Goal: Task Accomplishment & Management: Manage account settings

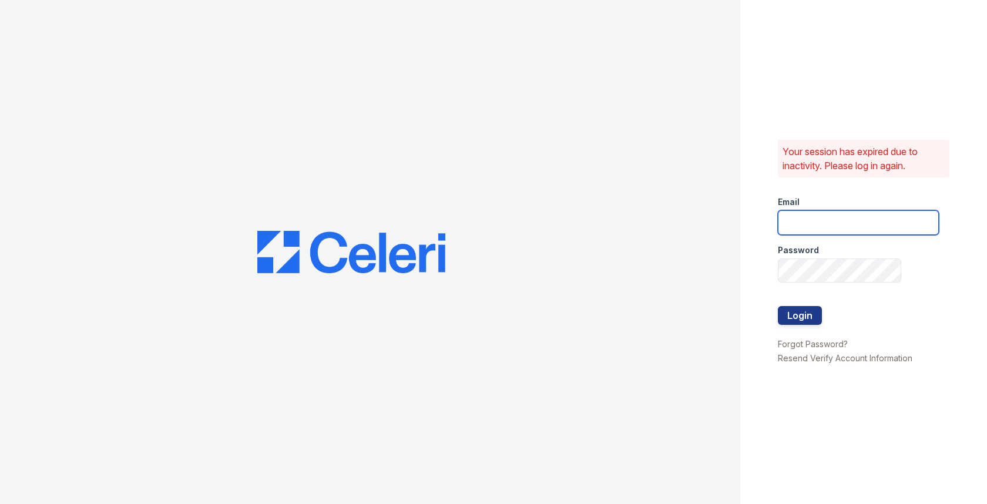
click at [801, 214] on input "email" at bounding box center [858, 222] width 161 height 25
click at [0, 503] on com-1password-button at bounding box center [0, 504] width 0 height 0
type input "[EMAIL_ADDRESS][DOMAIN_NAME]"
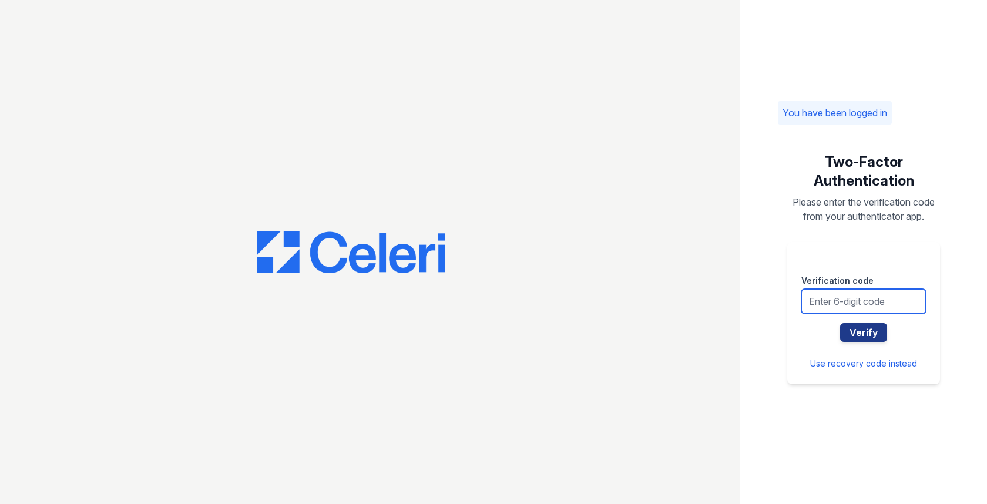
click at [878, 305] on input "text" at bounding box center [863, 301] width 125 height 25
type input "284620"
click at [840, 323] on button "Verify" at bounding box center [863, 332] width 47 height 19
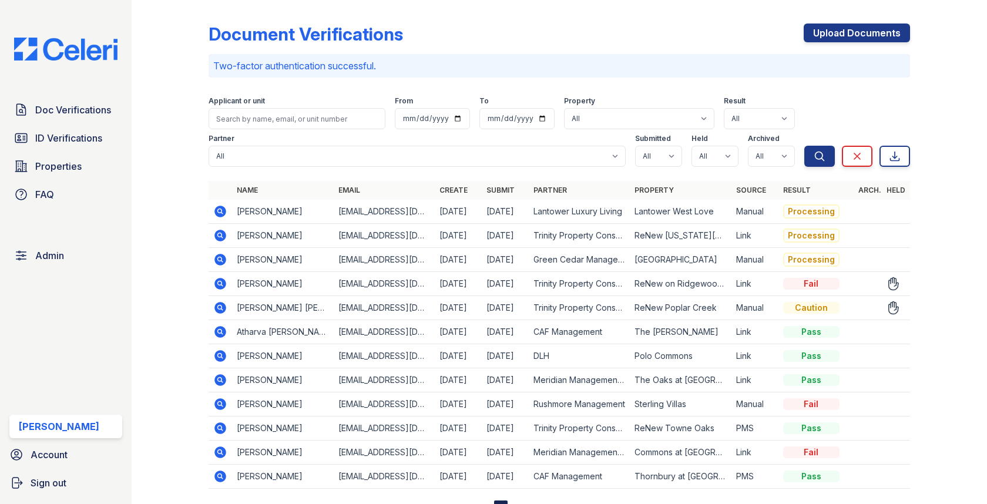
click at [219, 305] on icon at bounding box center [219, 306] width 3 height 3
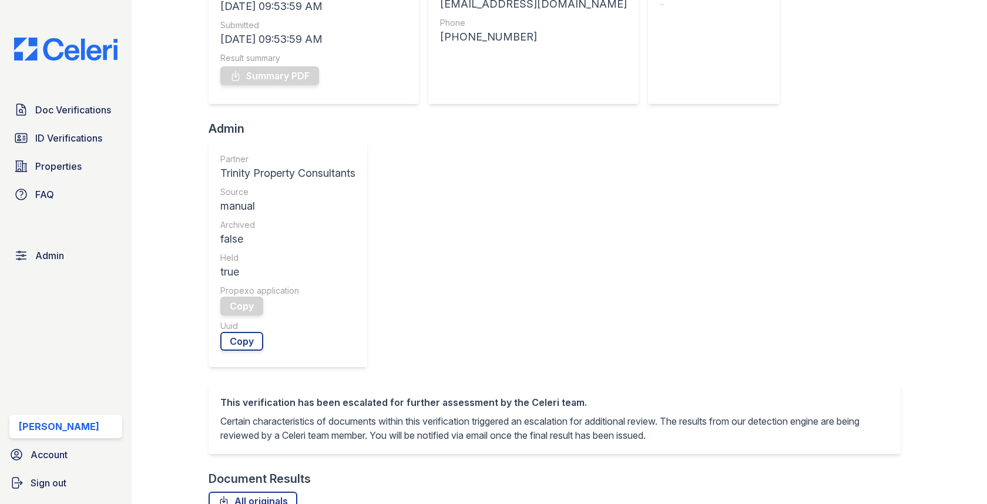
scroll to position [404, 0]
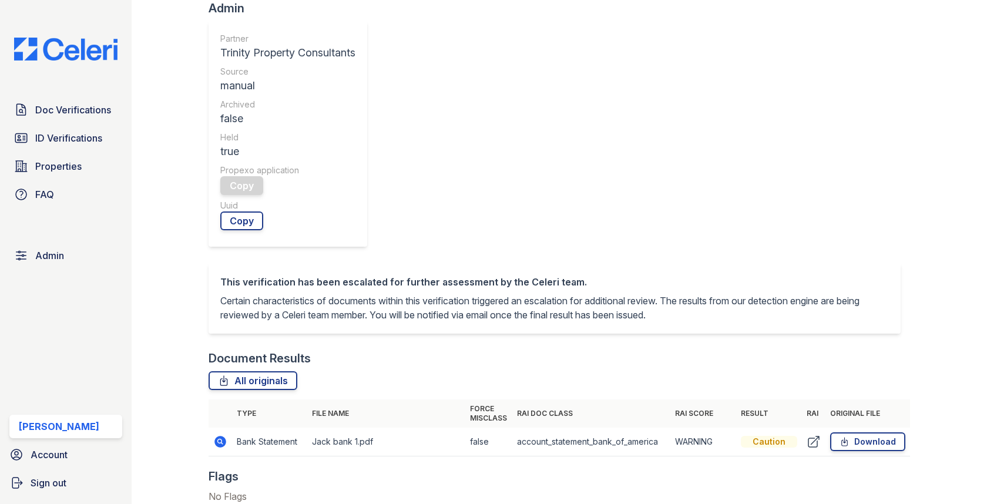
click at [220, 436] on icon at bounding box center [221, 442] width 12 height 12
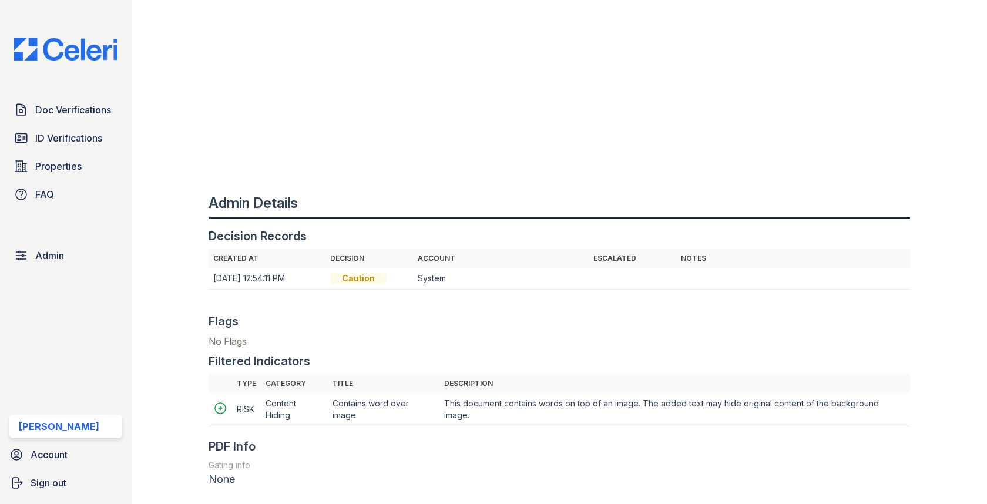
scroll to position [856, 0]
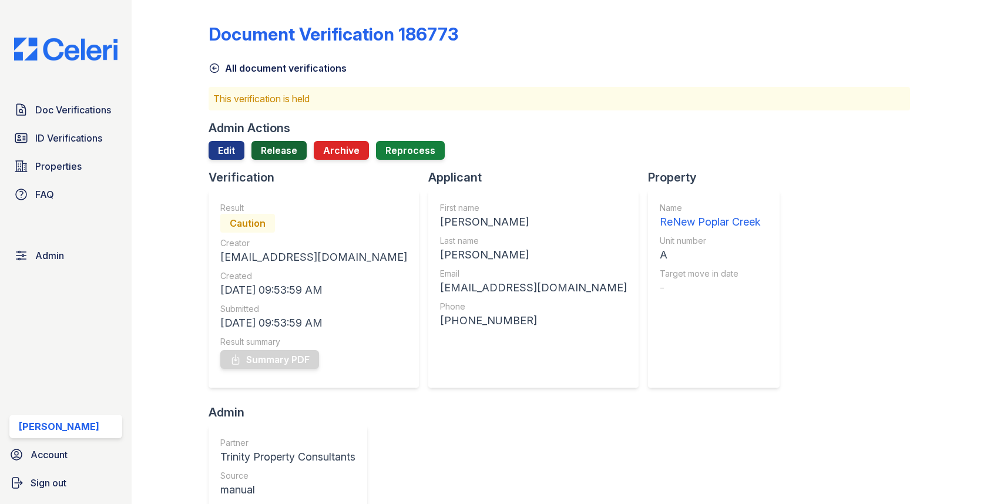
click at [280, 153] on link "Release" at bounding box center [278, 150] width 55 height 19
click at [232, 156] on link "Edit" at bounding box center [226, 150] width 36 height 19
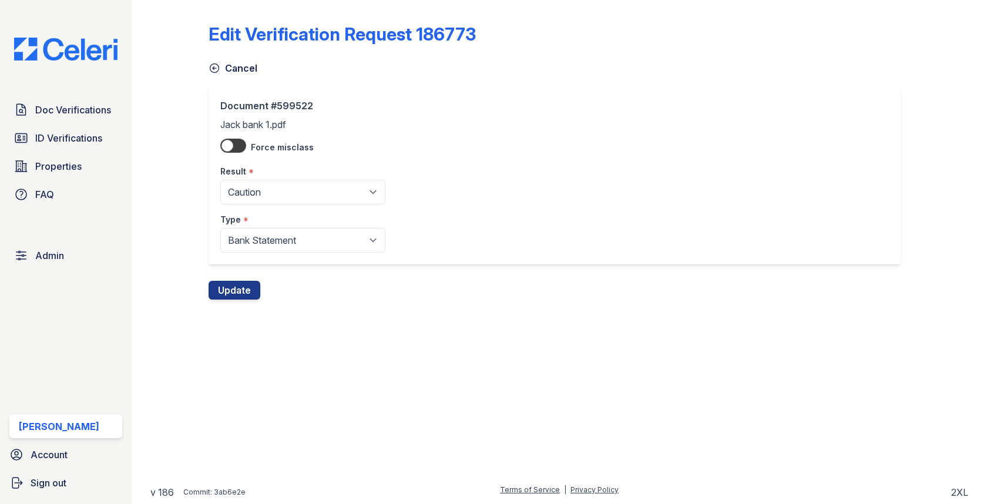
click at [251, 179] on div "*" at bounding box center [250, 173] width 5 height 14
click at [251, 186] on select "Pending Sent Started Processing Pass Fail Caution Error N/A" at bounding box center [302, 192] width 165 height 25
select select "fail"
click at [246, 291] on button "Update" at bounding box center [234, 290] width 52 height 19
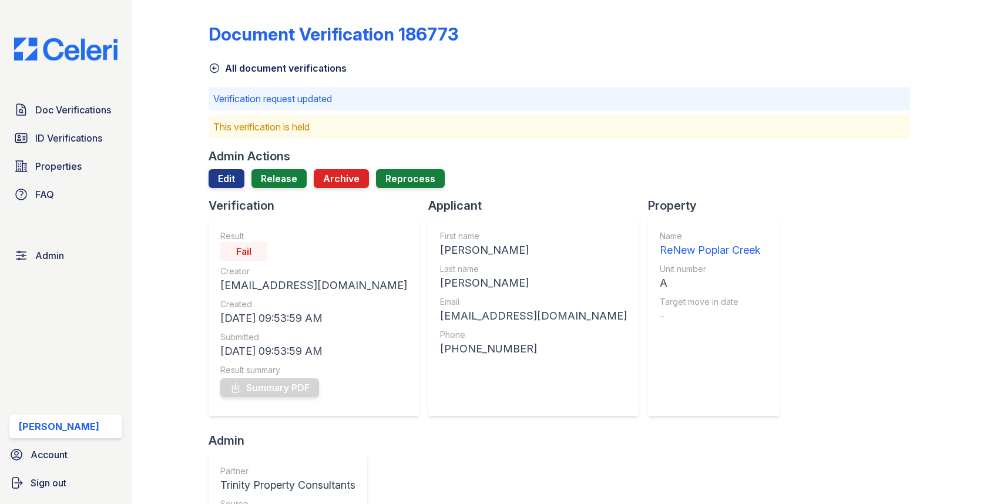
click at [271, 190] on div at bounding box center [558, 192] width 701 height 9
click at [271, 180] on link "Release" at bounding box center [278, 178] width 55 height 19
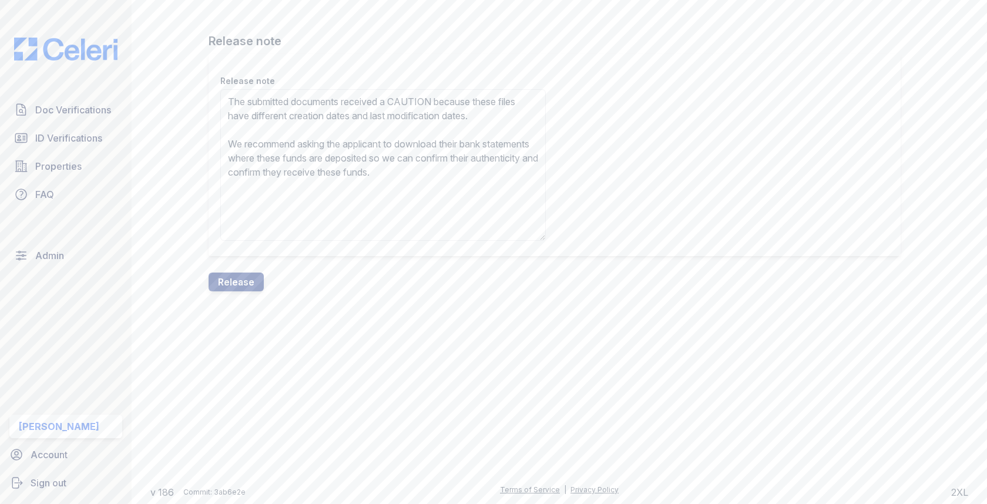
click at [409, 105] on textarea "The submitted documents received a CAUTION because these files have different c…" at bounding box center [382, 165] width 325 height 152
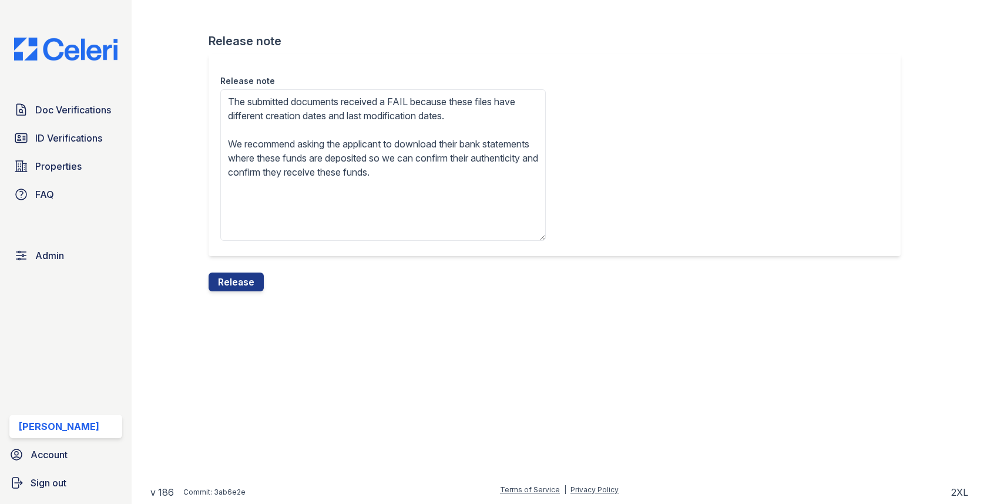
click at [455, 143] on textarea "The submitted documents received a FAIL because these files have different crea…" at bounding box center [382, 165] width 325 height 152
drag, startPoint x: 281, startPoint y: 162, endPoint x: 307, endPoint y: 220, distance: 64.2
click at [307, 220] on textarea "The submitted documents received a FAIL because these files have different crea…" at bounding box center [382, 165] width 325 height 152
type textarea "The submitted documents received a FAIL because these files have different crea…"
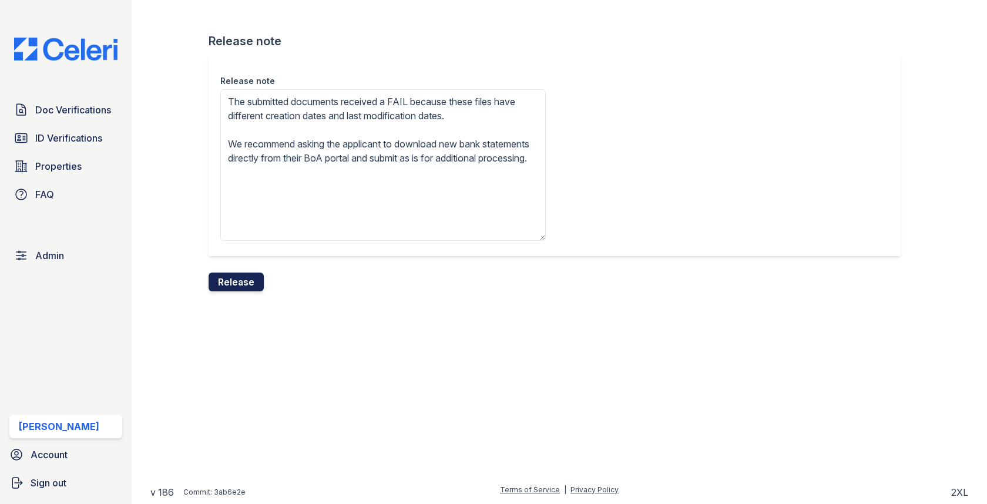
click at [256, 278] on button "Release" at bounding box center [235, 282] width 55 height 19
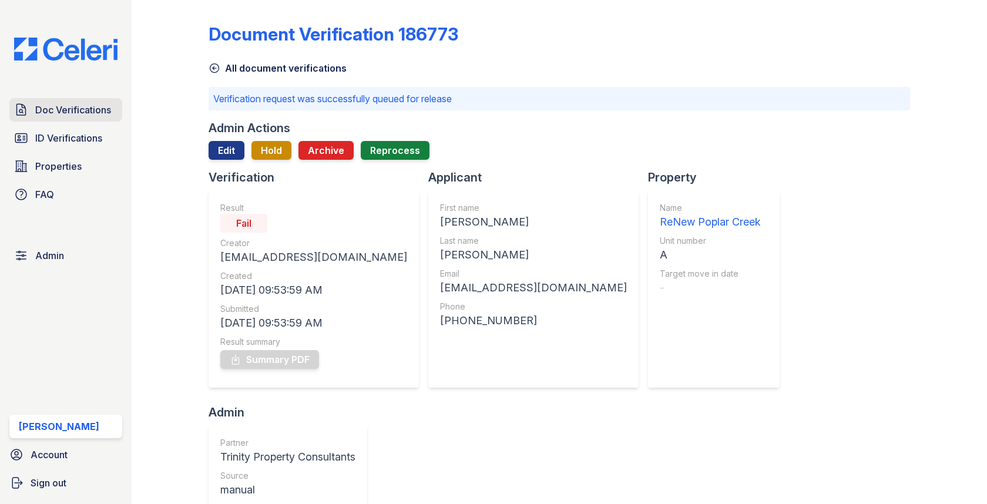
click at [105, 109] on span "Doc Verifications" at bounding box center [73, 110] width 76 height 14
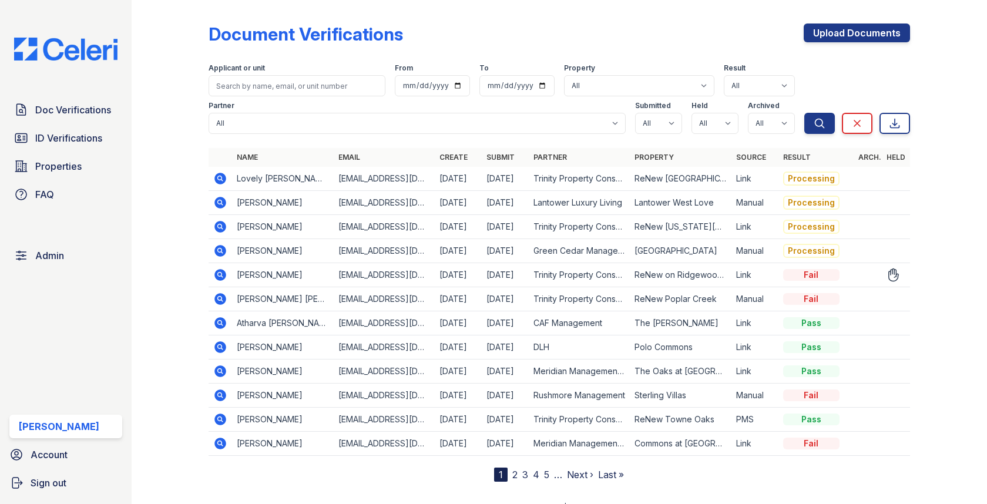
click at [222, 274] on icon at bounding box center [221, 275] width 12 height 12
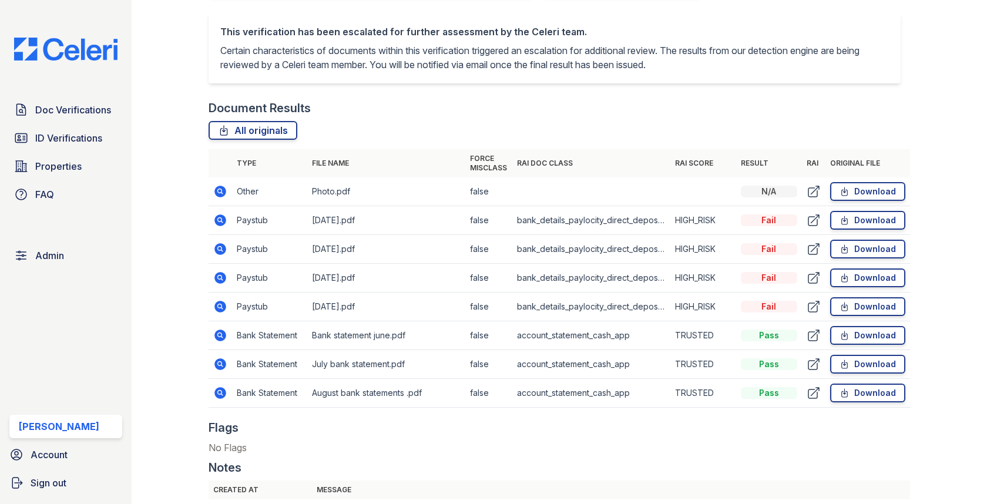
scroll to position [705, 0]
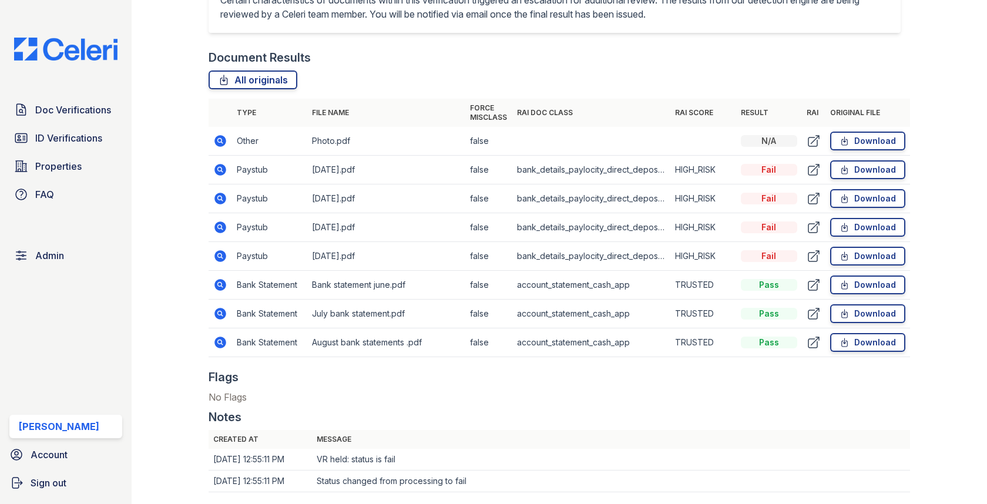
click at [221, 202] on icon at bounding box center [221, 199] width 12 height 12
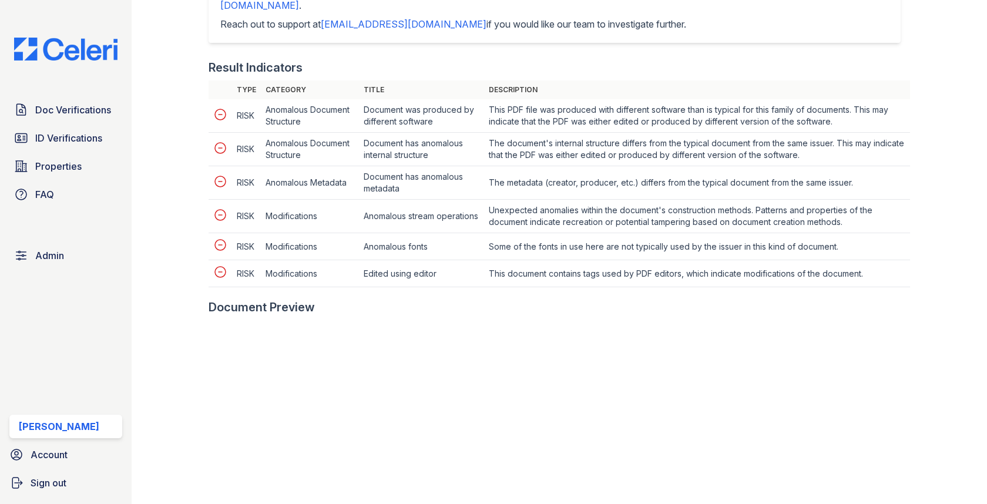
scroll to position [658, 0]
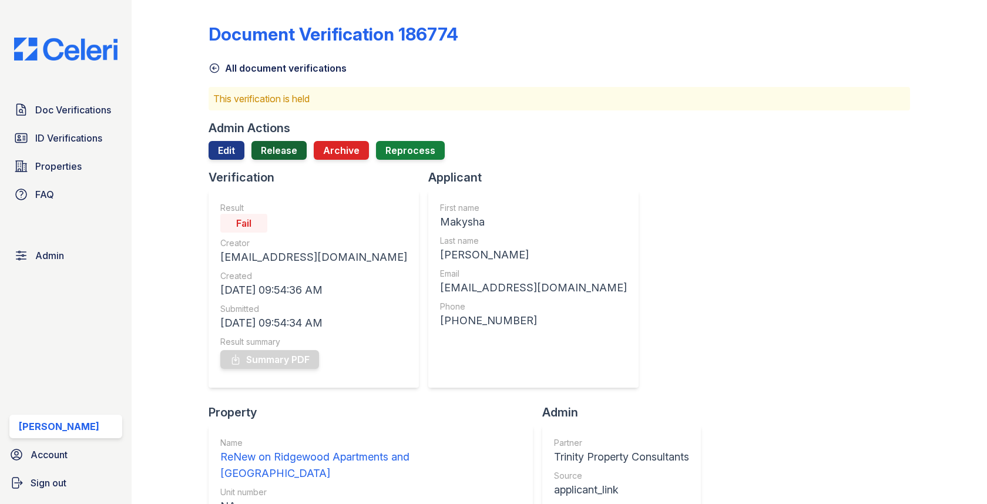
click at [273, 153] on link "Release" at bounding box center [278, 150] width 55 height 19
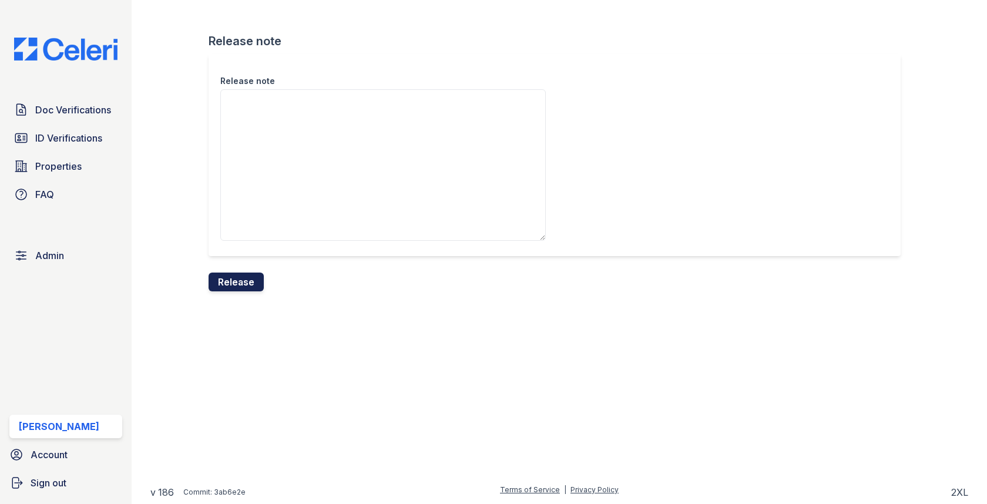
click at [238, 277] on button "Release" at bounding box center [235, 282] width 55 height 19
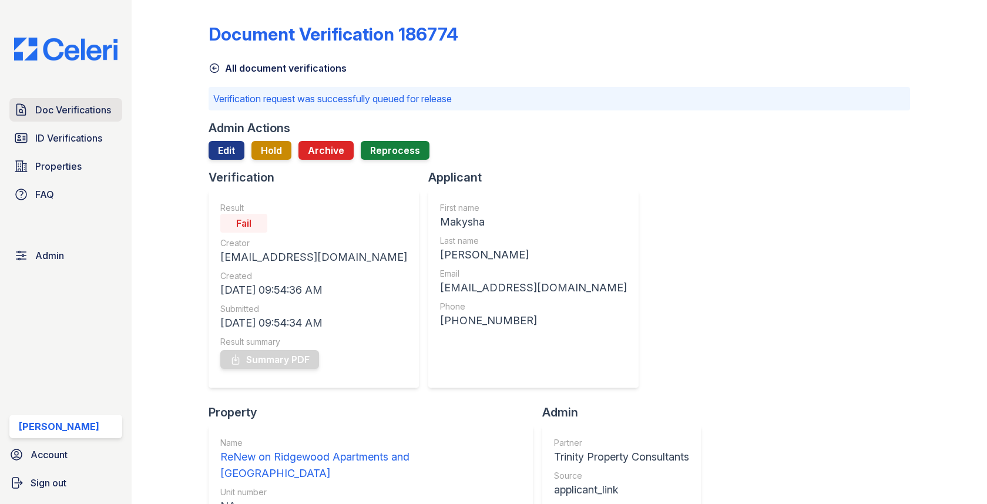
click at [99, 109] on span "Doc Verifications" at bounding box center [73, 110] width 76 height 14
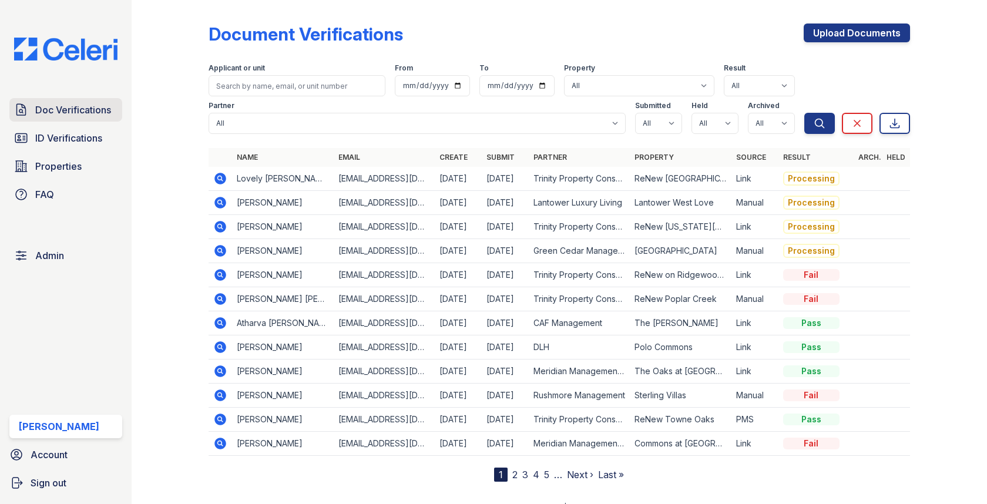
click at [109, 119] on link "Doc Verifications" at bounding box center [65, 109] width 113 height 23
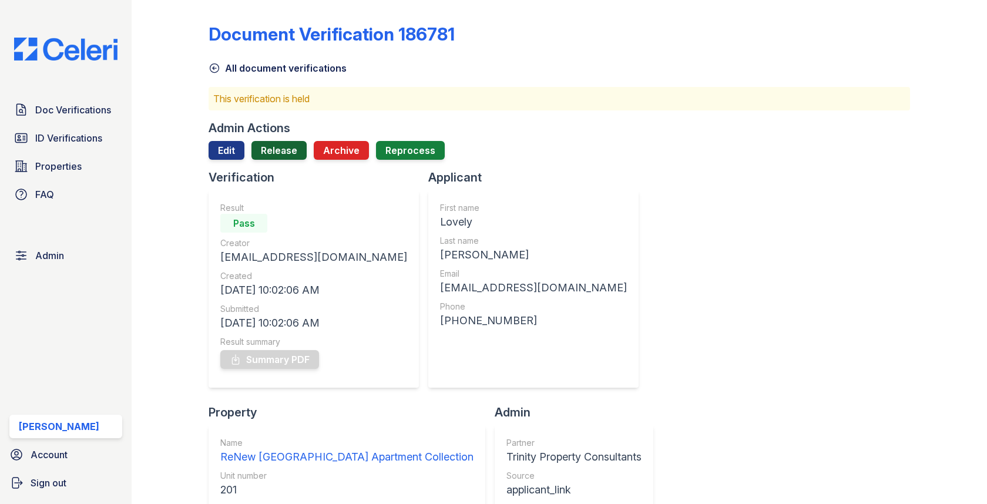
click at [275, 149] on link "Release" at bounding box center [278, 150] width 55 height 19
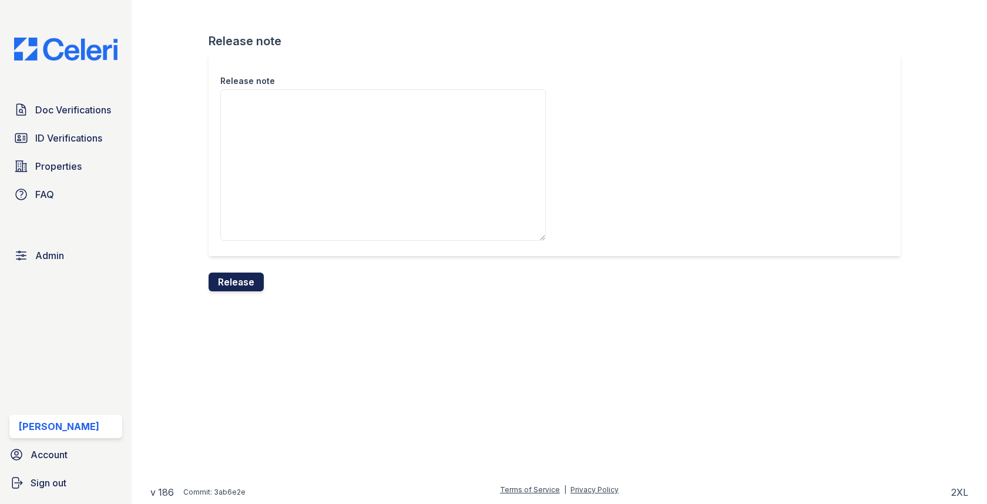
click at [240, 275] on button "Release" at bounding box center [235, 282] width 55 height 19
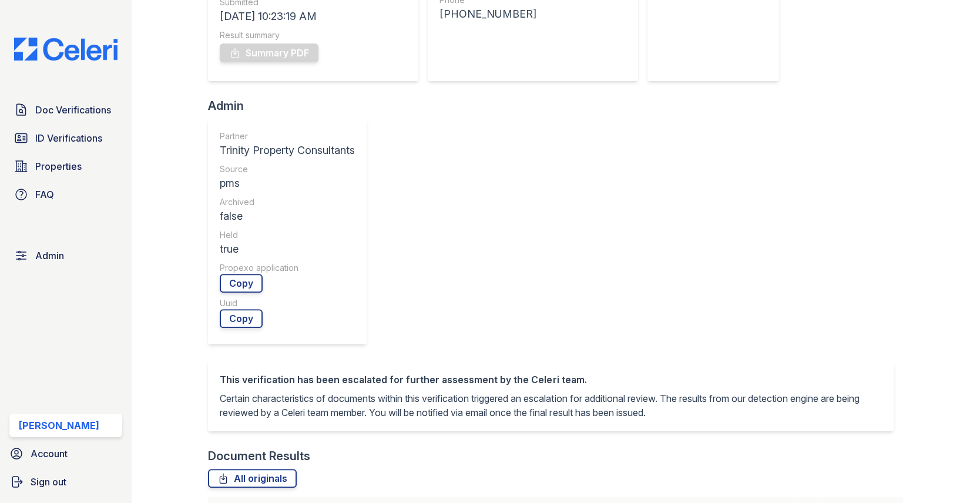
scroll to position [476, 0]
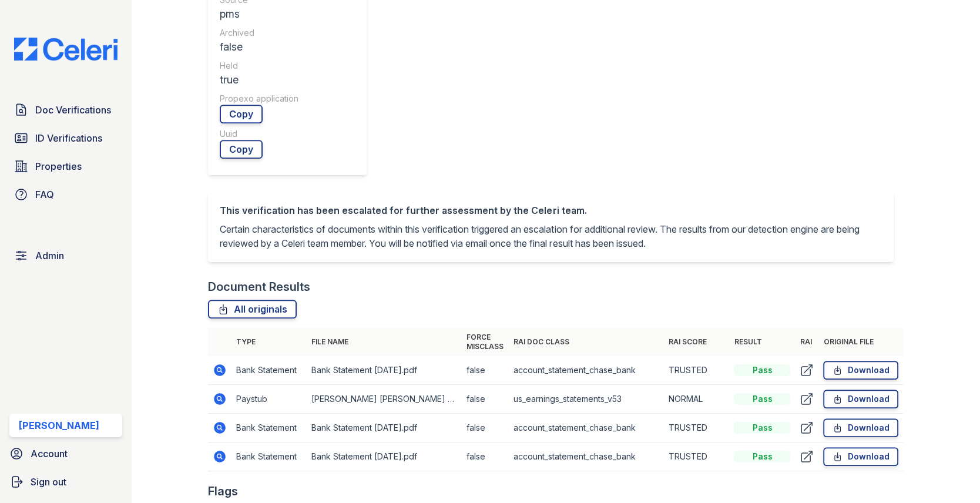
click at [220, 393] on icon at bounding box center [220, 399] width 12 height 12
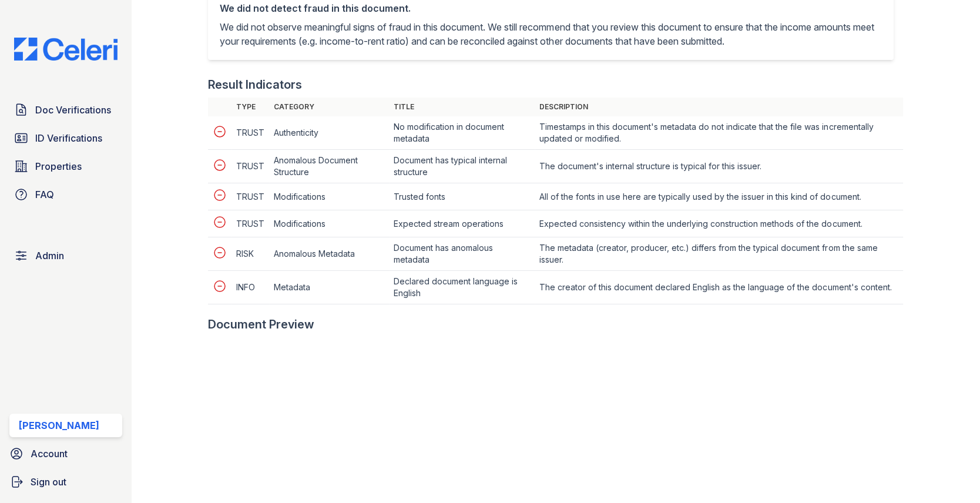
scroll to position [597, 0]
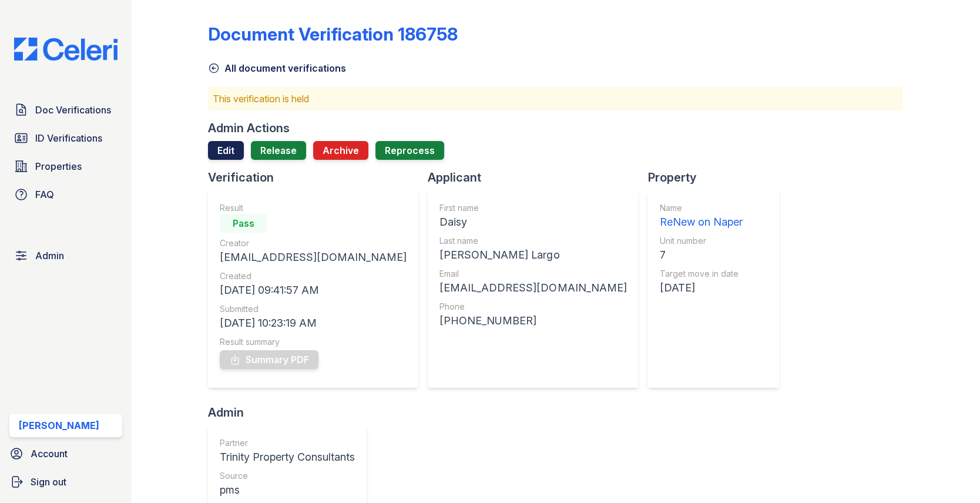
click at [223, 152] on link "Edit" at bounding box center [226, 150] width 36 height 19
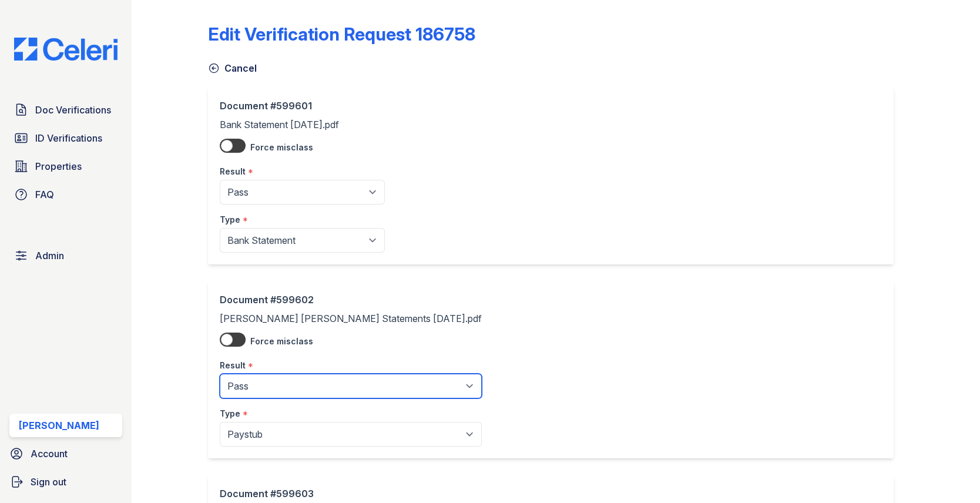
click at [261, 382] on select "Pending Sent Started Processing Pass Fail Caution Error N/A" at bounding box center [351, 386] width 262 height 25
select select "fail"
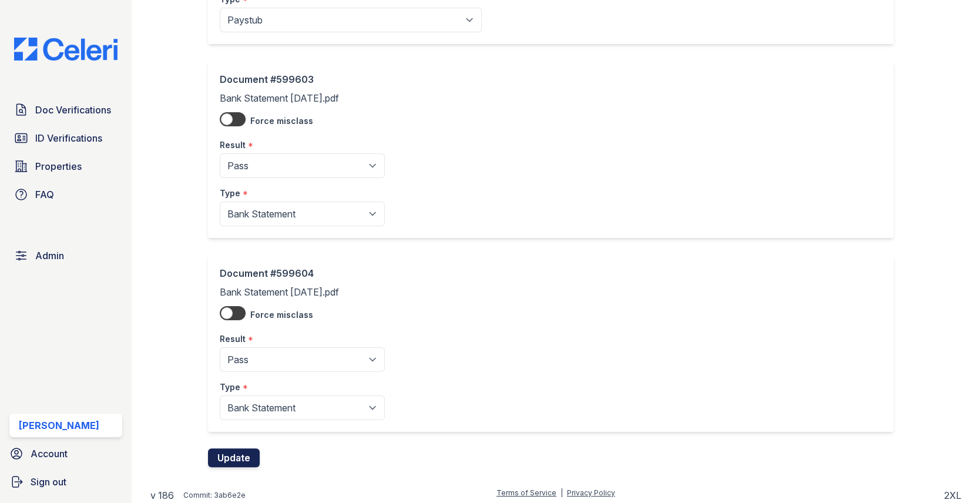
click at [236, 454] on button "Update" at bounding box center [234, 457] width 52 height 19
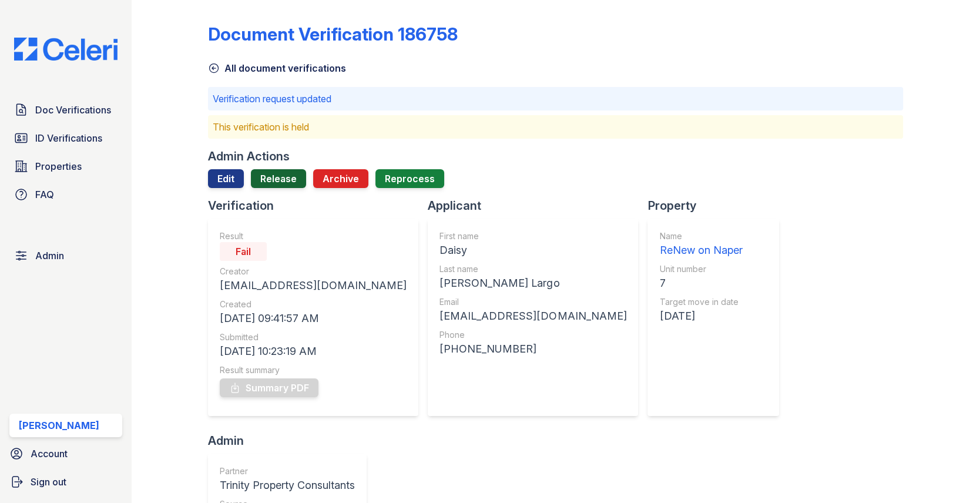
click at [280, 183] on link "Release" at bounding box center [278, 178] width 55 height 19
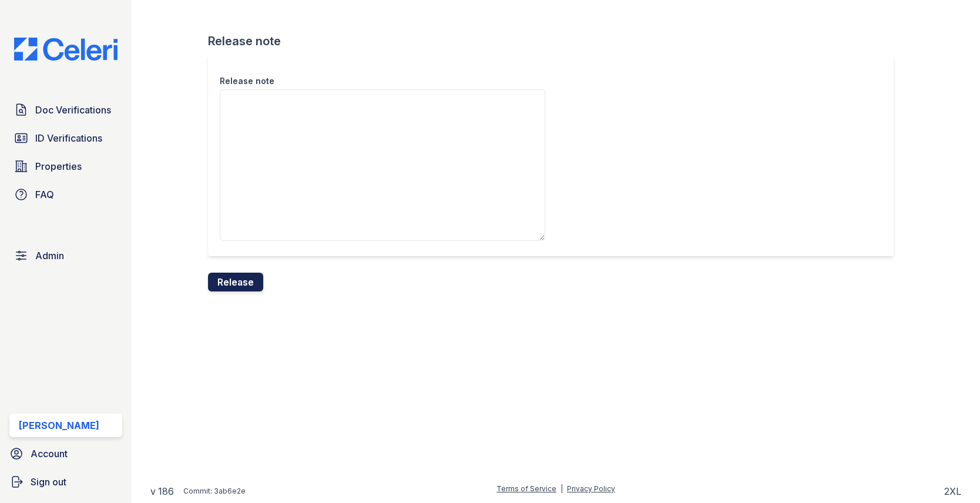
click at [258, 284] on button "Release" at bounding box center [235, 282] width 55 height 19
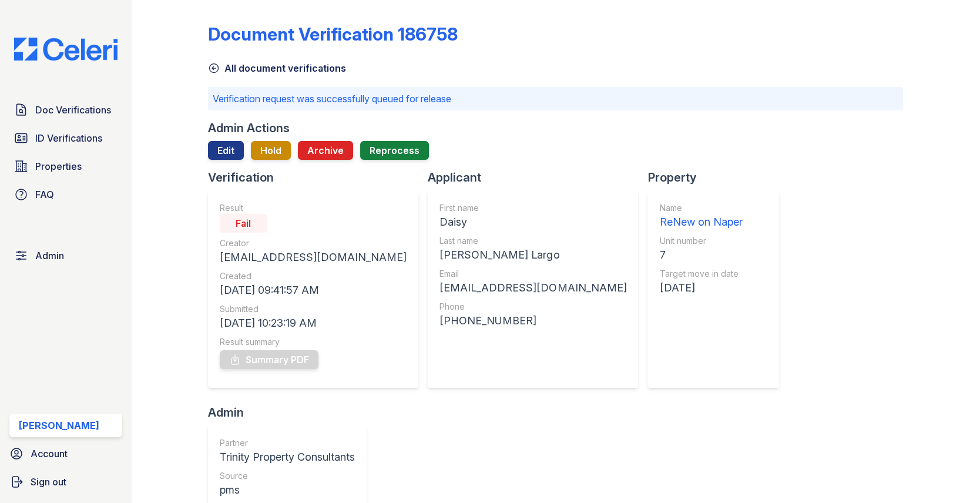
click at [75, 97] on div "Doc Verifications ID Verifications Properties FAQ Admin Max Orshan Account Sign…" at bounding box center [66, 251] width 132 height 503
click at [72, 112] on span "Doc Verifications" at bounding box center [73, 110] width 76 height 14
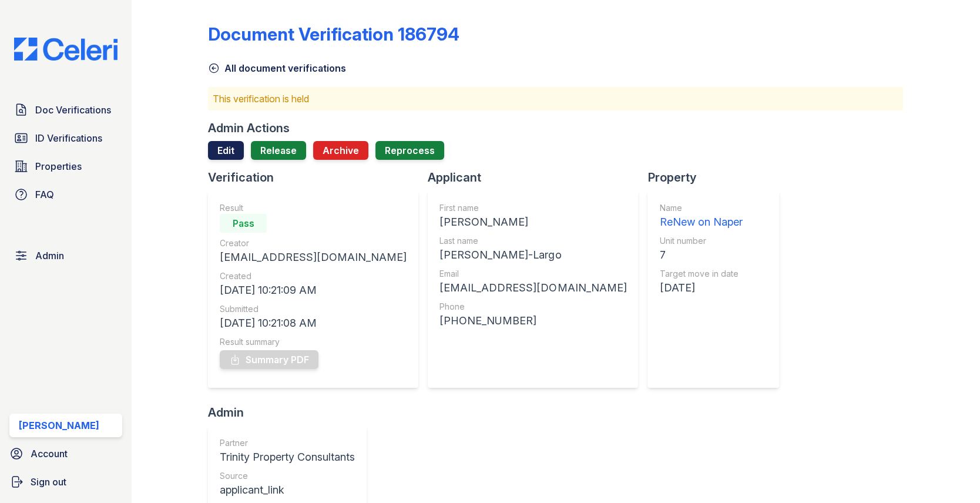
click at [219, 148] on link "Edit" at bounding box center [226, 150] width 36 height 19
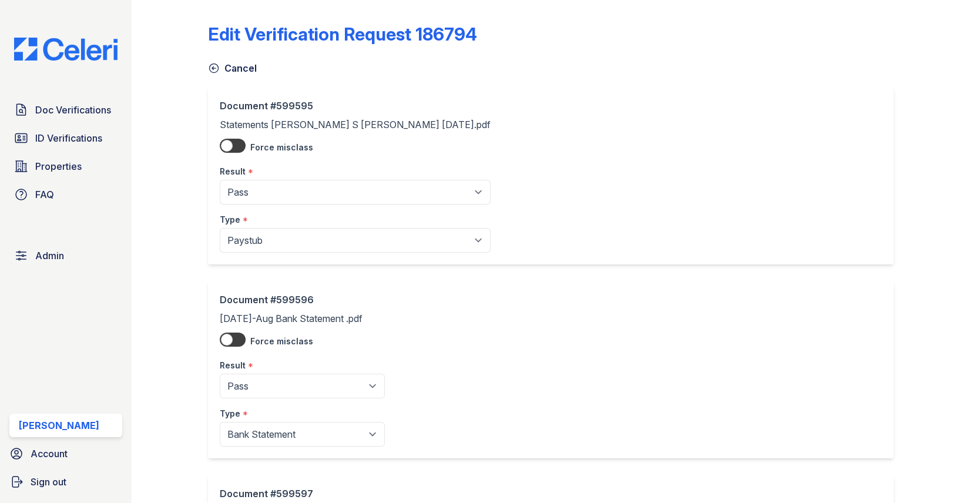
click at [284, 179] on div "Result *" at bounding box center [355, 167] width 271 height 23
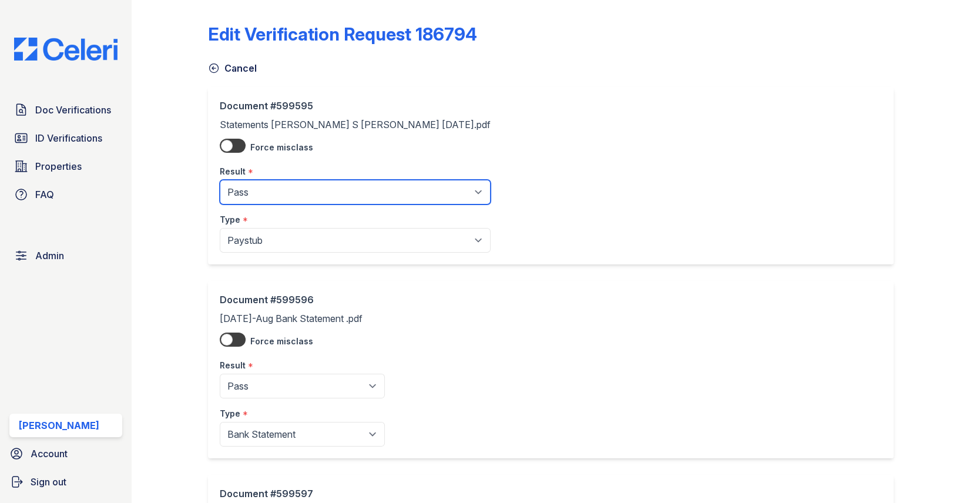
click at [280, 190] on select "Pending Sent Started Processing Pass Fail Caution Error N/A" at bounding box center [355, 192] width 271 height 25
select select "fail"
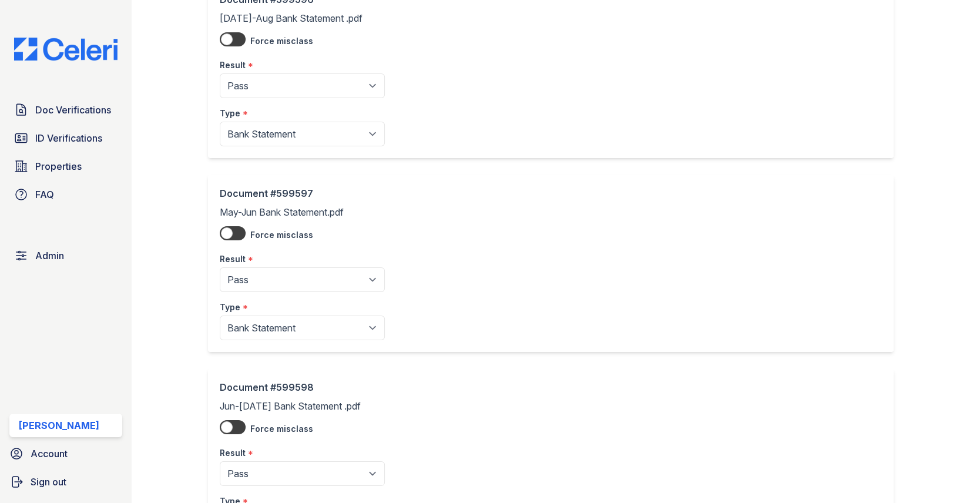
scroll to position [414, 0]
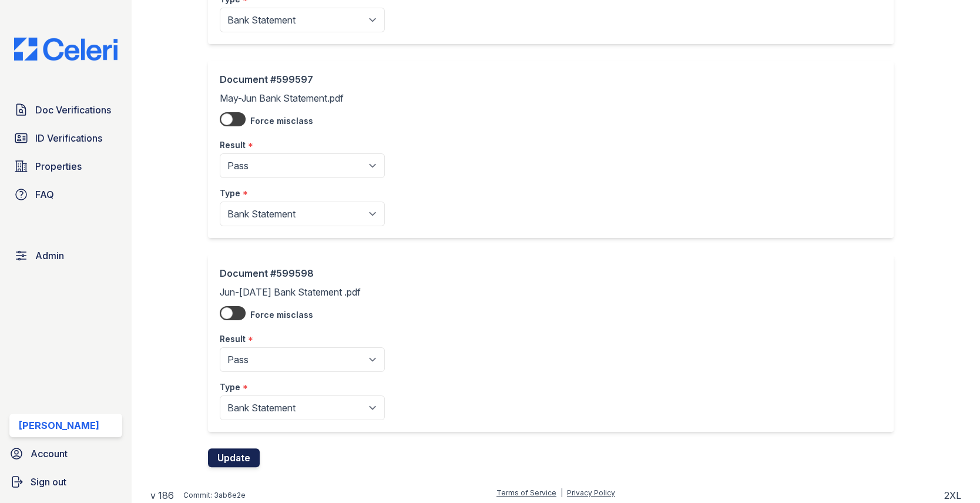
click at [238, 455] on button "Update" at bounding box center [234, 457] width 52 height 19
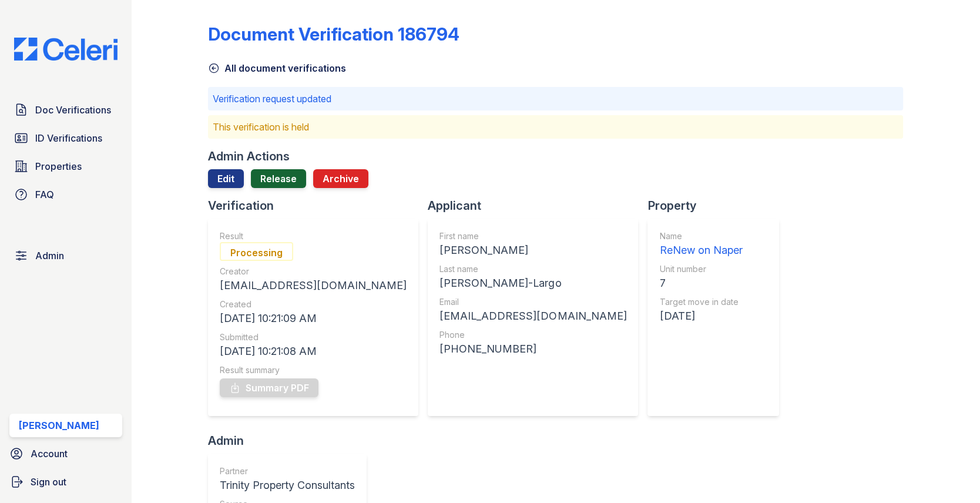
click at [270, 181] on link "Release" at bounding box center [278, 178] width 55 height 19
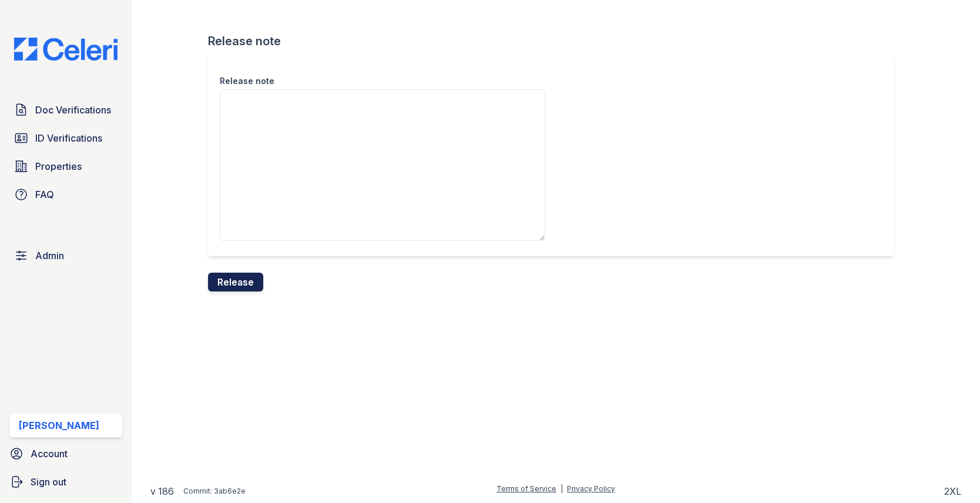
click at [247, 283] on button "Release" at bounding box center [235, 282] width 55 height 19
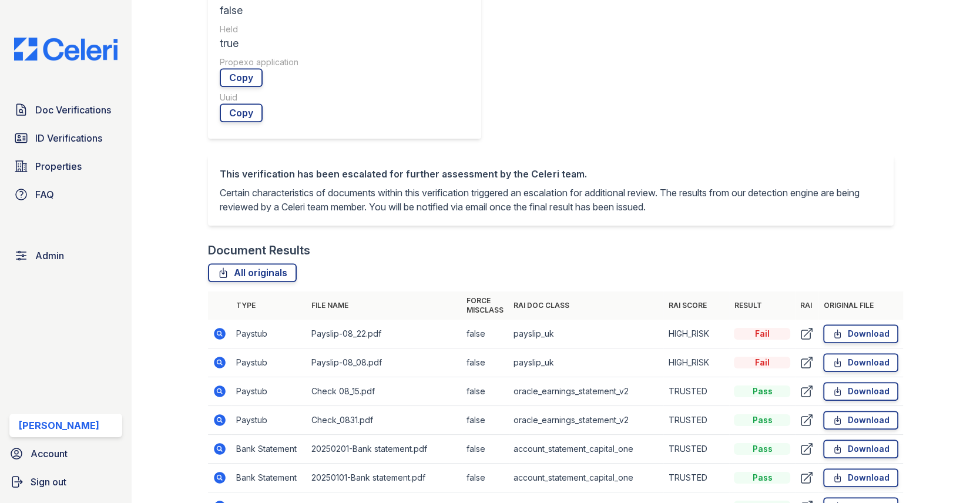
scroll to position [523, 0]
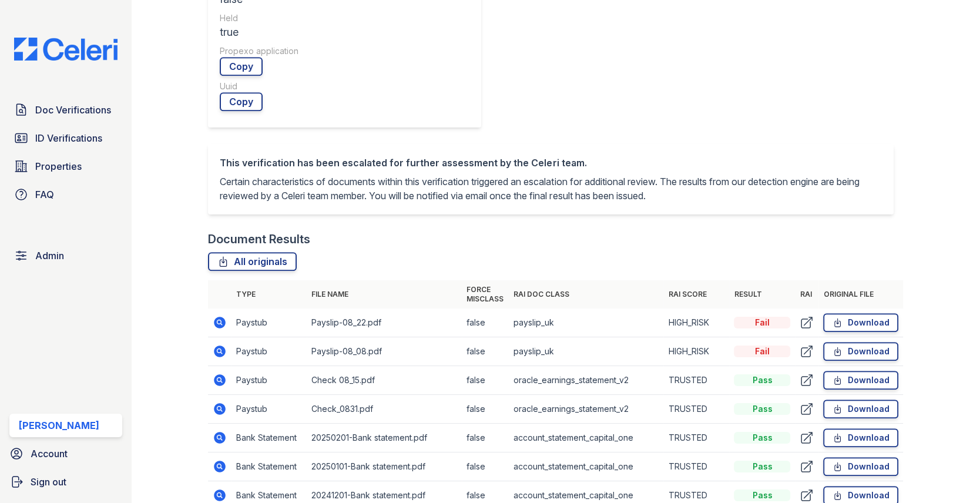
click at [213, 331] on td at bounding box center [219, 322] width 23 height 29
click at [216, 324] on icon at bounding box center [220, 323] width 12 height 12
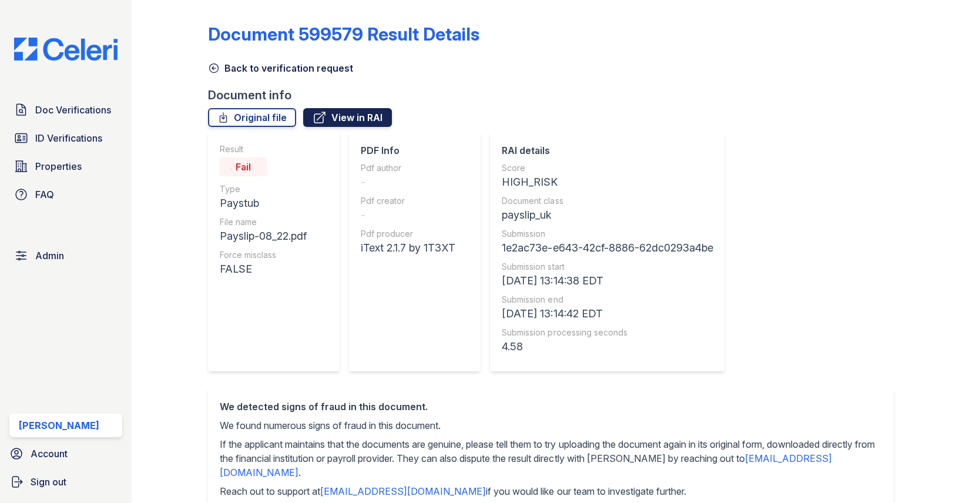
click at [352, 126] on link "View in RAI" at bounding box center [347, 117] width 89 height 19
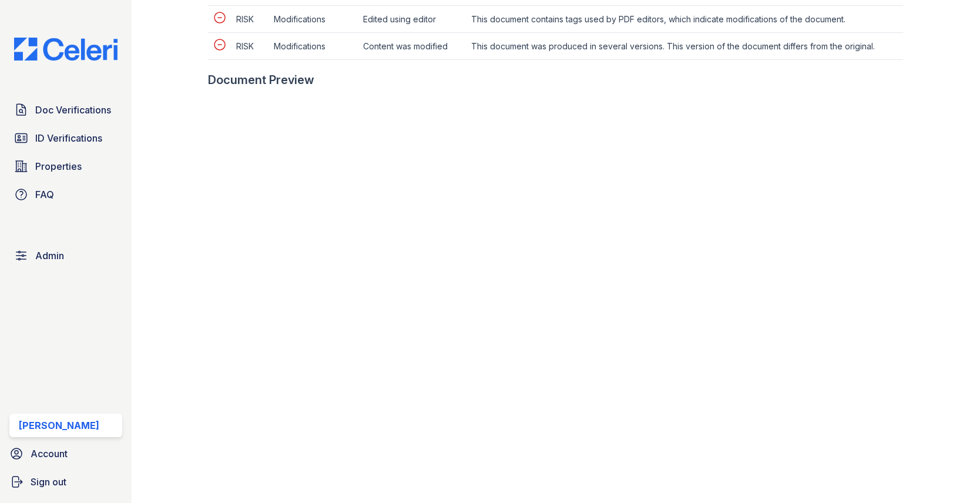
scroll to position [893, 0]
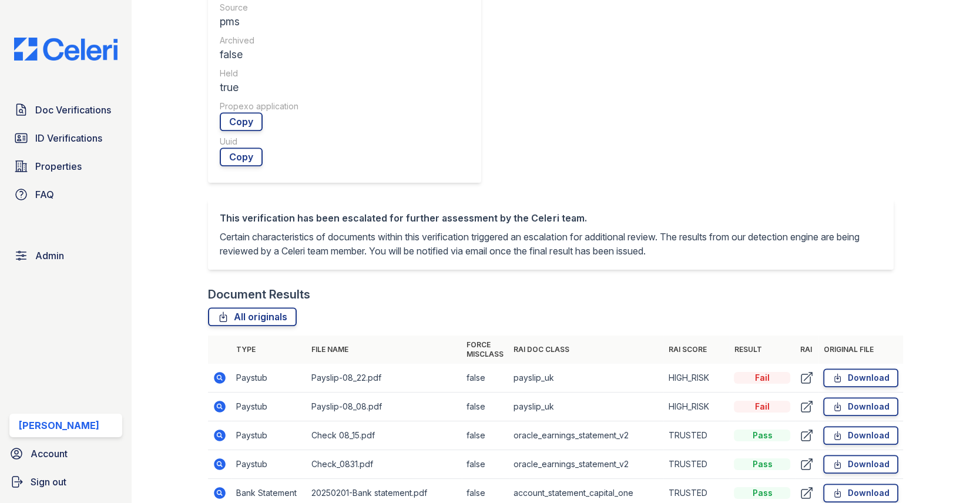
scroll to position [573, 0]
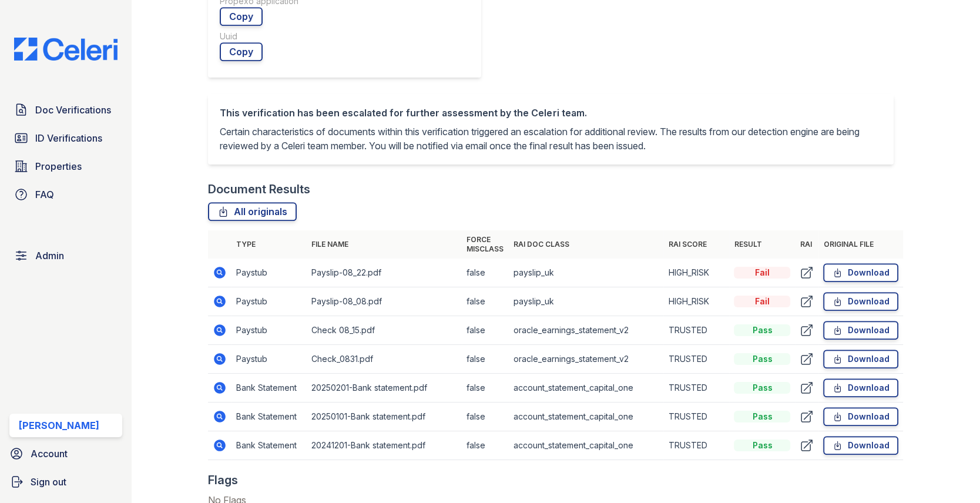
click at [805, 302] on icon at bounding box center [806, 301] width 14 height 14
click at [805, 276] on icon at bounding box center [806, 272] width 14 height 14
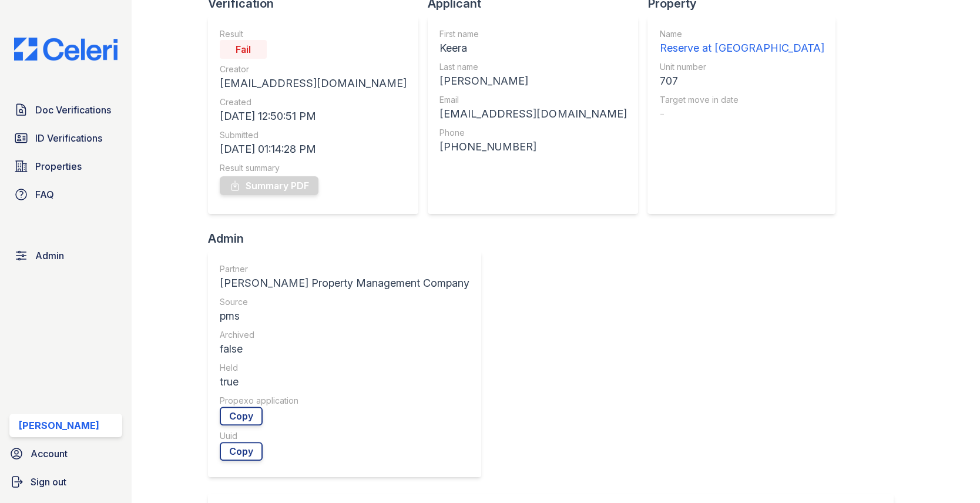
scroll to position [0, 0]
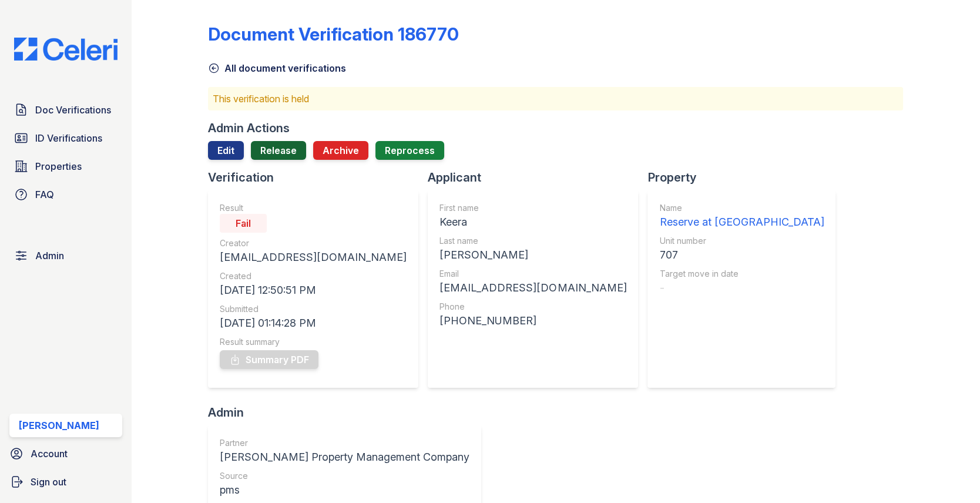
click at [265, 146] on link "Release" at bounding box center [278, 150] width 55 height 19
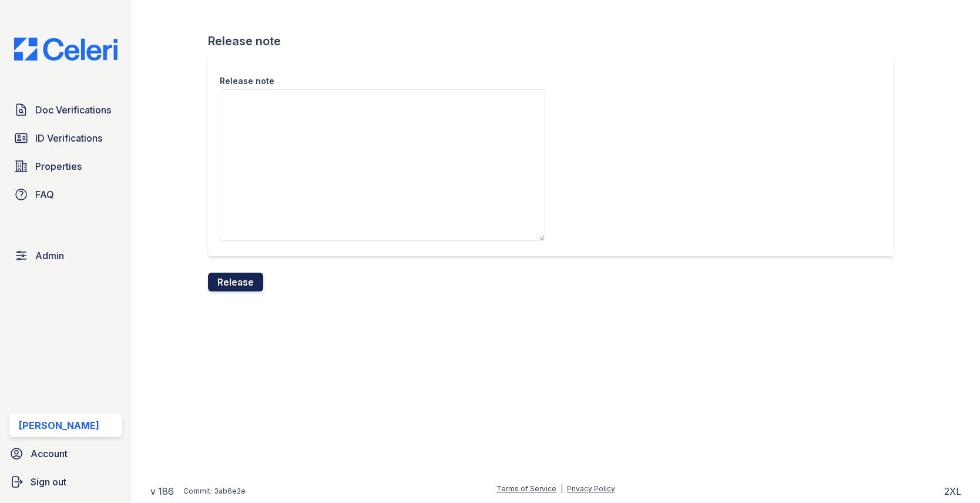
click at [241, 274] on button "Release" at bounding box center [235, 282] width 55 height 19
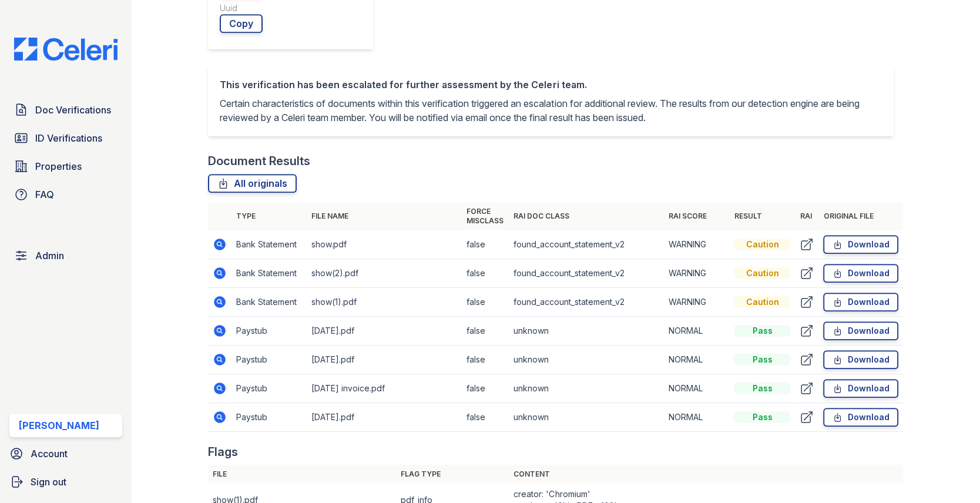
scroll to position [545, 0]
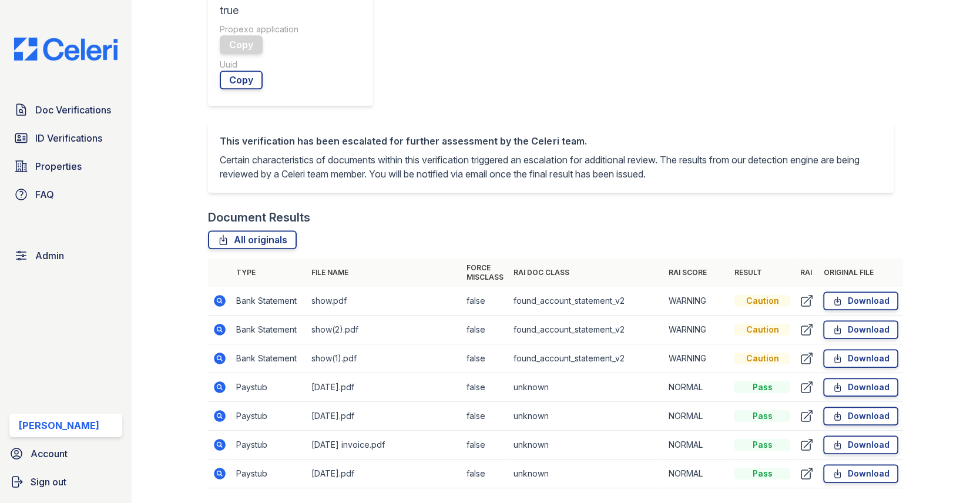
click at [219, 381] on icon at bounding box center [220, 387] width 12 height 12
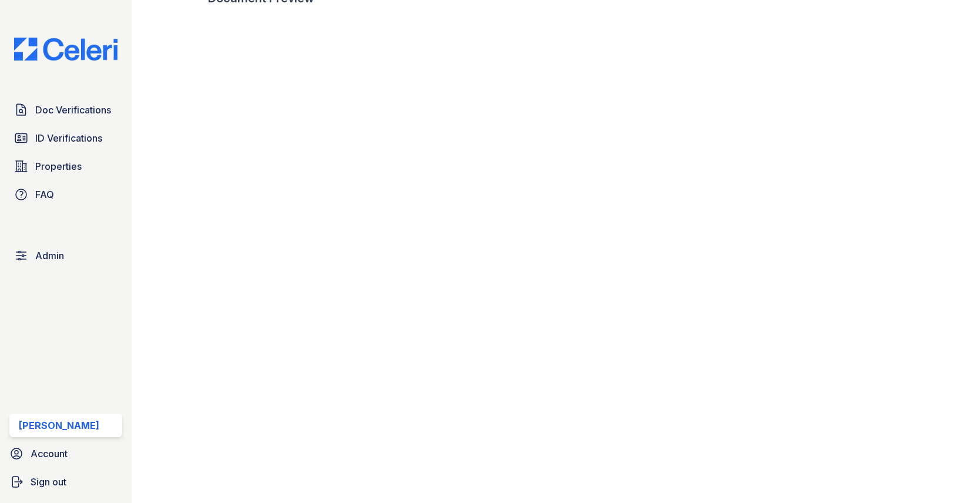
scroll to position [623, 0]
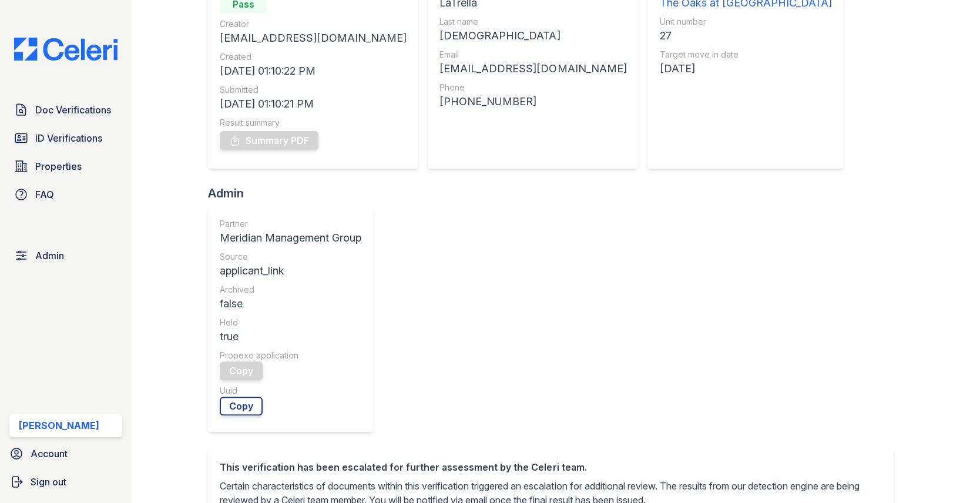
scroll to position [268, 0]
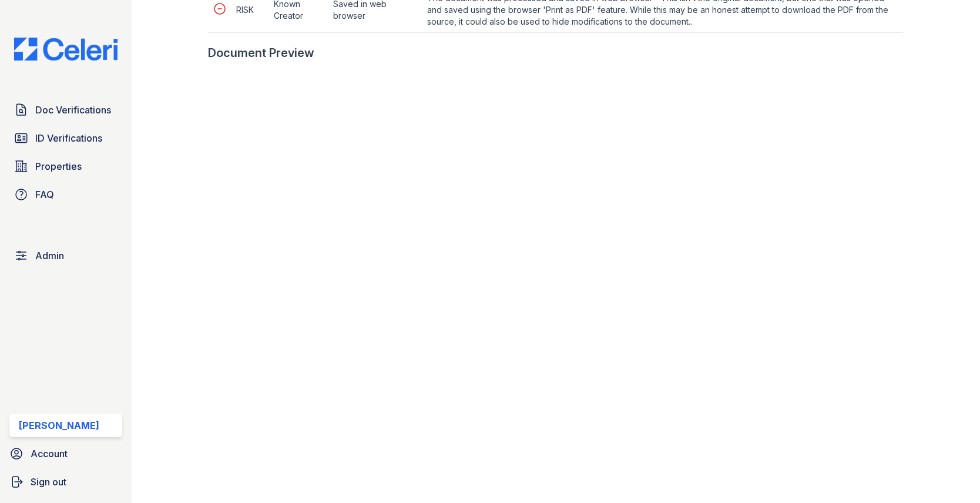
scroll to position [681, 0]
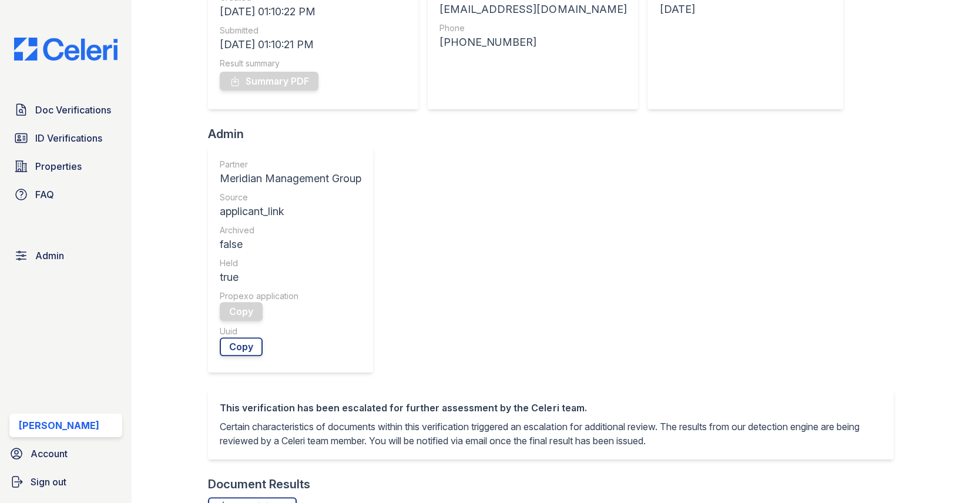
scroll to position [402, 0]
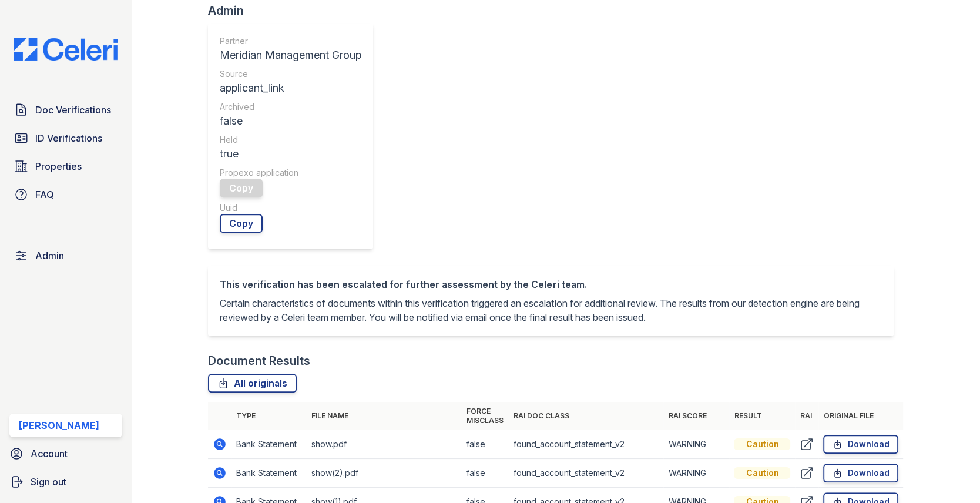
click at [217, 467] on icon at bounding box center [220, 473] width 12 height 12
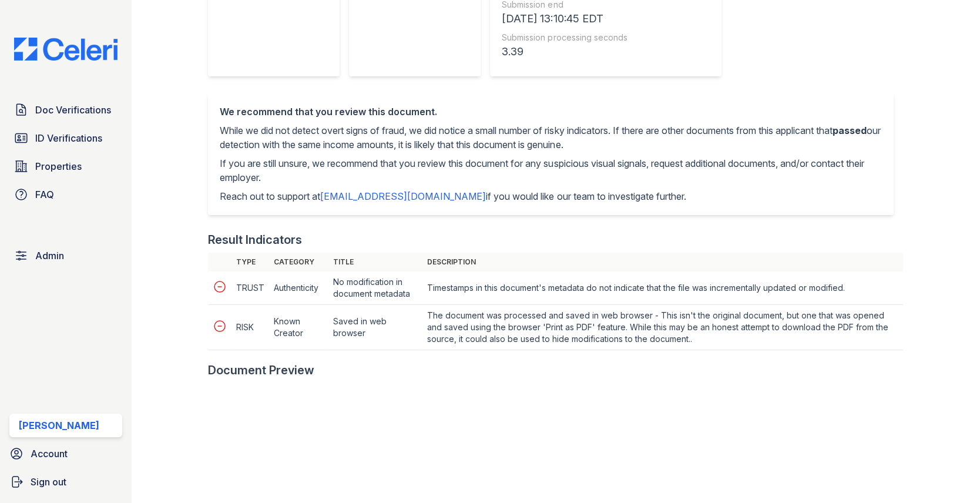
scroll to position [458, 0]
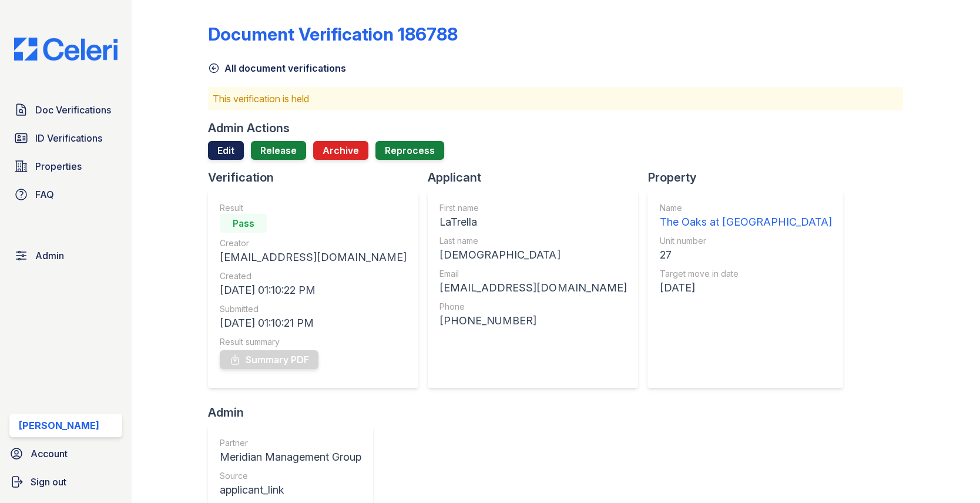
click at [234, 149] on link "Edit" at bounding box center [226, 150] width 36 height 19
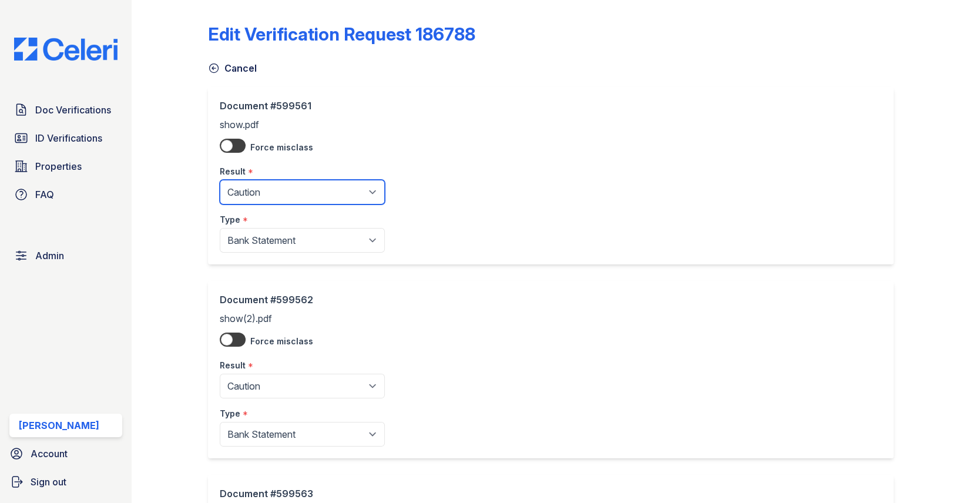
click at [255, 193] on select "Pending Sent Started Processing Pass Fail Caution Error N/A" at bounding box center [302, 192] width 165 height 25
select select "pass"
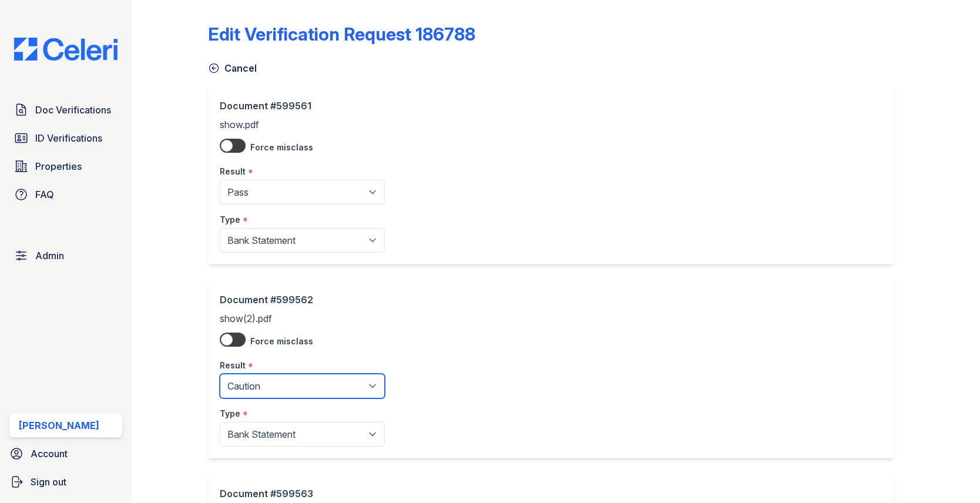
click at [255, 376] on select "Pending Sent Started Processing Pass Fail Caution Error N/A" at bounding box center [302, 386] width 165 height 25
select select "pass"
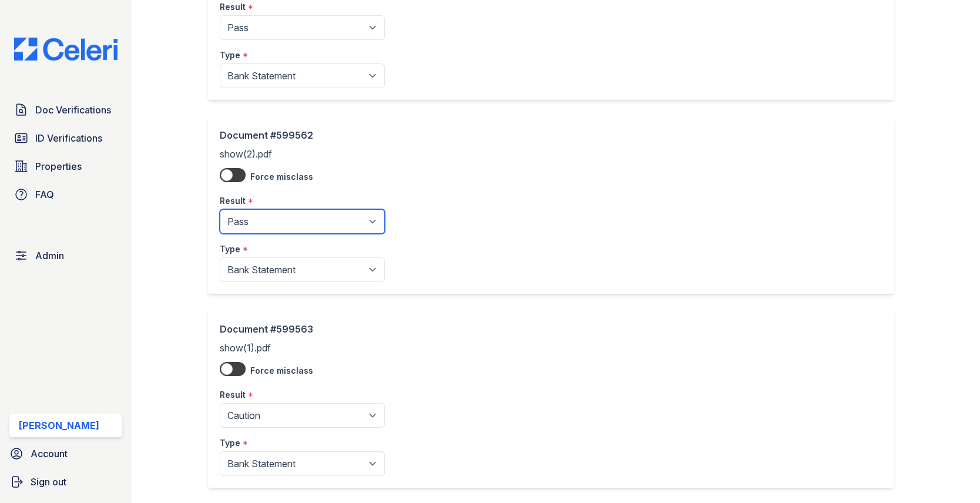
scroll to position [260, 0]
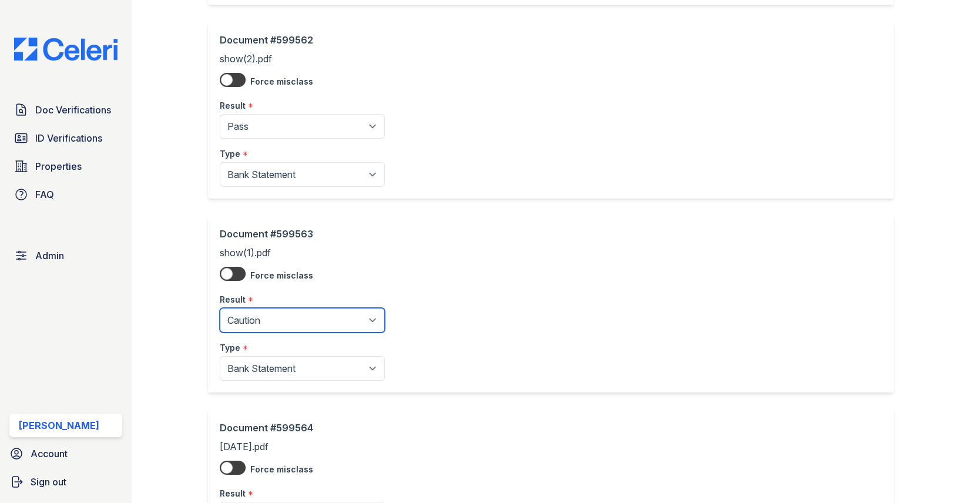
click at [260, 311] on select "Pending Sent Started Processing Pass Fail Caution Error N/A" at bounding box center [302, 320] width 165 height 25
select select "pass"
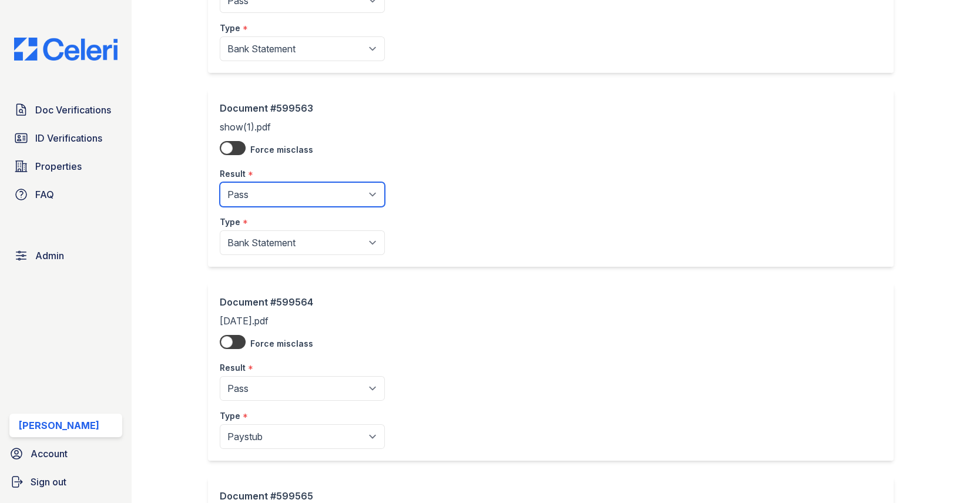
scroll to position [488, 0]
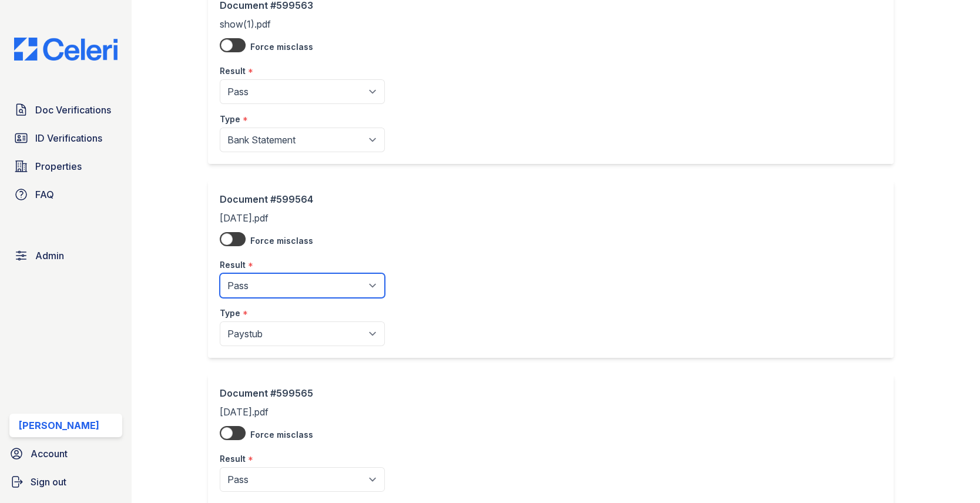
click at [268, 292] on select "Pending Sent Started Processing Pass Fail Caution Error N/A" at bounding box center [302, 285] width 165 height 25
select select "caution"
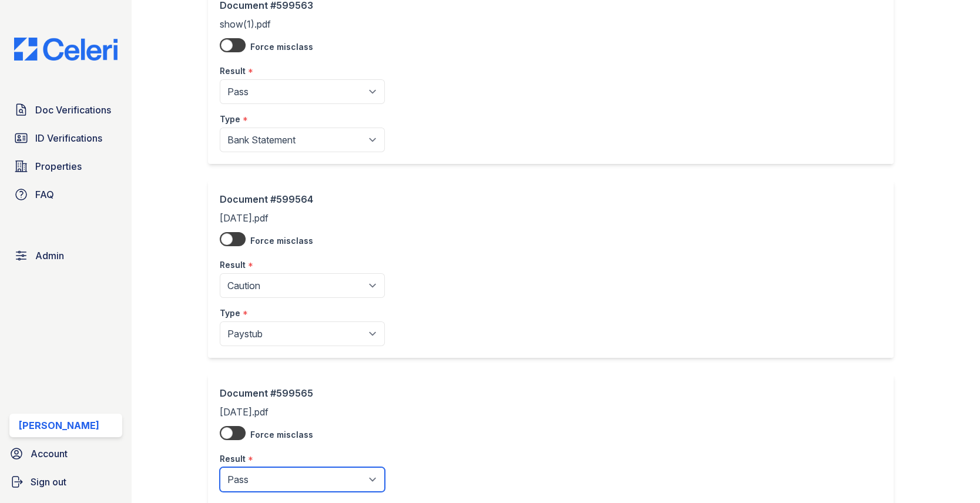
click at [276, 479] on select "Pending Sent Started Processing Pass Fail Caution Error N/A" at bounding box center [302, 479] width 165 height 25
select select "caution"
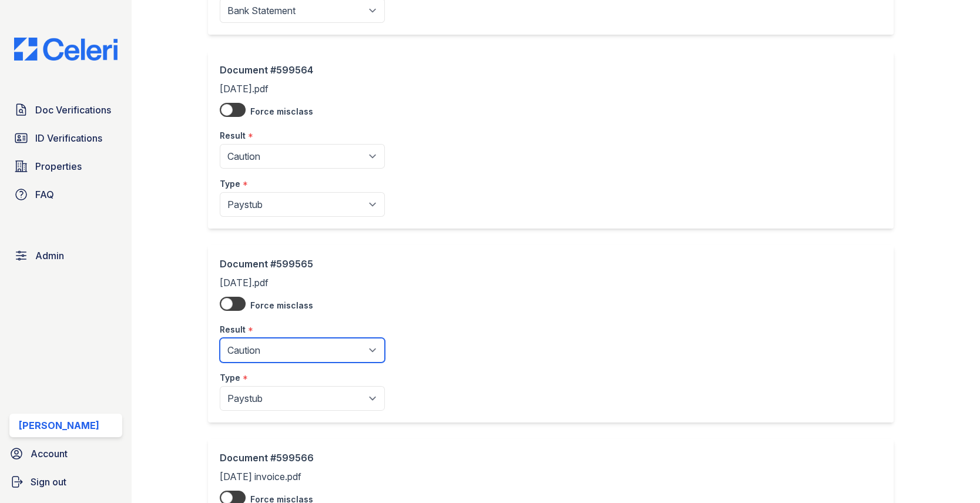
scroll to position [682, 0]
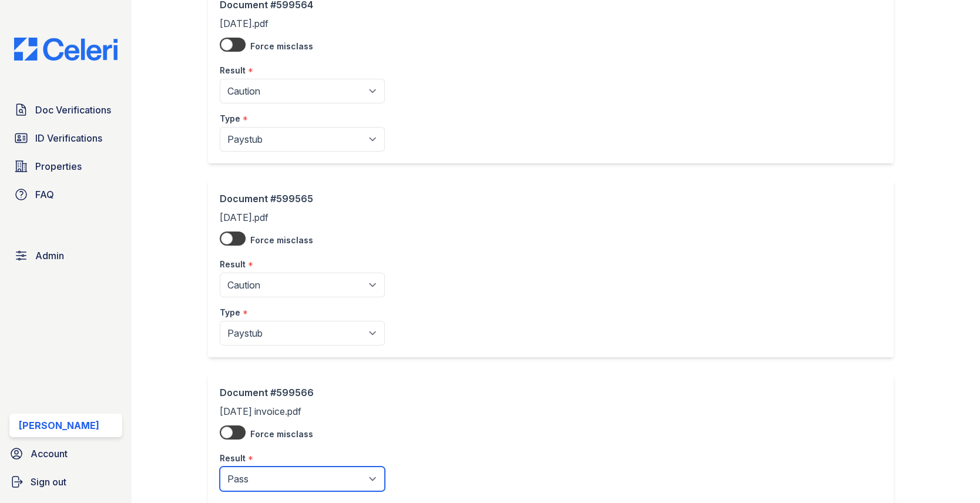
click at [260, 477] on select "Pending Sent Started Processing Pass Fail Caution Error N/A" at bounding box center [302, 478] width 165 height 25
select select "caution"
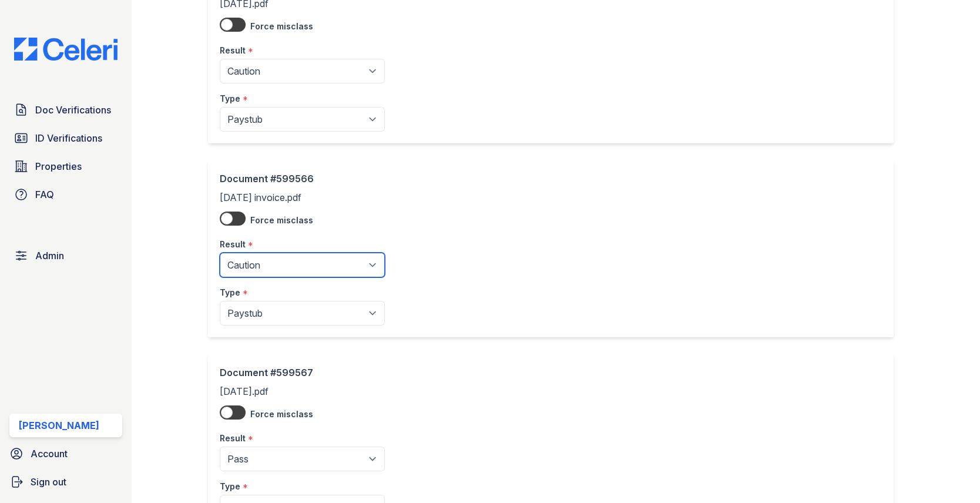
scroll to position [944, 0]
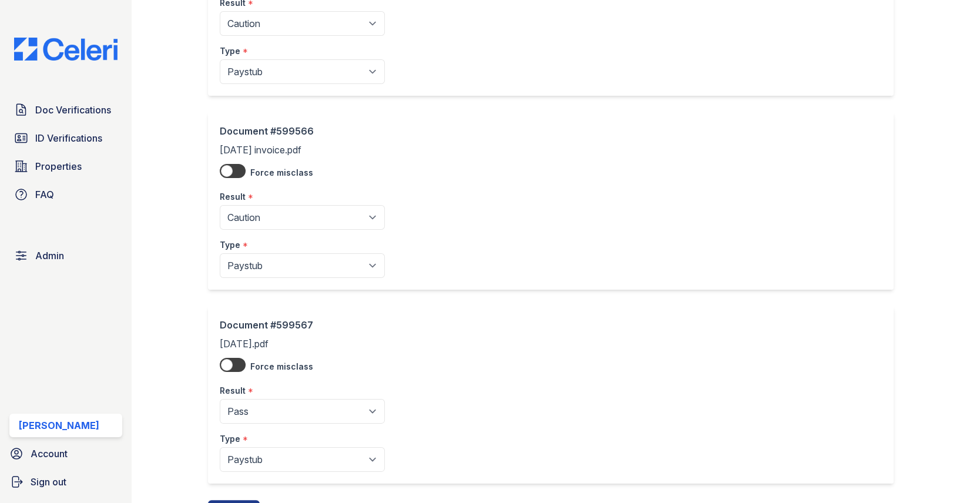
click at [282, 385] on div "Result *" at bounding box center [302, 386] width 165 height 23
click at [280, 408] on select "Pending Sent Started Processing Pass Fail Caution Error N/A" at bounding box center [302, 411] width 165 height 25
select select "caution"
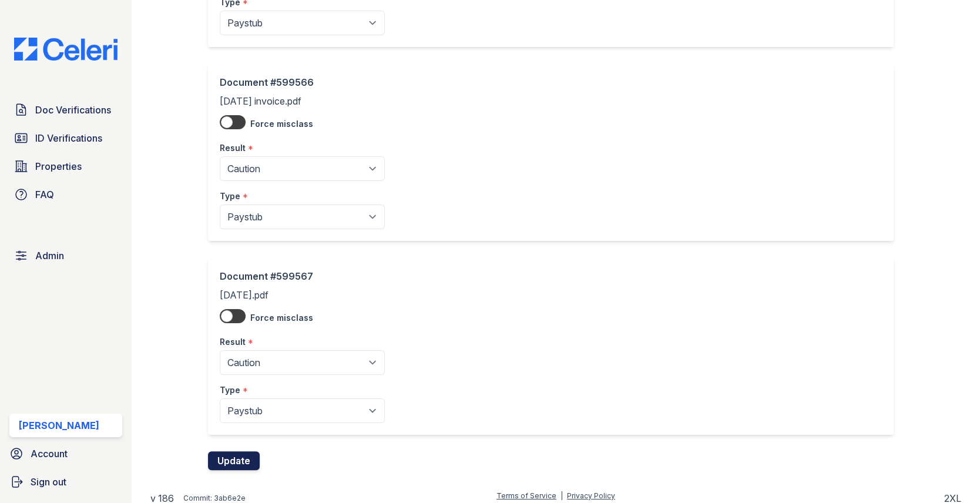
click at [244, 453] on button "Update" at bounding box center [234, 460] width 52 height 19
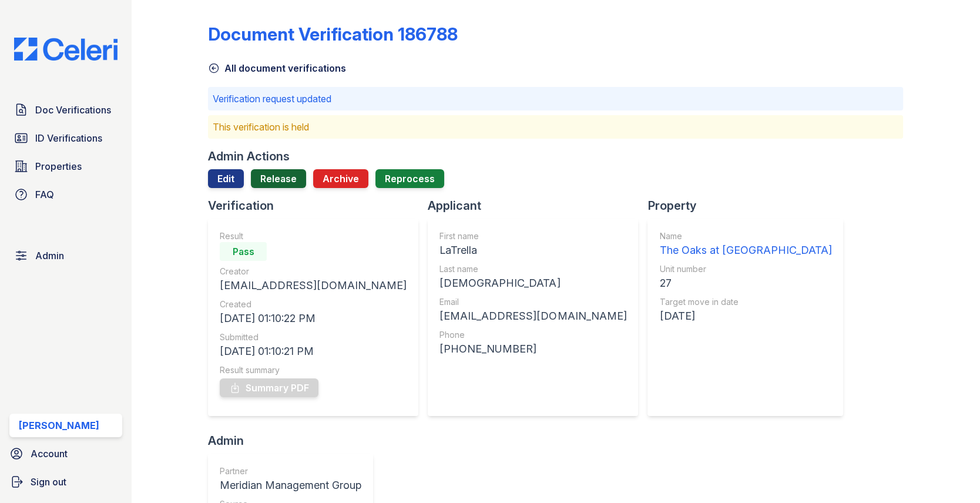
click at [272, 187] on link "Release" at bounding box center [278, 178] width 55 height 19
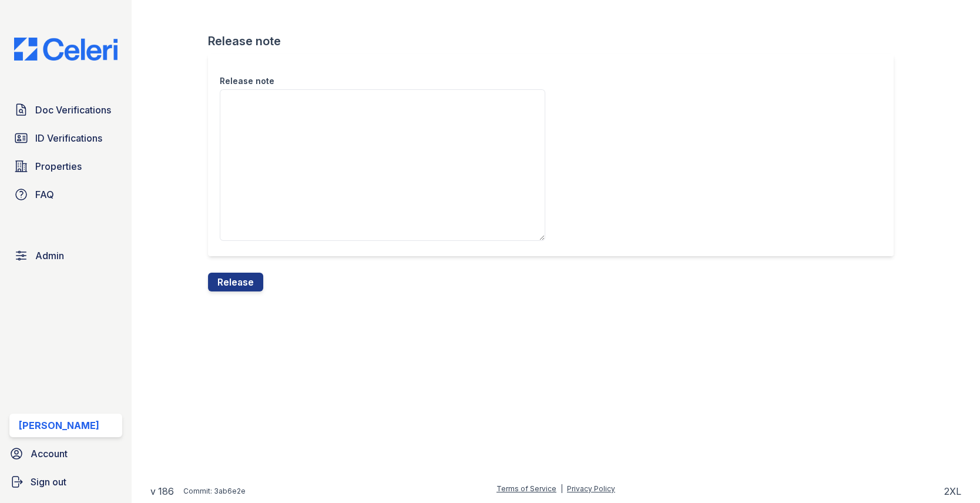
click at [257, 269] on div "Release note" at bounding box center [555, 163] width 695 height 218
click at [254, 274] on button "Release" at bounding box center [235, 282] width 55 height 19
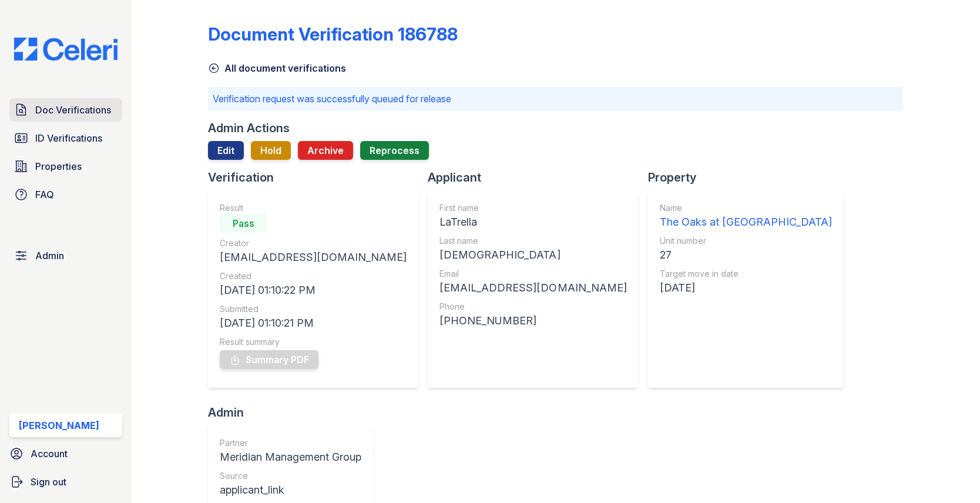
click at [90, 103] on span "Doc Verifications" at bounding box center [73, 110] width 76 height 14
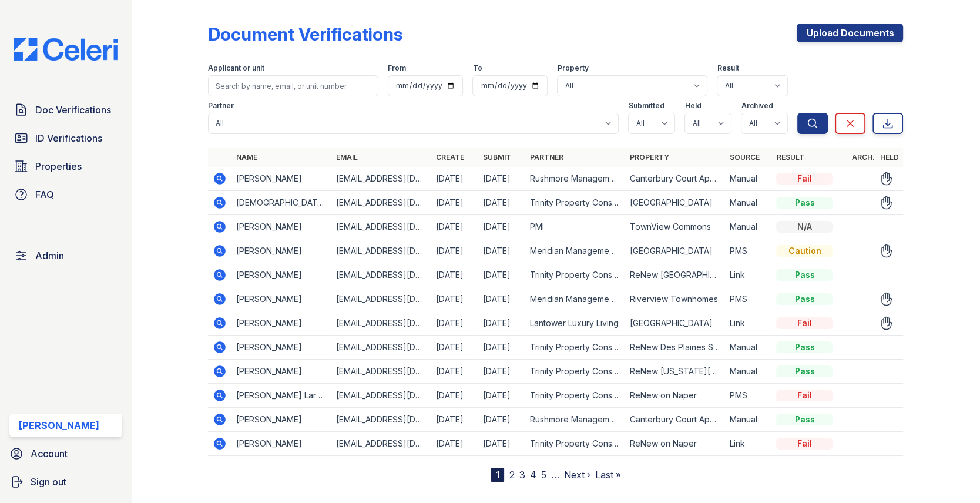
click at [220, 197] on icon at bounding box center [220, 203] width 12 height 12
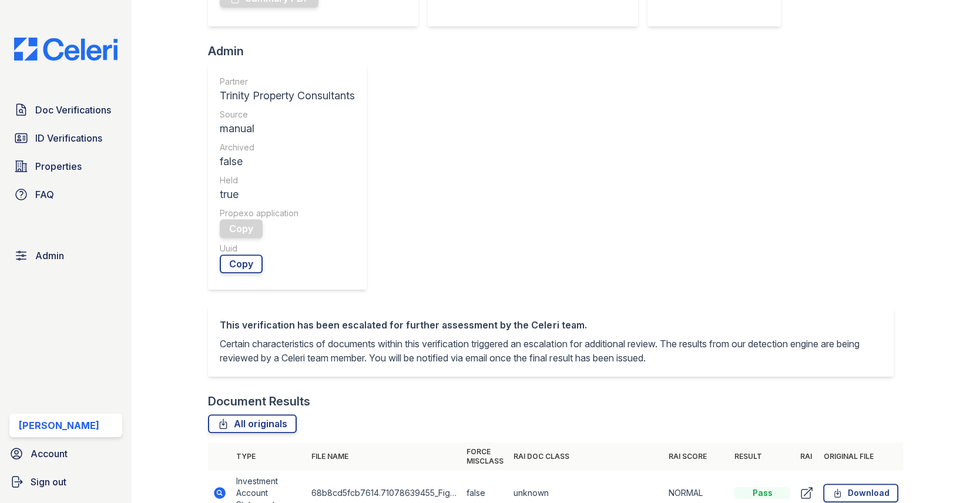
scroll to position [436, 0]
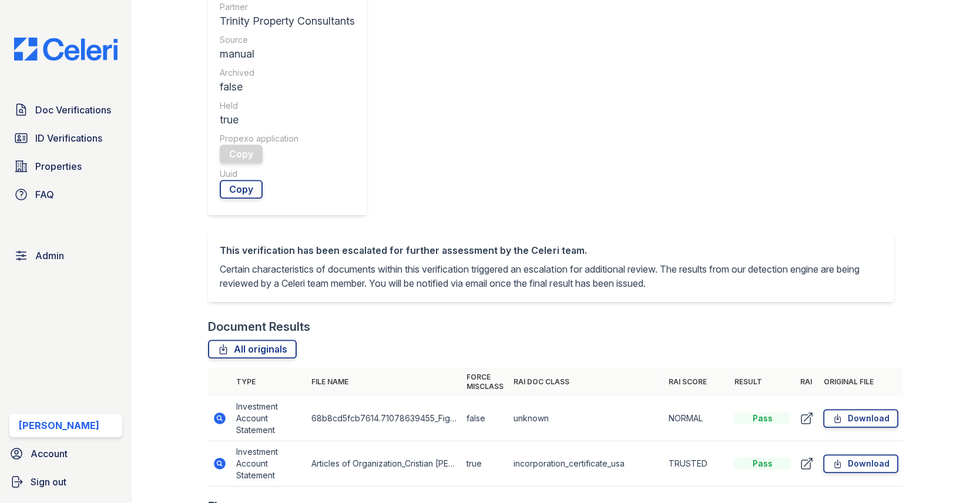
click at [222, 412] on icon at bounding box center [220, 418] width 12 height 12
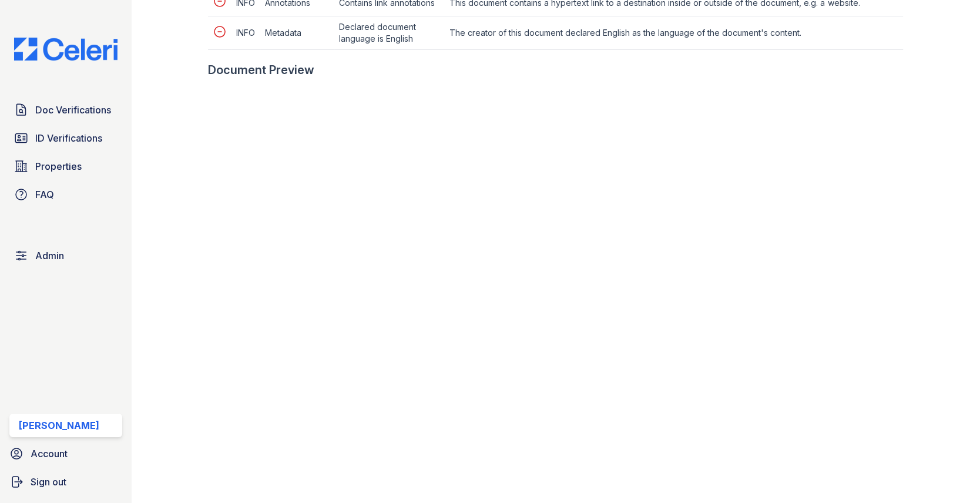
scroll to position [533, 0]
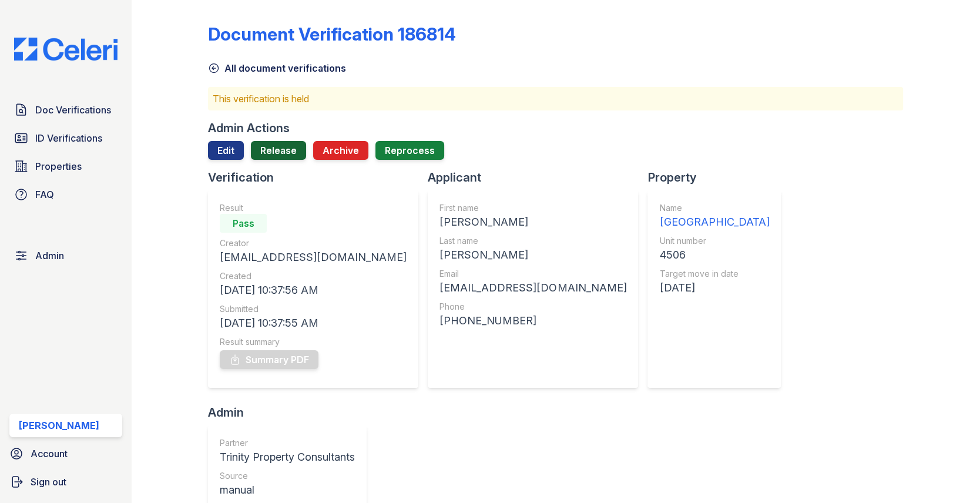
click at [285, 149] on link "Release" at bounding box center [278, 150] width 55 height 19
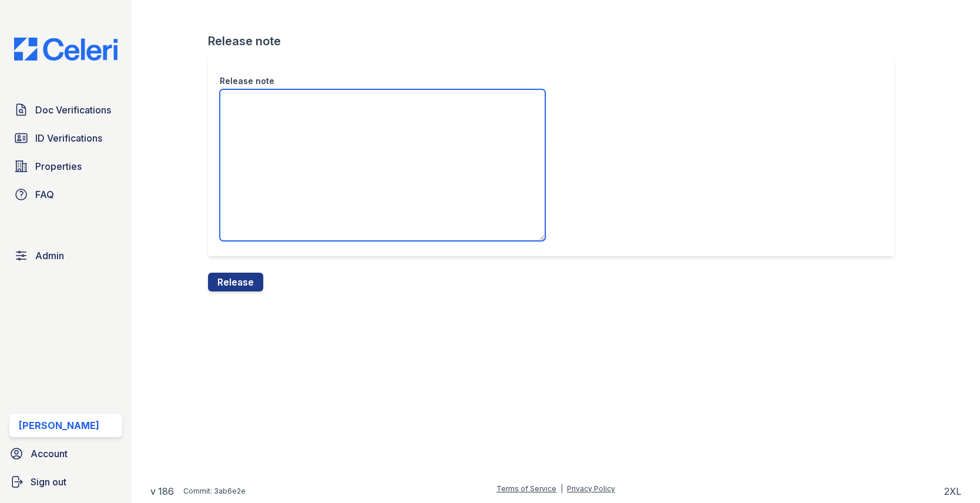
click at [281, 159] on textarea "Release note" at bounding box center [382, 165] width 325 height 152
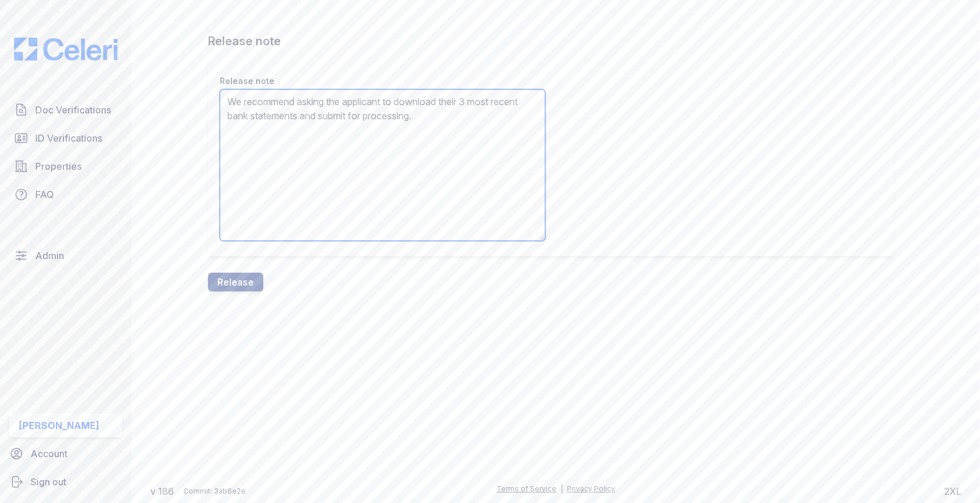
type textarea "We recommend asking the applicant to download their 3 most recent bank statemen…"
click at [239, 271] on div "Release note We recommend asking the applicant to download their 3 most recent …" at bounding box center [555, 163] width 695 height 218
click at [267, 276] on form "Release note Release note We recommend asking the applicant to download their 3…" at bounding box center [555, 162] width 695 height 258
click at [253, 285] on button "Release" at bounding box center [235, 282] width 55 height 19
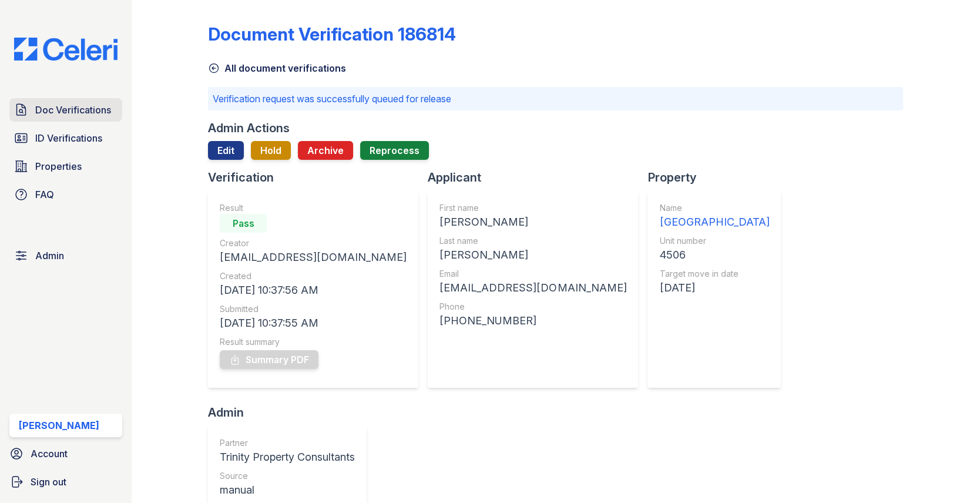
click at [100, 112] on span "Doc Verifications" at bounding box center [73, 110] width 76 height 14
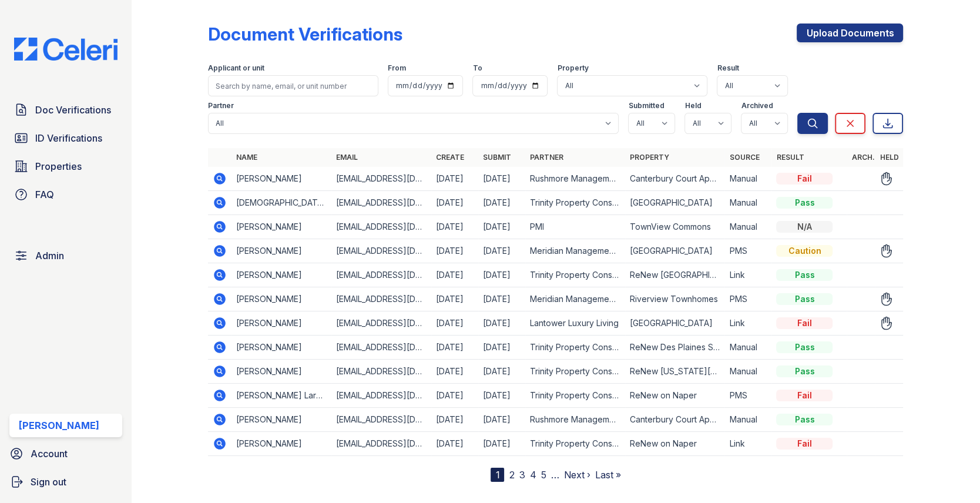
click at [225, 184] on icon at bounding box center [220, 178] width 14 height 14
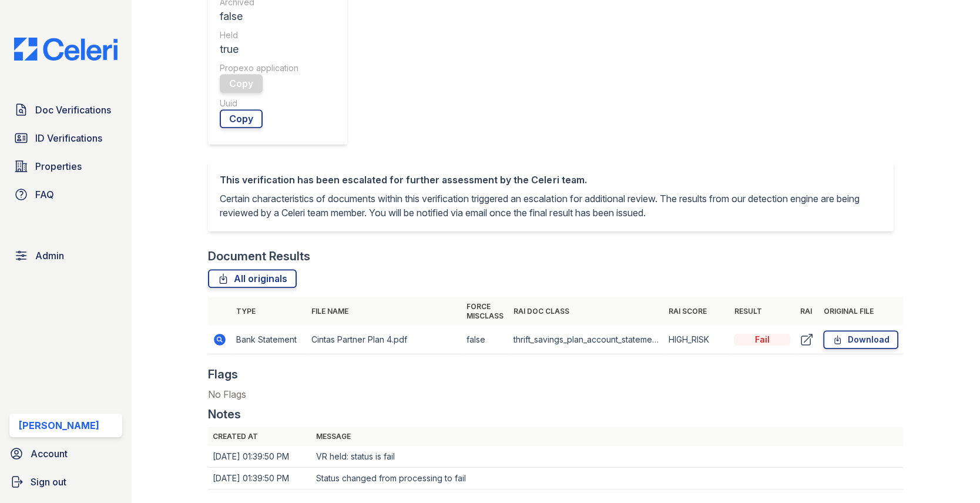
scroll to position [516, 0]
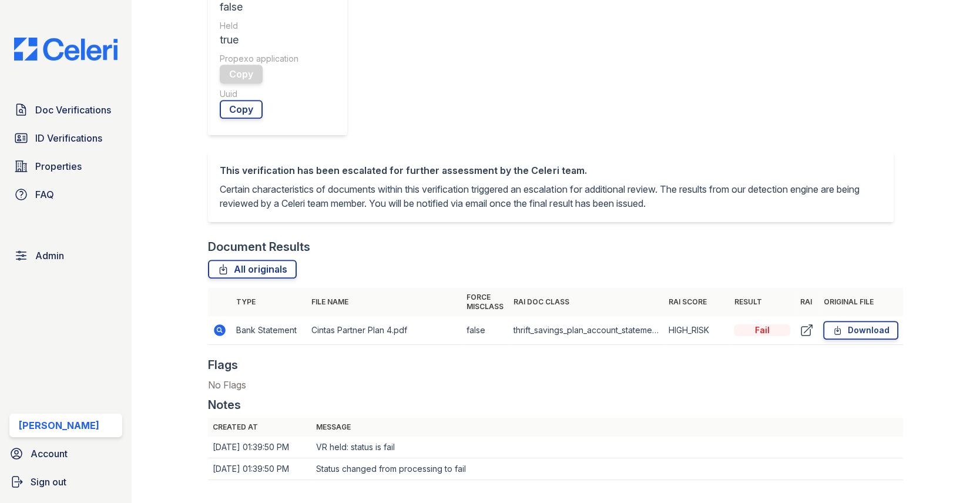
click at [220, 329] on icon at bounding box center [219, 329] width 3 height 3
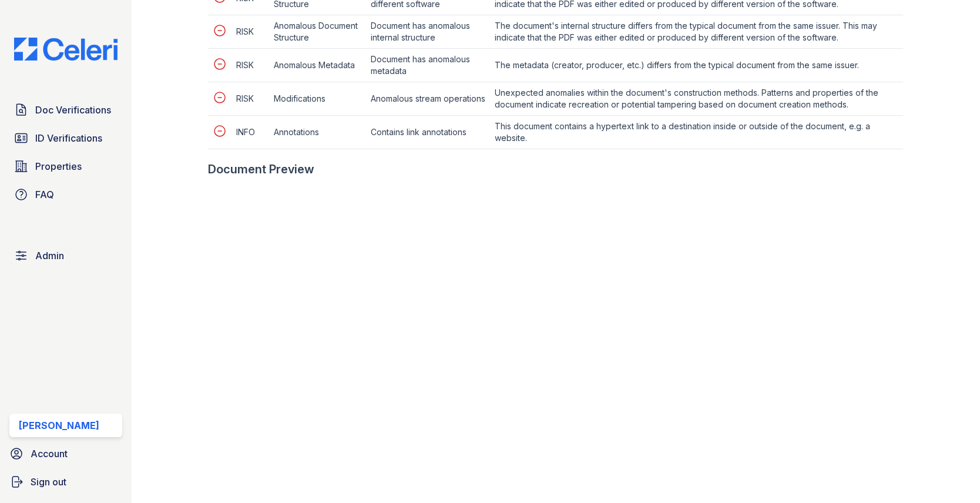
scroll to position [697, 0]
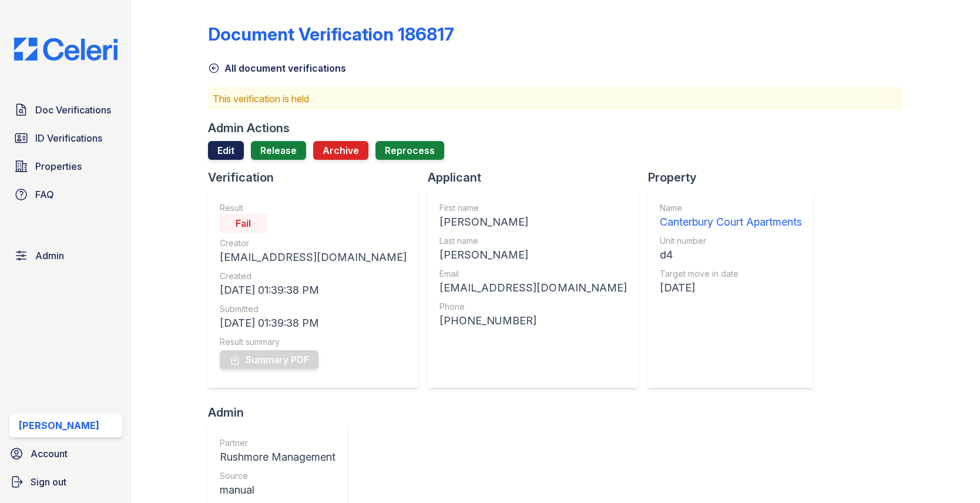
click at [232, 150] on link "Edit" at bounding box center [226, 150] width 36 height 19
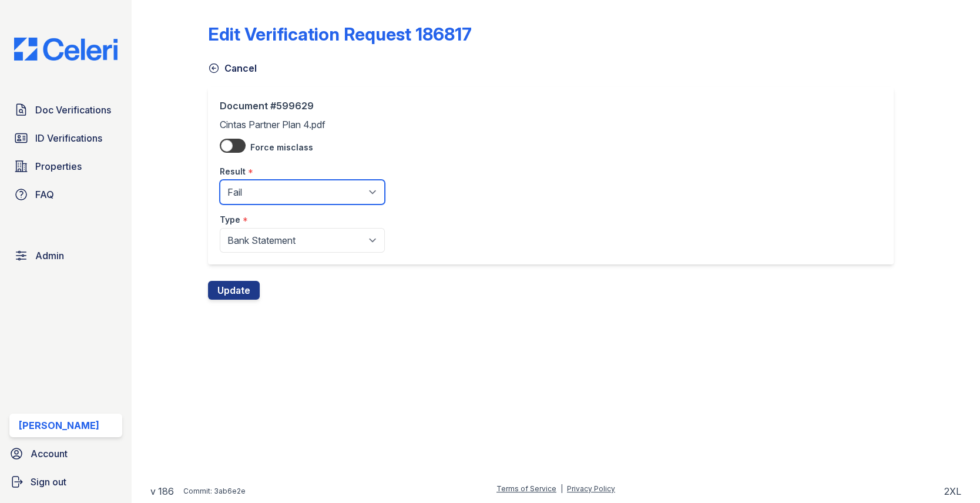
click at [268, 193] on select "Pending Sent Started Processing Pass Fail Caution Error N/A" at bounding box center [302, 192] width 165 height 25
select select "caution"
click at [240, 289] on button "Update" at bounding box center [234, 290] width 52 height 19
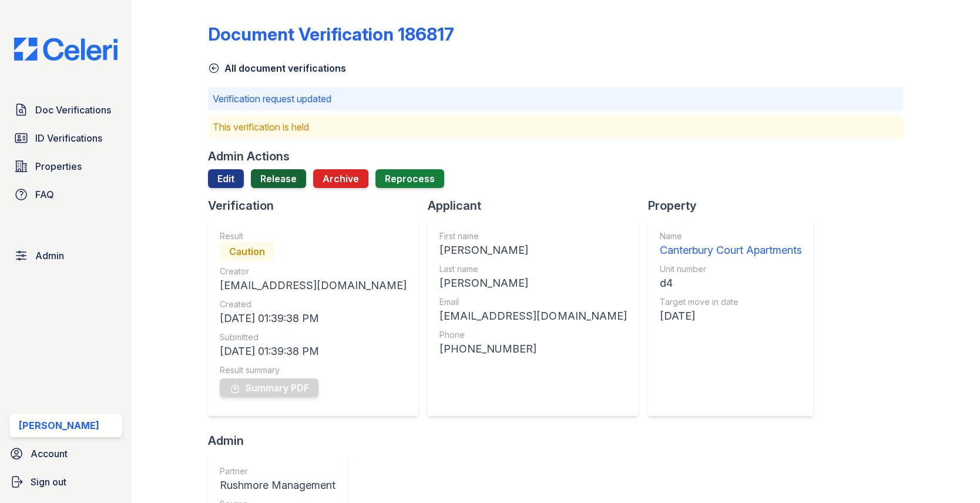
click at [275, 179] on link "Release" at bounding box center [278, 178] width 55 height 19
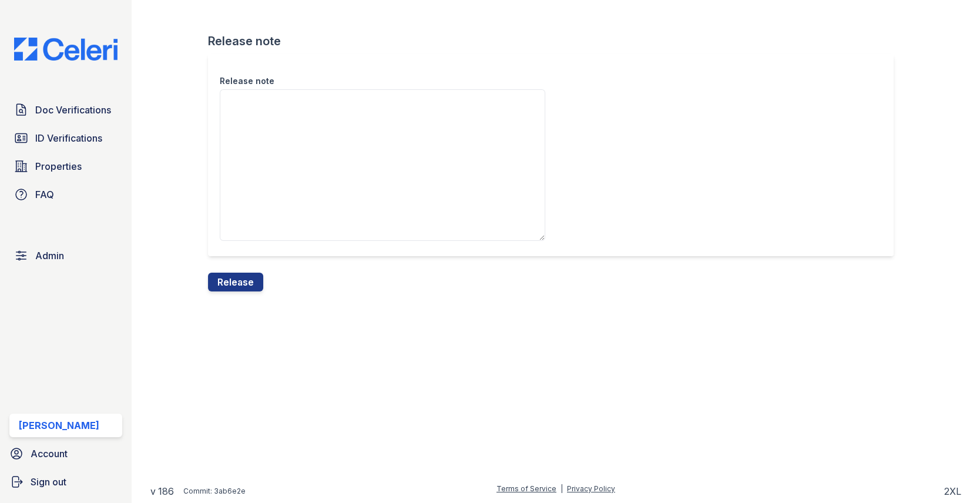
click at [275, 199] on textarea "Release note" at bounding box center [382, 165] width 325 height 152
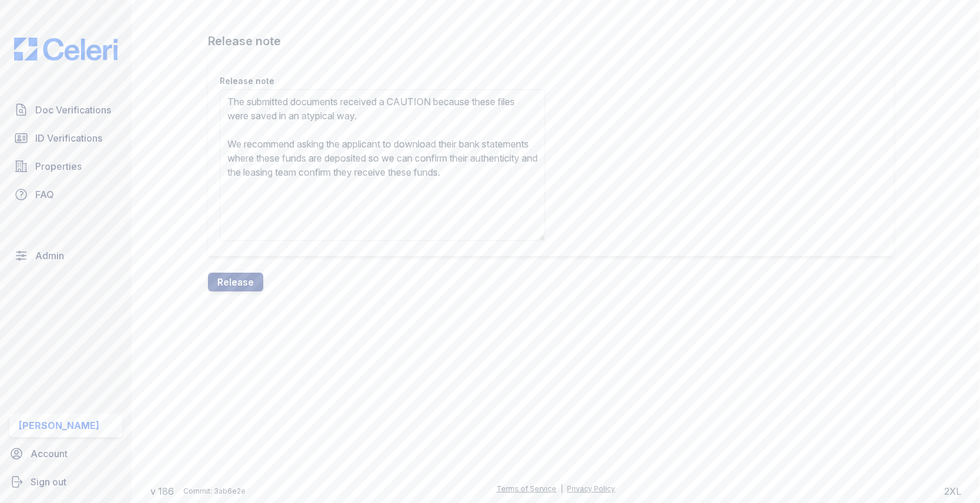
type textarea "The submitted documents received a CAUTION because these files were saved in an…"
click at [270, 248] on div "Release note The submitted documents received a CAUTION because these files wer…" at bounding box center [550, 155] width 685 height 202
click at [248, 287] on button "Release" at bounding box center [235, 282] width 55 height 19
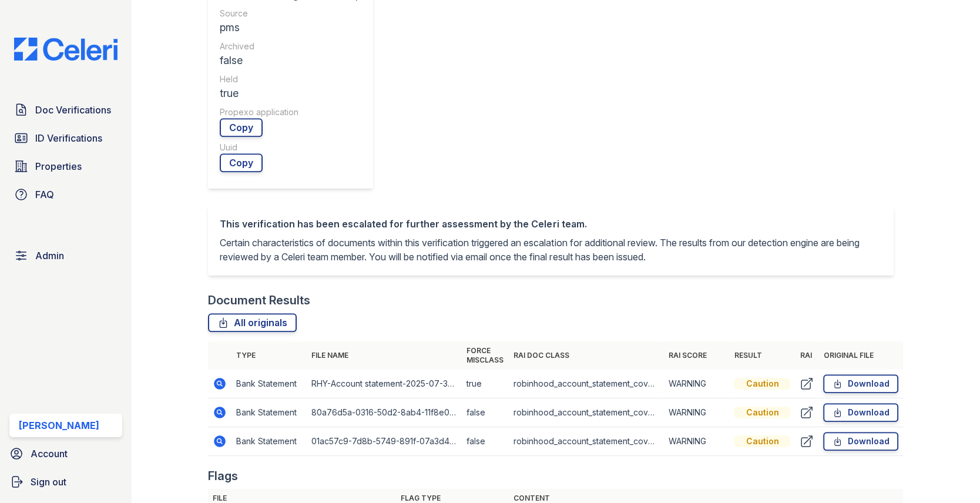
scroll to position [455, 0]
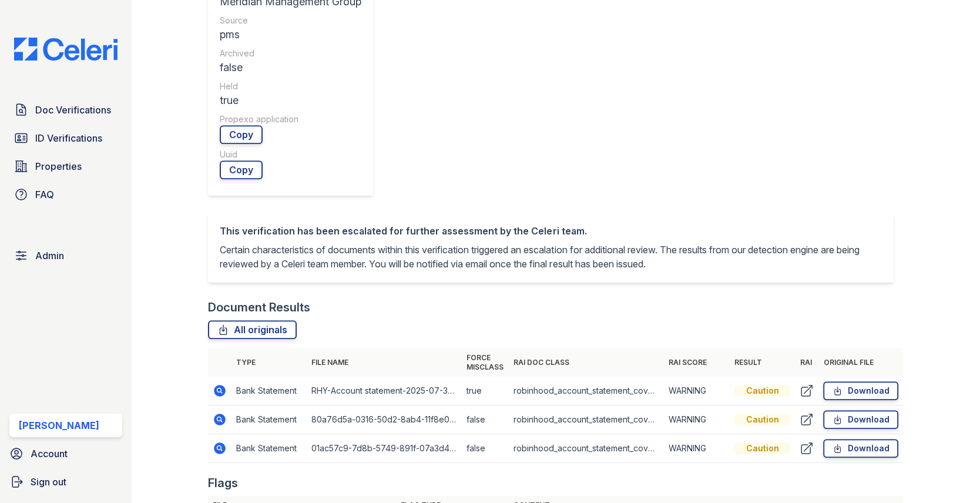
click at [217, 405] on td at bounding box center [219, 419] width 23 height 29
click at [217, 413] on icon at bounding box center [220, 419] width 12 height 12
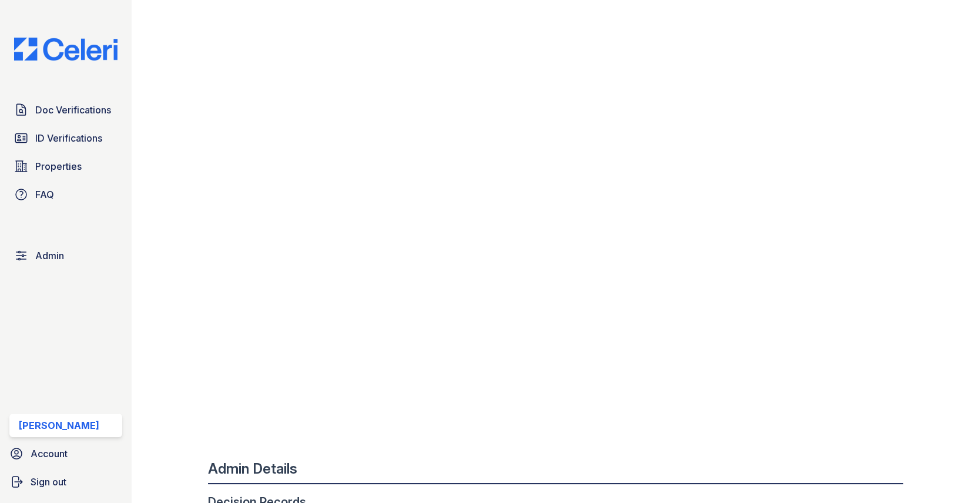
scroll to position [893, 0]
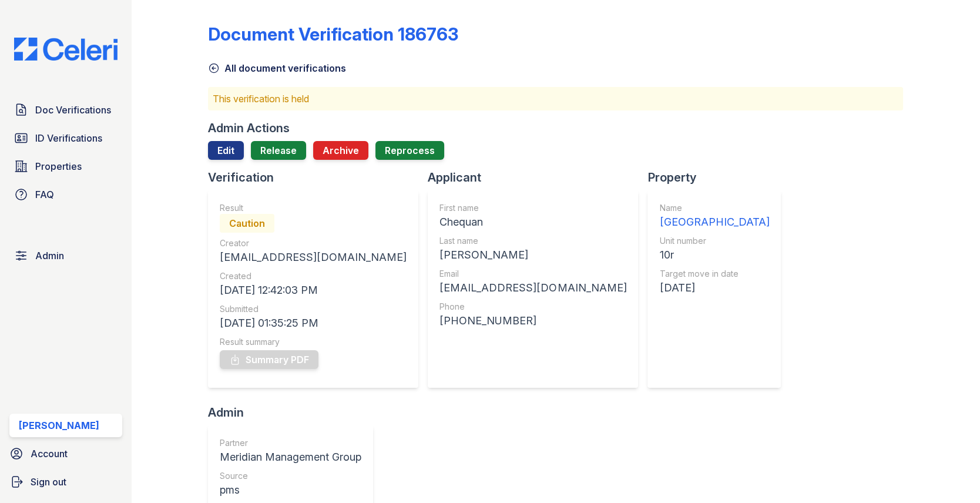
click at [232, 162] on div at bounding box center [555, 164] width 695 height 9
click at [232, 156] on link "Edit" at bounding box center [226, 150] width 36 height 19
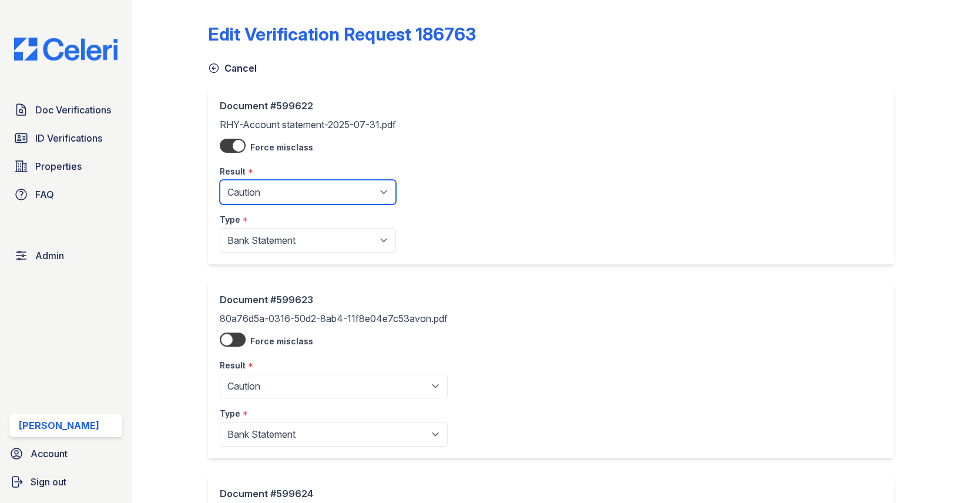
click at [244, 189] on select "Pending Sent Started Processing Pass Fail Caution Error N/A" at bounding box center [308, 192] width 176 height 25
select select "pass"
click at [254, 372] on div "Result *" at bounding box center [334, 361] width 228 height 23
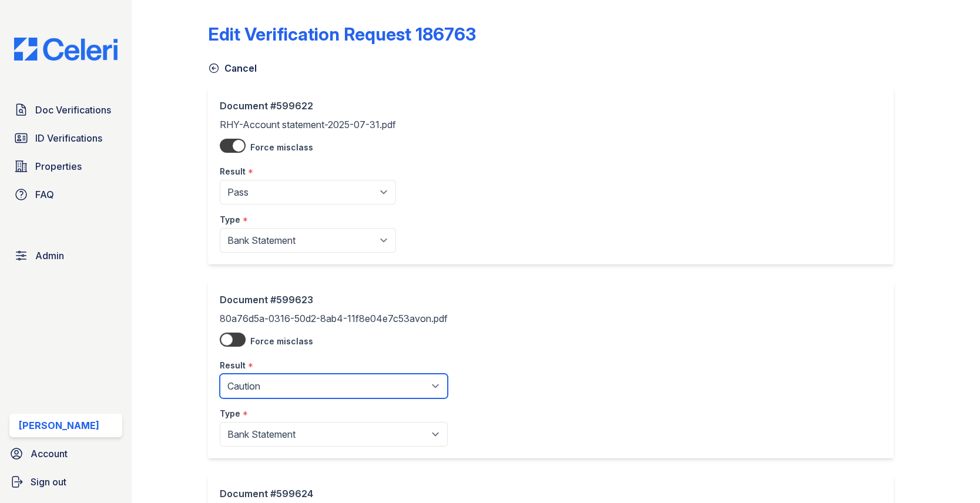
click at [254, 379] on select "Pending Sent Started Processing Pass Fail Caution Error N/A" at bounding box center [334, 386] width 228 height 25
select select "pass"
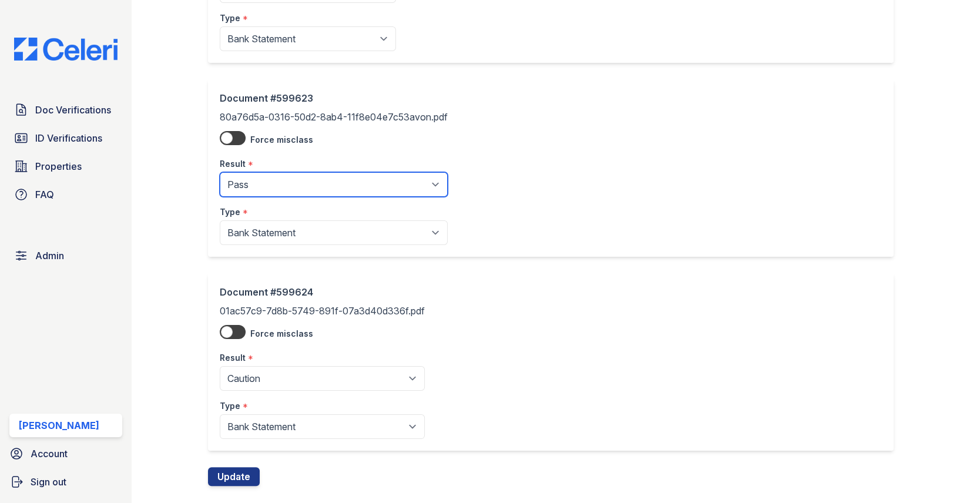
scroll to position [221, 0]
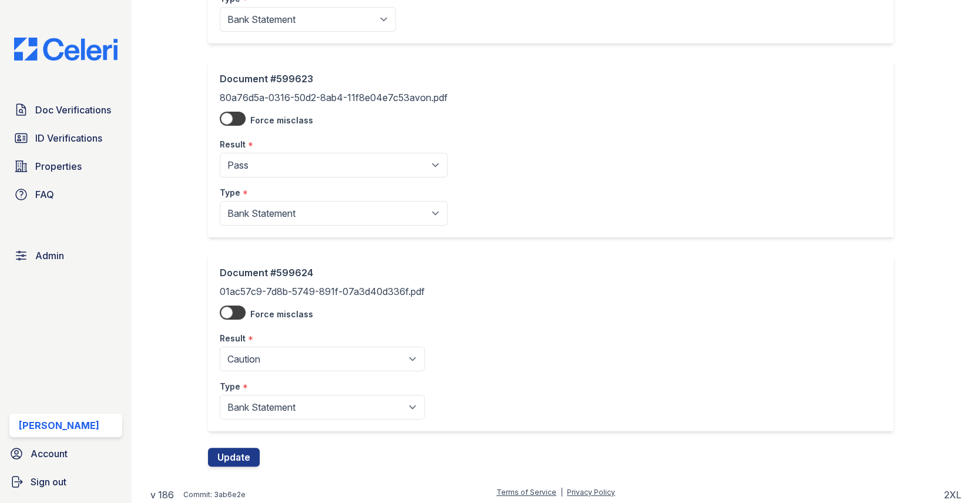
click at [305, 371] on div "Type *" at bounding box center [322, 382] width 205 height 23
click at [305, 351] on select "Pending Sent Started Processing Pass Fail Caution Error N/A" at bounding box center [322, 359] width 205 height 25
select select "pass"
click at [241, 453] on button "Update" at bounding box center [234, 457] width 52 height 19
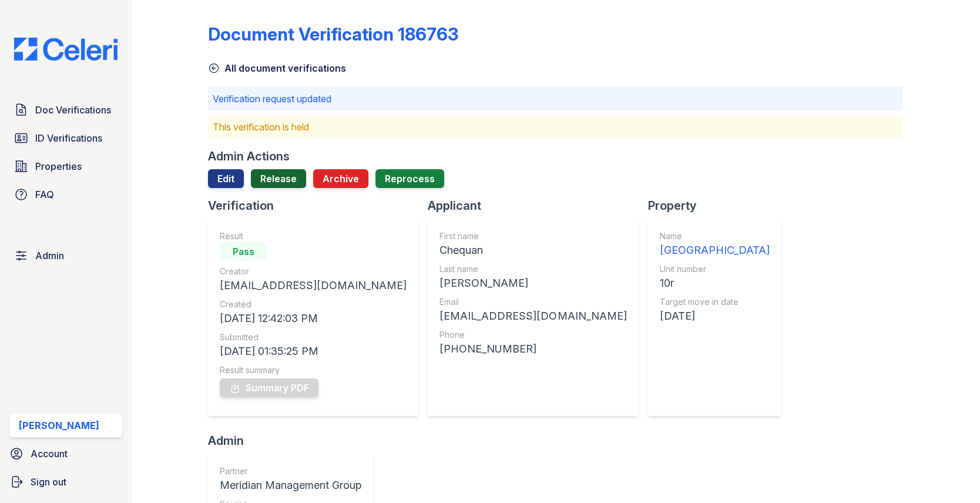
click at [265, 186] on link "Release" at bounding box center [278, 178] width 55 height 19
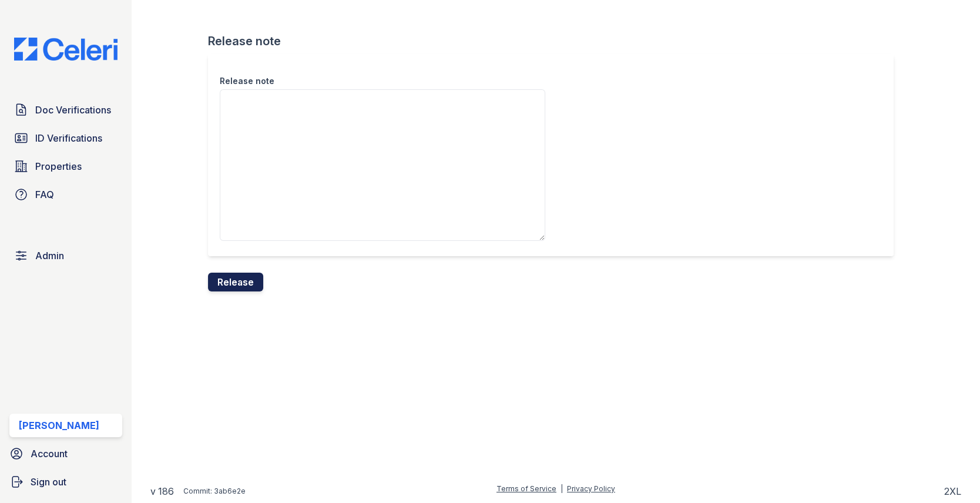
click at [245, 282] on button "Release" at bounding box center [235, 282] width 55 height 19
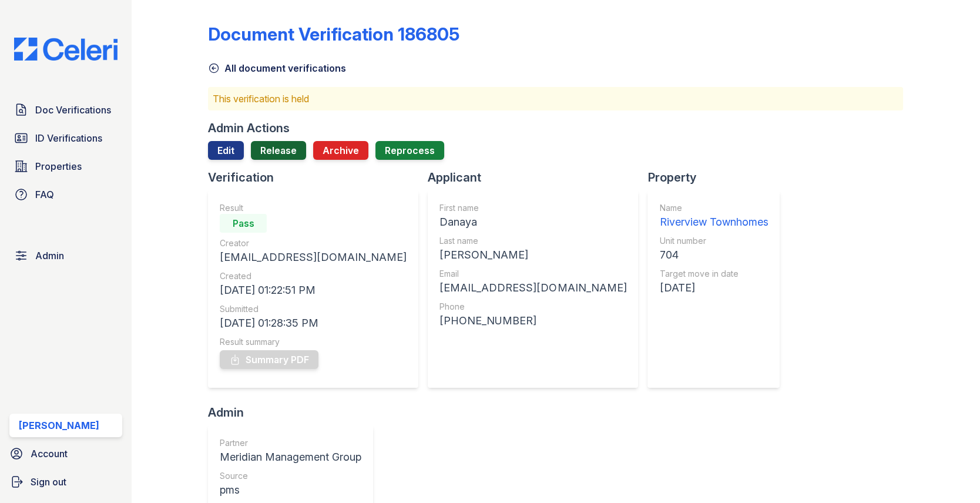
click at [292, 150] on link "Release" at bounding box center [278, 150] width 55 height 19
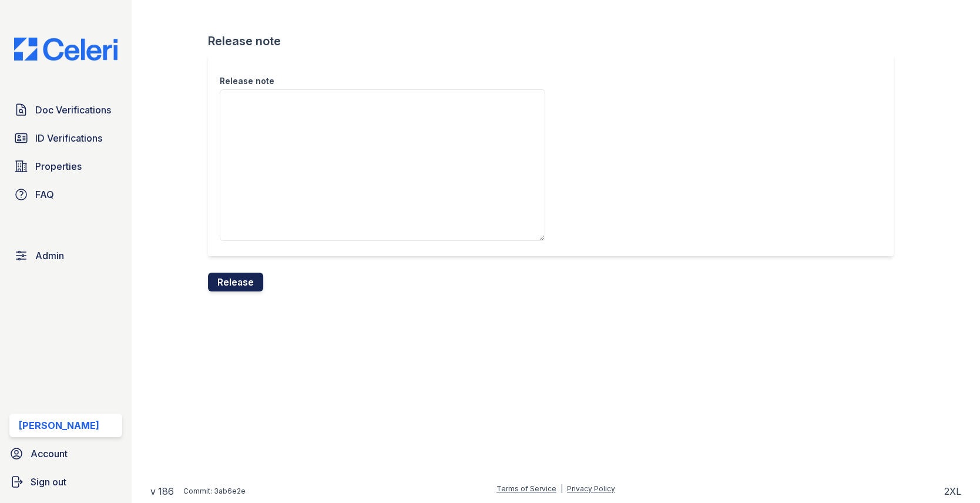
click at [246, 278] on button "Release" at bounding box center [235, 282] width 55 height 19
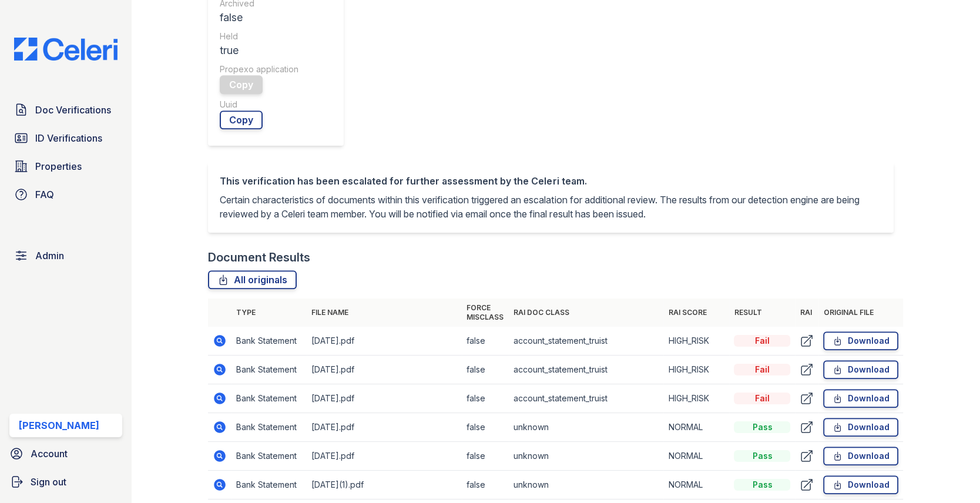
scroll to position [502, 0]
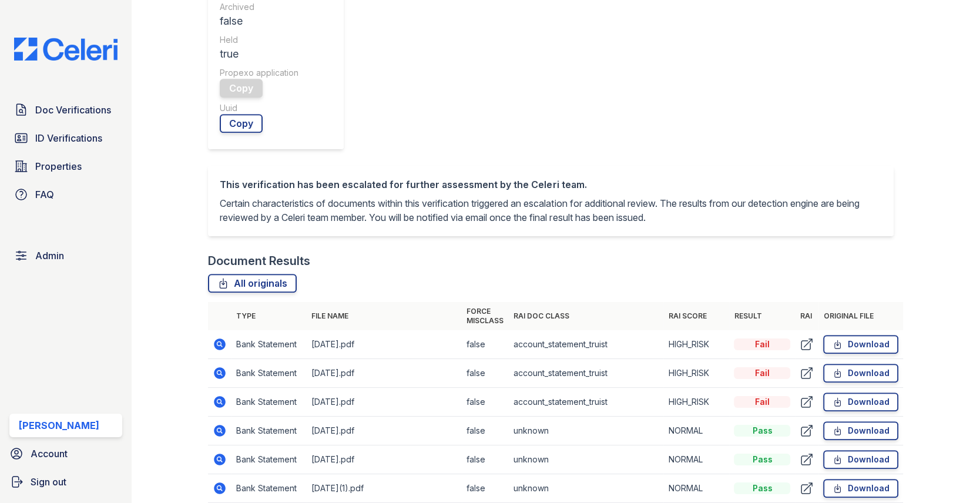
click at [231, 359] on td "Bank Statement" at bounding box center [268, 373] width 75 height 29
click at [217, 366] on icon at bounding box center [220, 373] width 14 height 14
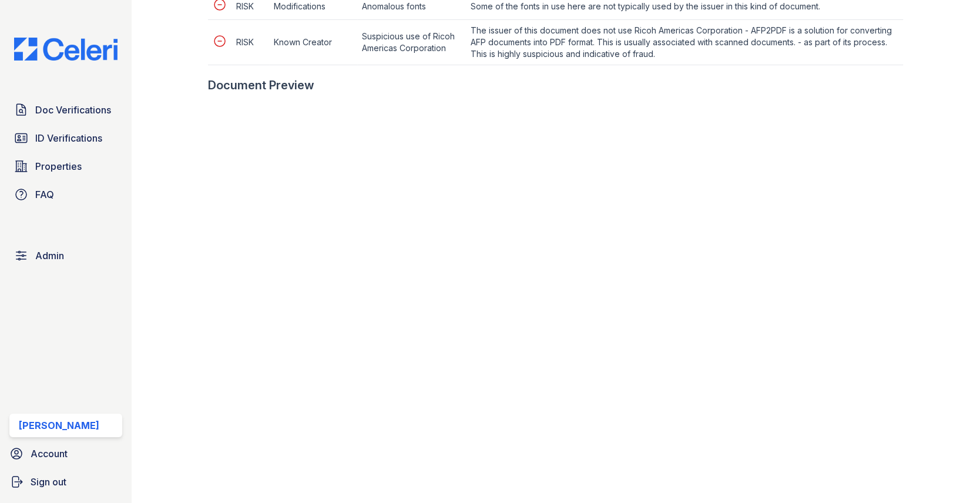
scroll to position [789, 0]
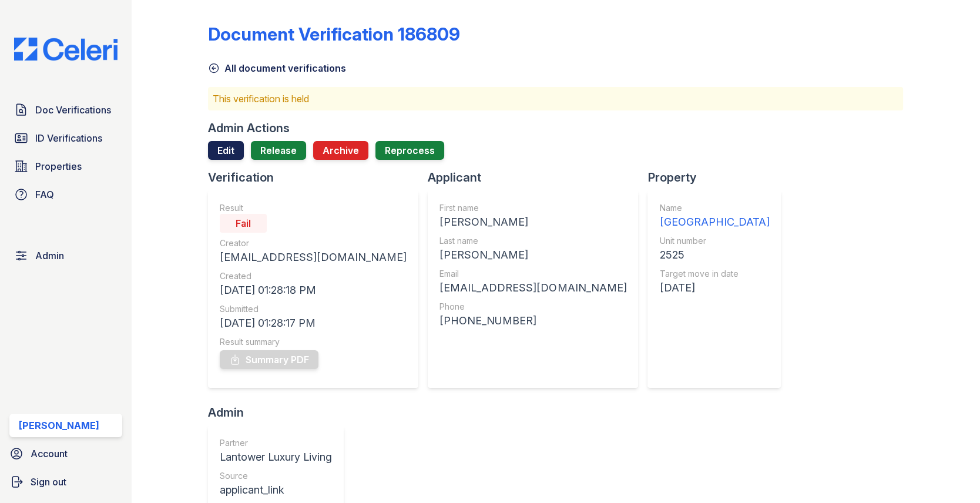
click at [234, 149] on link "Edit" at bounding box center [226, 150] width 36 height 19
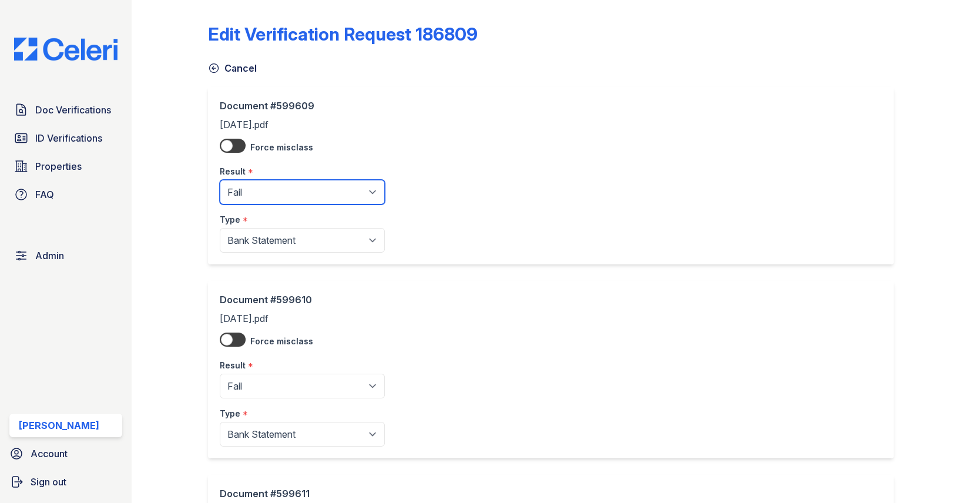
click at [243, 181] on select "Pending Sent Started Processing Pass Fail Caution Error N/A" at bounding box center [302, 192] width 165 height 25
select select "pass"
click at [259, 372] on div "Result *" at bounding box center [302, 361] width 165 height 23
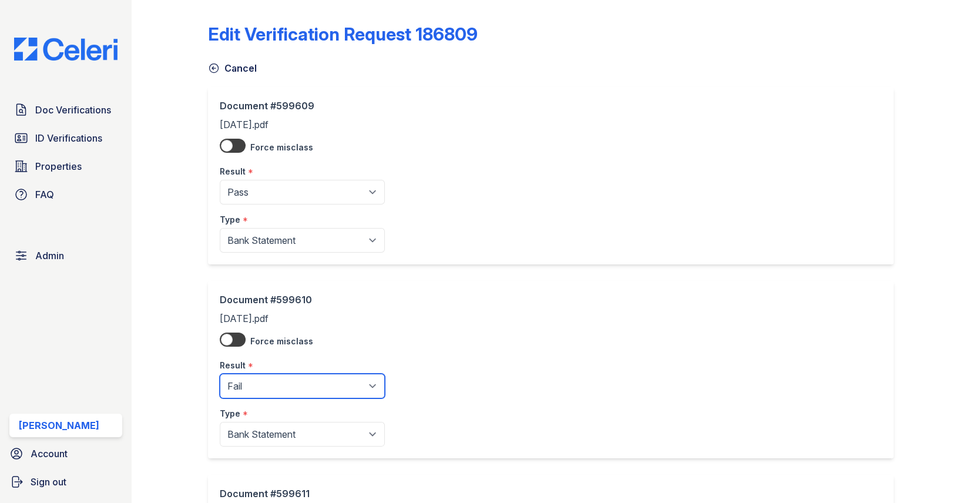
click at [259, 374] on select "Pending Sent Started Processing Pass Fail Caution Error N/A" at bounding box center [302, 386] width 165 height 25
select select "pass"
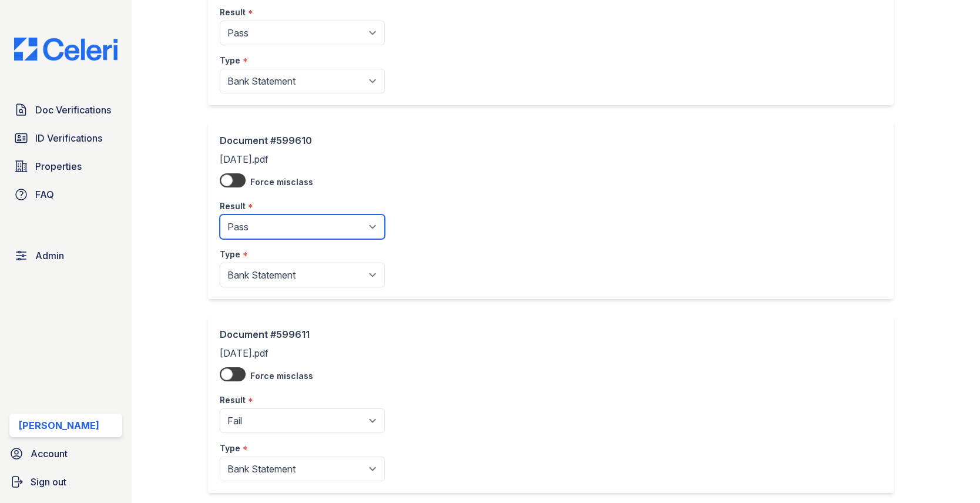
scroll to position [241, 0]
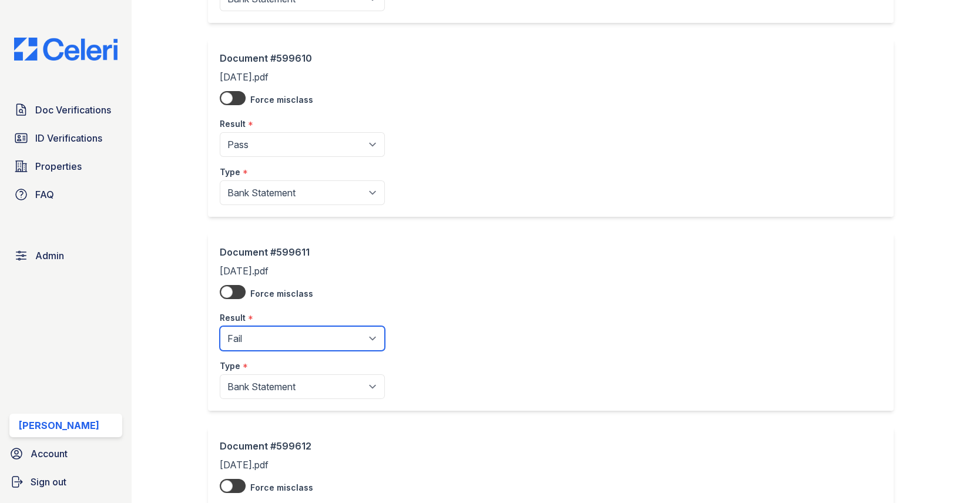
click at [281, 334] on select "Pending Sent Started Processing Pass Fail Caution Error N/A" at bounding box center [302, 338] width 165 height 25
select select "pass"
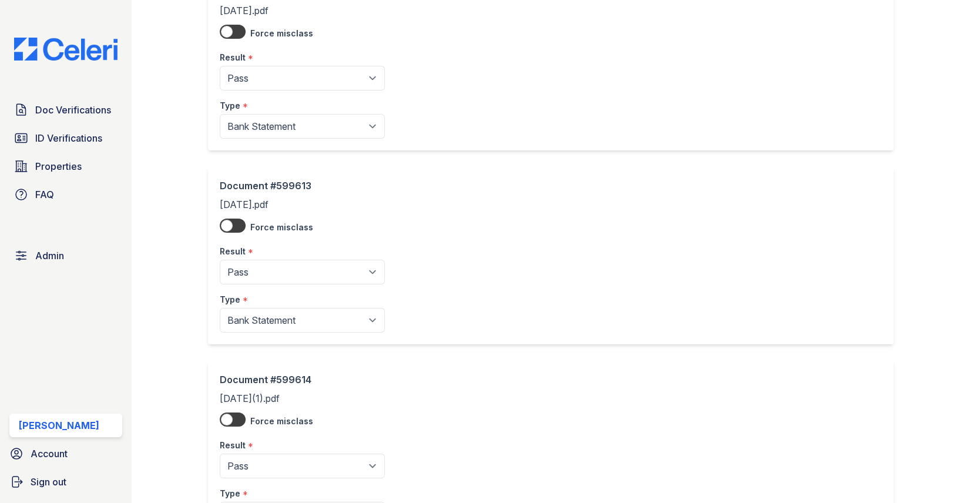
scroll to position [799, 0]
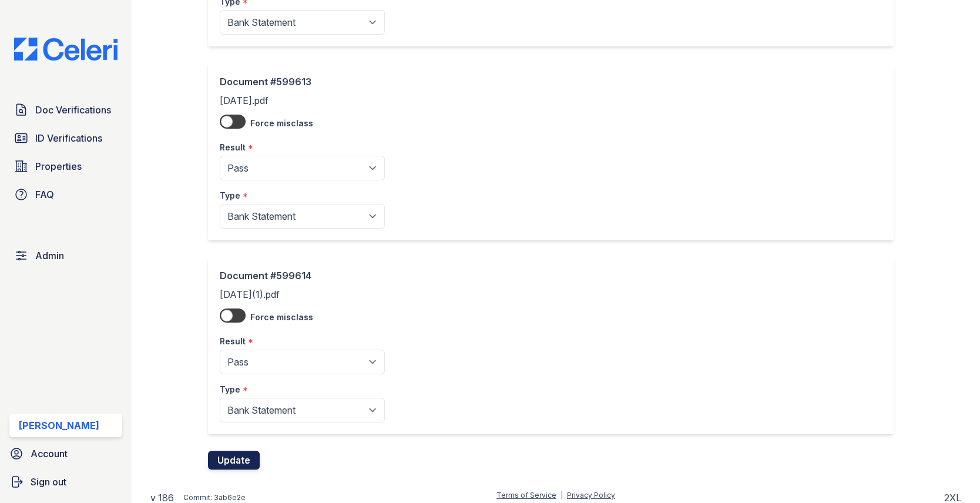
click at [236, 450] on button "Update" at bounding box center [234, 459] width 52 height 19
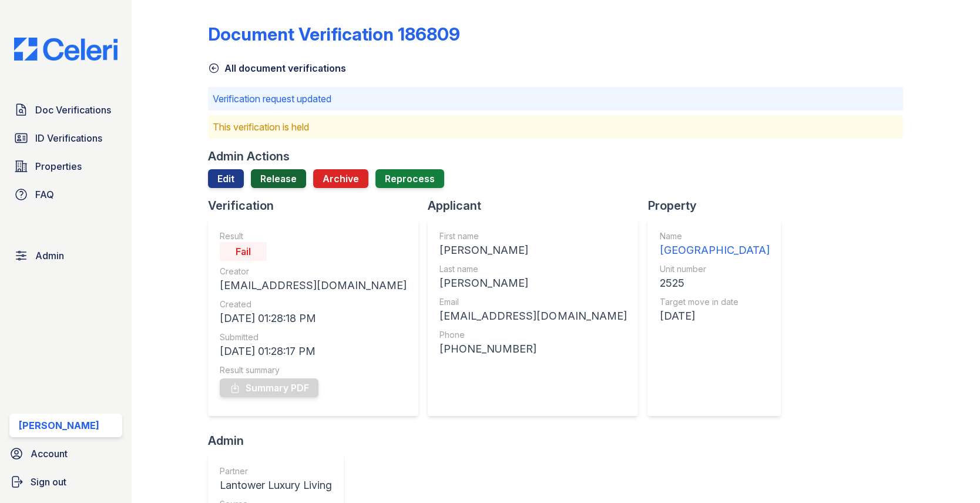
click at [284, 171] on link "Release" at bounding box center [278, 178] width 55 height 19
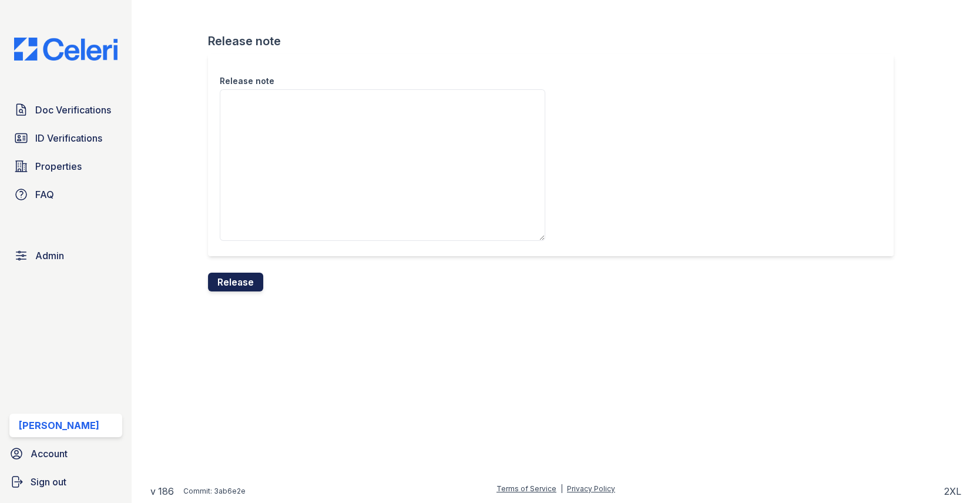
click at [254, 275] on button "Release" at bounding box center [235, 282] width 55 height 19
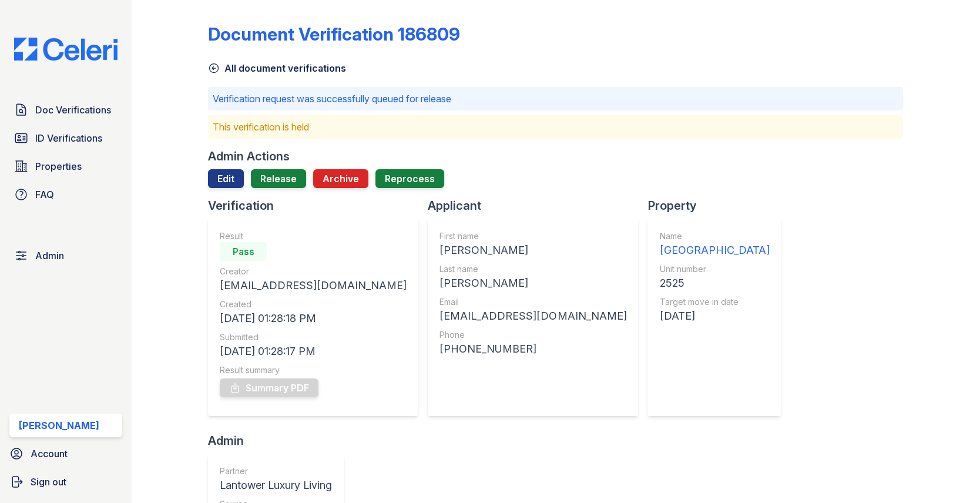
click at [56, 180] on div "Doc Verifications ID Verifications Properties FAQ" at bounding box center [66, 152] width 122 height 108
click at [58, 161] on span "Properties" at bounding box center [58, 166] width 46 height 14
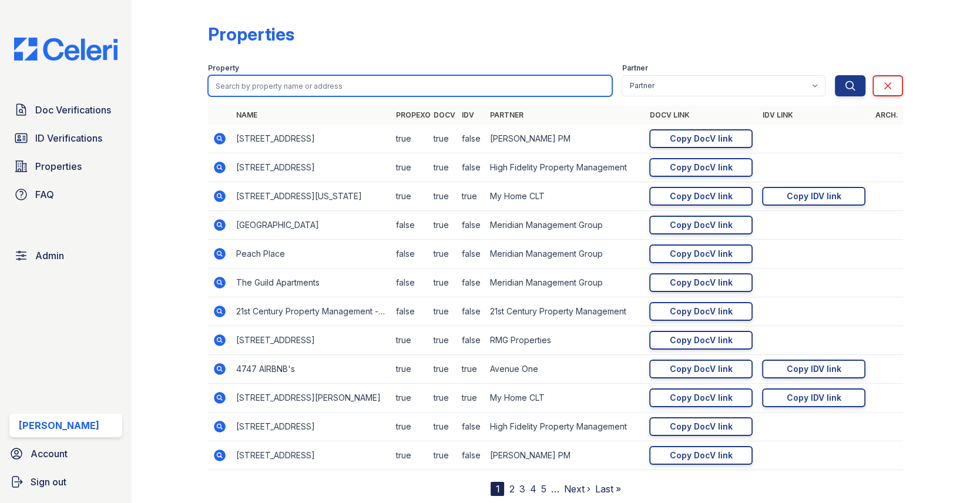
click at [260, 76] on input "search" at bounding box center [410, 85] width 404 height 21
paste input "ReNew Rock Creek Townhomes"
type input "ReNew Rock Creek Townhomes"
click at [835, 75] on button "Search" at bounding box center [850, 85] width 31 height 21
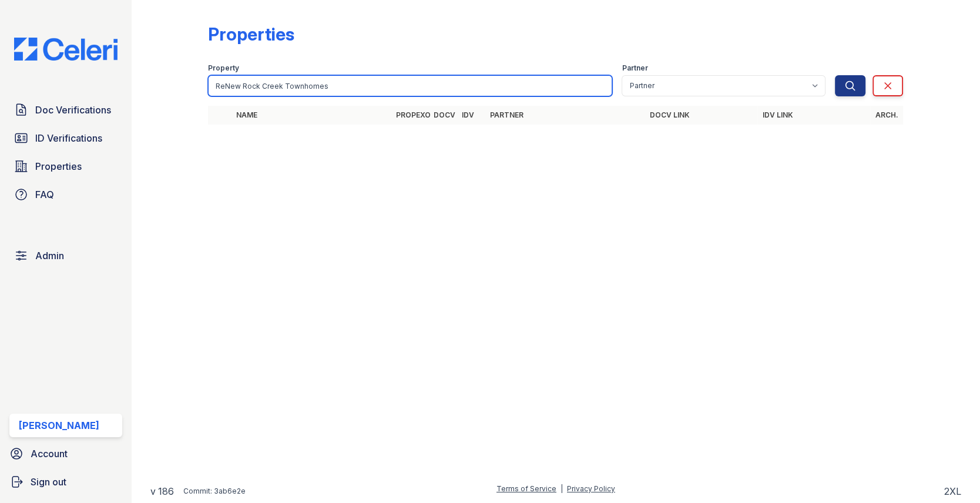
drag, startPoint x: 282, startPoint y: 86, endPoint x: 375, endPoint y: 86, distance: 93.4
click at [329, 86] on input "ReNew Rock Creek Townhomes" at bounding box center [410, 85] width 404 height 21
type input "ReNew Rock Creek"
click at [835, 75] on button "Search" at bounding box center [850, 85] width 31 height 21
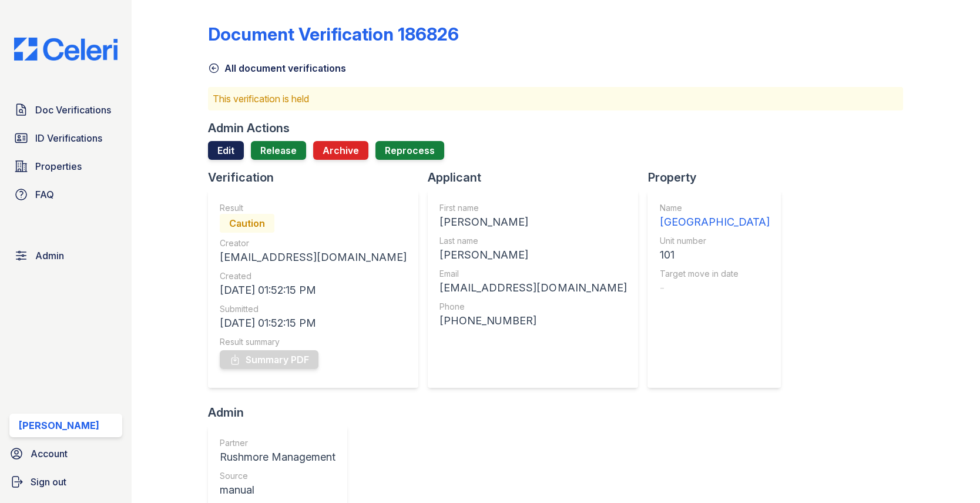
click at [228, 157] on link "Edit" at bounding box center [226, 150] width 36 height 19
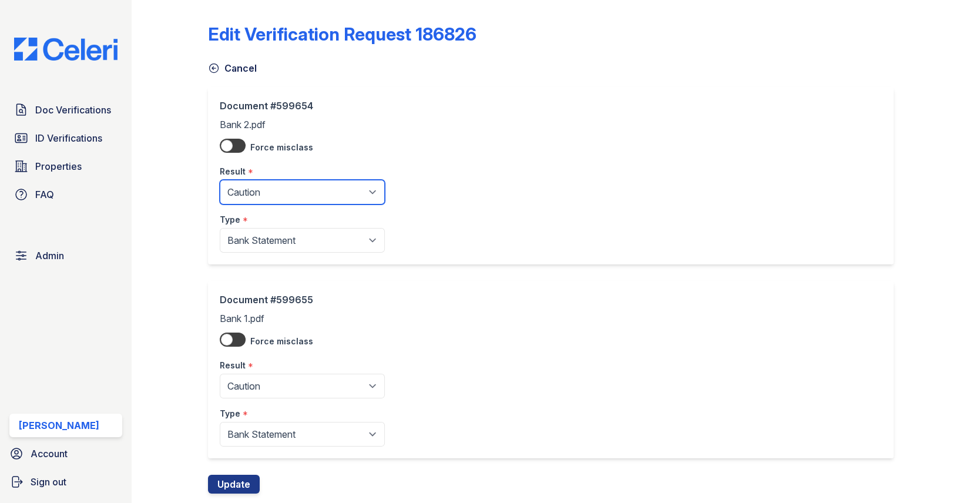
click at [258, 181] on select "Pending Sent Started Processing Pass Fail Caution Error N/A" at bounding box center [302, 192] width 165 height 25
select select "pass"
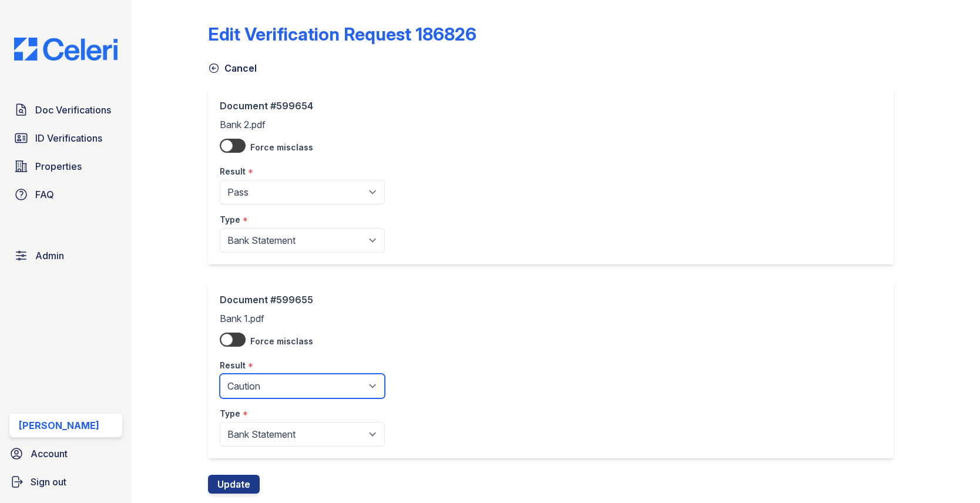
click at [253, 381] on select "Pending Sent Started Processing Pass Fail Caution Error N/A" at bounding box center [302, 386] width 165 height 25
select select "pass"
drag, startPoint x: 233, startPoint y: 476, endPoint x: 241, endPoint y: 458, distance: 19.7
click at [233, 476] on button "Update" at bounding box center [234, 484] width 52 height 19
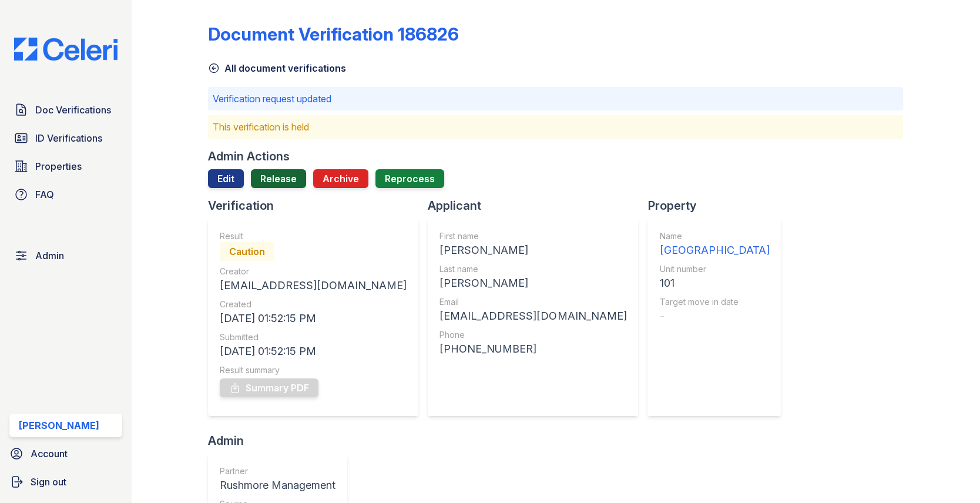
click at [279, 178] on link "Release" at bounding box center [278, 178] width 55 height 19
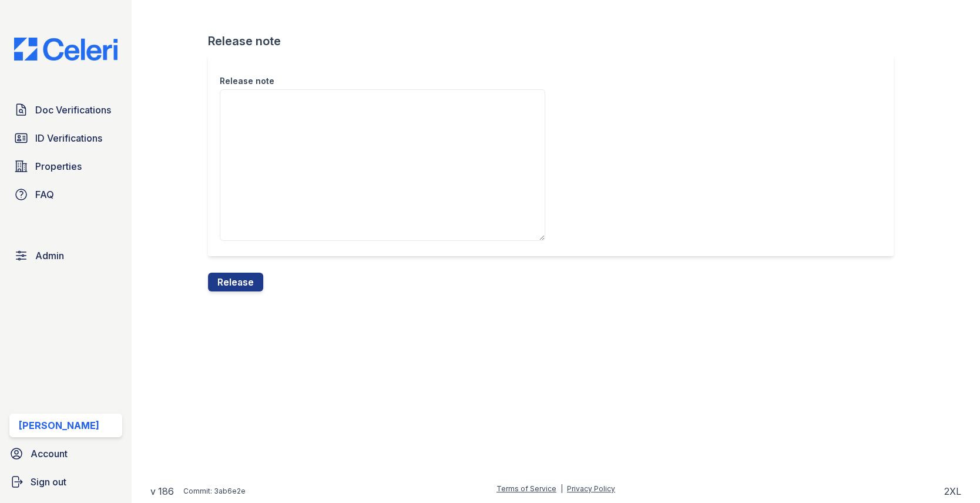
click at [257, 294] on div "Release note Release note Release" at bounding box center [555, 155] width 810 height 310
click at [248, 284] on button "Release" at bounding box center [235, 282] width 55 height 19
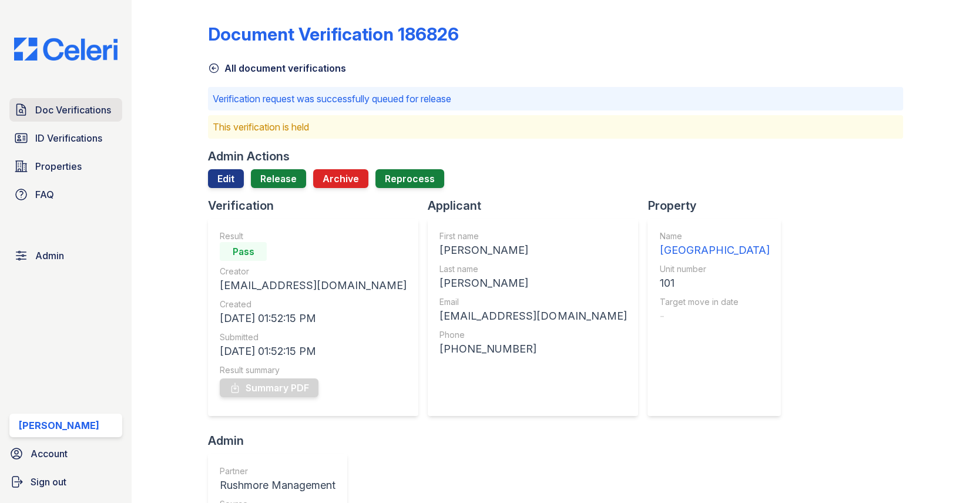
click at [106, 103] on span "Doc Verifications" at bounding box center [73, 110] width 76 height 14
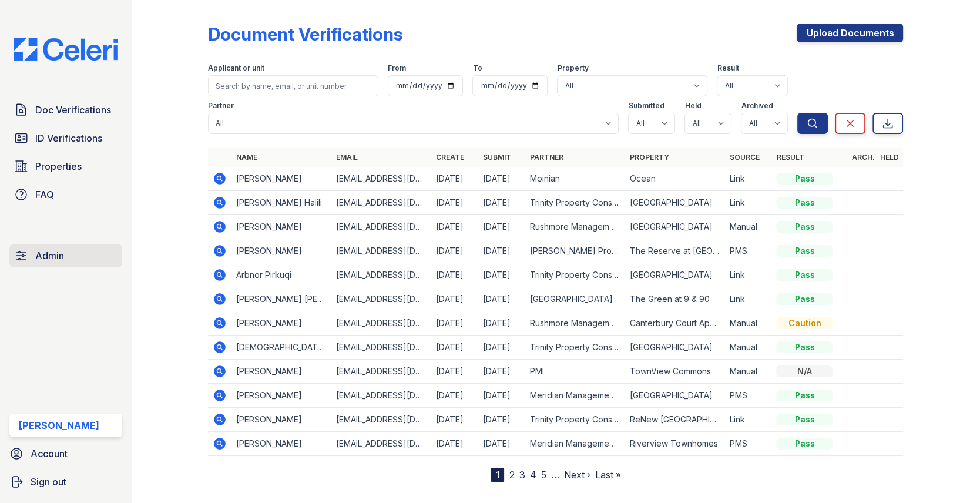
click at [64, 258] on link "Admin" at bounding box center [65, 255] width 113 height 23
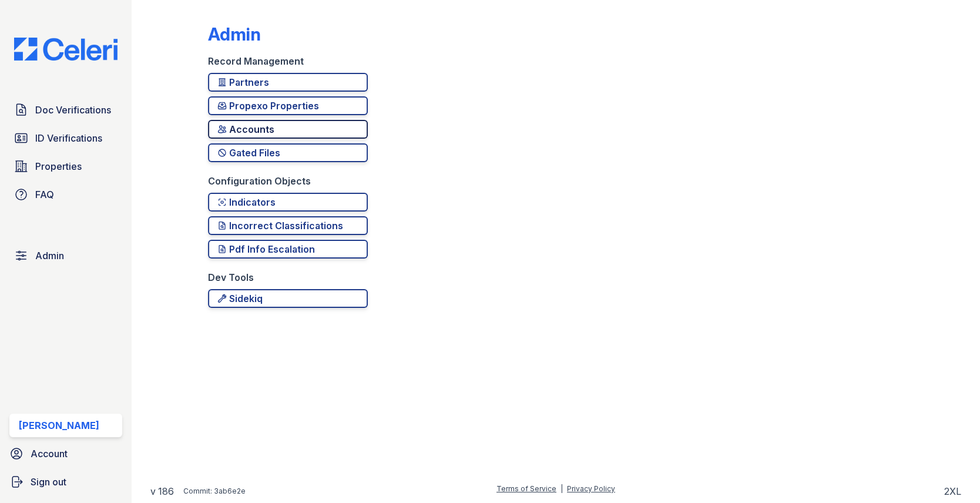
click at [224, 123] on div "Accounts" at bounding box center [287, 129] width 141 height 14
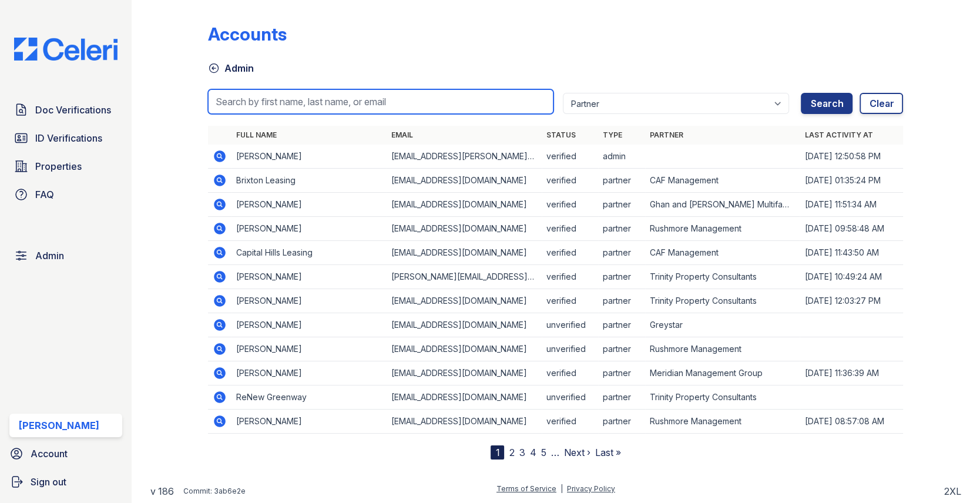
click at [275, 95] on input "search" at bounding box center [380, 101] width 345 height 25
paste input "<MGarber@trinity-pm.com"
type input "<MGarber@trinity-pm.com"
click at [801, 93] on button "Search" at bounding box center [827, 103] width 52 height 21
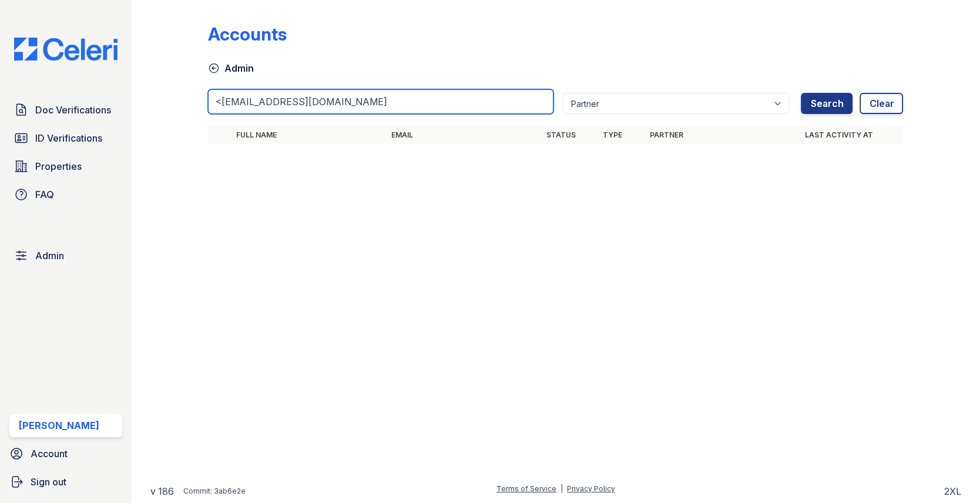
click at [222, 106] on input "<MGarber@trinity-pm.com" at bounding box center [380, 101] width 345 height 25
type input "MGarber@trinity-pm.com"
click at [801, 93] on button "Search" at bounding box center [827, 103] width 52 height 21
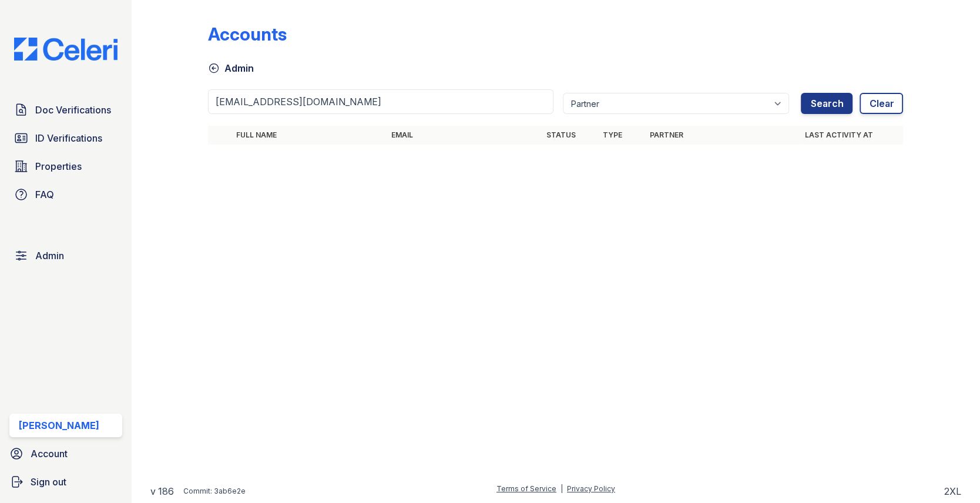
click at [74, 239] on div "Doc Verifications ID Verifications Properties FAQ Admin Max Orshan Account Sign…" at bounding box center [66, 251] width 132 height 503
click at [64, 265] on link "Admin" at bounding box center [65, 255] width 113 height 23
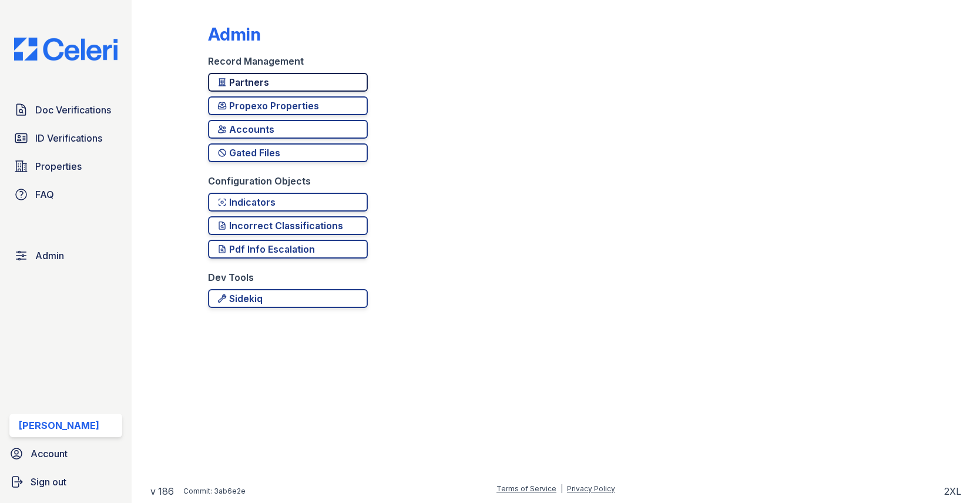
click at [275, 82] on div "Partners" at bounding box center [287, 82] width 141 height 14
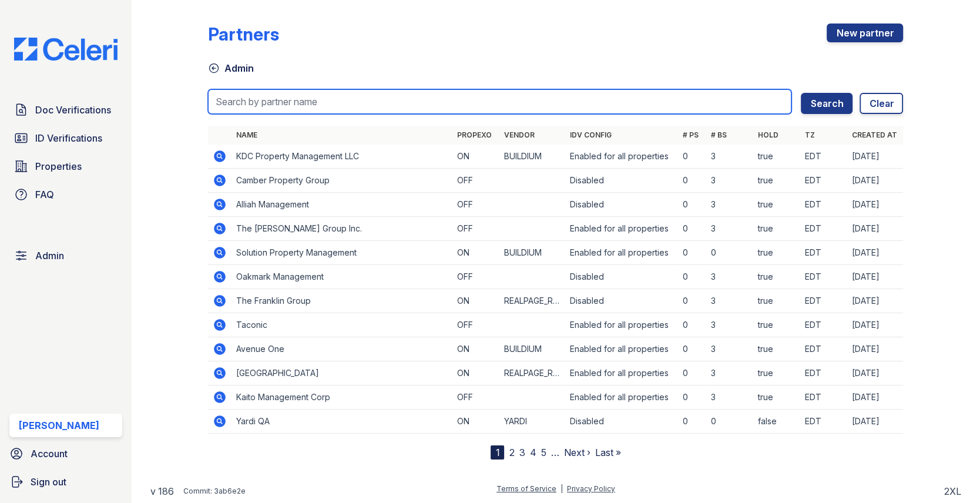
click at [266, 108] on input "search" at bounding box center [499, 101] width 583 height 25
type input "trin"
click at [801, 93] on button "Search" at bounding box center [827, 103] width 52 height 21
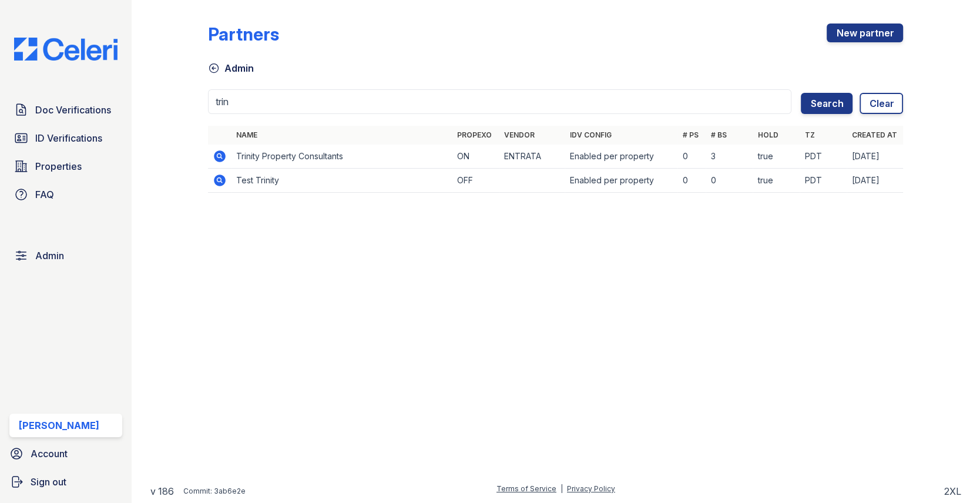
click at [222, 156] on icon at bounding box center [220, 156] width 12 height 12
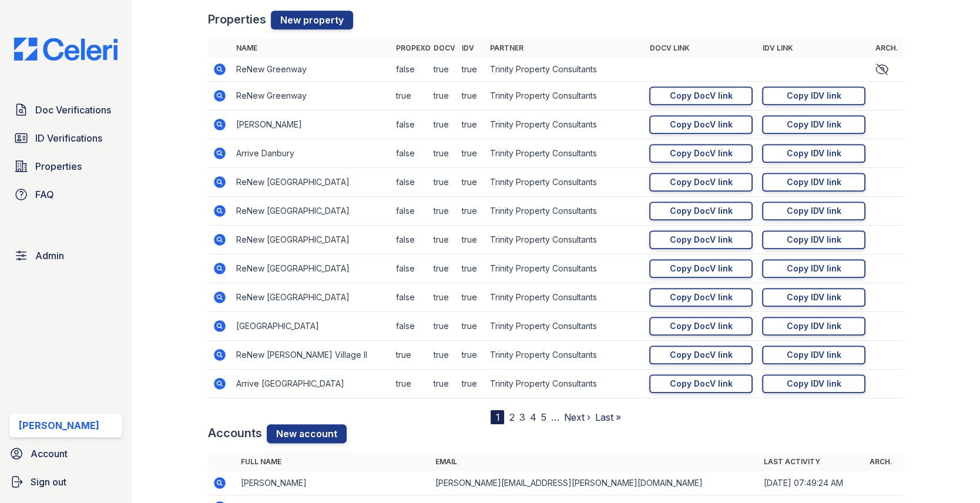
scroll to position [1227, 0]
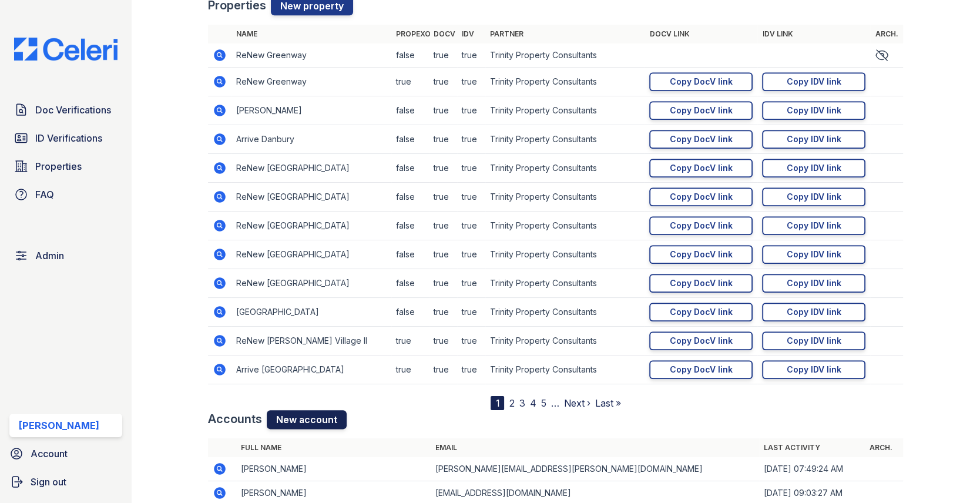
click at [307, 412] on link "New account" at bounding box center [307, 419] width 80 height 19
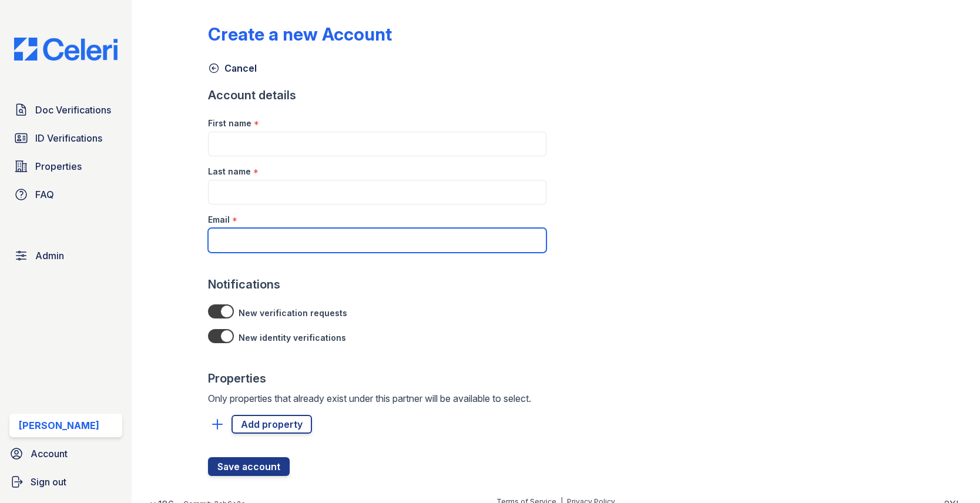
click at [307, 244] on input "Email" at bounding box center [377, 240] width 338 height 25
paste input "<[EMAIL_ADDRESS][DOMAIN_NAME]"
click at [220, 241] on input "<[EMAIL_ADDRESS][DOMAIN_NAME]" at bounding box center [377, 240] width 338 height 25
type input "[EMAIL_ADDRESS][DOMAIN_NAME]"
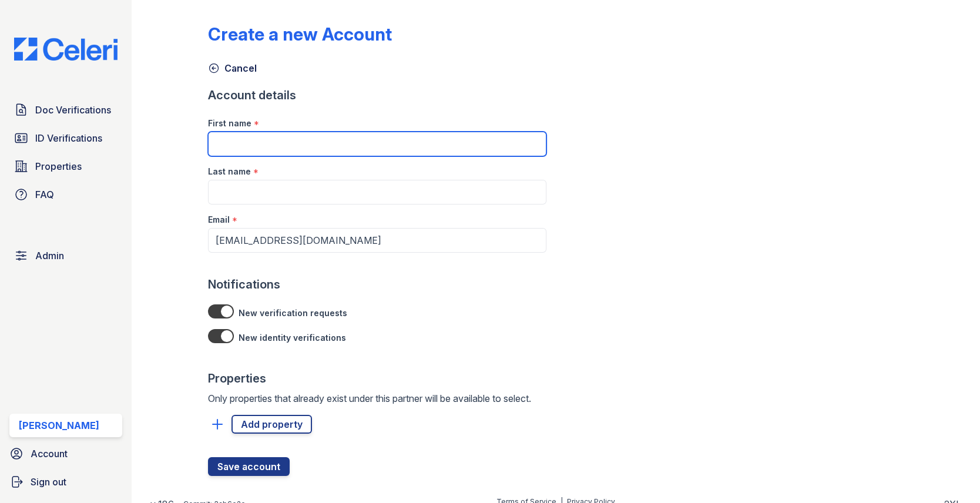
click at [242, 150] on input "First name" at bounding box center [377, 144] width 338 height 25
type input "Mercedes"
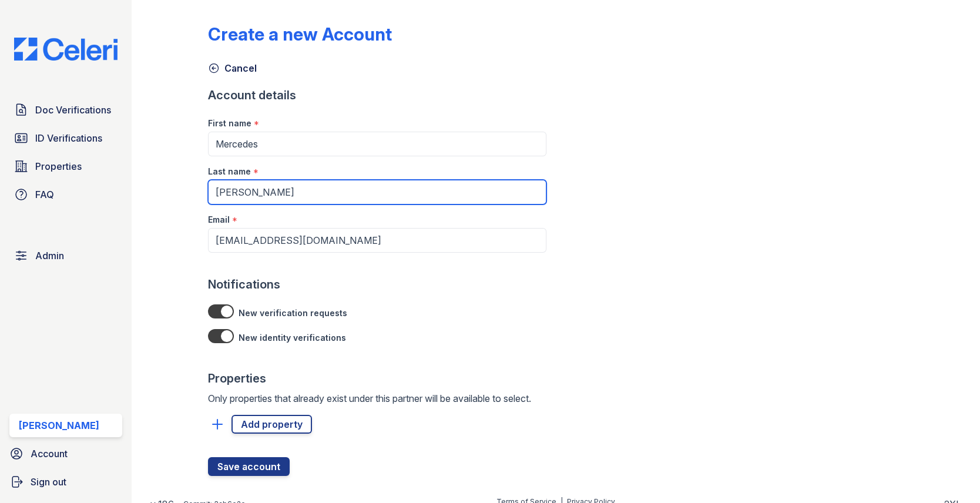
type input "[PERSON_NAME]"
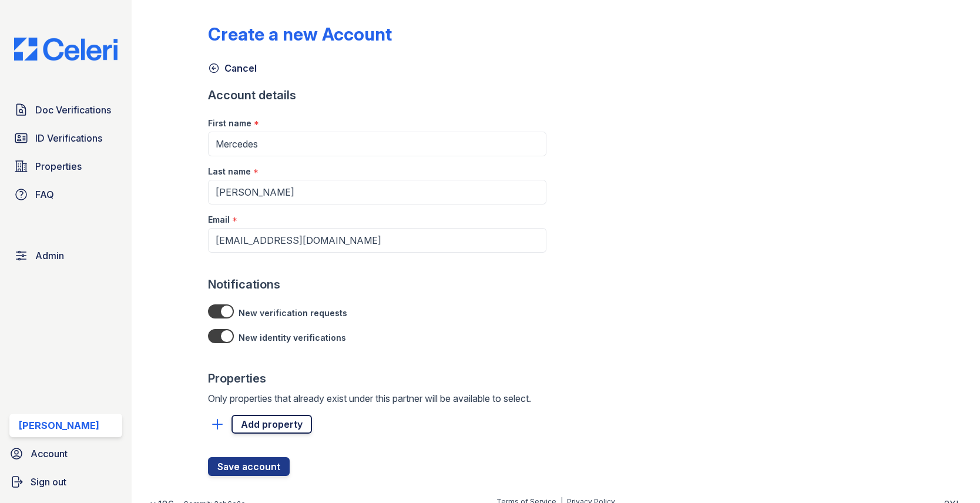
click at [286, 432] on link "Add property" at bounding box center [271, 424] width 80 height 19
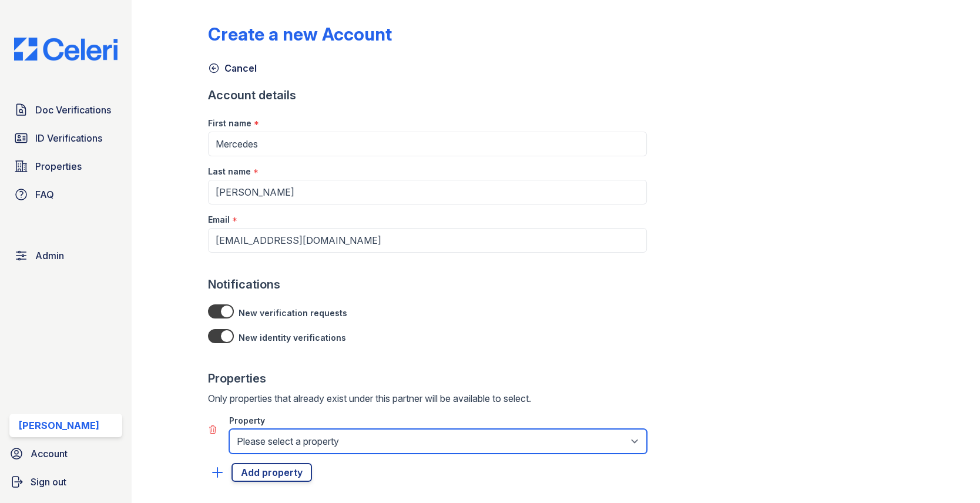
click at [285, 433] on select "Please select a property 888 at Grand Hope Park Alturas Andrews Alturas Cedar H…" at bounding box center [438, 441] width 418 height 25
select select "101"
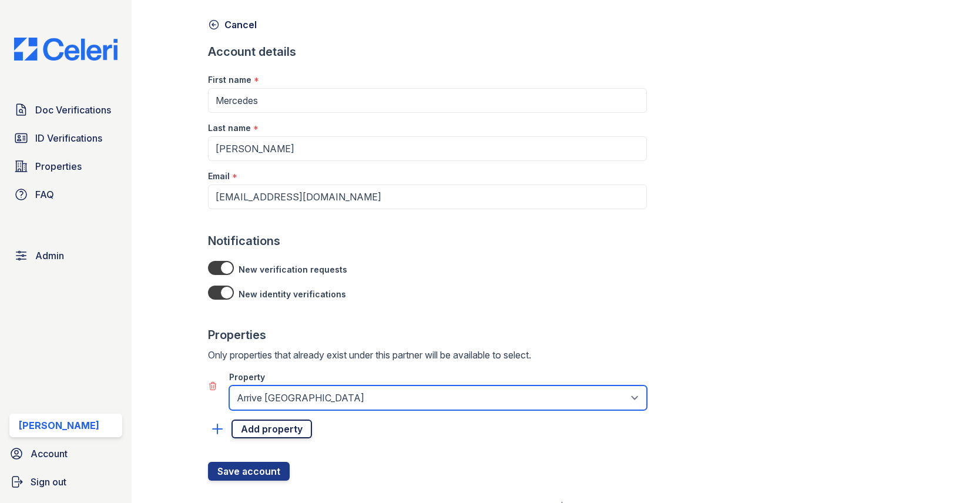
scroll to position [59, 0]
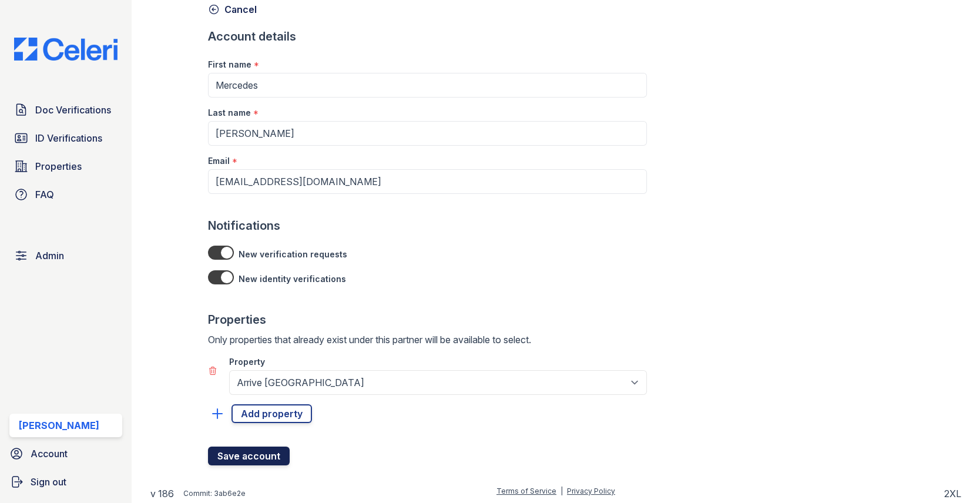
click at [255, 458] on button "Save account" at bounding box center [249, 455] width 82 height 19
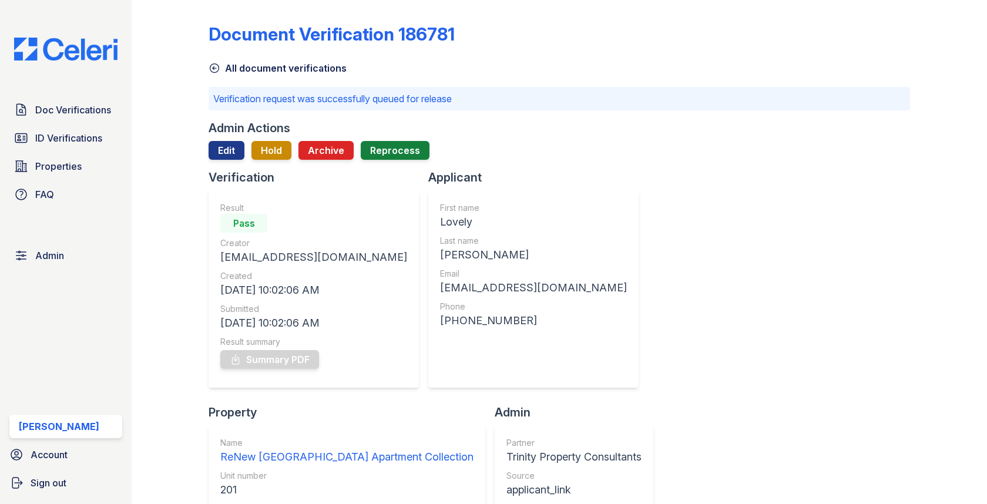
click at [82, 120] on link "Doc Verifications" at bounding box center [65, 109] width 113 height 23
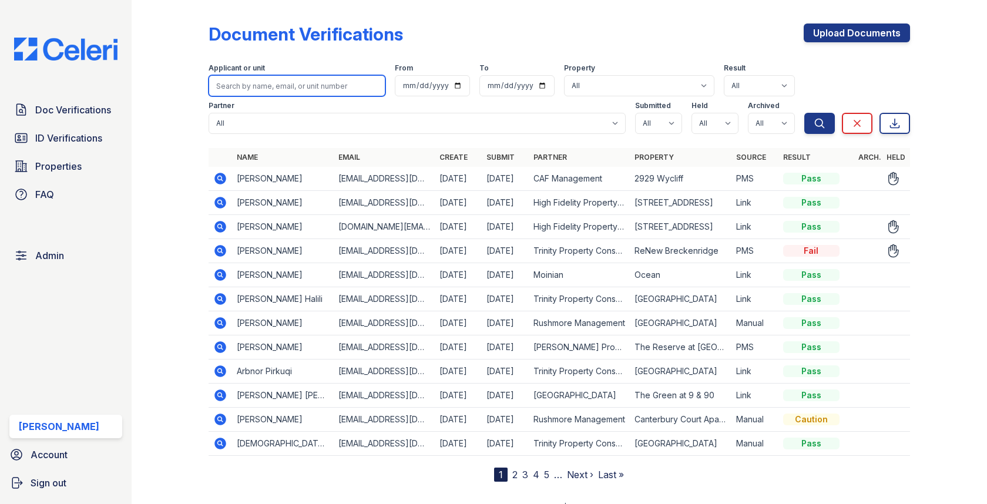
click at [248, 80] on input "search" at bounding box center [296, 85] width 176 height 21
paste input "Jason Smotherman"
type input "Jason Smotherman"
click at [804, 113] on button "Search" at bounding box center [819, 123] width 31 height 21
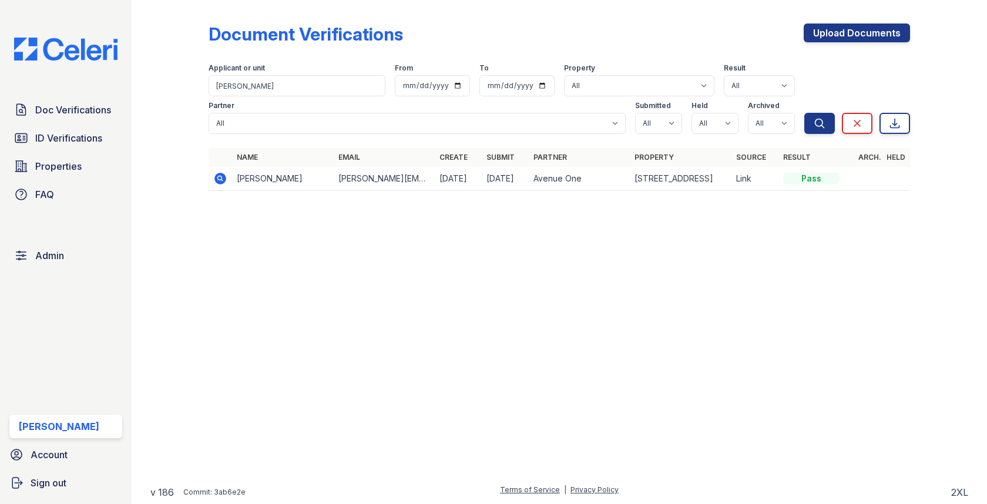
click at [221, 183] on icon at bounding box center [221, 179] width 12 height 12
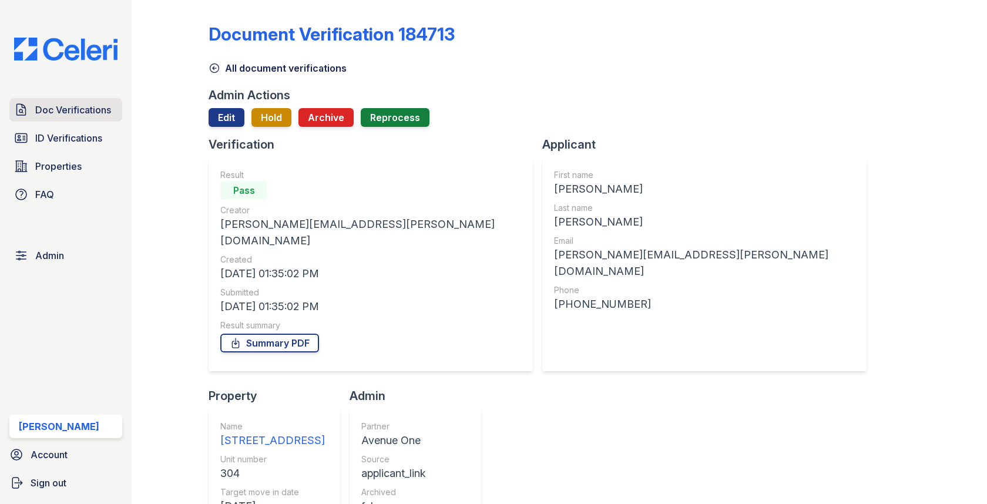
click at [85, 113] on span "Doc Verifications" at bounding box center [73, 110] width 76 height 14
click at [554, 264] on div "First name Jason Last name Smotherman Email jason.n.smotherman@gmail.com Phone …" at bounding box center [704, 264] width 301 height 190
click at [554, 259] on div "jason.n.smotherman@gmail.com" at bounding box center [704, 263] width 301 height 33
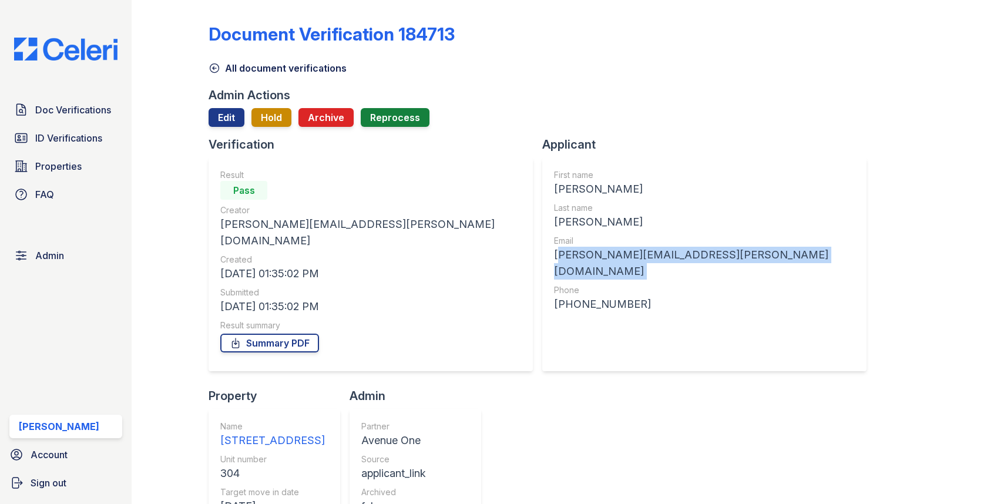
click at [554, 259] on div "jason.n.smotherman@gmail.com" at bounding box center [704, 263] width 301 height 33
copy div "jason.n.smotherman@gmail.com"
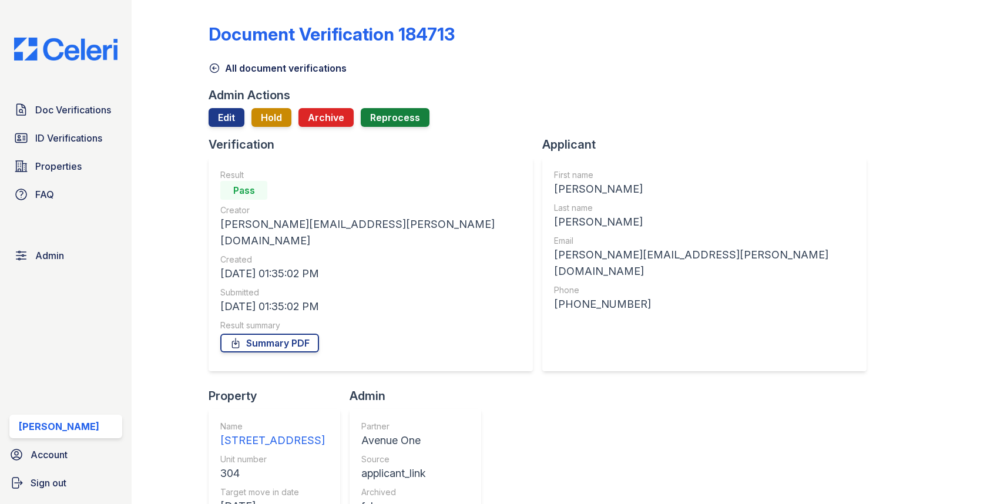
click at [325, 465] on div "304" at bounding box center [272, 473] width 105 height 16
copy div "304"
drag, startPoint x: 426, startPoint y: 285, endPoint x: 496, endPoint y: 285, distance: 69.3
click at [554, 296] on div "+19319521700" at bounding box center [704, 304] width 301 height 16
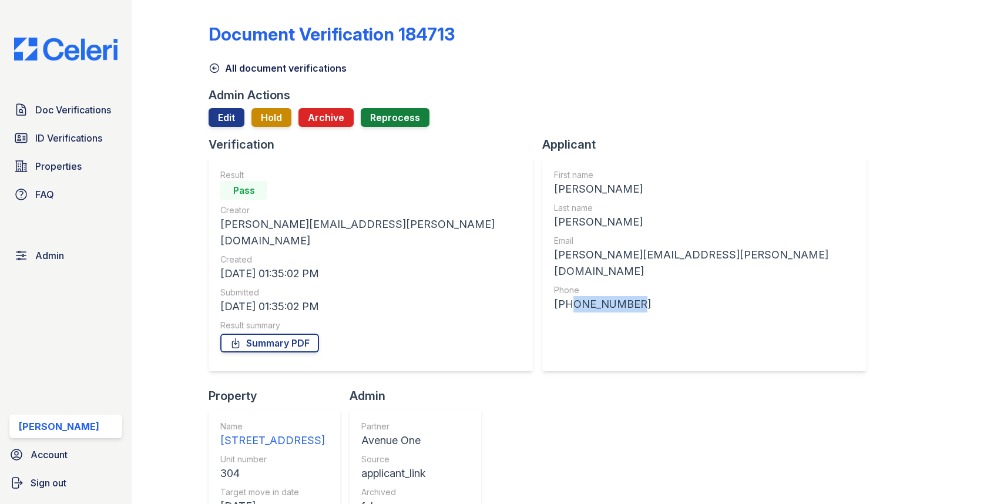
copy div "9319521700"
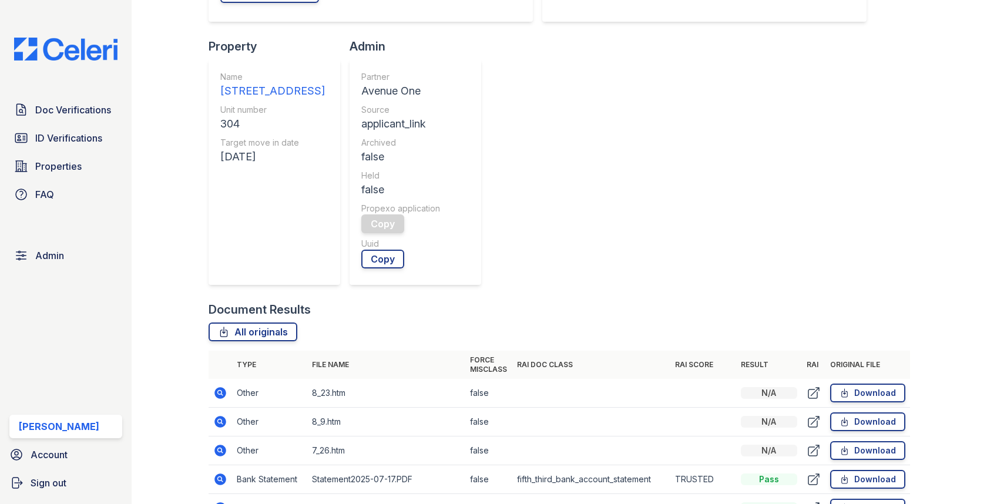
scroll to position [454, 0]
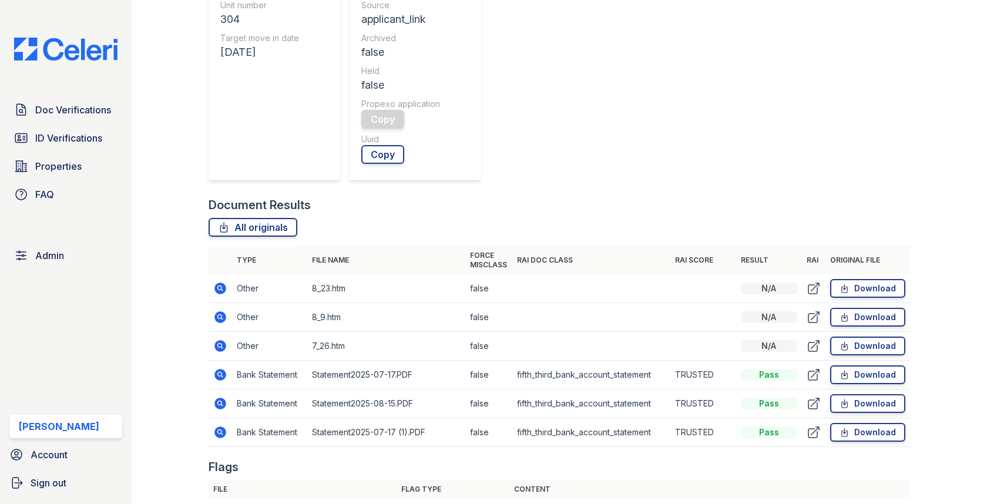
click at [221, 372] on icon at bounding box center [219, 373] width 3 height 3
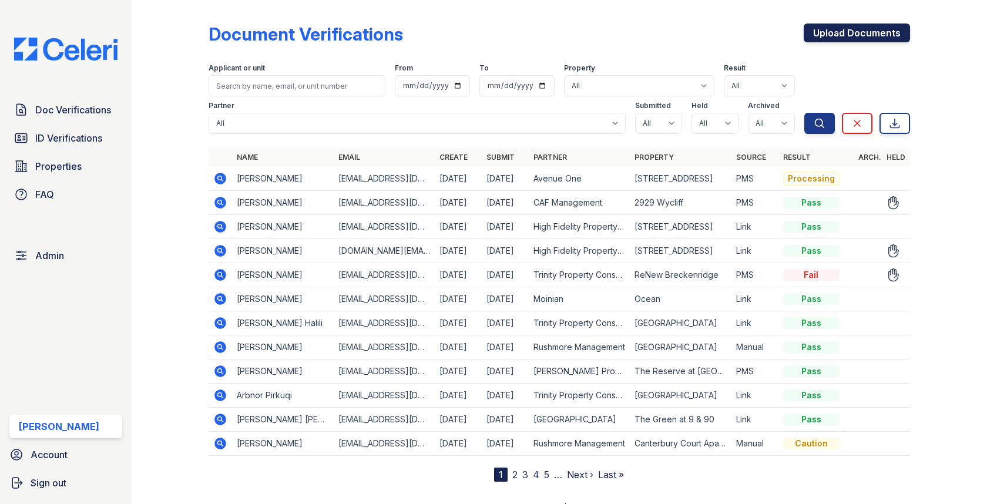
click at [823, 27] on link "Upload Documents" at bounding box center [856, 32] width 106 height 19
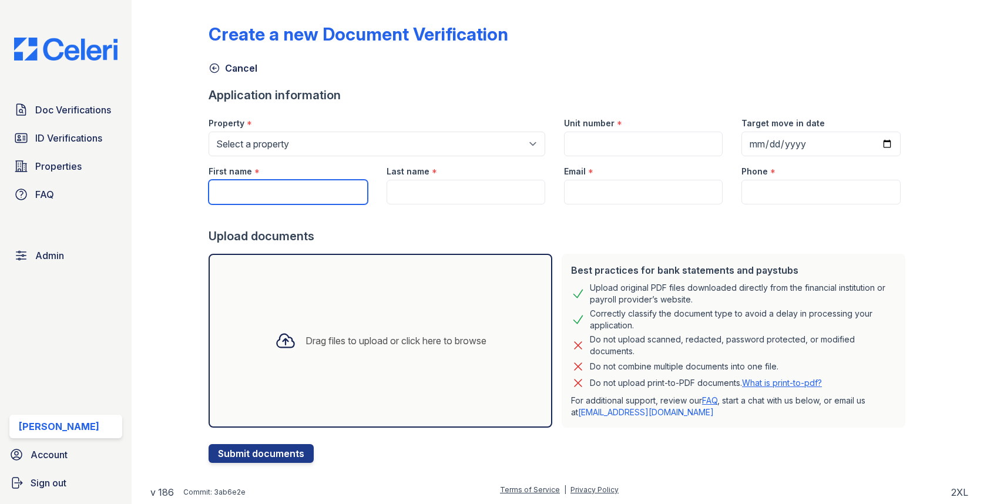
click at [263, 186] on input "First name" at bounding box center [287, 192] width 159 height 25
paste input "[PERSON_NAME]"
click at [259, 194] on input "Jason Smotherman" at bounding box center [287, 192] width 159 height 25
type input "Jason"
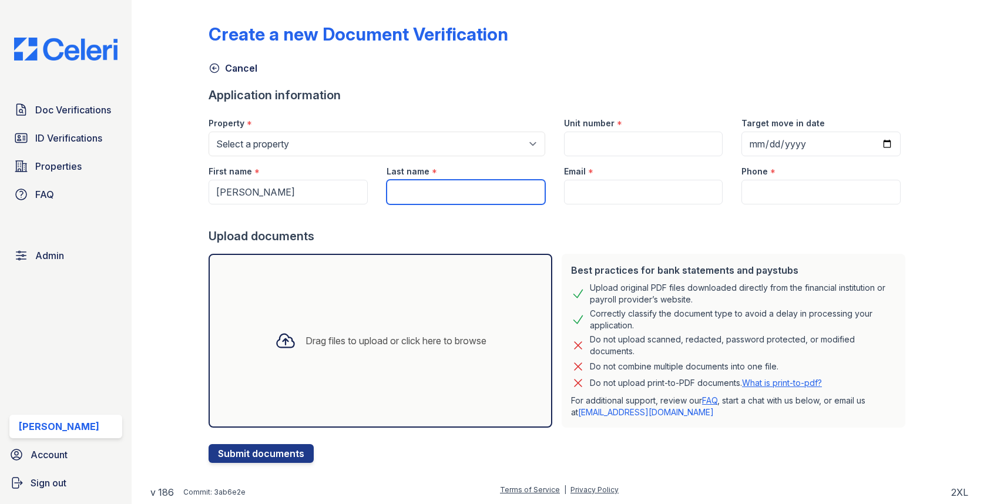
paste input "Smotherman"
type input "Smotherman"
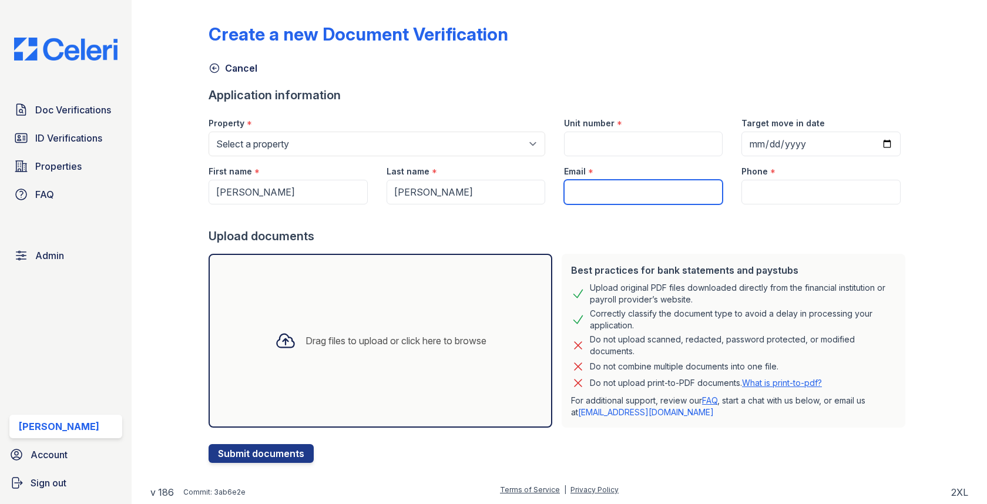
click at [601, 190] on input "Email" at bounding box center [643, 192] width 159 height 25
paste input "jason.n.smotherman@gmail.com"
type input "jason.n.smotherman@gmail.com"
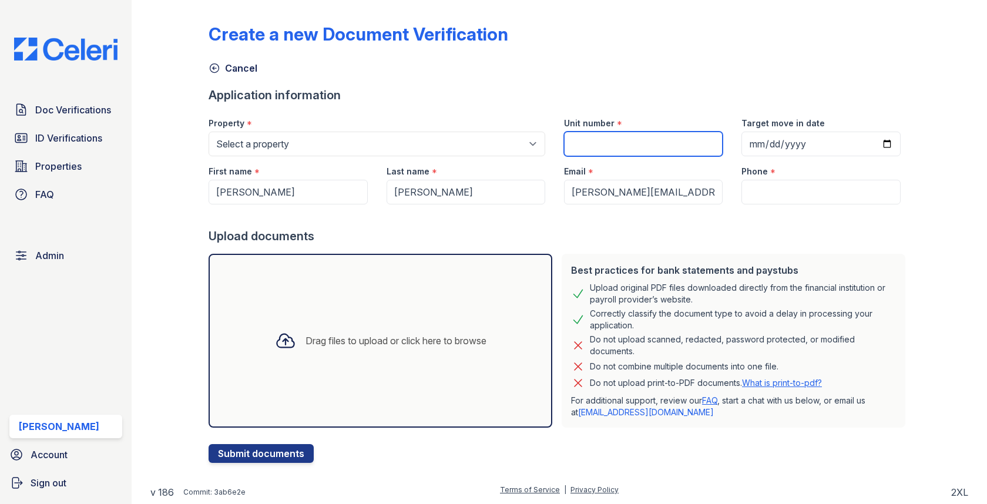
click at [584, 135] on input "Unit number" at bounding box center [643, 144] width 159 height 25
paste input "304"
type input "304"
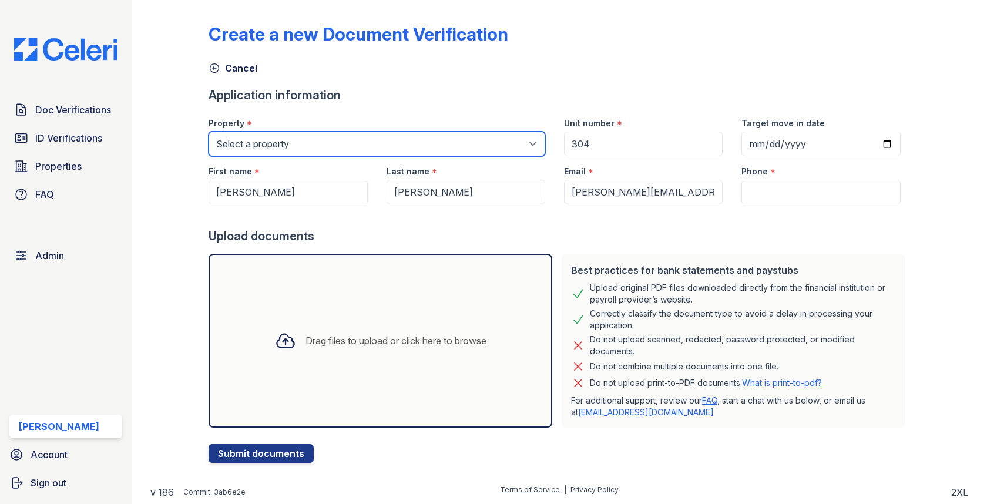
click at [396, 136] on select "Select a property 0000 Kinney Avenue 09 Cape Coral 10006 North Glowing Forge Co…" at bounding box center [376, 144] width 337 height 25
select select "4924"
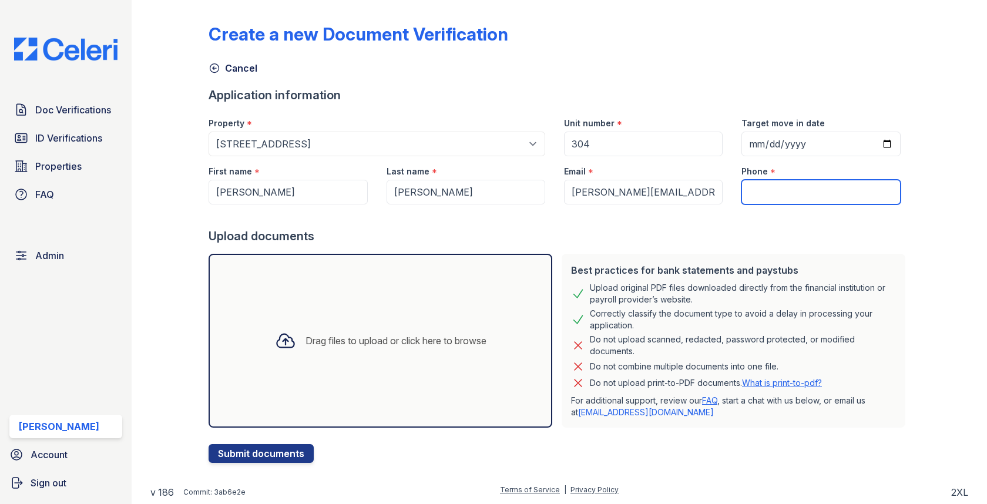
click at [761, 191] on input "Phone" at bounding box center [820, 192] width 159 height 25
paste input "9319521700"
type input "9319521700"
click at [415, 311] on div "Drag files to upload or click here to browse" at bounding box center [380, 341] width 344 height 174
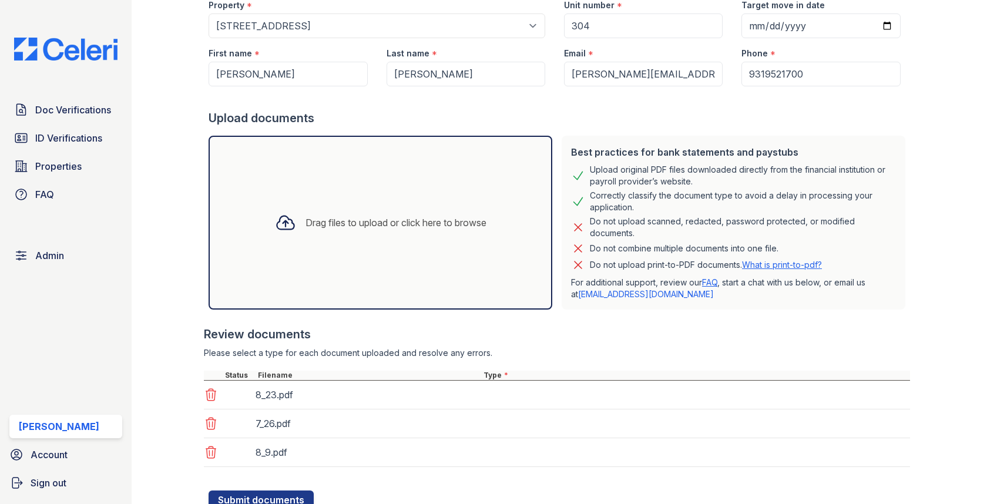
scroll to position [161, 0]
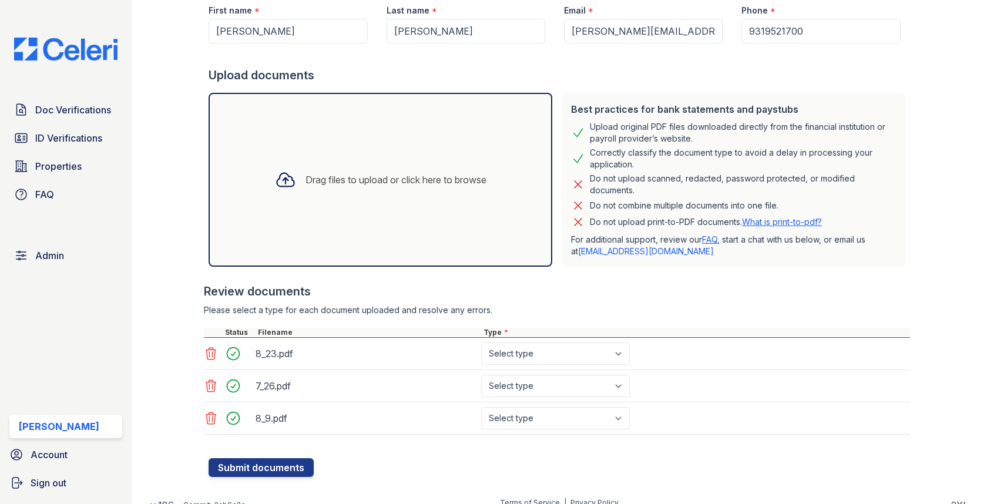
click at [513, 339] on div "8_23.pdf Select type Paystub Bank Statement Offer Letter Tax Documents Benefit …" at bounding box center [556, 354] width 705 height 32
click at [513, 352] on select "Select type Paystub Bank Statement Offer Letter Tax Documents Benefit Award Let…" at bounding box center [555, 353] width 149 height 22
select select "paystub"
click at [509, 382] on select "Select type Paystub Bank Statement Offer Letter Tax Documents Benefit Award Let…" at bounding box center [555, 386] width 149 height 22
select select "paystub"
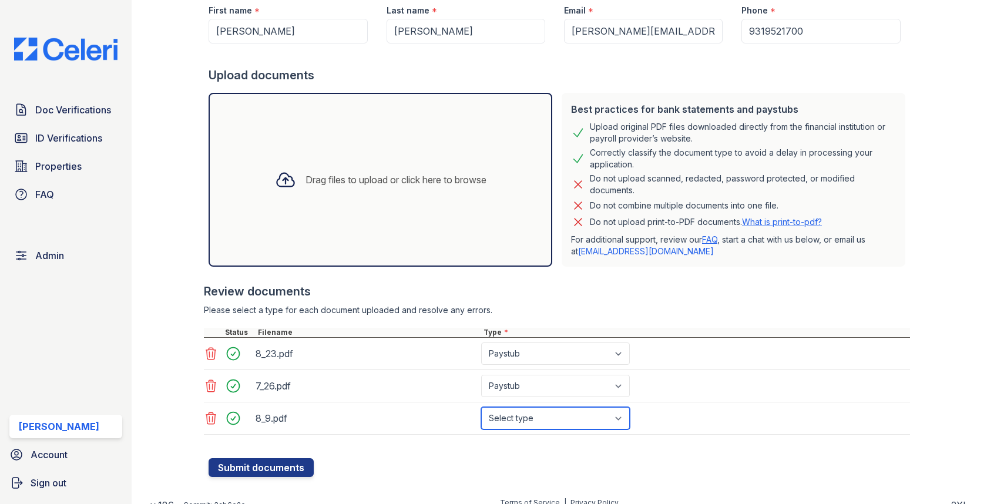
click at [514, 412] on select "Select type Paystub Bank Statement Offer Letter Tax Documents Benefit Award Let…" at bounding box center [555, 418] width 149 height 22
select select "paystub"
click at [312, 465] on form "Application information Property * Select a property 0000 Kinney Avenue 09 Cape…" at bounding box center [558, 201] width 701 height 551
click at [281, 462] on button "Submit documents" at bounding box center [260, 467] width 105 height 19
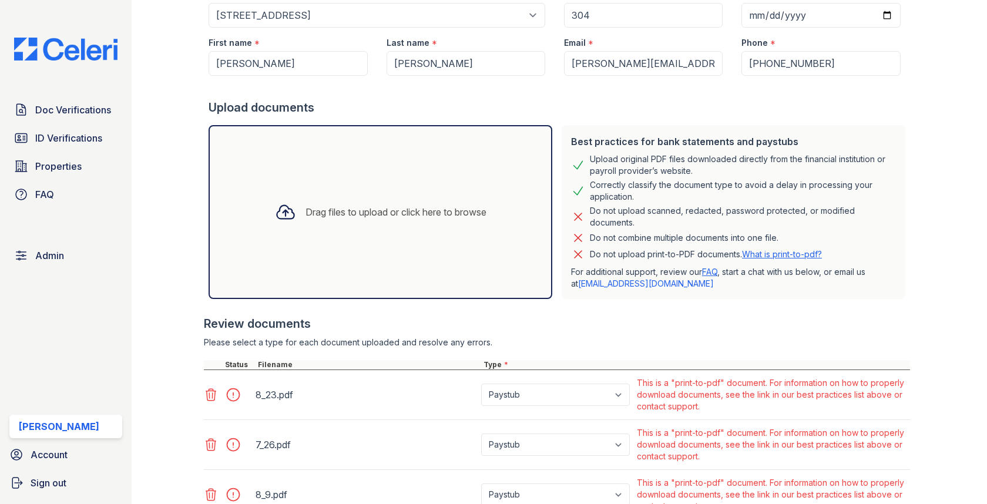
scroll to position [257, 0]
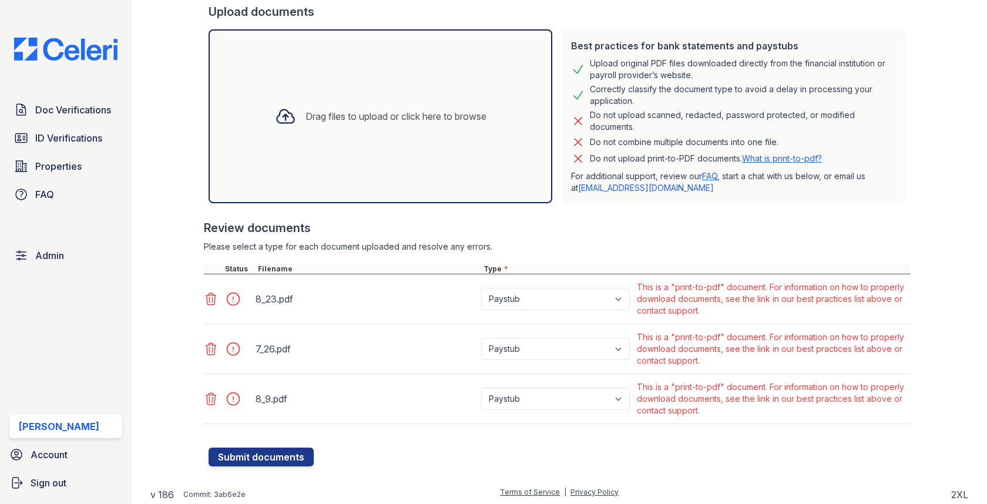
click at [561, 312] on div "Paystub Bank Statement Offer Letter Tax Documents Benefit Award Letter Investme…" at bounding box center [557, 299] width 156 height 40
click at [561, 304] on select "Paystub Bank Statement Offer Letter Tax Documents Benefit Award Letter Investme…" at bounding box center [555, 299] width 149 height 22
select select "other"
click at [542, 345] on select "Paystub Bank Statement Offer Letter Tax Documents Benefit Award Letter Investme…" at bounding box center [555, 349] width 149 height 22
select select "other"
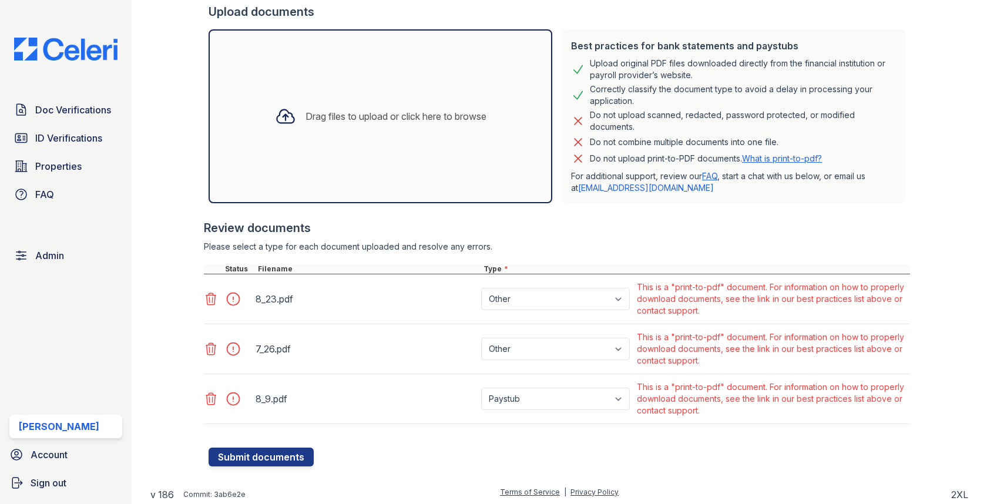
click at [532, 410] on div "Paystub Bank Statement Offer Letter Tax Documents Benefit Award Letter Investme…" at bounding box center [557, 399] width 156 height 40
click at [532, 404] on select "Paystub Bank Statement Offer Letter Tax Documents Benefit Award Letter Investme…" at bounding box center [555, 399] width 149 height 22
select select "other"
click at [255, 459] on button "Submit documents" at bounding box center [260, 457] width 105 height 19
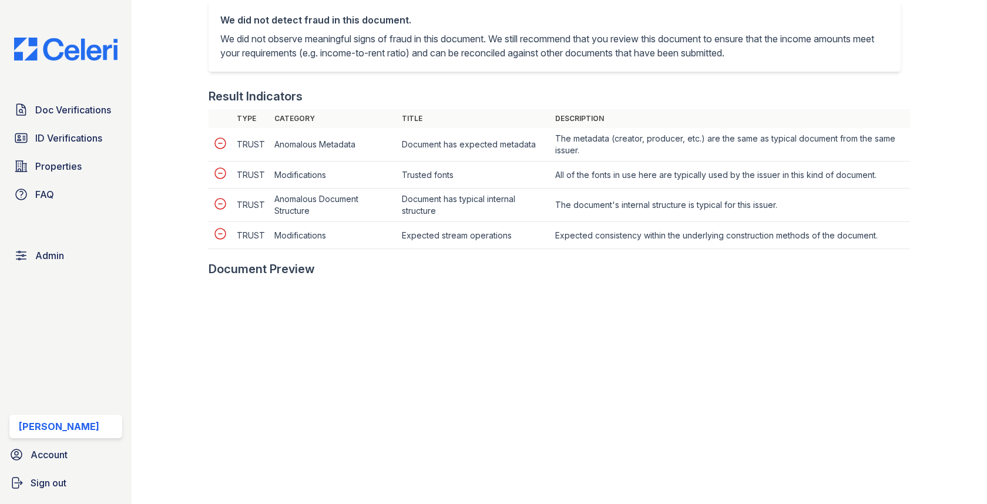
scroll to position [636, 0]
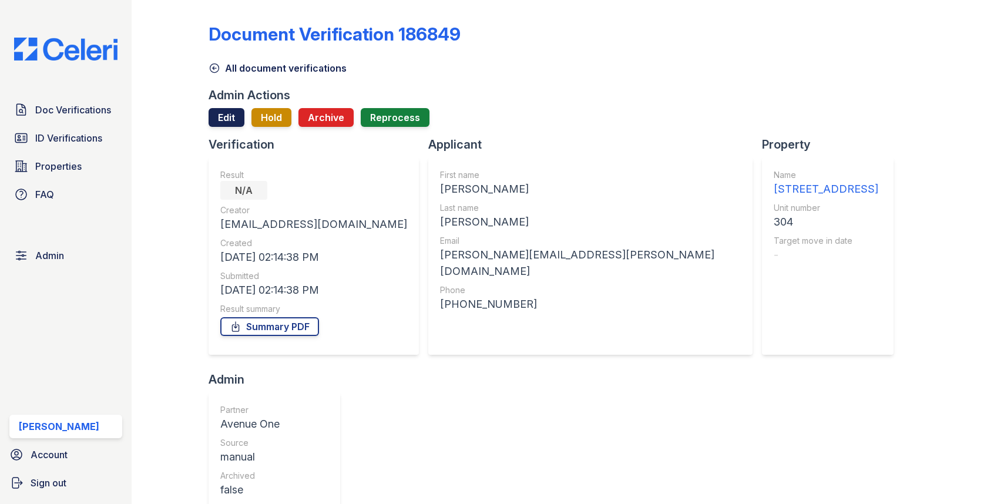
click at [235, 112] on link "Edit" at bounding box center [226, 117] width 36 height 19
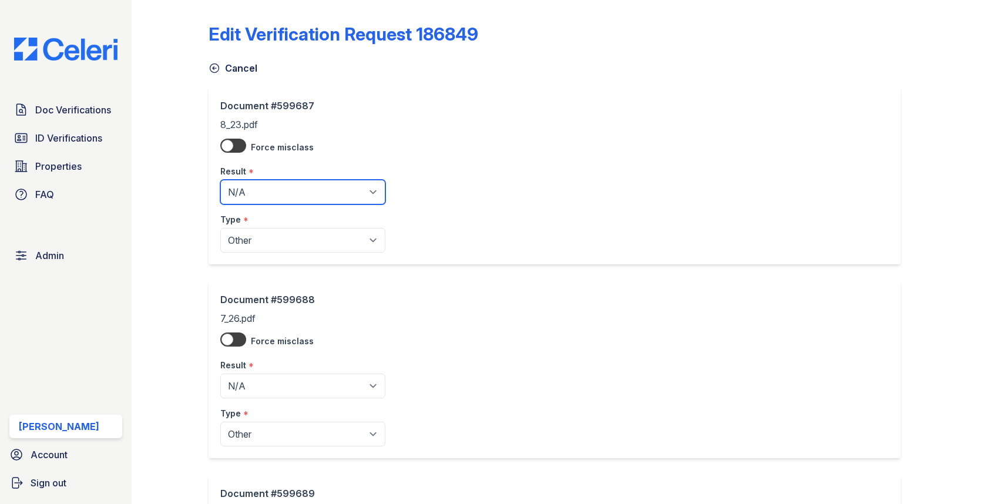
click at [241, 184] on select "Pending Sent Started Processing Pass Fail Caution Error N/A" at bounding box center [302, 192] width 165 height 25
select select "pass"
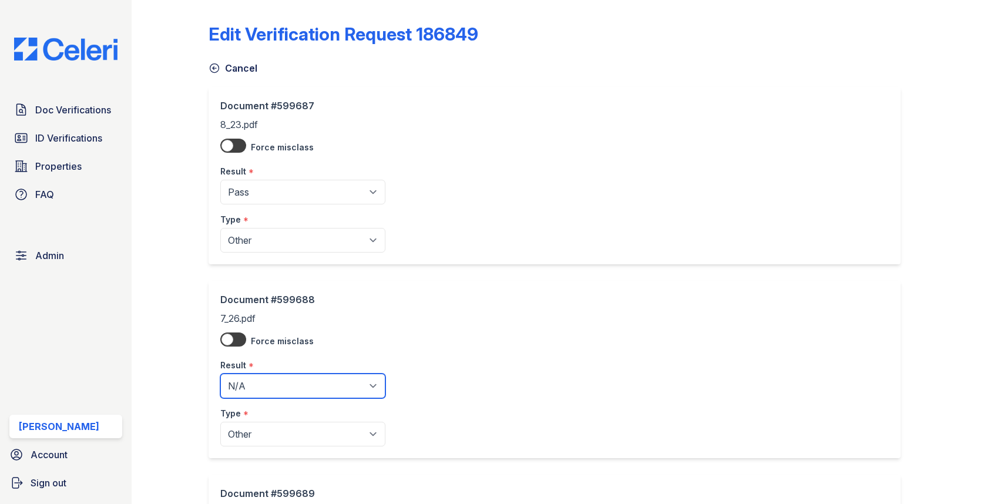
click at [252, 378] on select "Pending Sent Started Processing Pass Fail Caution Error N/A" at bounding box center [302, 386] width 165 height 25
select select "pass"
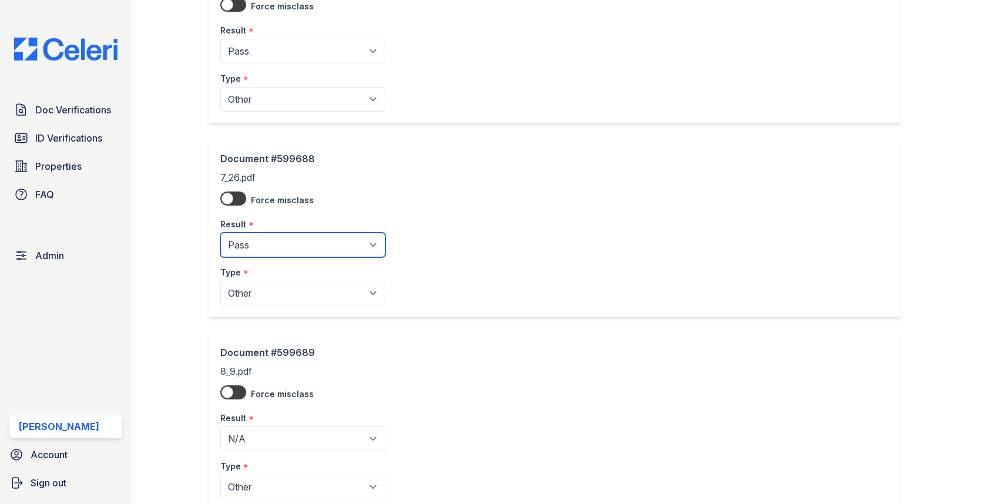
scroll to position [168, 0]
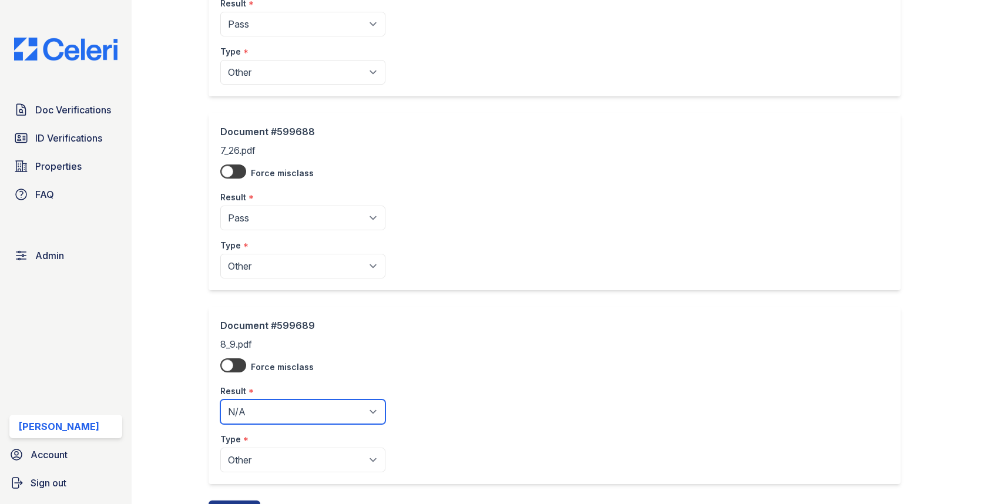
click at [254, 409] on select "Pending Sent Started Processing Pass Fail Caution Error N/A" at bounding box center [302, 411] width 165 height 25
select select "pass"
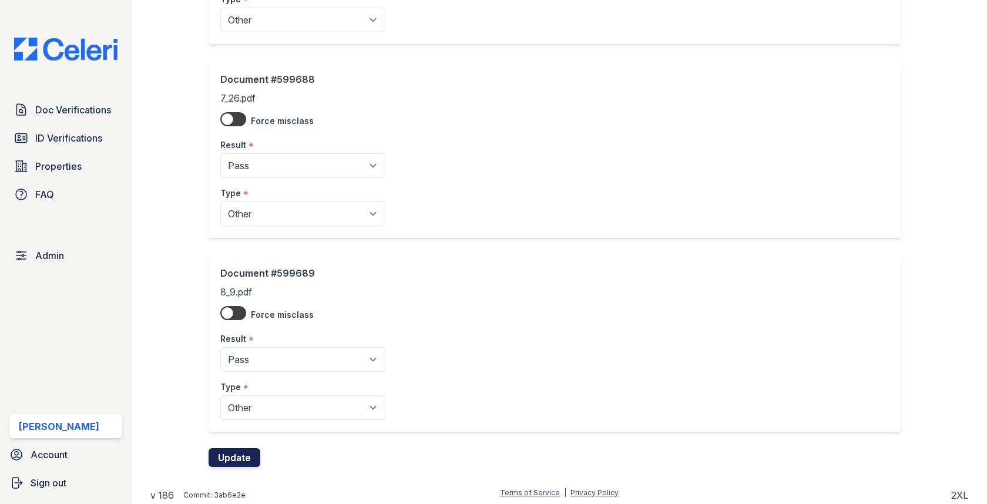
click at [230, 457] on button "Update" at bounding box center [234, 457] width 52 height 19
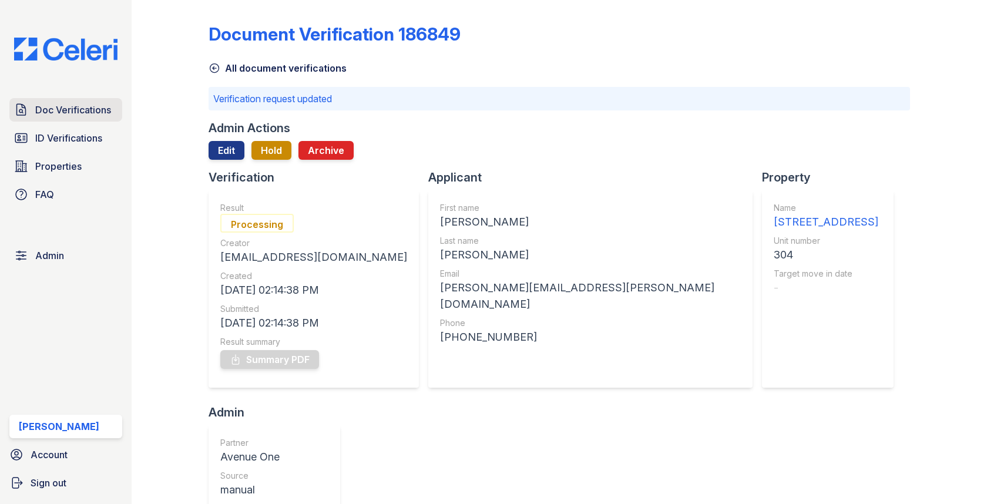
click at [90, 110] on span "Doc Verifications" at bounding box center [73, 110] width 76 height 14
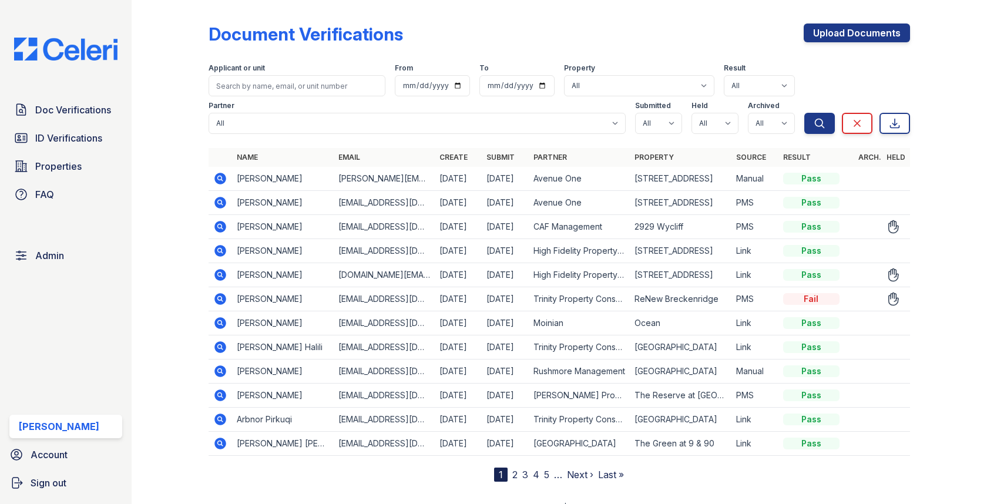
click at [221, 298] on icon at bounding box center [221, 299] width 12 height 12
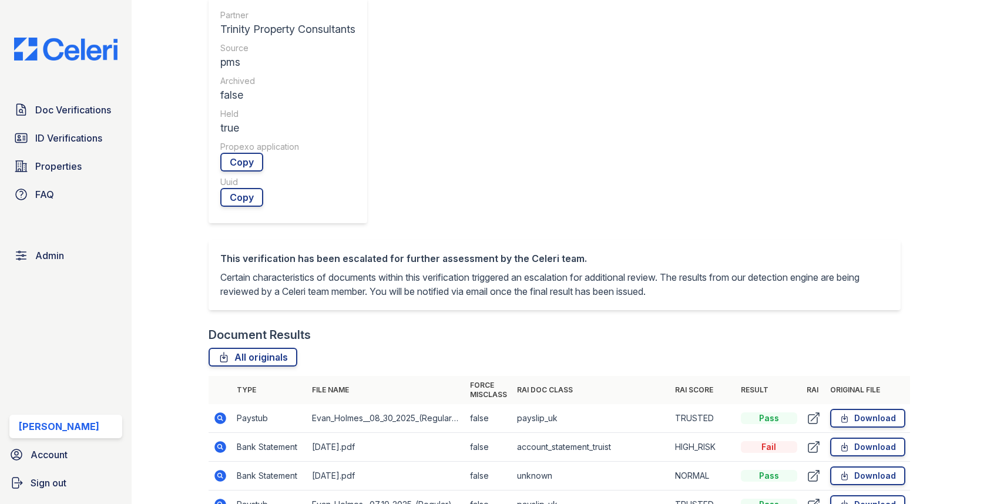
scroll to position [549, 0]
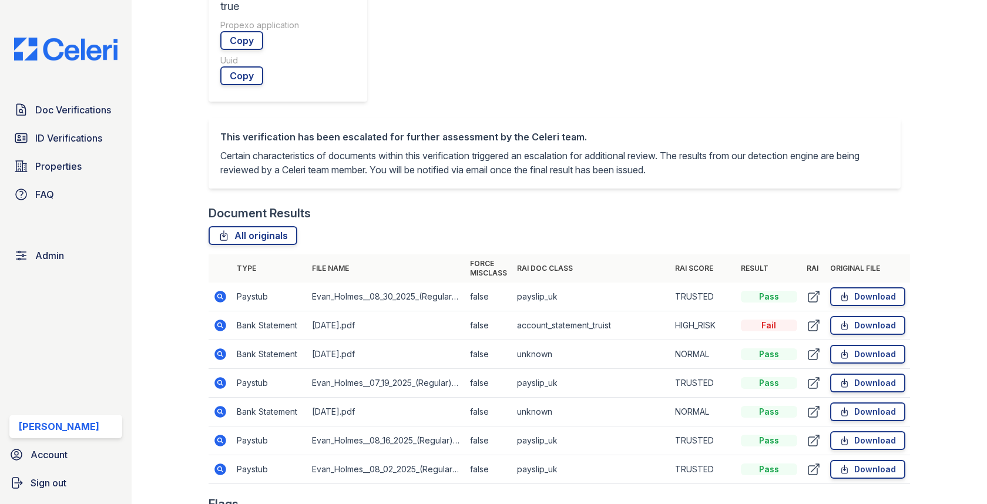
click at [214, 318] on icon at bounding box center [220, 325] width 14 height 14
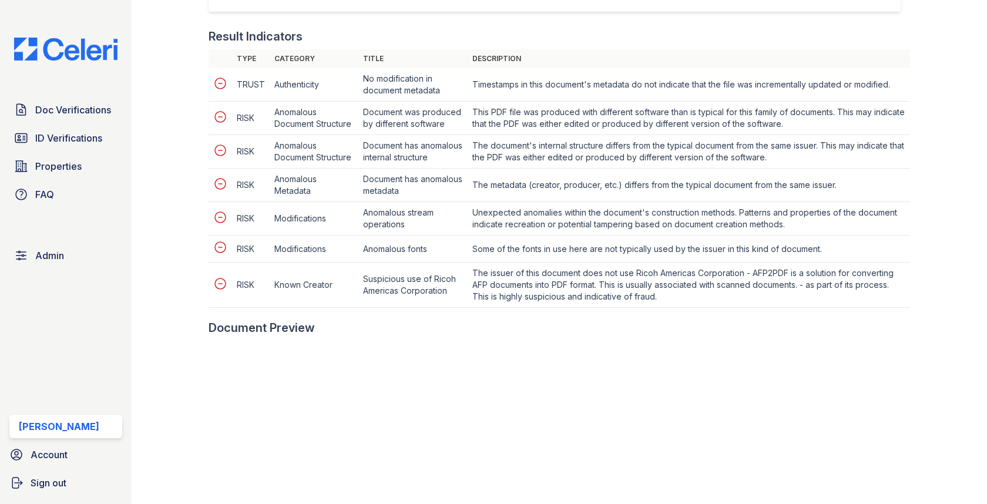
scroll to position [729, 0]
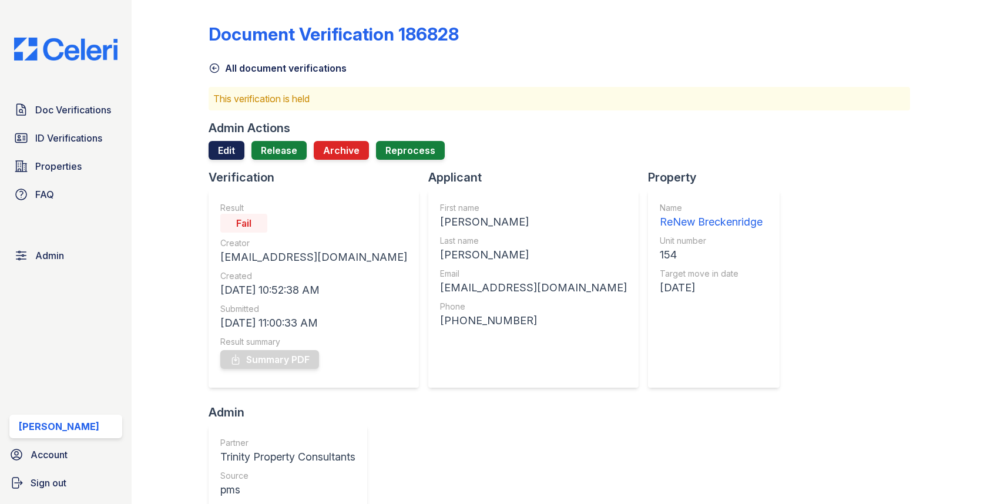
click at [241, 151] on link "Edit" at bounding box center [226, 150] width 36 height 19
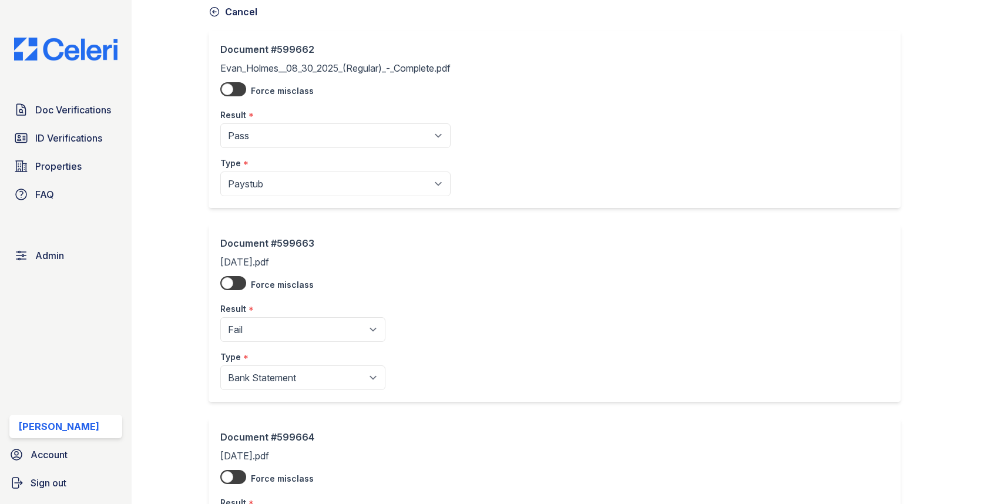
scroll to position [78, 0]
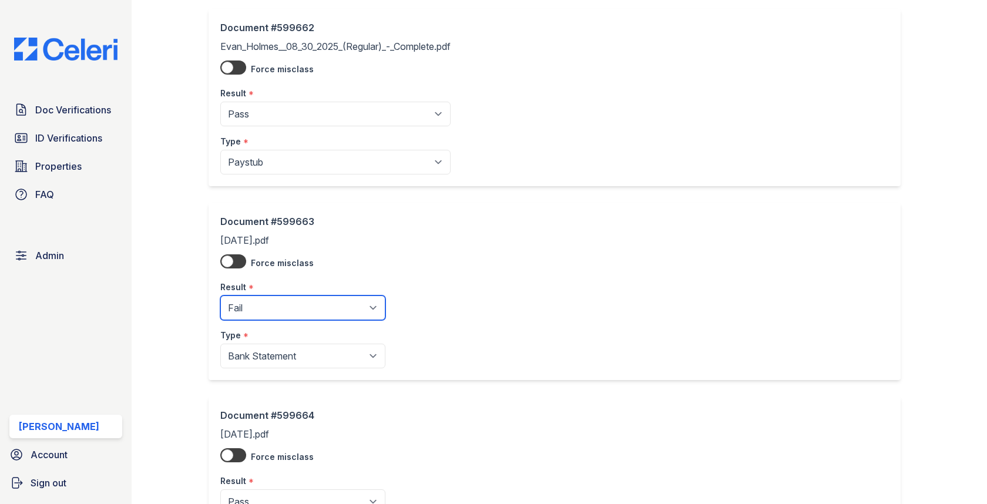
click at [281, 311] on select "Pending Sent Started Processing Pass Fail Caution Error N/A" at bounding box center [302, 307] width 165 height 25
select select "pass"
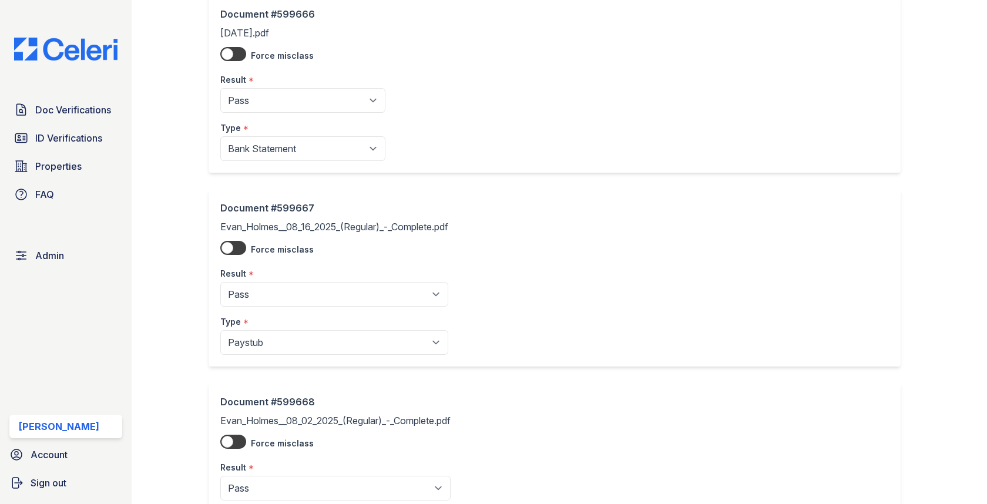
scroll to position [991, 0]
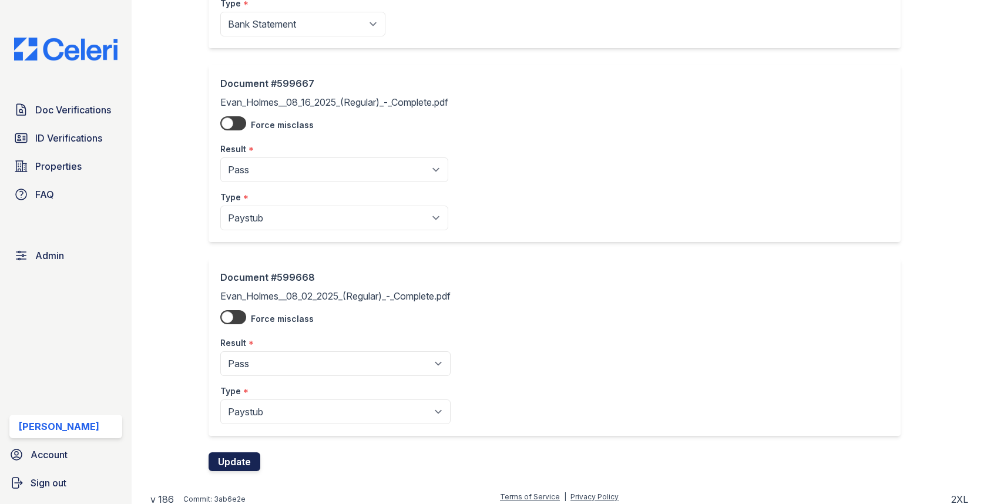
click at [236, 454] on button "Update" at bounding box center [234, 461] width 52 height 19
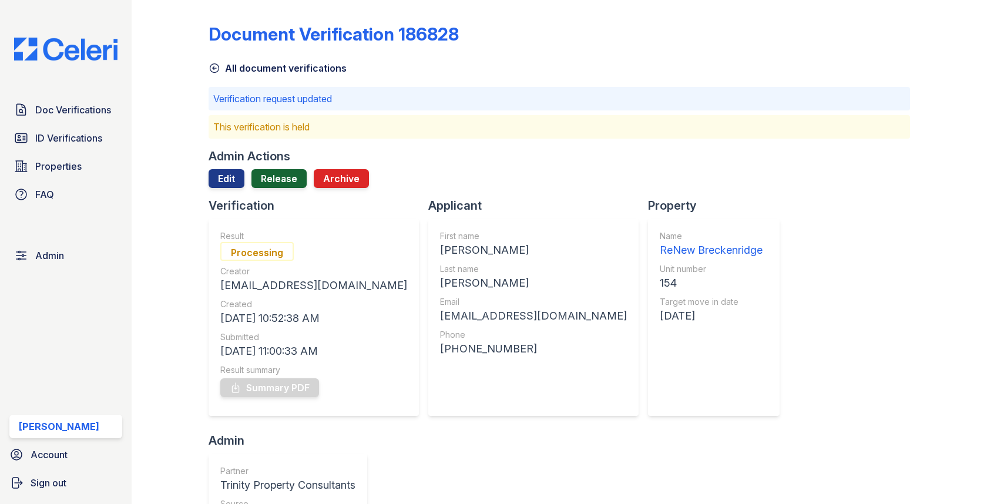
click at [278, 186] on link "Release" at bounding box center [278, 178] width 55 height 19
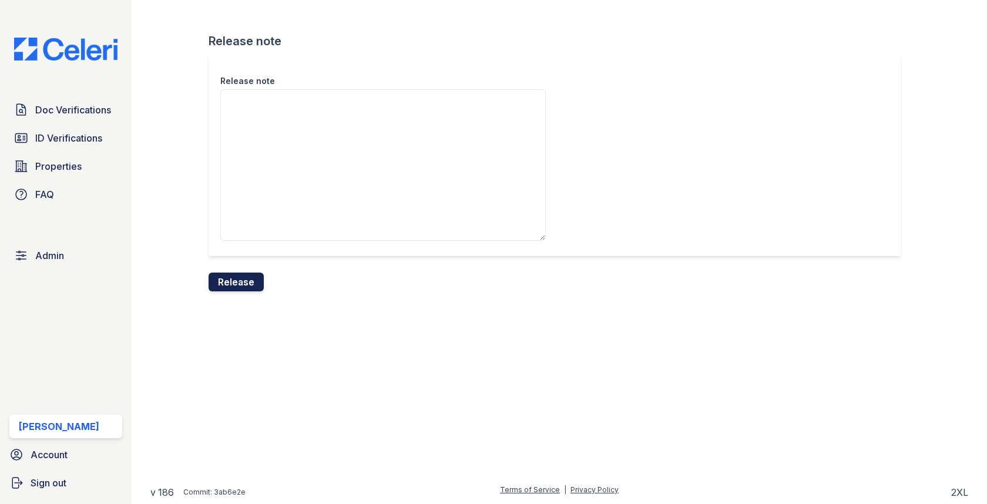
click at [247, 274] on button "Release" at bounding box center [235, 282] width 55 height 19
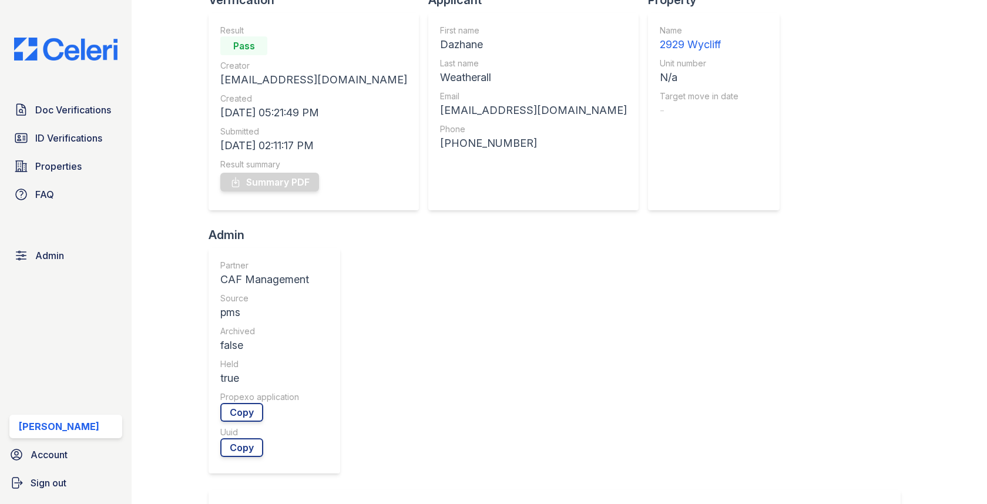
scroll to position [417, 0]
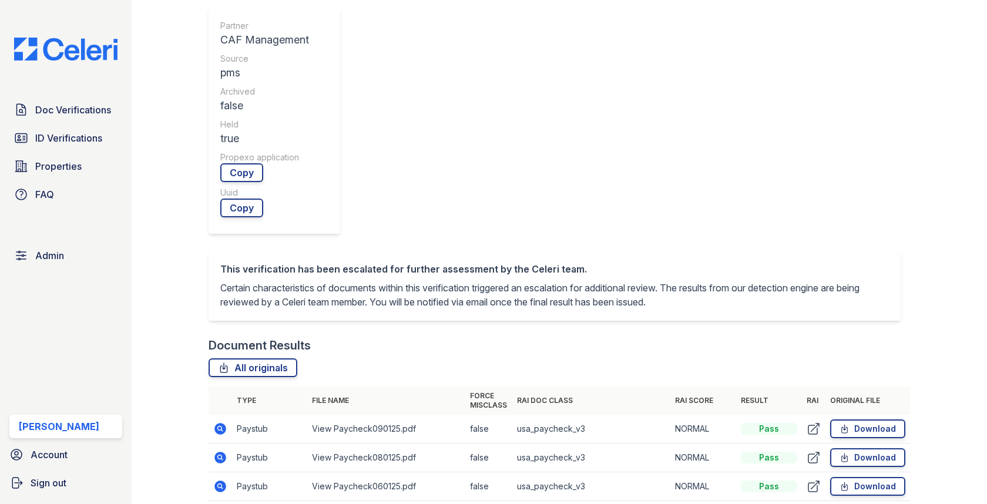
click at [217, 423] on icon at bounding box center [221, 429] width 12 height 12
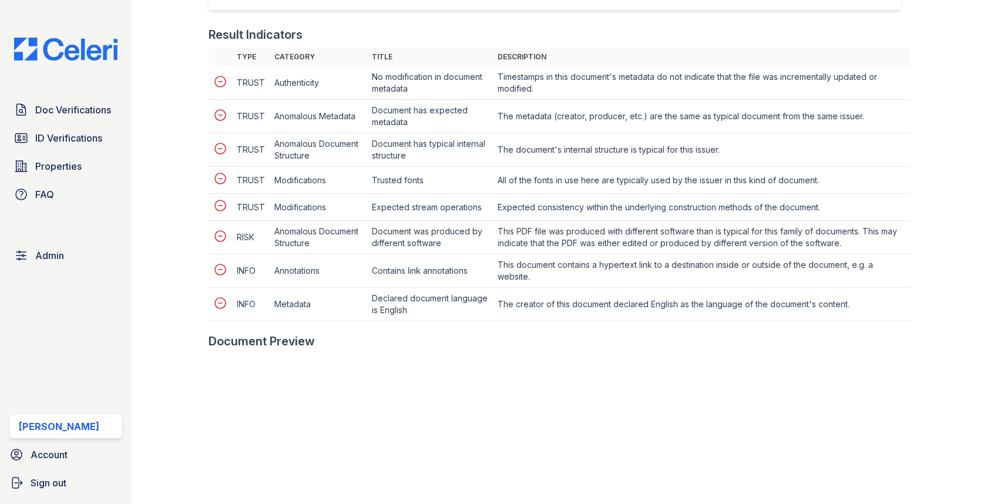
scroll to position [707, 0]
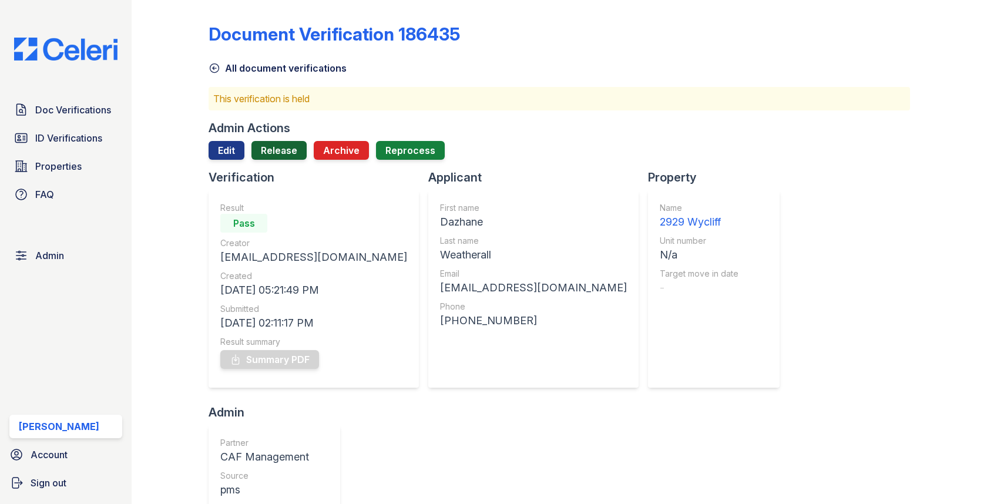
click at [294, 152] on link "Release" at bounding box center [278, 150] width 55 height 19
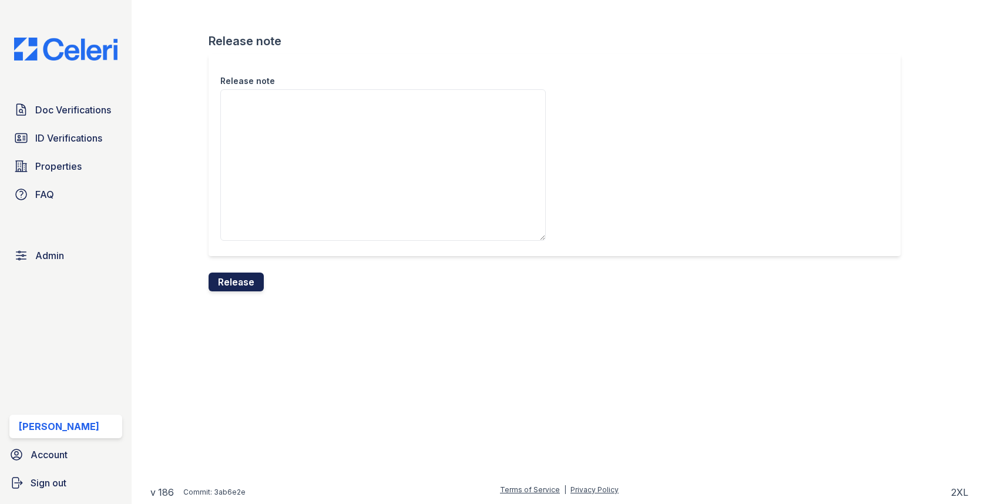
click at [255, 281] on button "Release" at bounding box center [235, 282] width 55 height 19
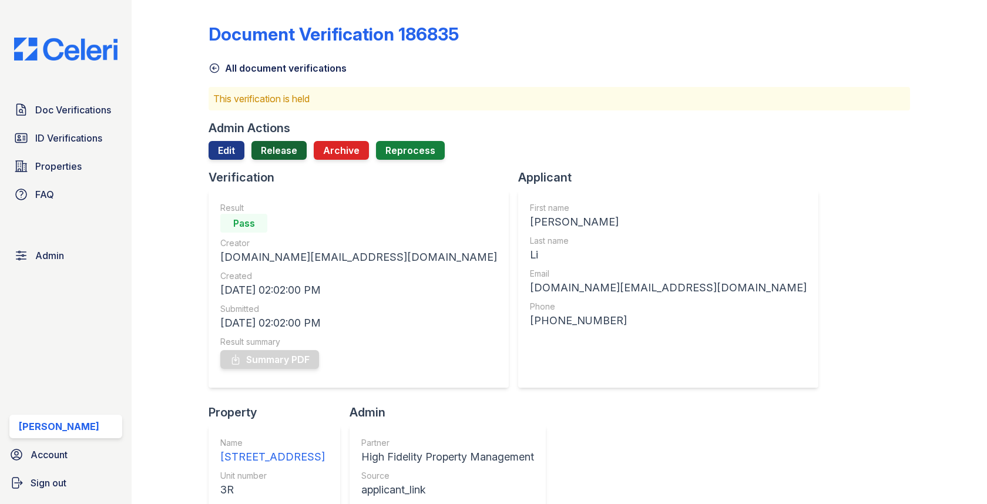
click at [275, 152] on link "Release" at bounding box center [278, 150] width 55 height 19
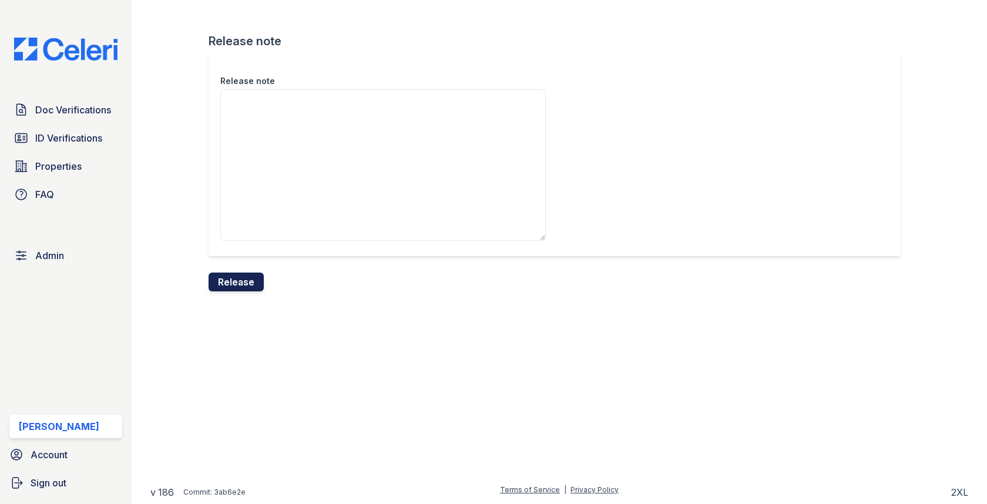
click at [244, 273] on button "Release" at bounding box center [235, 282] width 55 height 19
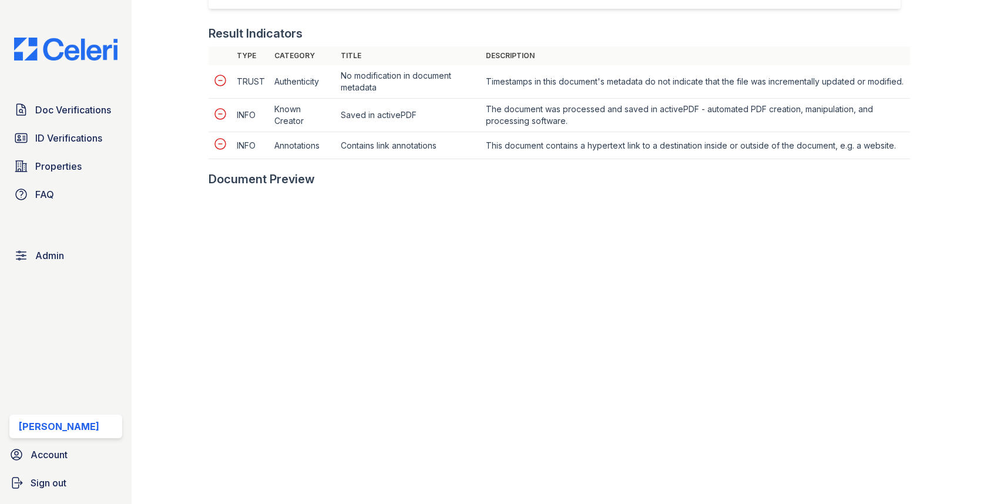
scroll to position [531, 0]
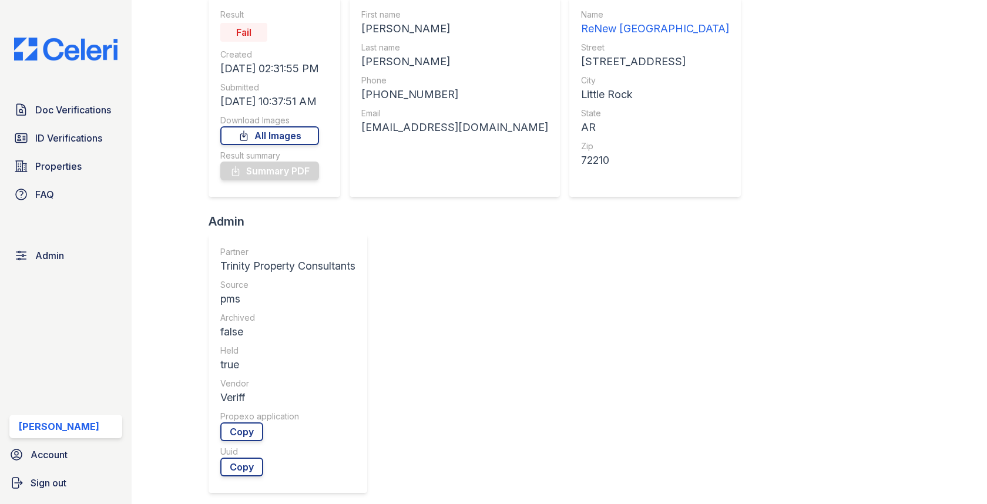
scroll to position [489, 0]
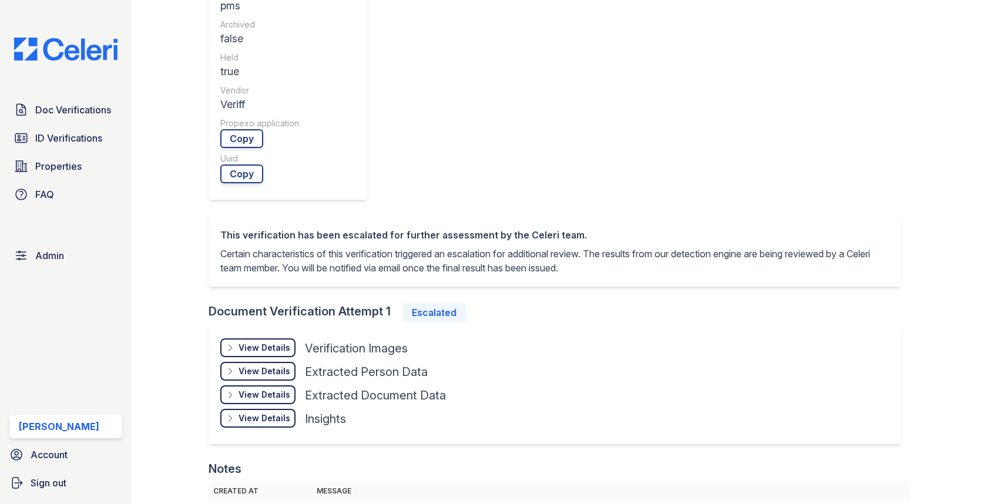
click at [268, 327] on div "View Details Details Hide Details Details Verification Images Face Open Documen…" at bounding box center [553, 385] width 691 height 117
click at [273, 342] on div "View Details" at bounding box center [264, 348] width 52 height 12
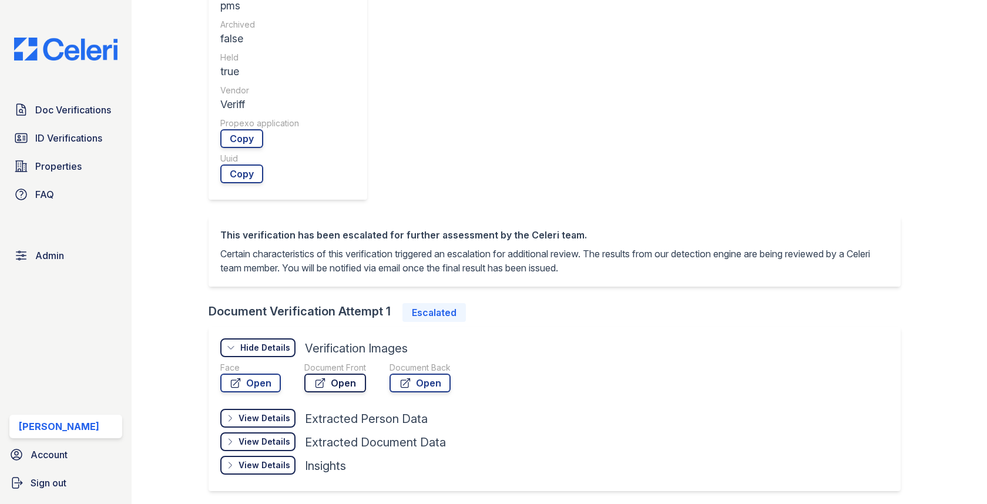
click at [328, 374] on link "Open" at bounding box center [335, 383] width 62 height 19
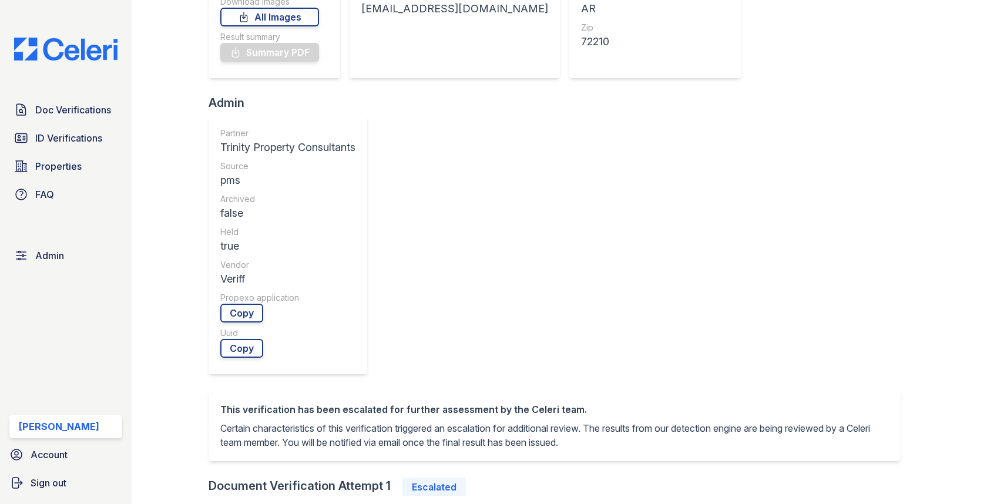
scroll to position [0, 0]
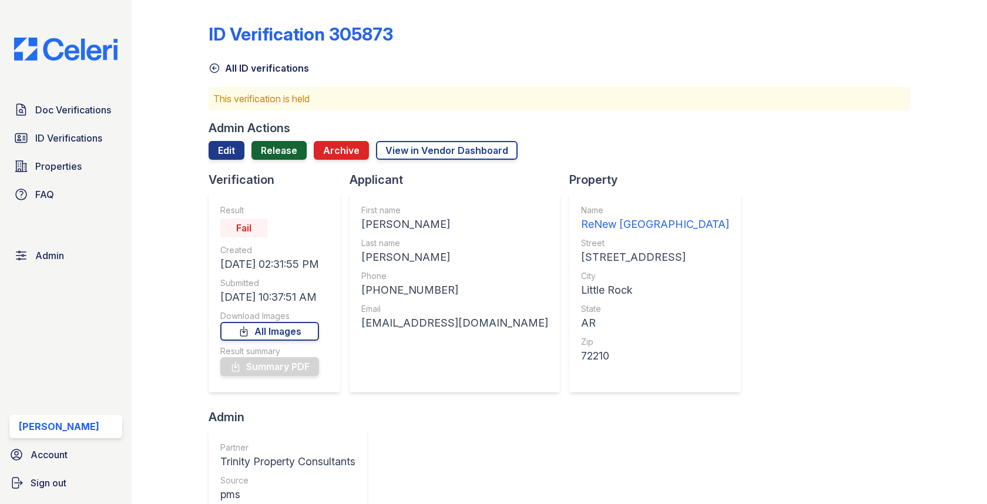
click at [277, 155] on link "Release" at bounding box center [278, 150] width 55 height 19
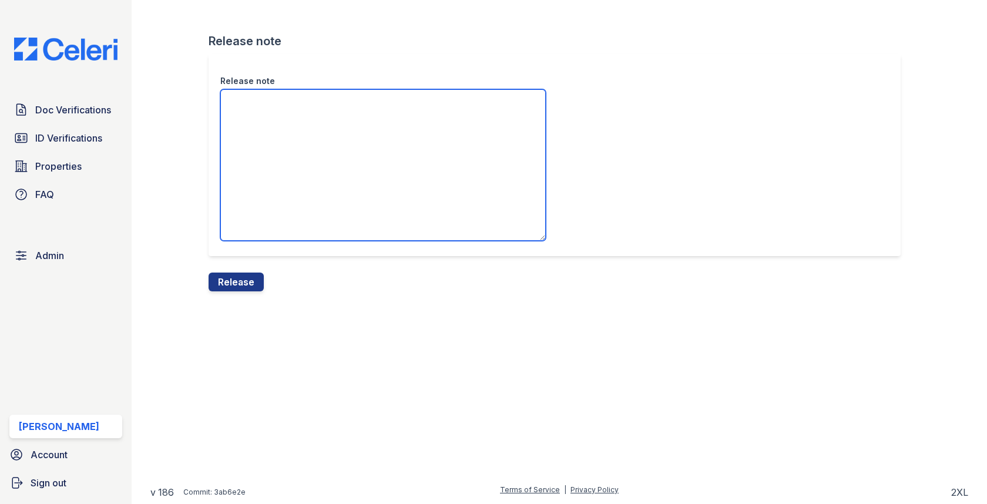
click at [273, 164] on textarea "Release note" at bounding box center [382, 165] width 325 height 152
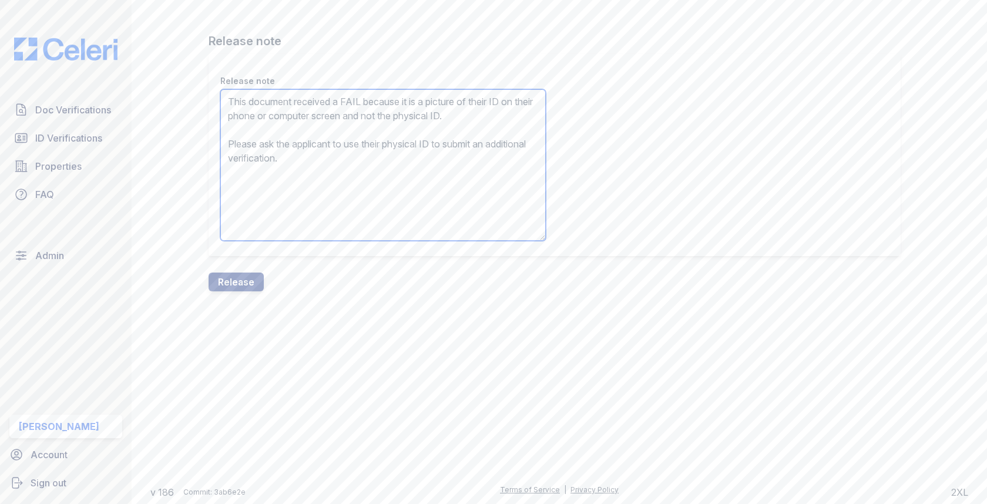
type textarea "This document received a FAIL because it is a picture of their ID on their phon…"
click at [232, 271] on div "Release note This document received a FAIL because it is a picture of their ID …" at bounding box center [558, 163] width 701 height 218
click at [232, 275] on button "Release" at bounding box center [235, 282] width 55 height 19
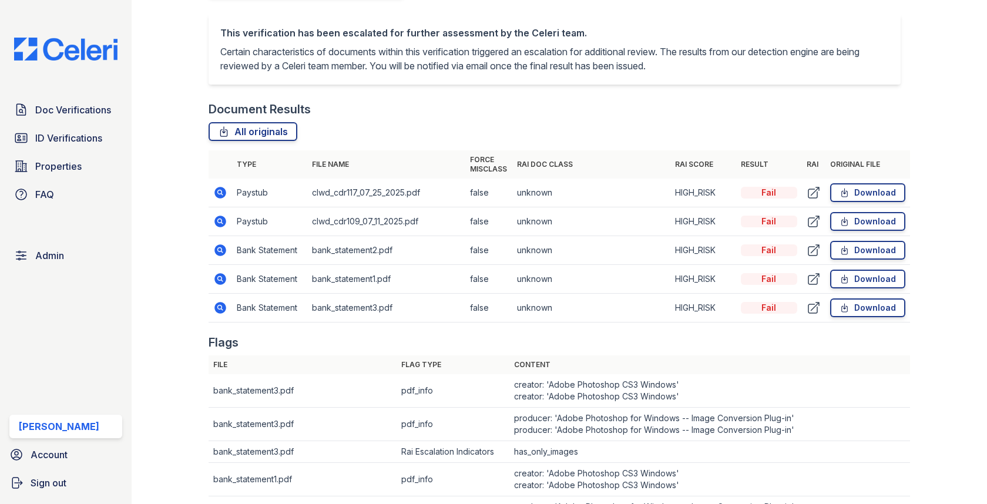
scroll to position [687, 0]
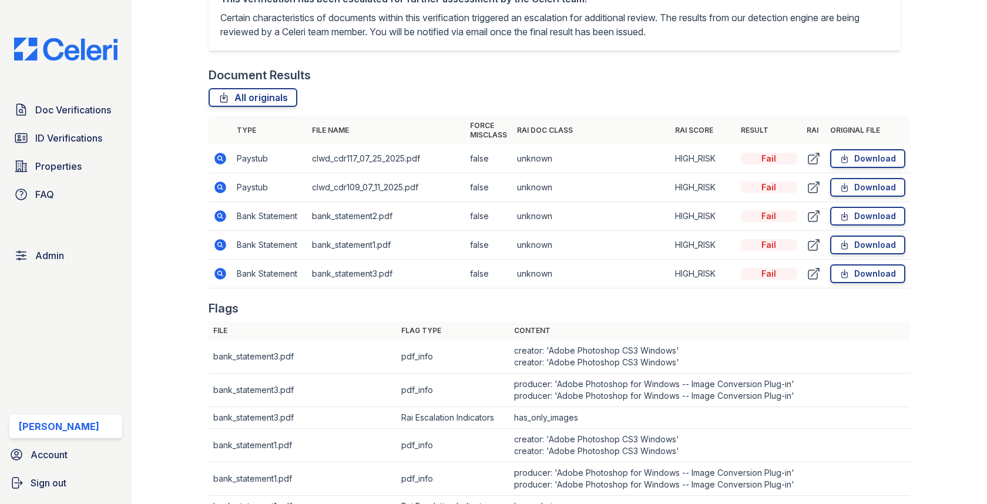
click at [224, 216] on icon at bounding box center [221, 216] width 12 height 12
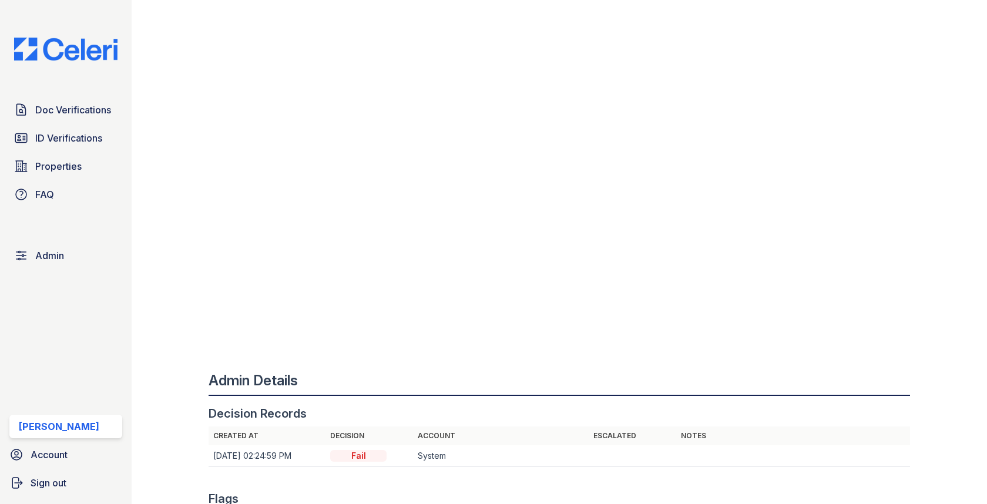
scroll to position [958, 0]
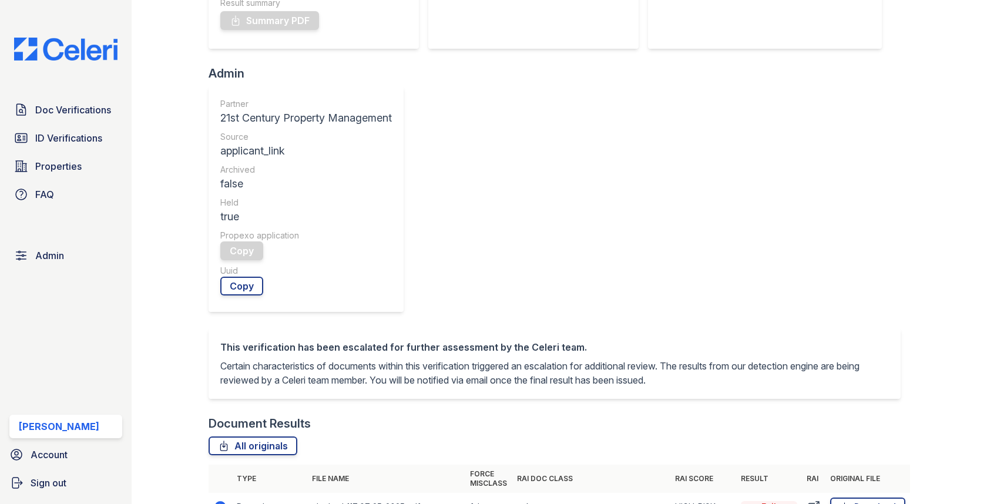
scroll to position [395, 0]
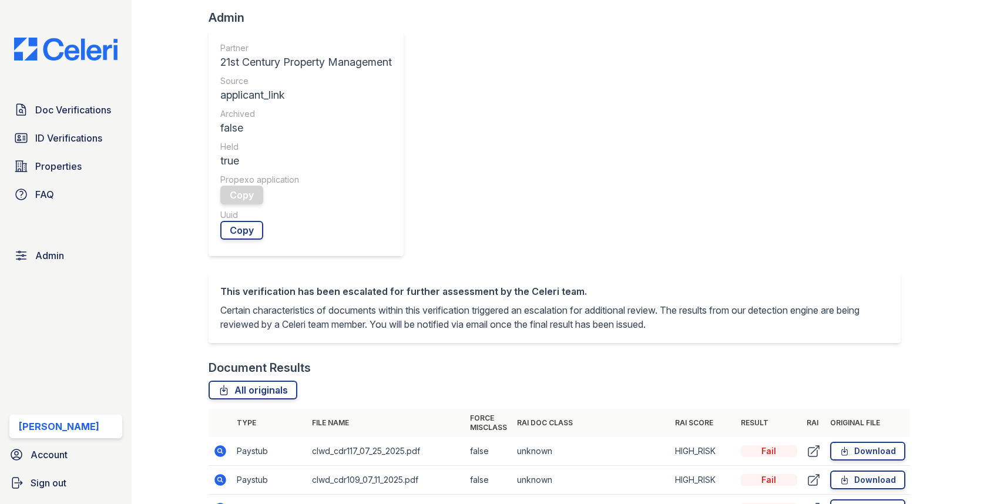
click at [226, 448] on icon at bounding box center [220, 451] width 14 height 14
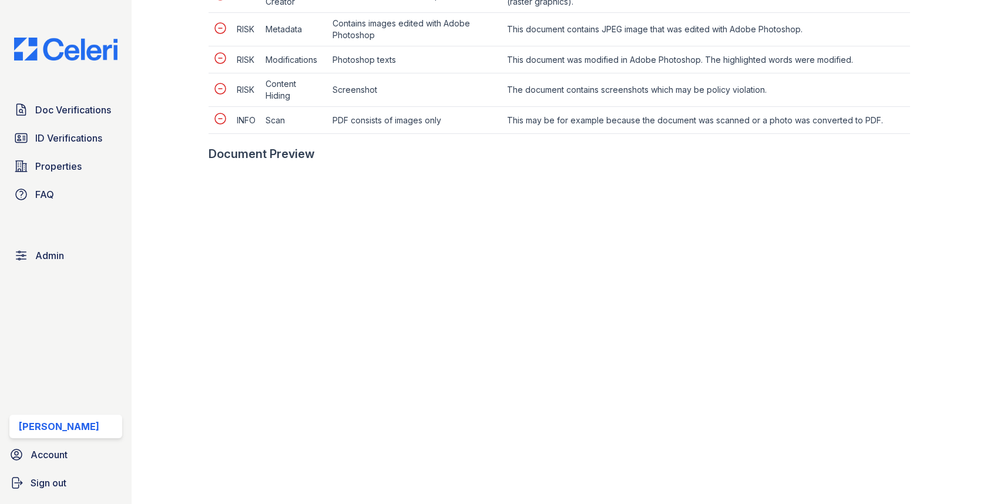
scroll to position [782, 0]
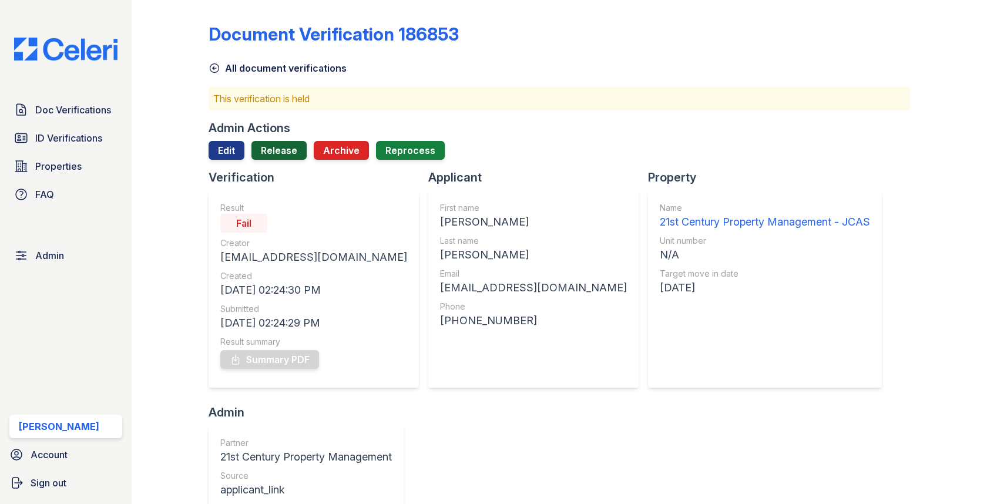
click at [288, 153] on link "Release" at bounding box center [278, 150] width 55 height 19
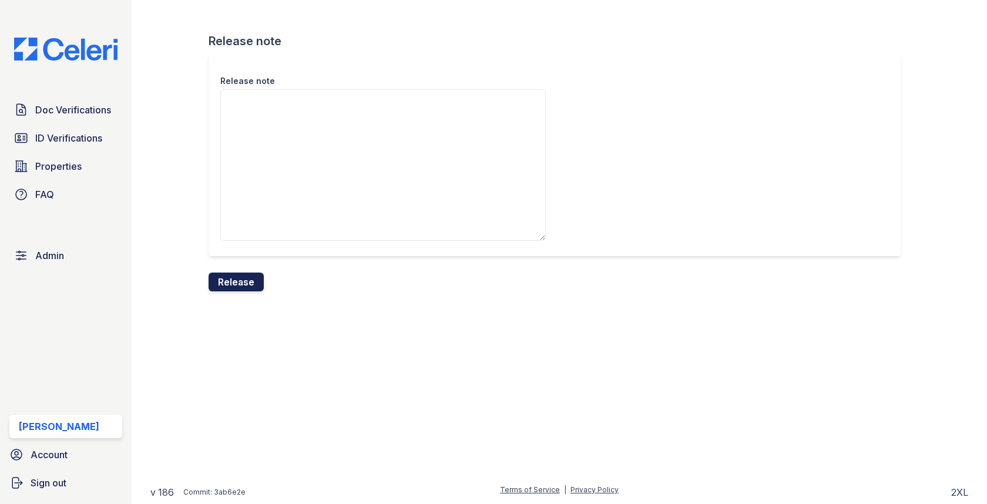
click at [248, 281] on button "Release" at bounding box center [235, 282] width 55 height 19
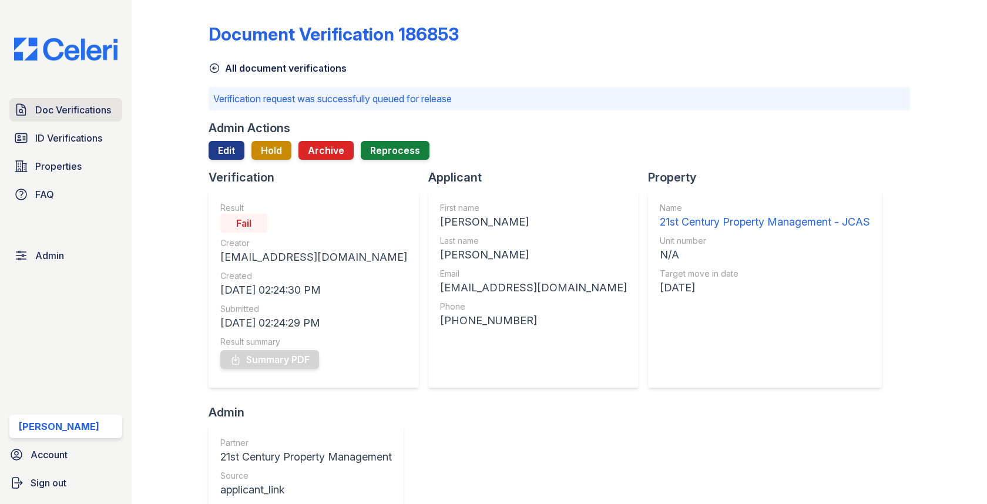
click at [105, 112] on span "Doc Verifications" at bounding box center [73, 110] width 76 height 14
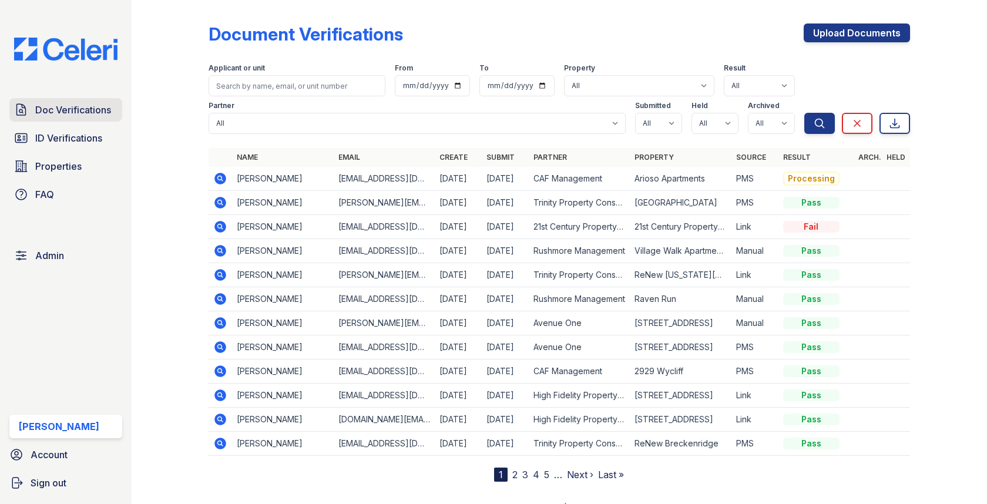
click at [77, 109] on span "Doc Verifications" at bounding box center [73, 110] width 76 height 14
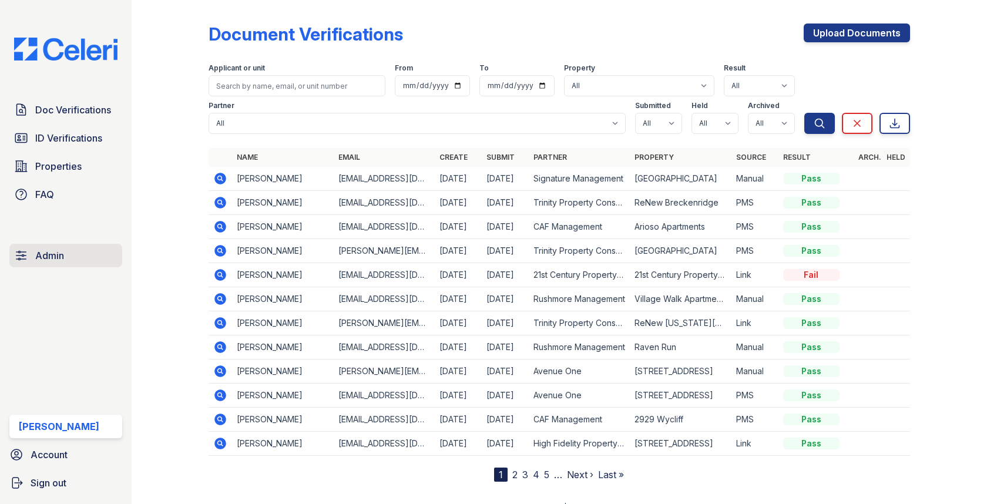
click at [82, 245] on link "Admin" at bounding box center [65, 255] width 113 height 23
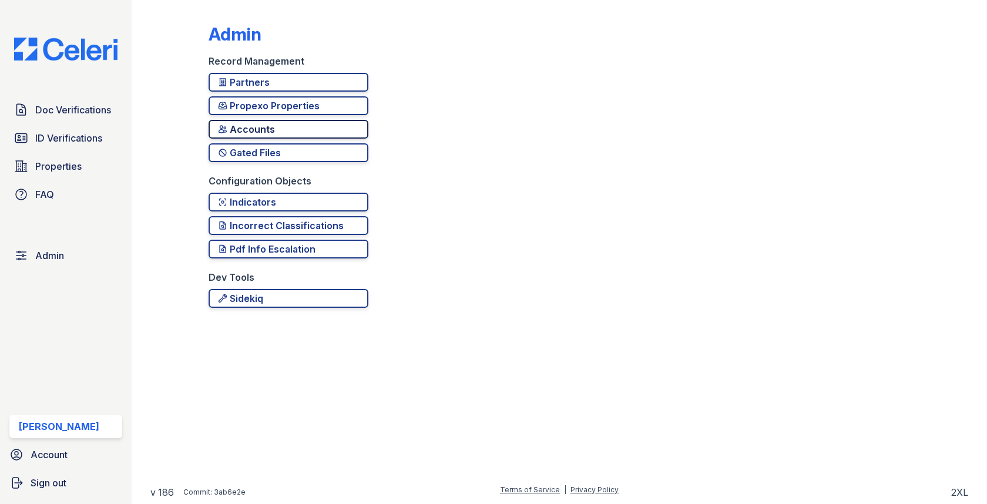
click at [268, 125] on div "Accounts" at bounding box center [288, 129] width 141 height 14
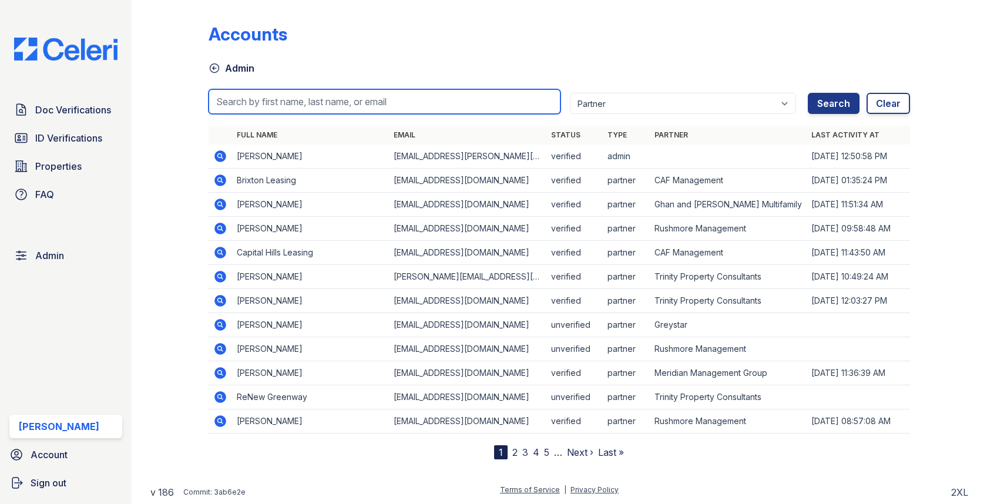
click at [281, 99] on input "search" at bounding box center [383, 101] width 351 height 25
paste input "Jamiah.Smith@trinity-pm.com"
type input "Jamiah.Smith@trinity-pm.com"
click at [808, 93] on button "Search" at bounding box center [834, 103] width 52 height 21
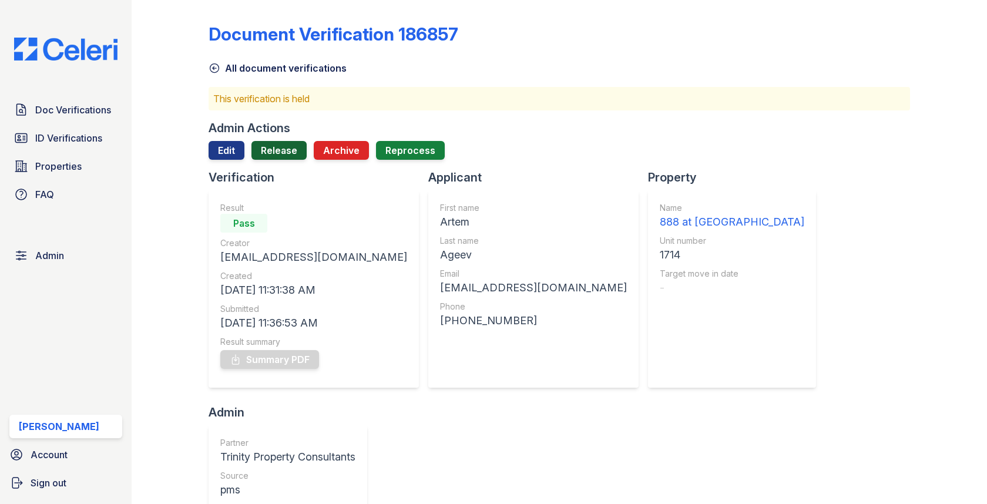
click at [275, 144] on link "Release" at bounding box center [278, 150] width 55 height 19
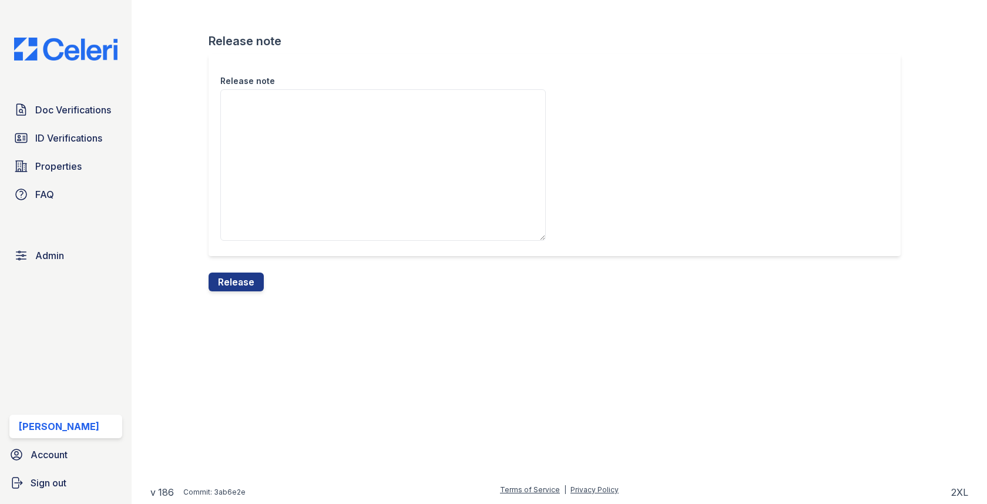
click at [236, 270] on div "Release note" at bounding box center [558, 163] width 701 height 218
click at [234, 278] on button "Release" at bounding box center [235, 282] width 55 height 19
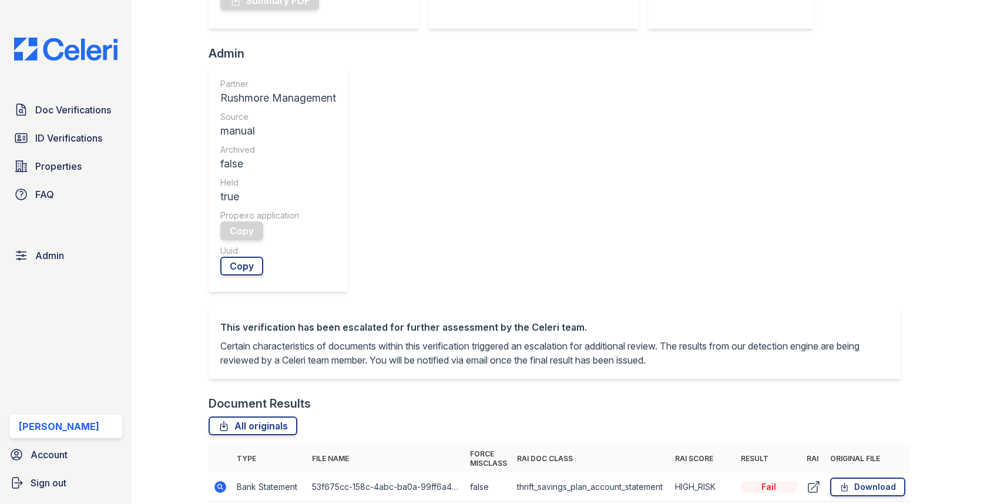
scroll to position [379, 0]
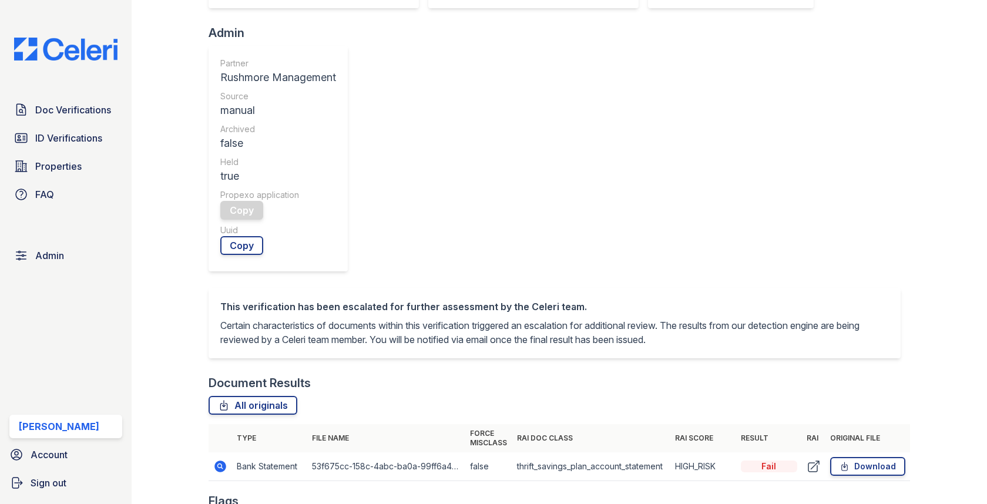
click at [225, 459] on icon at bounding box center [220, 466] width 14 height 14
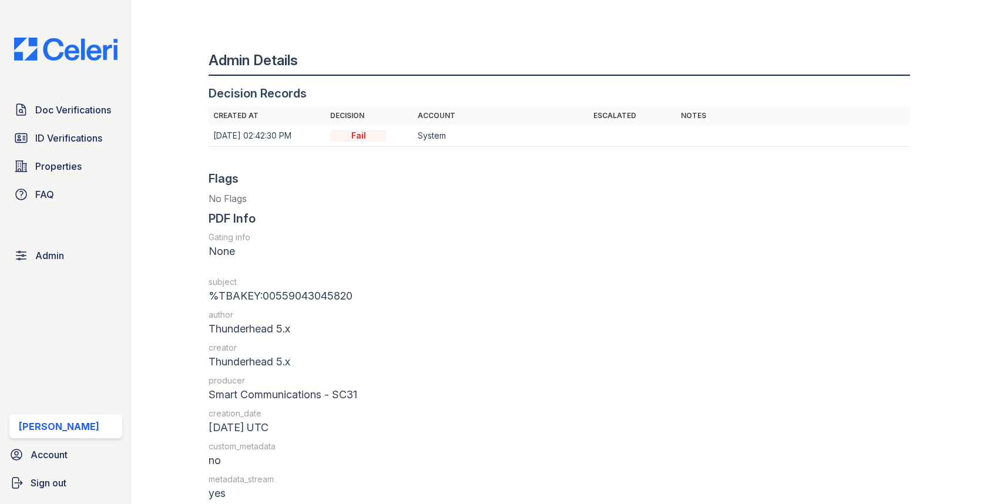
scroll to position [1299, 0]
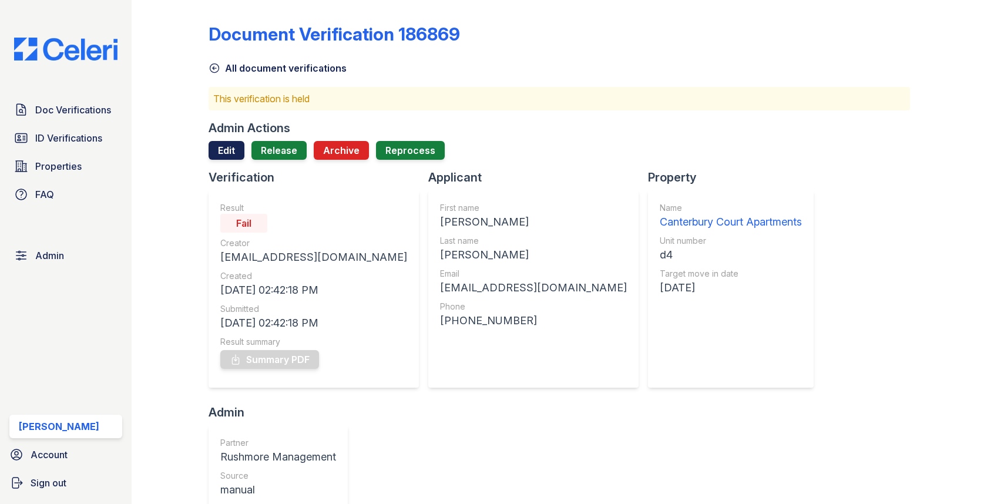
click at [225, 157] on link "Edit" at bounding box center [226, 150] width 36 height 19
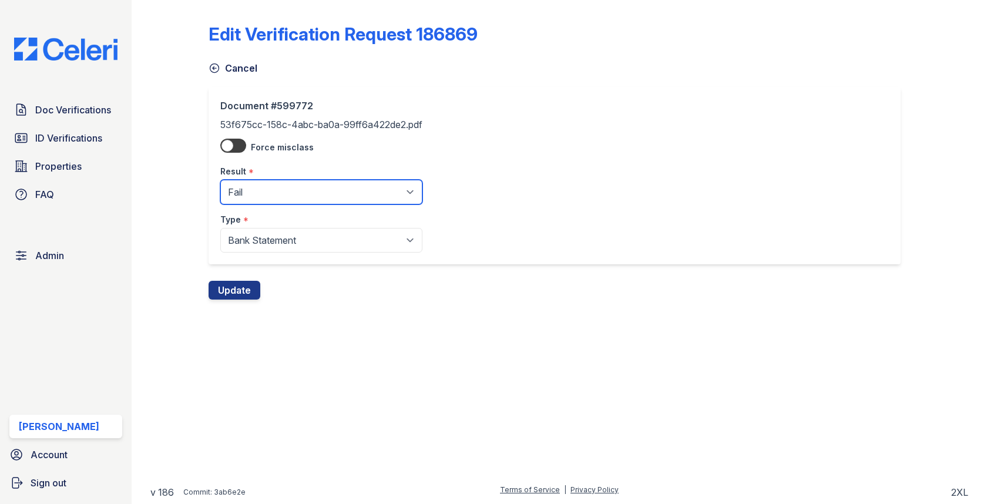
click at [253, 196] on select "Pending Sent Started Processing Pass Fail Caution Error N/A" at bounding box center [321, 192] width 202 height 25
select select "caution"
click at [230, 288] on button "Update" at bounding box center [234, 290] width 52 height 19
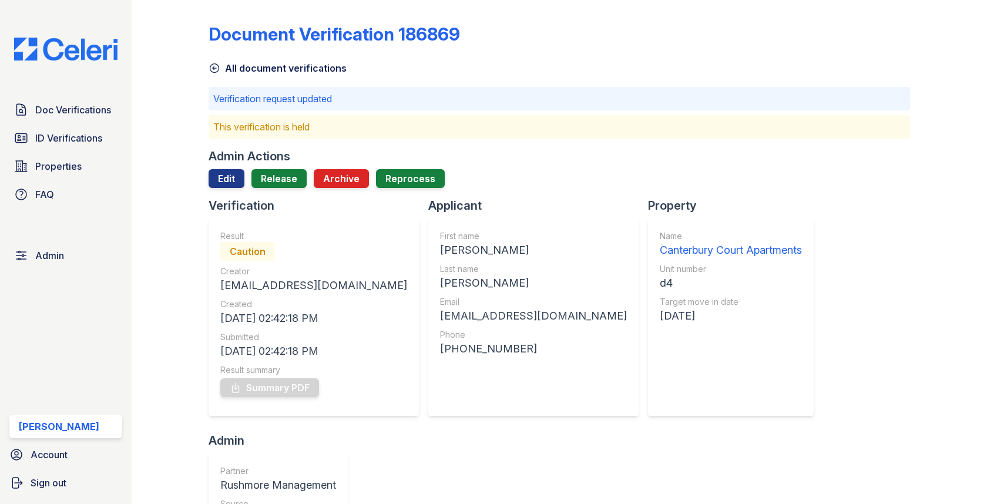
click at [288, 166] on div "Admin Actions Edit Release Archive Reprocess" at bounding box center [558, 172] width 701 height 49
click at [285, 177] on link "Release" at bounding box center [278, 178] width 55 height 19
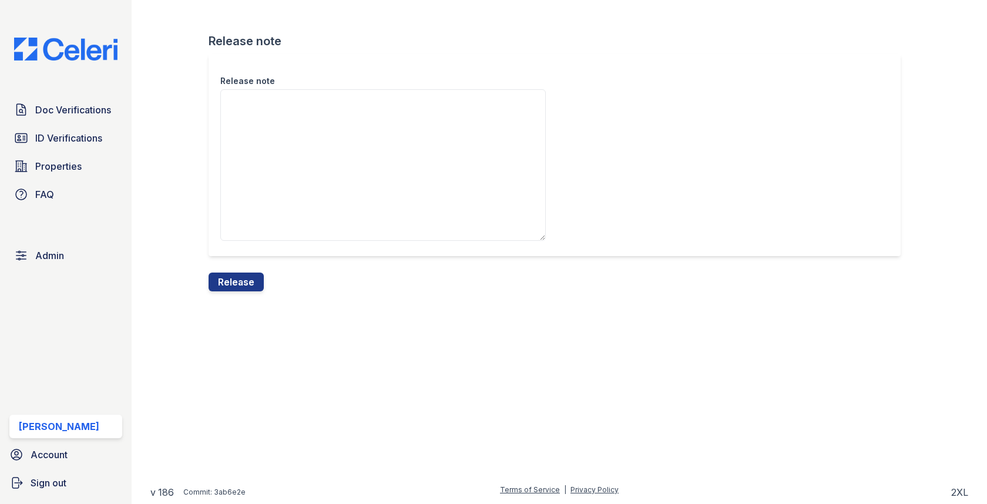
click at [285, 181] on textarea "Release note" at bounding box center [382, 165] width 325 height 152
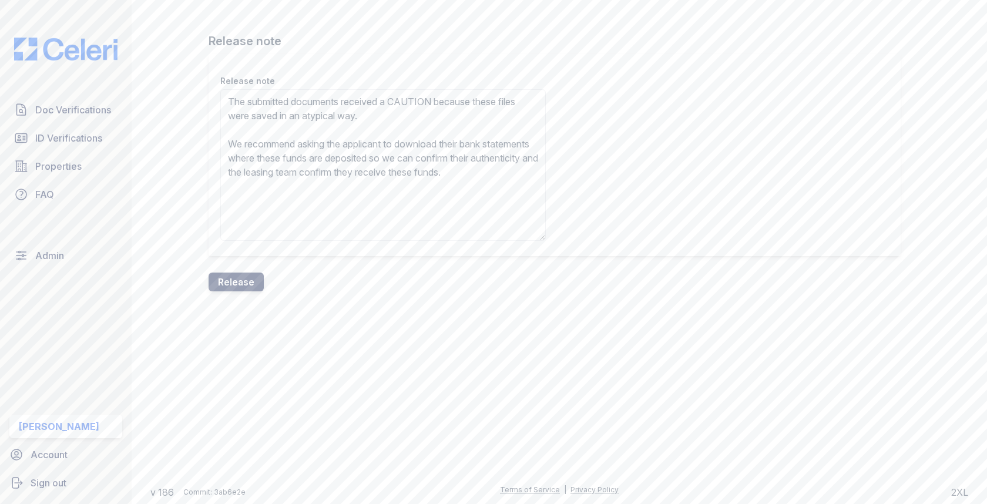
type textarea "The submitted documents received a CAUTION because these files were saved in an…"
click at [248, 288] on button "Release" at bounding box center [235, 282] width 55 height 19
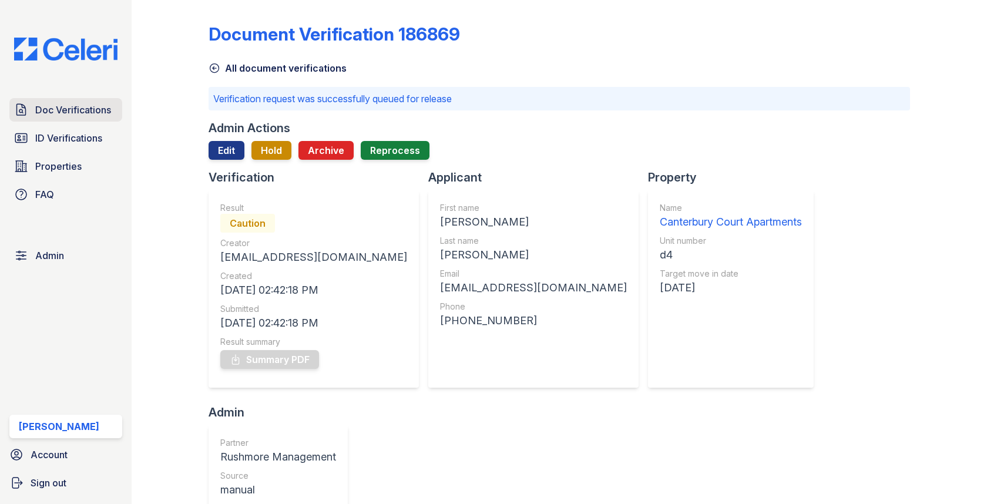
click at [96, 106] on span "Doc Verifications" at bounding box center [73, 110] width 76 height 14
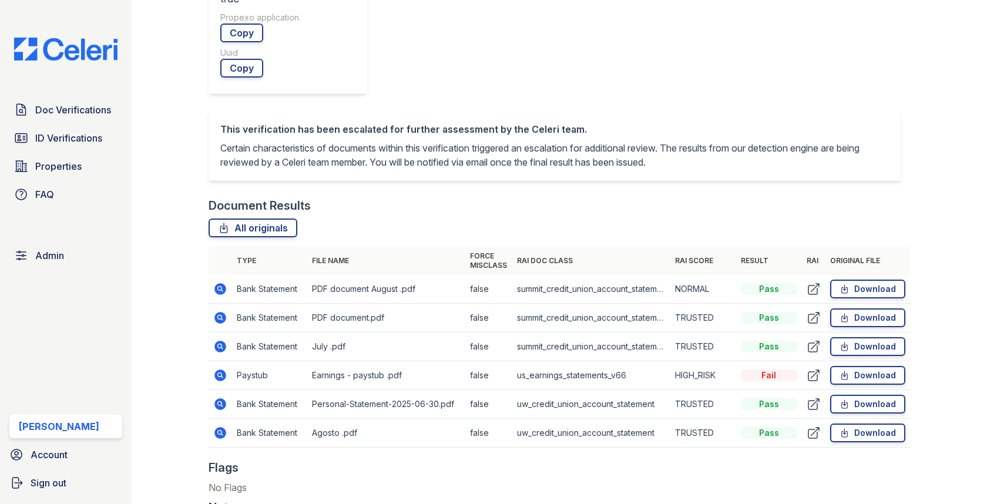
scroll to position [554, 0]
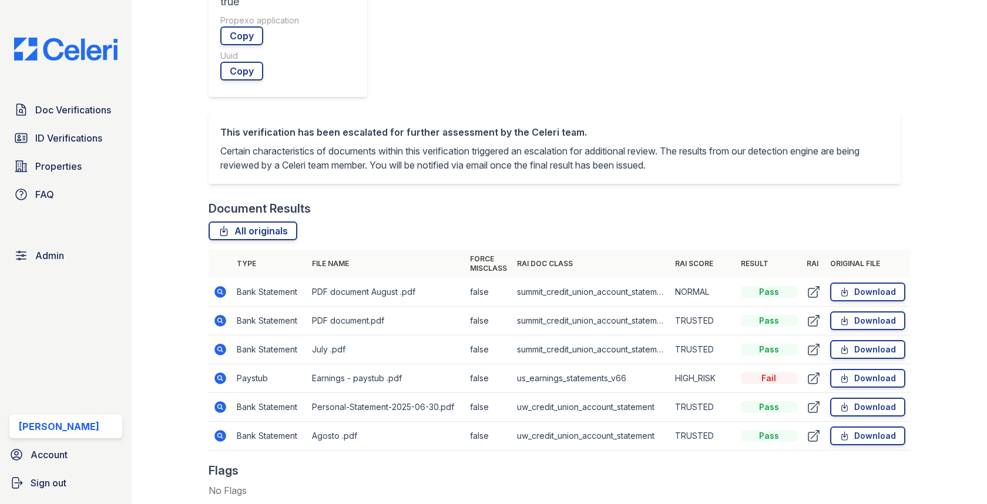
click at [222, 372] on icon at bounding box center [221, 378] width 12 height 12
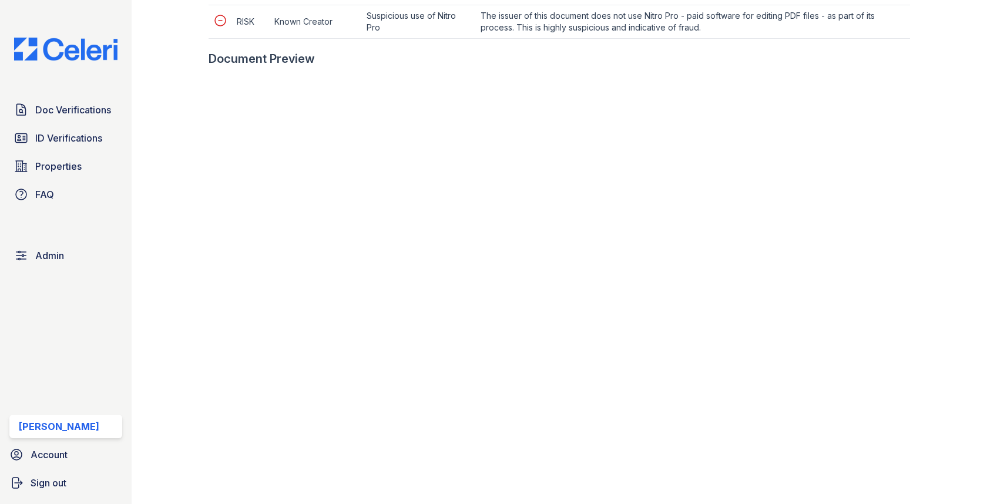
scroll to position [767, 0]
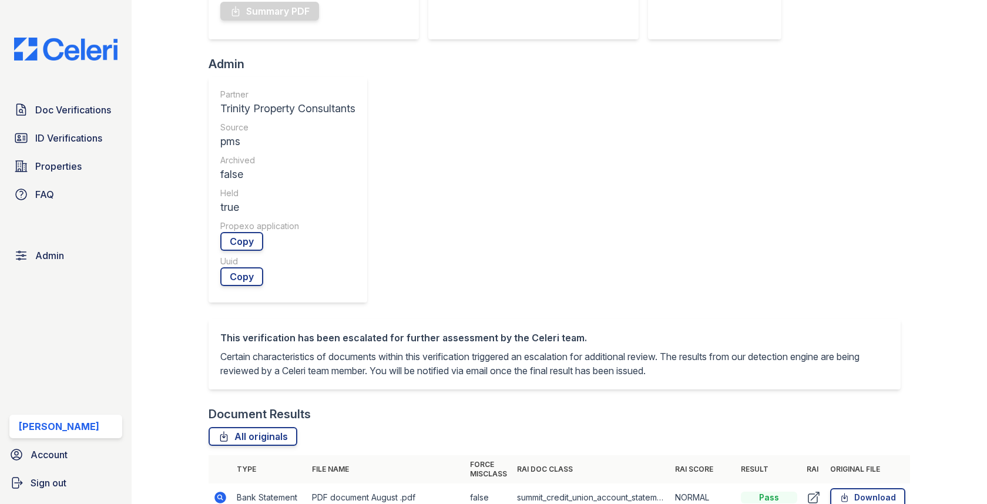
scroll to position [476, 0]
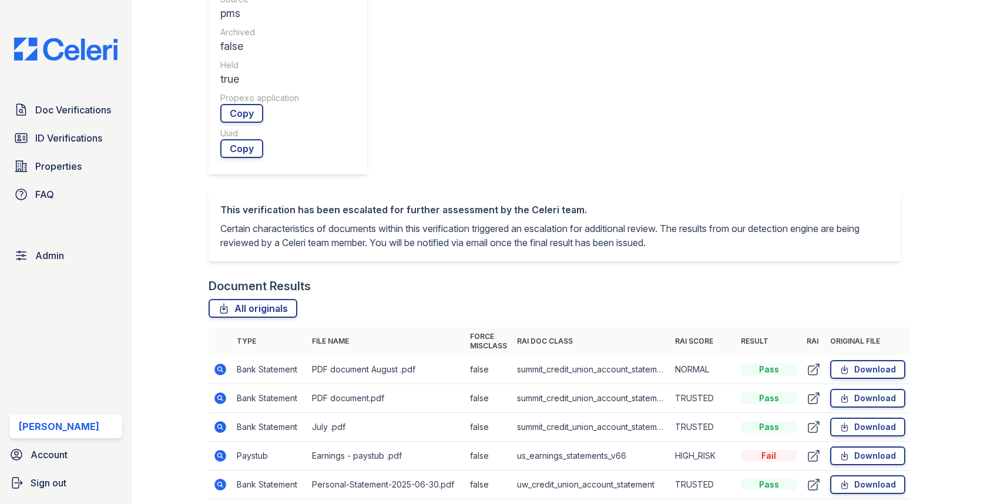
click at [221, 420] on icon at bounding box center [220, 427] width 14 height 14
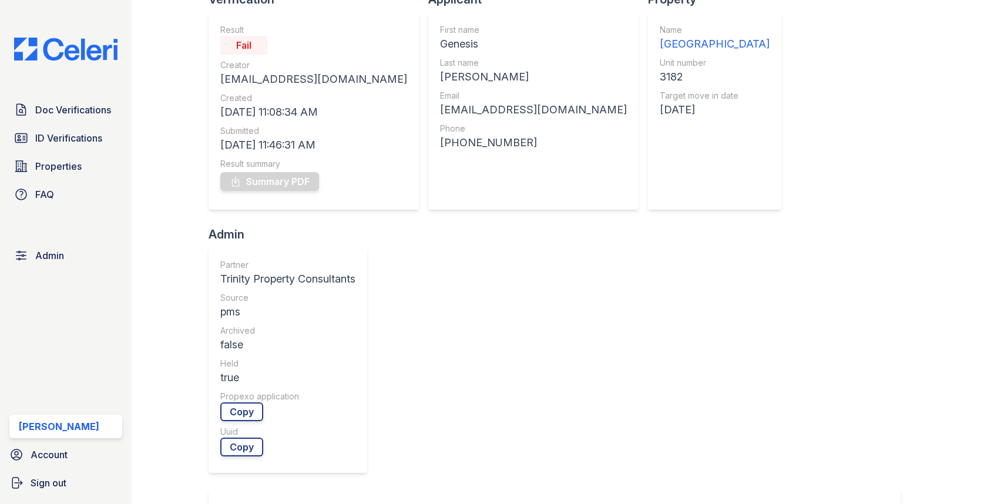
scroll to position [413, 0]
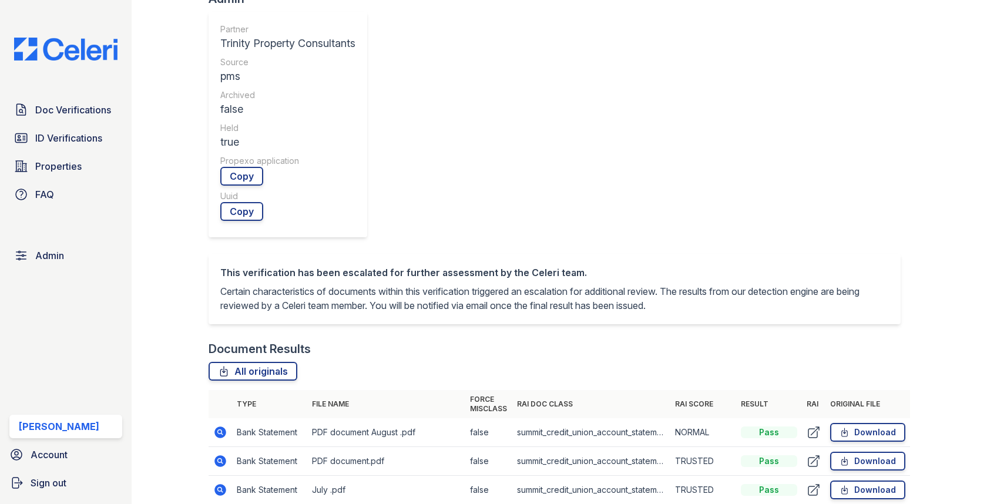
click at [223, 426] on icon at bounding box center [221, 432] width 12 height 12
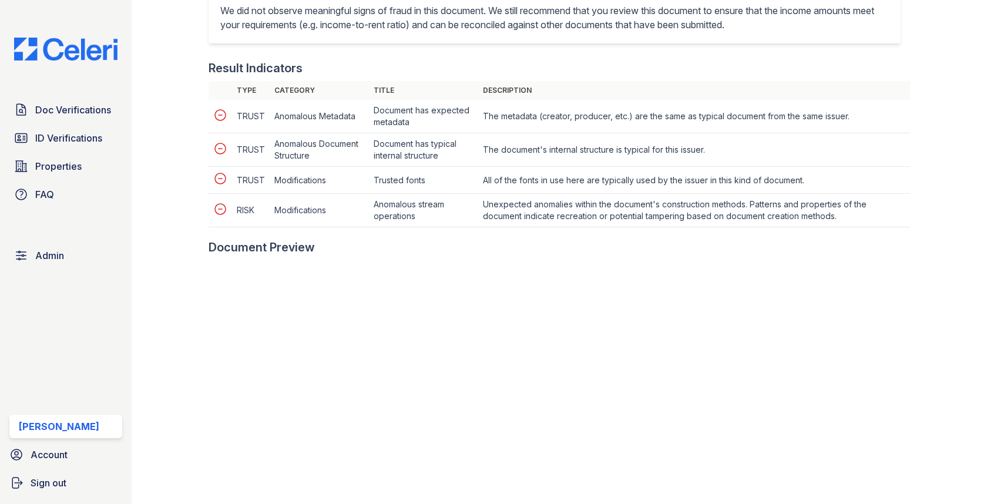
scroll to position [490, 0]
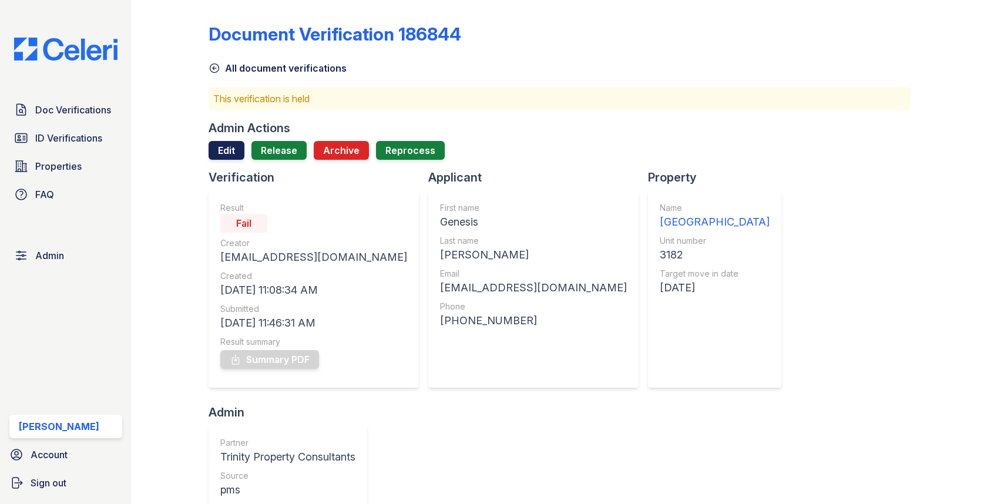
click at [234, 143] on link "Edit" at bounding box center [226, 150] width 36 height 19
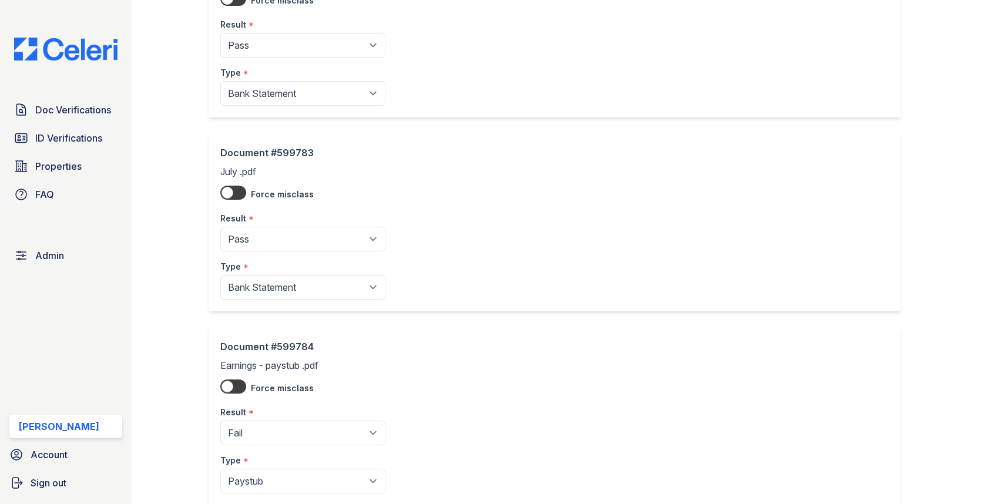
scroll to position [547, 0]
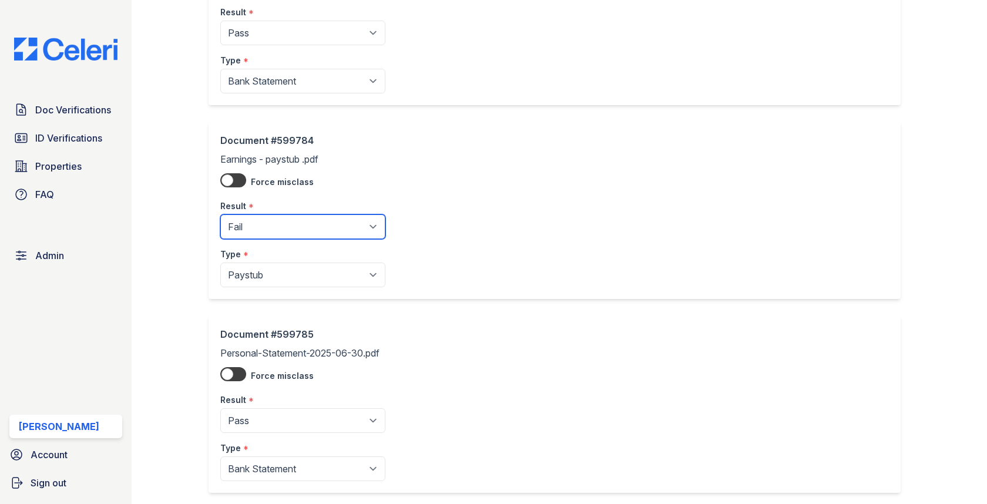
click at [291, 218] on select "Pending Sent Started Processing Pass Fail Caution Error N/A" at bounding box center [302, 226] width 165 height 25
select select "caution"
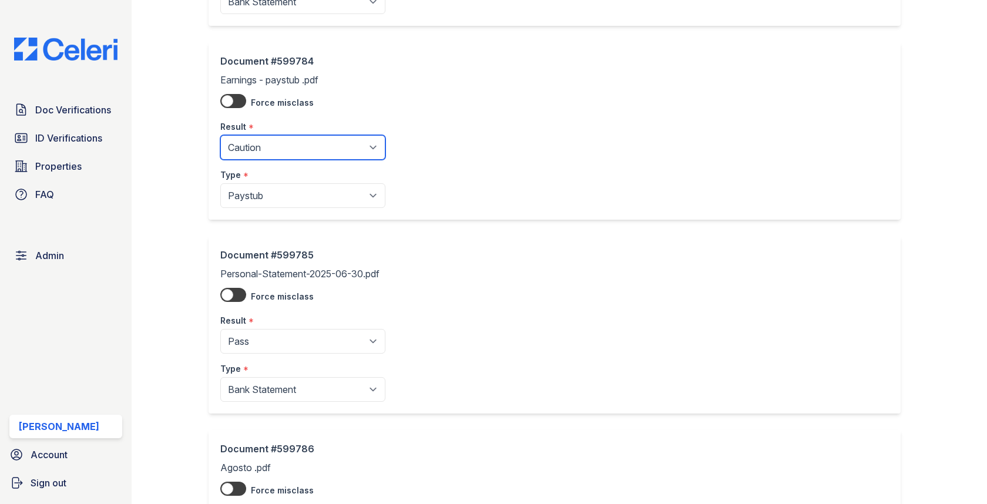
scroll to position [799, 0]
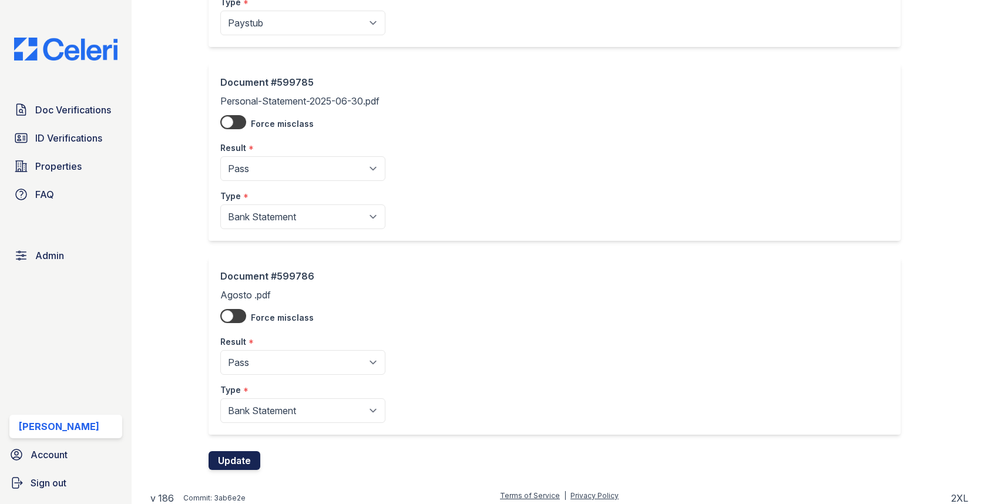
click at [248, 451] on button "Update" at bounding box center [234, 460] width 52 height 19
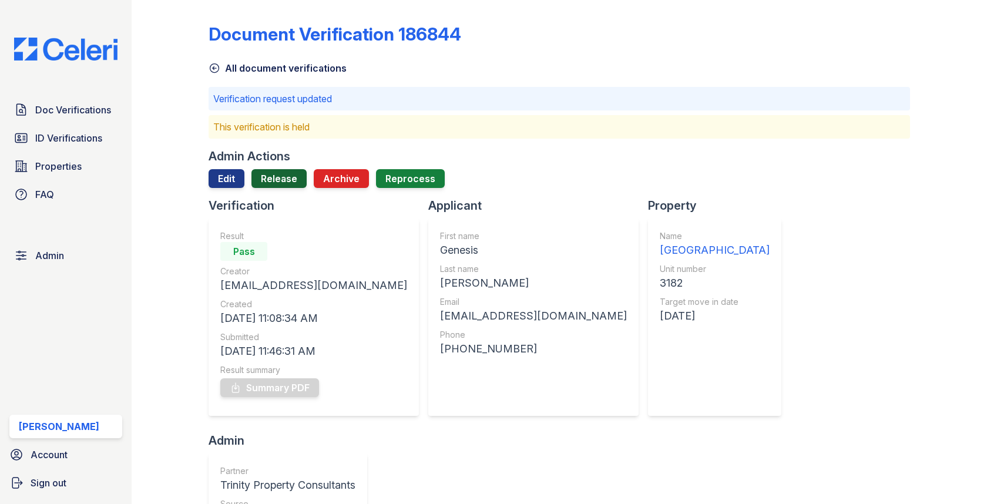
click at [274, 185] on link "Release" at bounding box center [278, 178] width 55 height 19
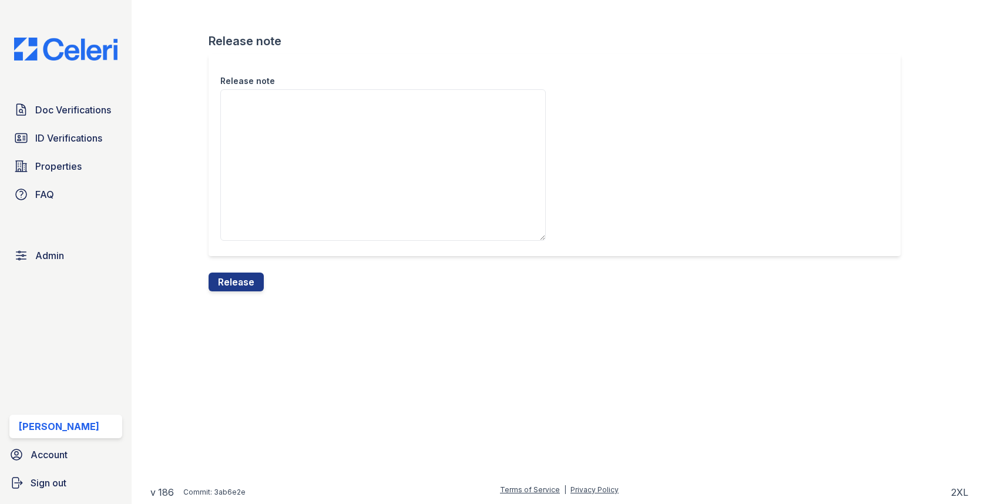
click at [236, 318] on div at bounding box center [559, 396] width 818 height 173
click at [236, 271] on div "Release note" at bounding box center [558, 163] width 701 height 218
click at [233, 280] on button "Release" at bounding box center [235, 282] width 55 height 19
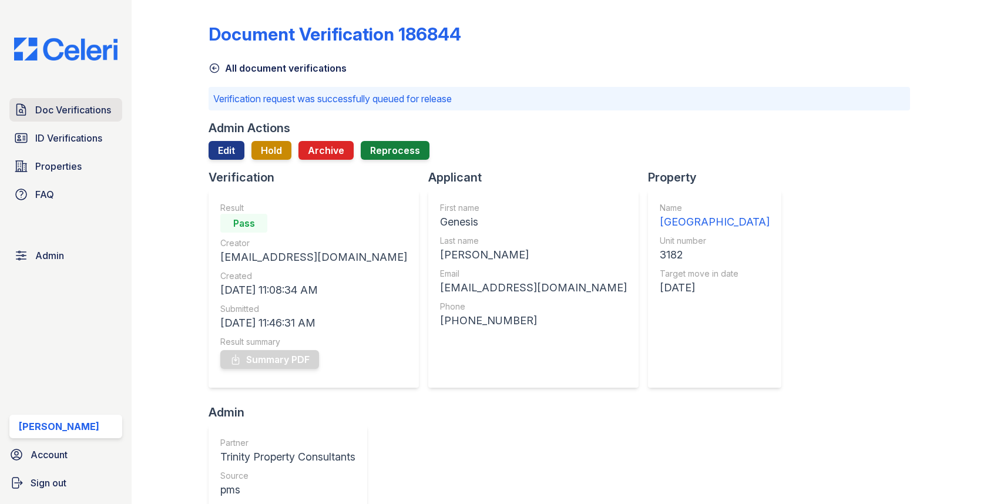
click at [86, 110] on span "Doc Verifications" at bounding box center [73, 110] width 76 height 14
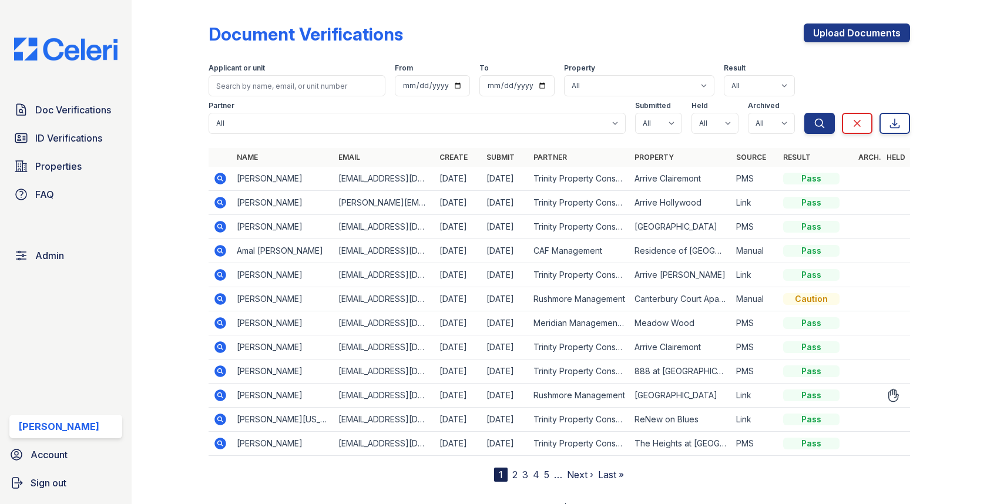
click at [216, 388] on icon at bounding box center [220, 395] width 14 height 14
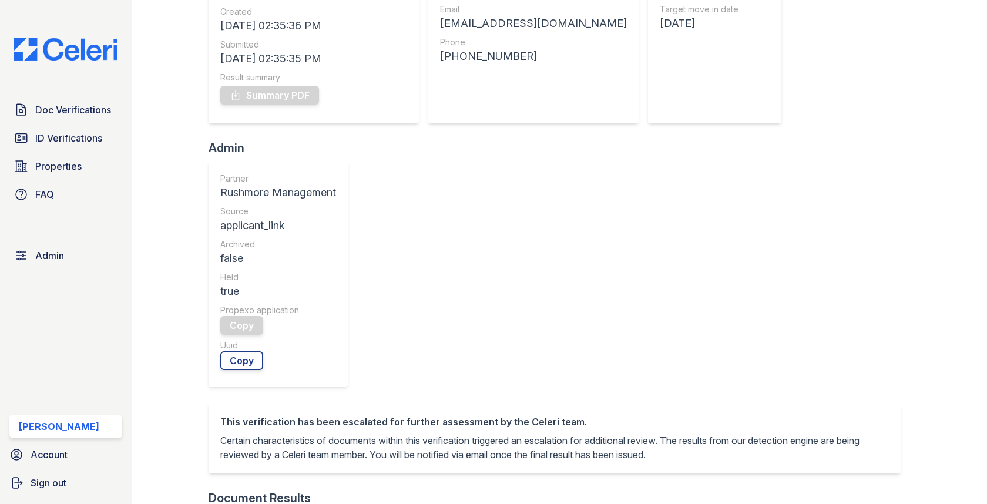
scroll to position [547, 0]
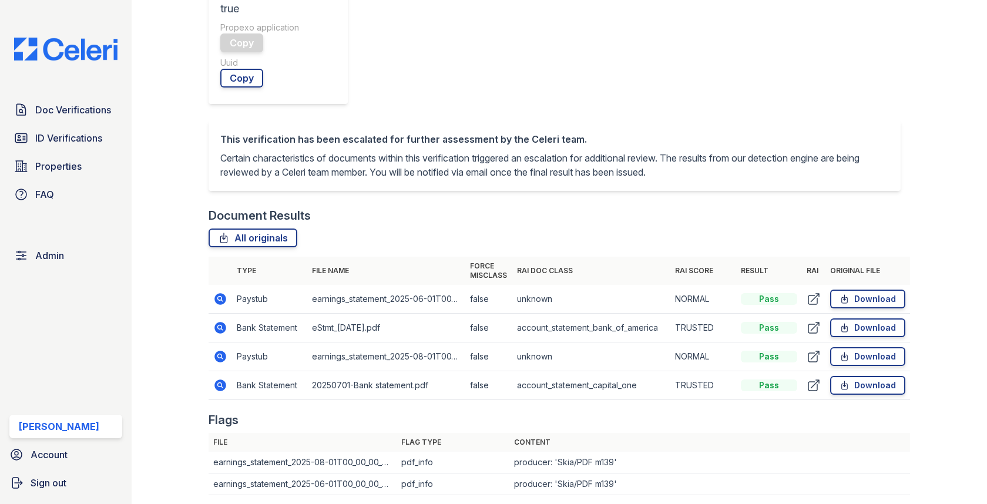
click at [221, 293] on icon at bounding box center [221, 299] width 12 height 12
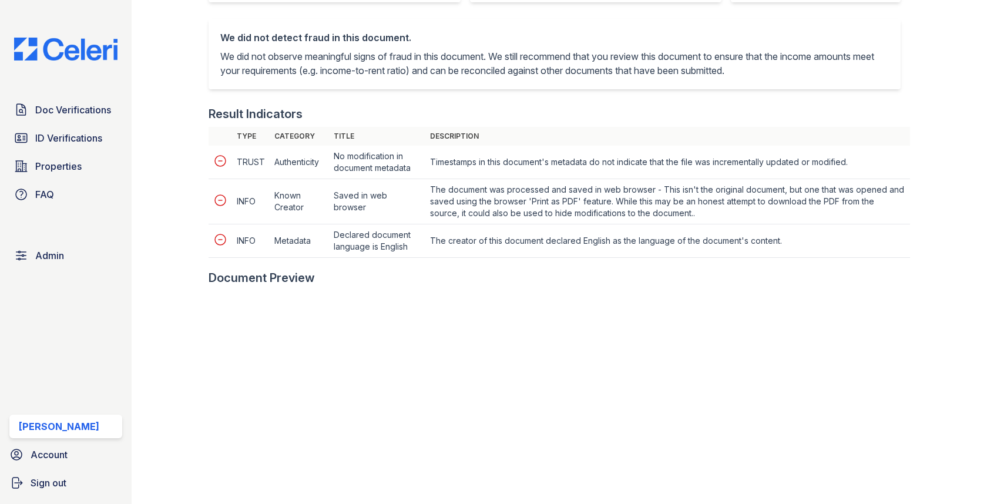
scroll to position [552, 0]
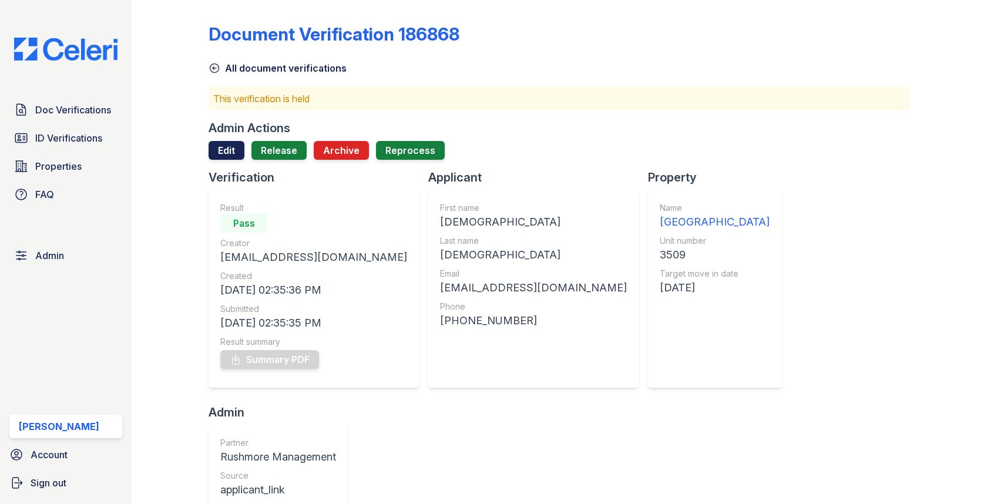
click at [240, 150] on link "Edit" at bounding box center [226, 150] width 36 height 19
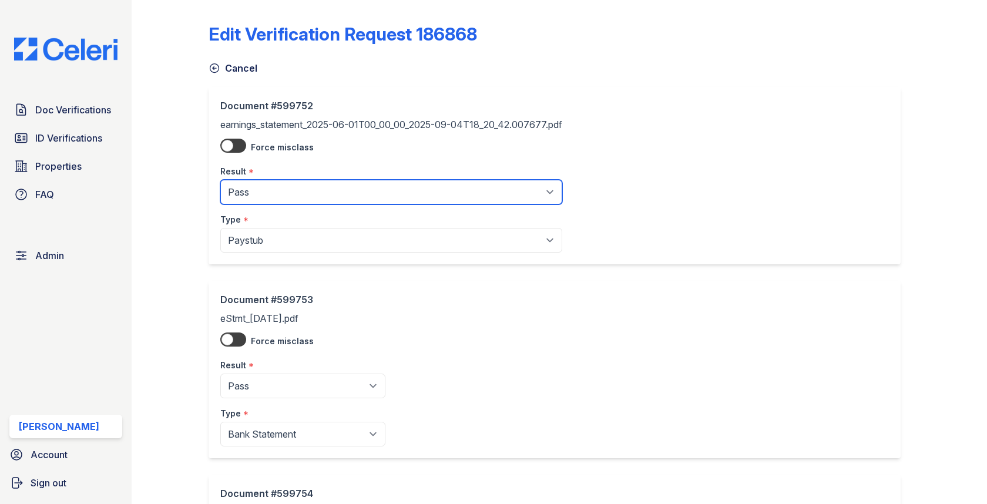
click at [259, 191] on select "Pending Sent Started Processing Pass Fail Caution Error N/A" at bounding box center [391, 192] width 342 height 25
select select "caution"
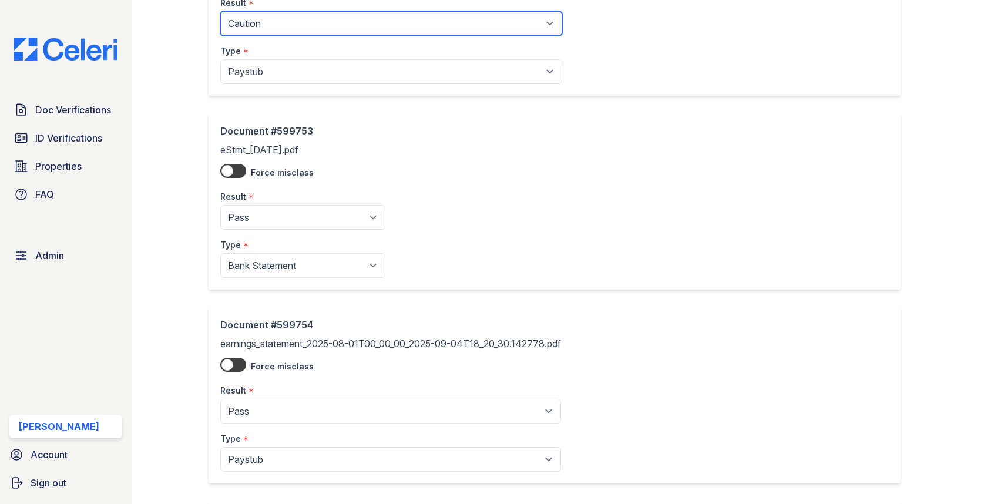
scroll to position [240, 0]
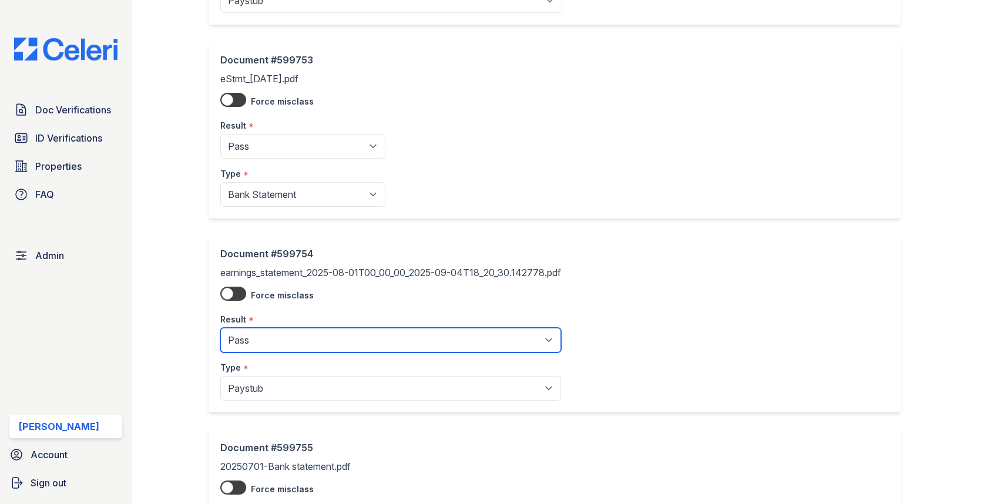
click at [275, 341] on select "Pending Sent Started Processing Pass Fail Caution Error N/A" at bounding box center [390, 340] width 341 height 25
select select "caution"
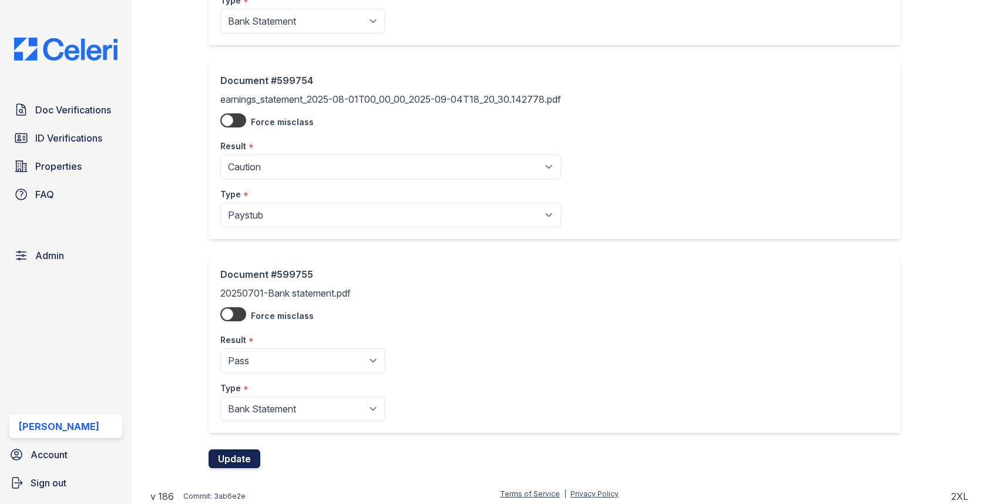
click at [231, 455] on button "Update" at bounding box center [234, 458] width 52 height 19
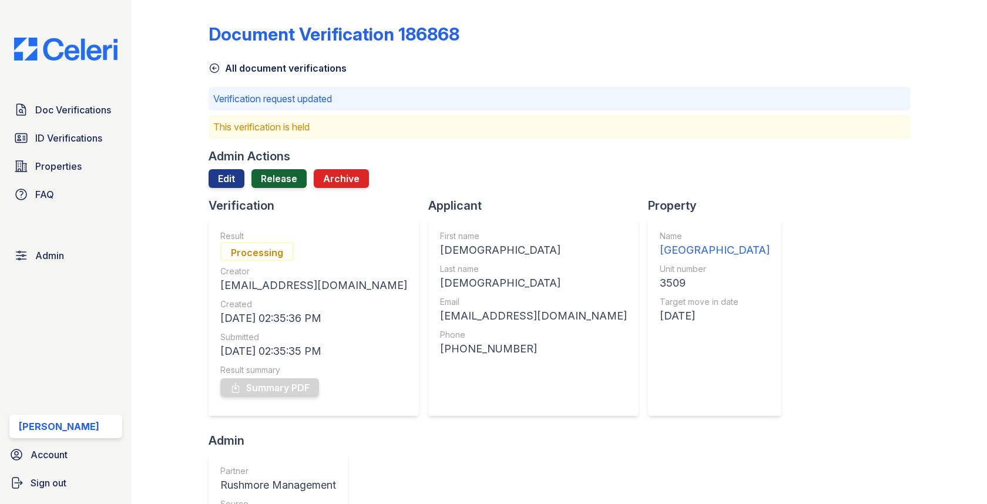
click at [268, 184] on link "Release" at bounding box center [278, 178] width 55 height 19
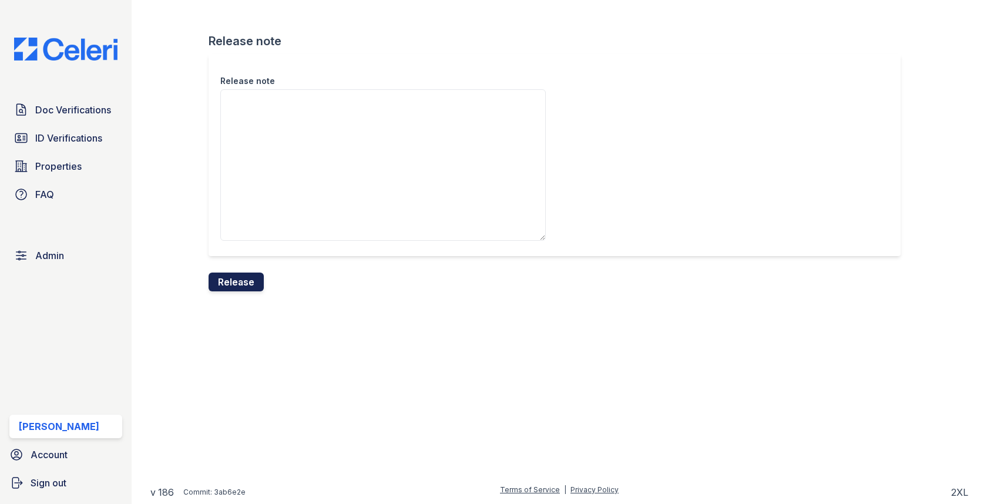
click at [240, 283] on button "Release" at bounding box center [235, 282] width 55 height 19
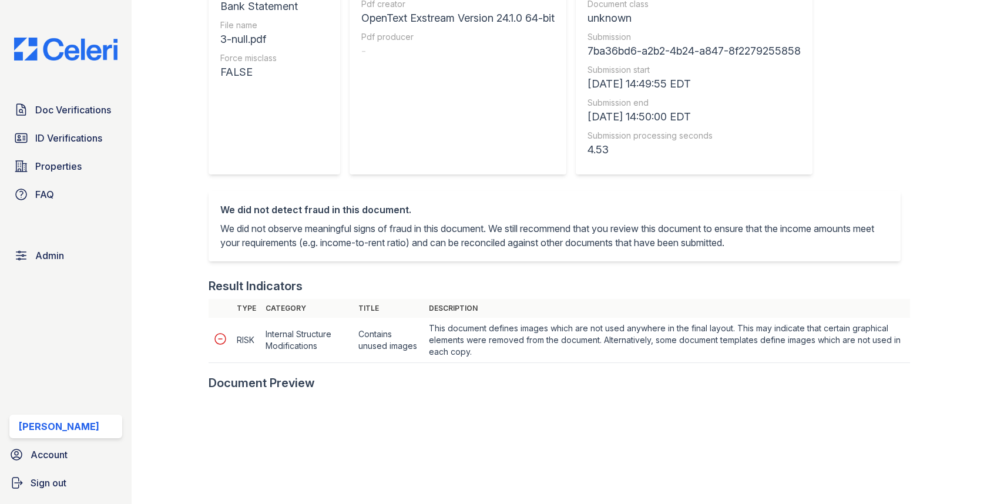
scroll to position [368, 0]
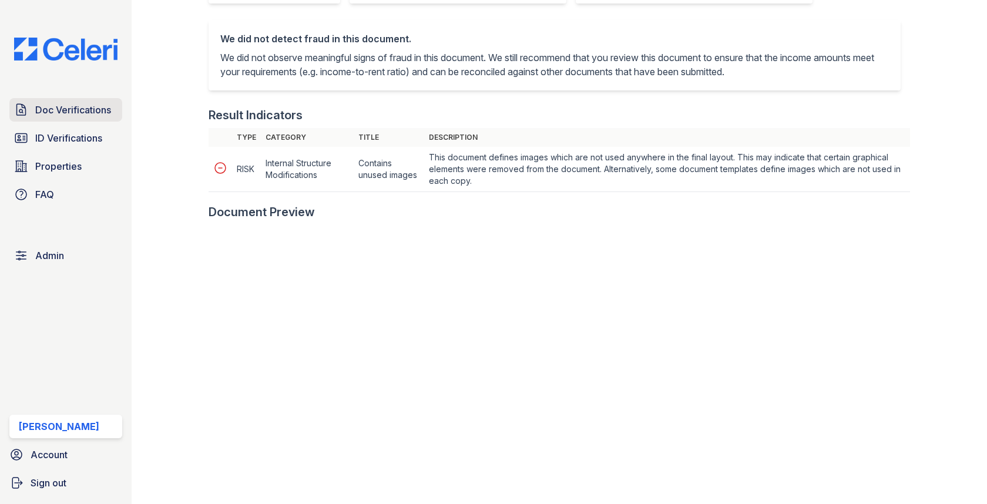
click at [105, 120] on link "Doc Verifications" at bounding box center [65, 109] width 113 height 23
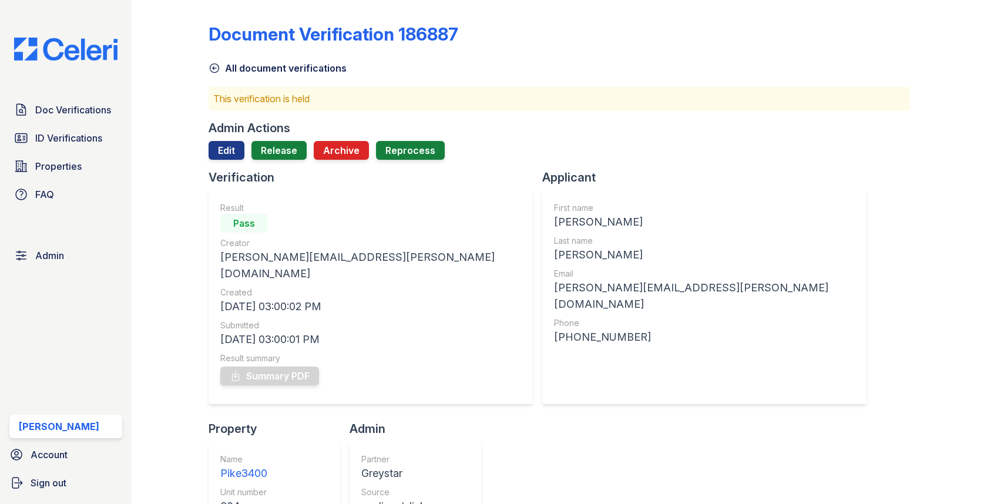
click at [277, 140] on div "Admin Actions Edit Release Archive Reprocess" at bounding box center [558, 144] width 701 height 49
click at [271, 156] on link "Release" at bounding box center [278, 150] width 55 height 19
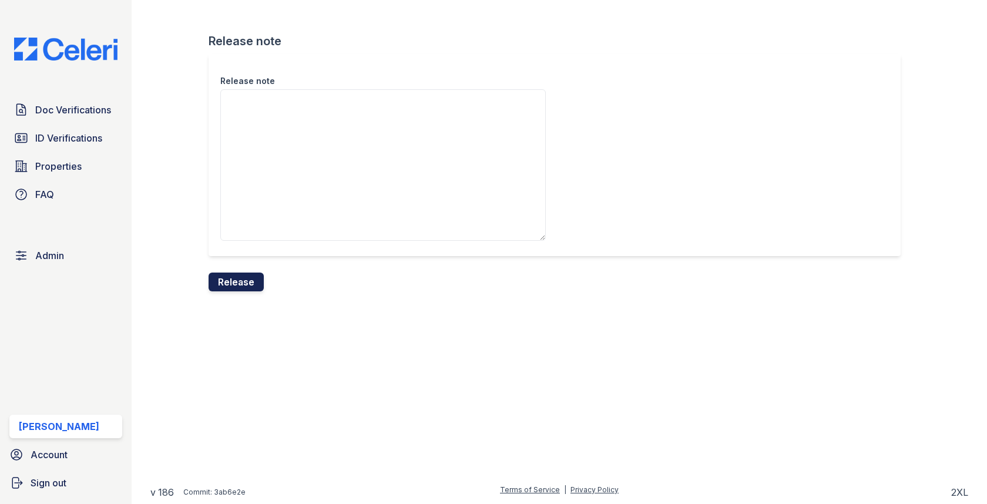
click at [248, 281] on button "Release" at bounding box center [235, 282] width 55 height 19
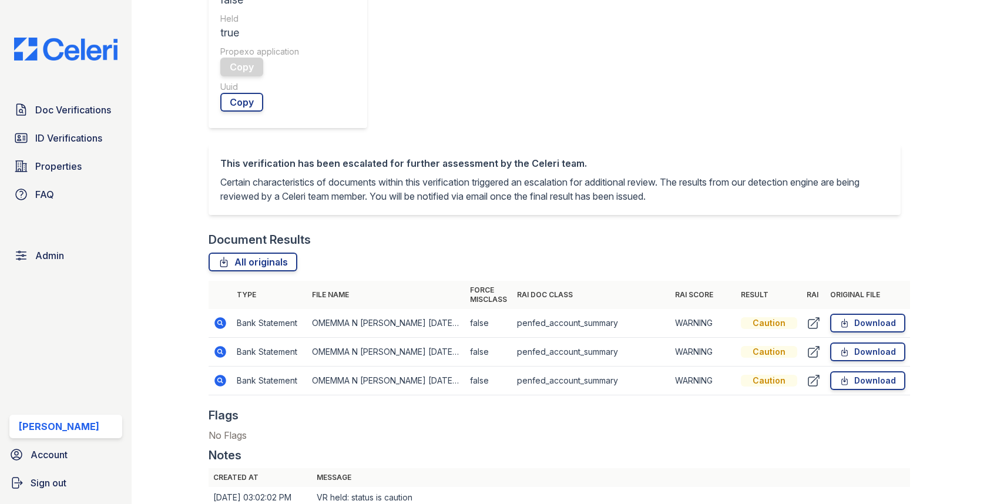
scroll to position [489, 0]
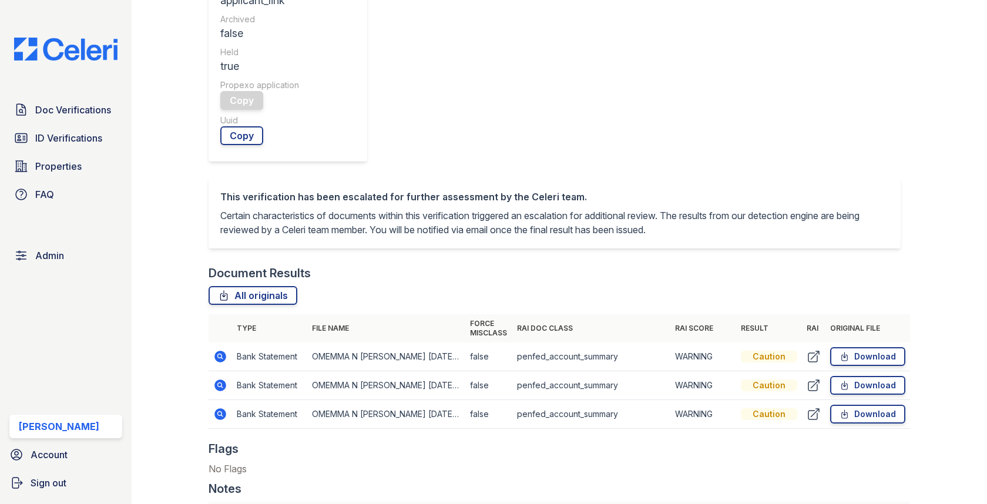
click at [221, 351] on icon at bounding box center [221, 357] width 12 height 12
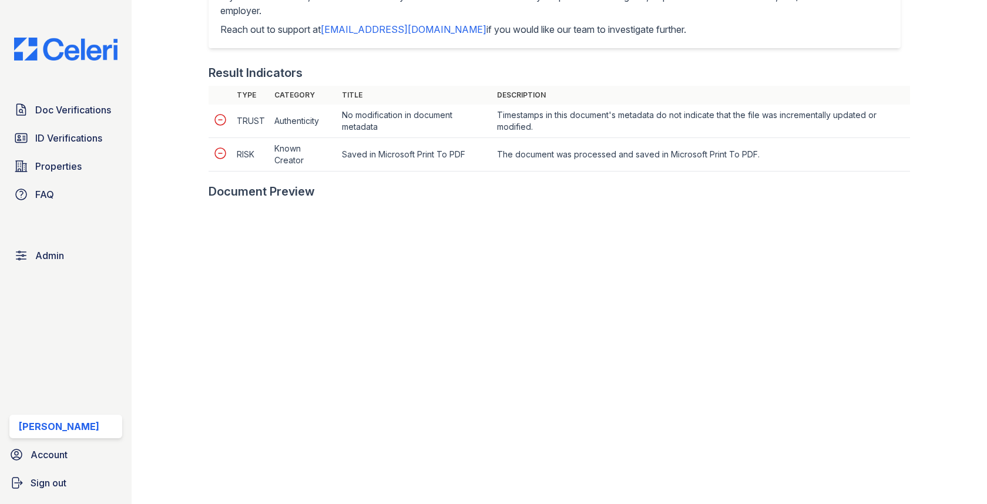
scroll to position [480, 0]
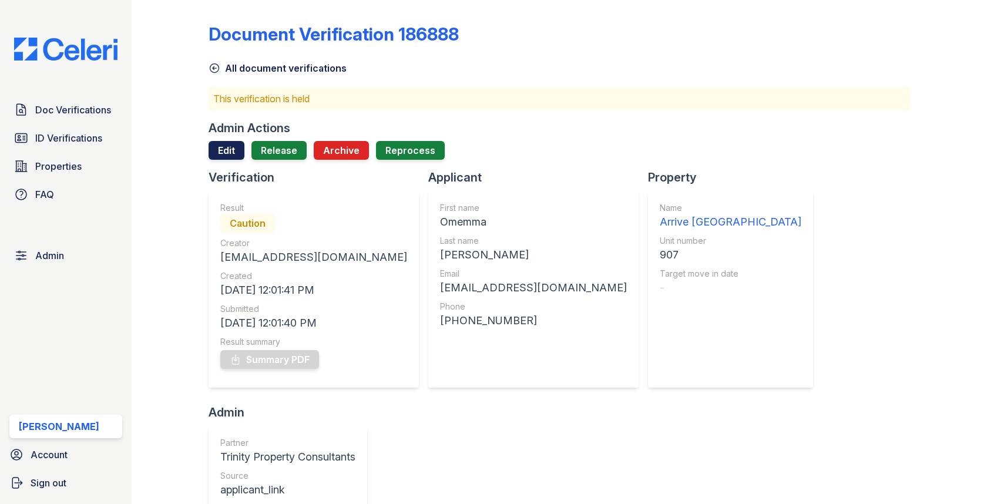
click at [233, 150] on link "Edit" at bounding box center [226, 150] width 36 height 19
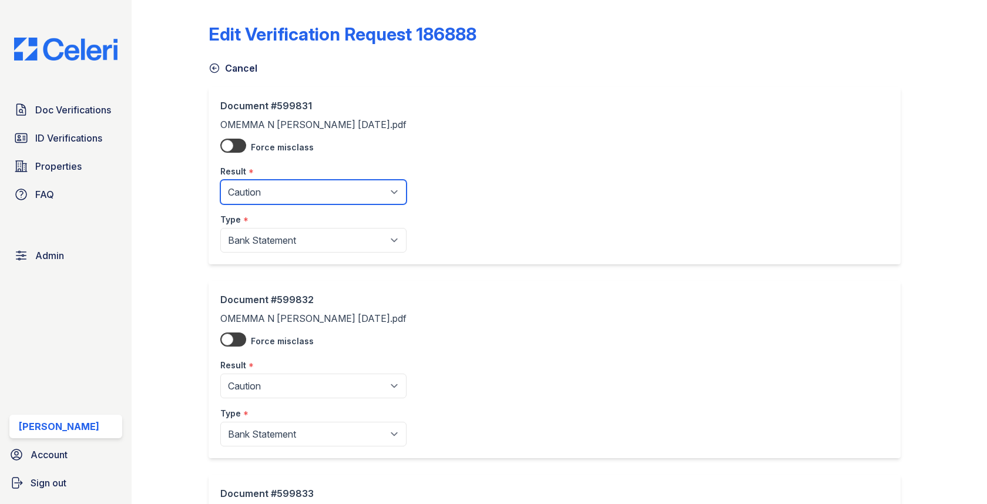
click at [276, 195] on select "Pending Sent Started Processing Pass Fail Caution Error N/A" at bounding box center [313, 192] width 186 height 25
select select "pass"
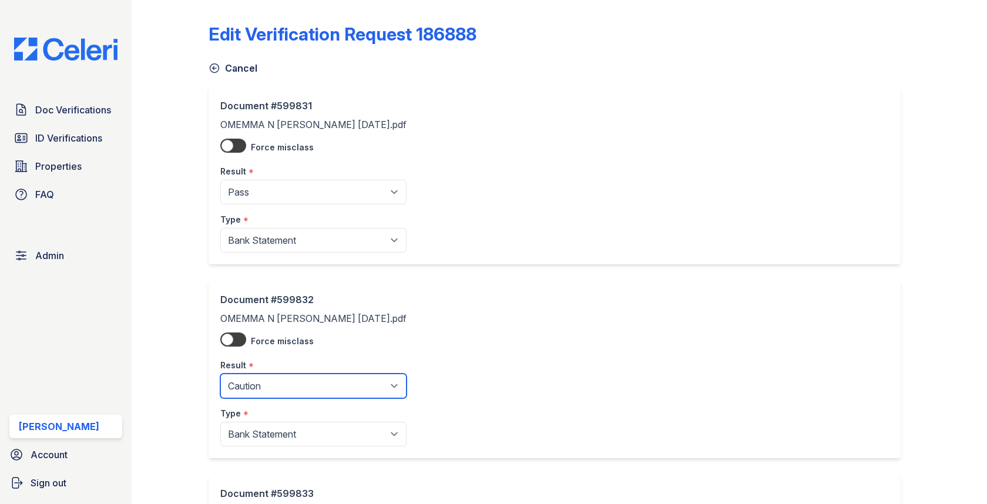
click at [276, 376] on select "Pending Sent Started Processing Pass Fail Caution Error N/A" at bounding box center [313, 386] width 186 height 25
select select "pass"
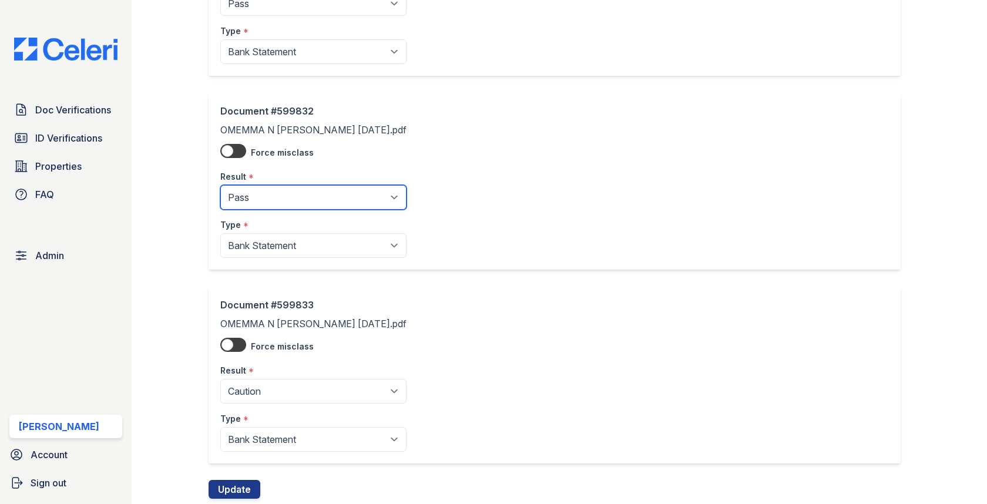
scroll to position [220, 0]
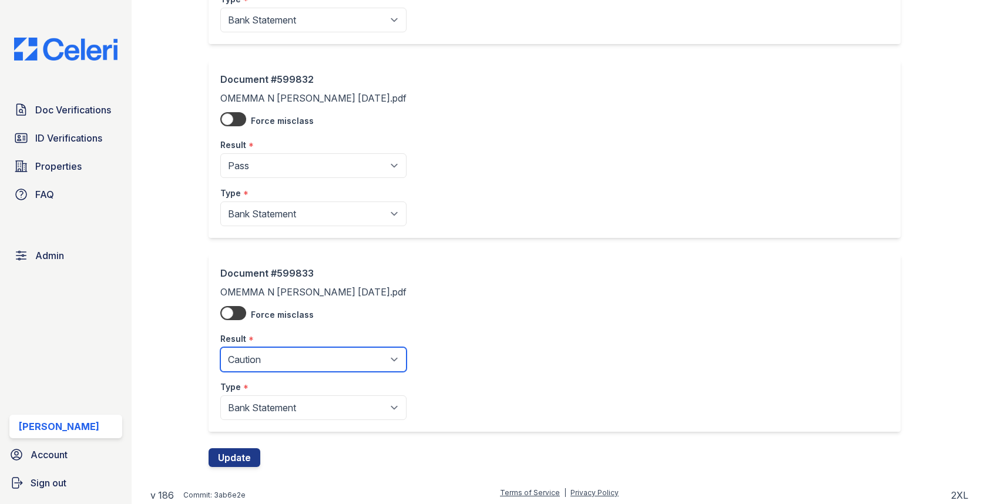
click at [307, 351] on select "Pending Sent Started Processing Pass Fail Caution Error N/A" at bounding box center [313, 359] width 186 height 25
select select "pass"
click at [246, 453] on button "Update" at bounding box center [234, 457] width 52 height 19
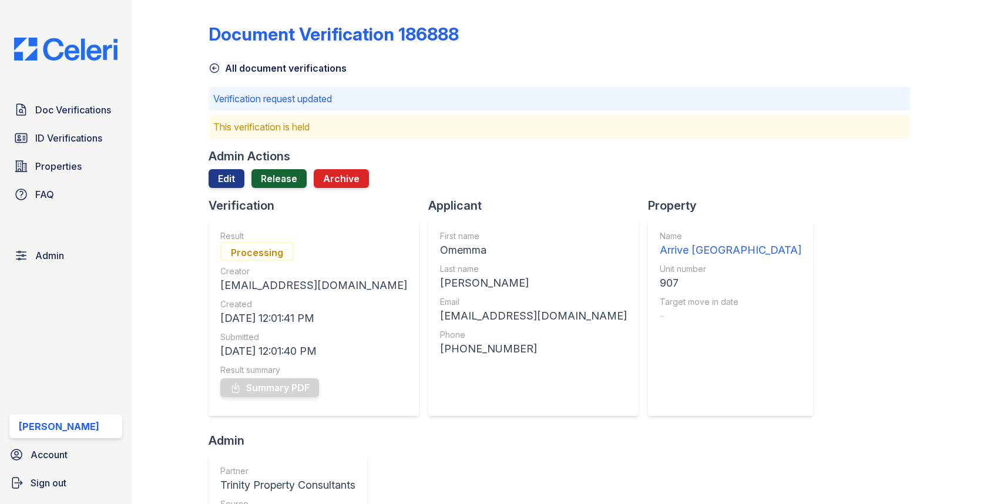
click at [281, 182] on link "Release" at bounding box center [278, 178] width 55 height 19
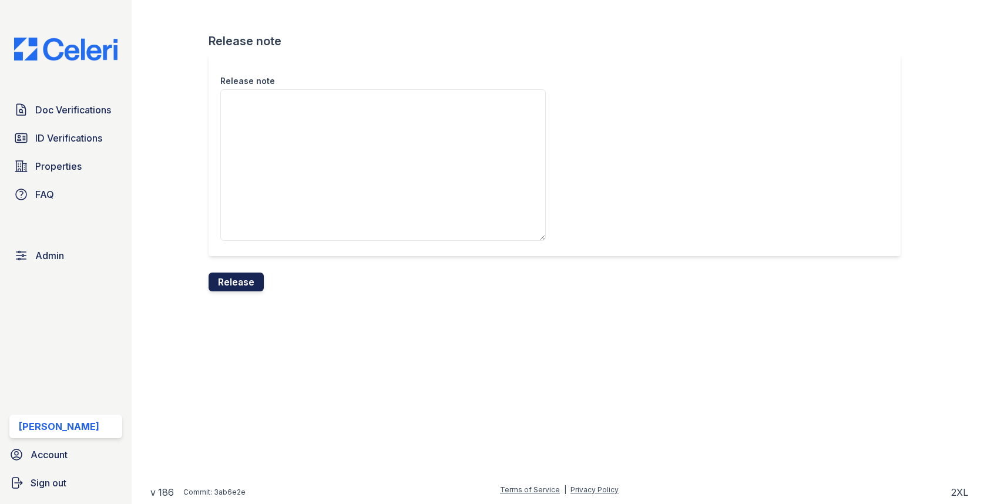
click at [258, 280] on button "Release" at bounding box center [235, 282] width 55 height 19
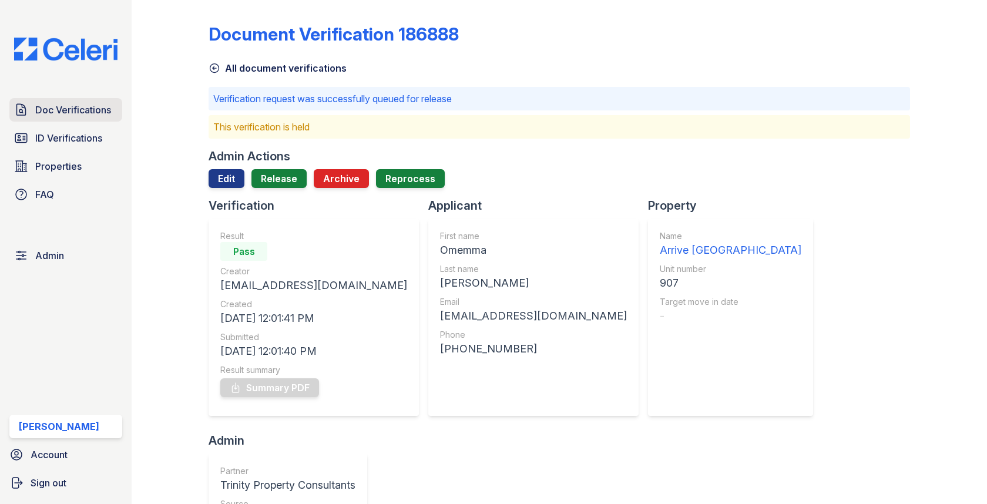
click at [88, 111] on span "Doc Verifications" at bounding box center [73, 110] width 76 height 14
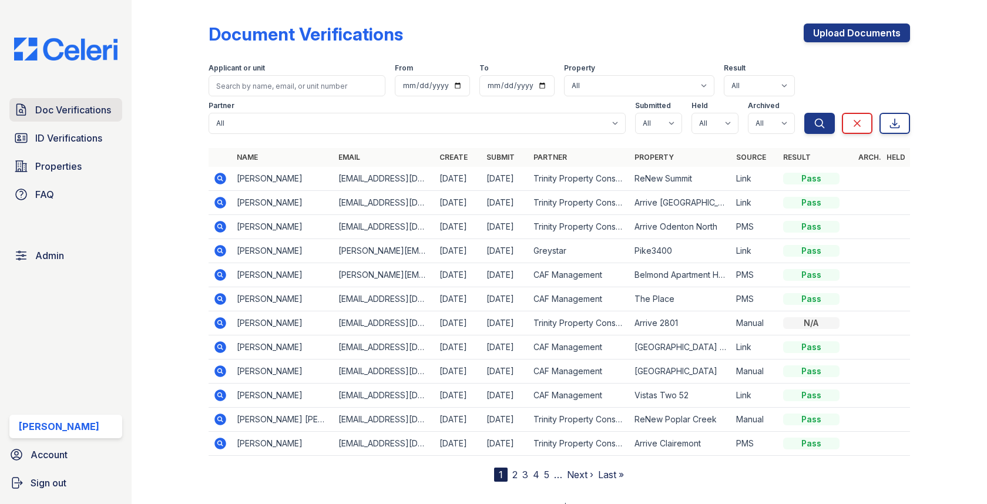
click at [90, 116] on span "Doc Verifications" at bounding box center [73, 110] width 76 height 14
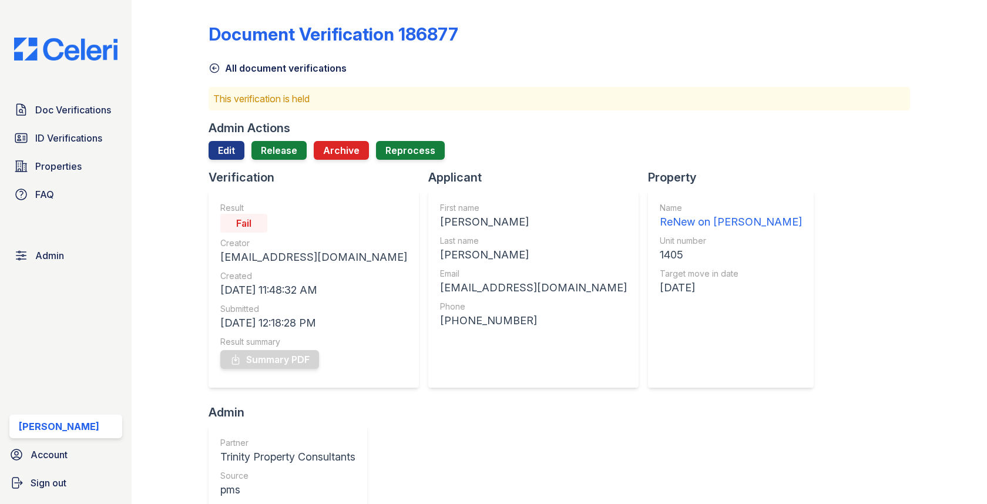
scroll to position [453, 0]
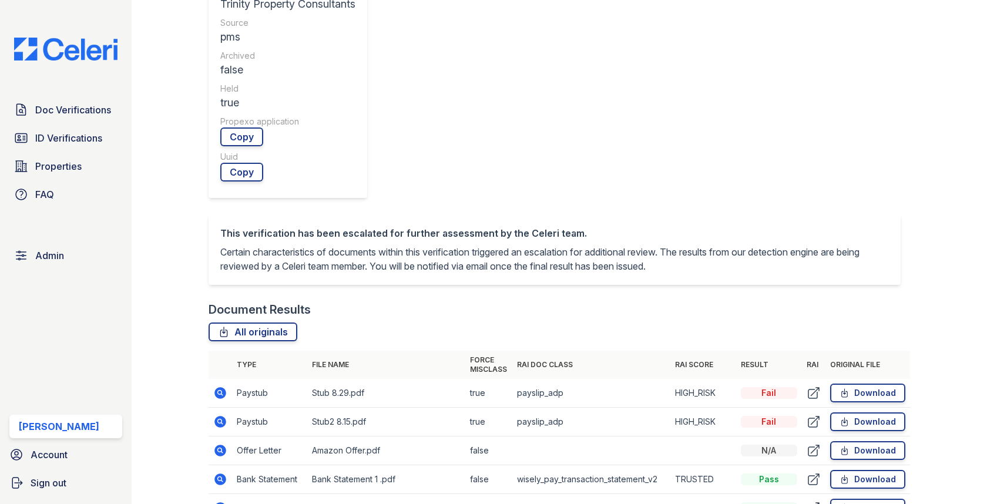
click at [216, 387] on icon at bounding box center [221, 393] width 12 height 12
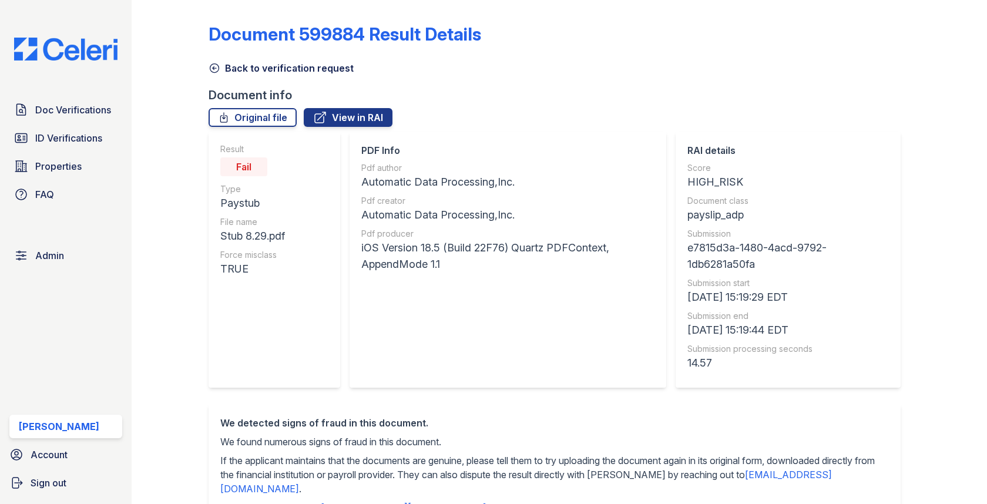
click at [339, 117] on link "View in RAI" at bounding box center [348, 117] width 89 height 19
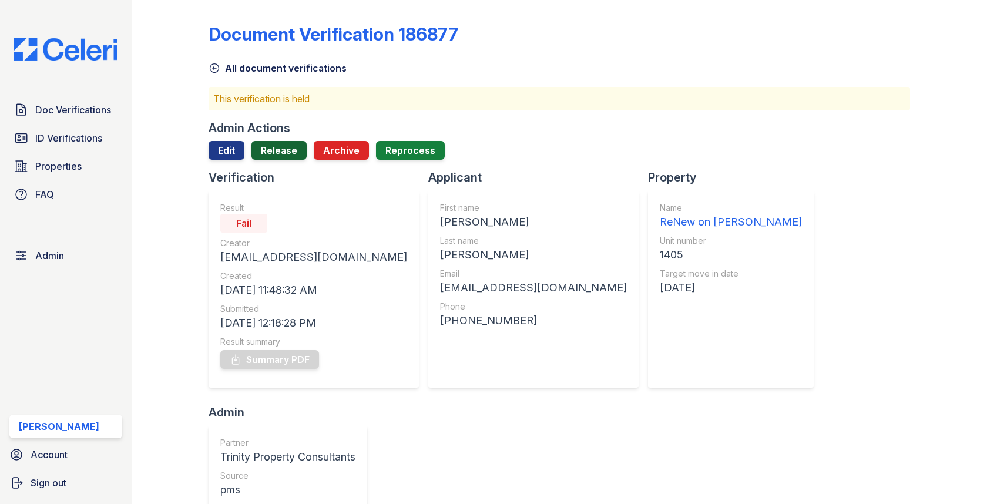
click at [288, 150] on link "Release" at bounding box center [278, 150] width 55 height 19
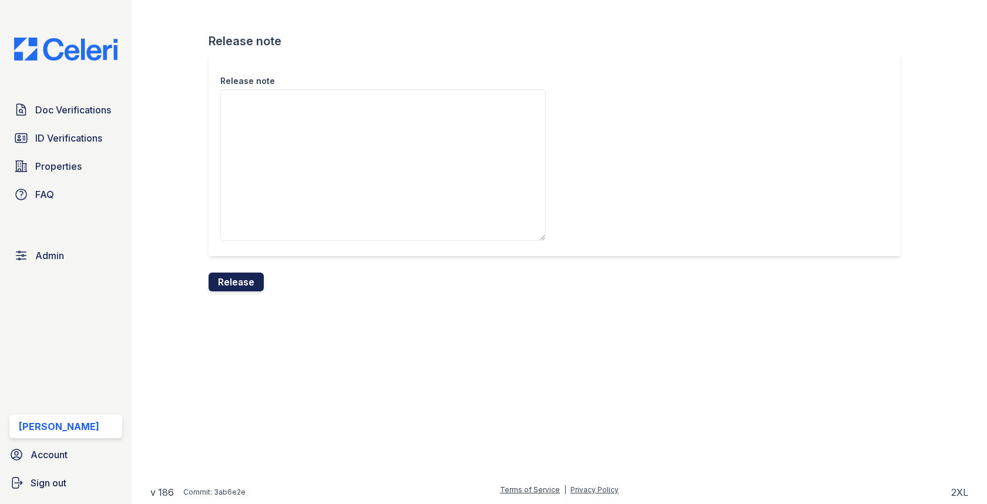
click at [247, 283] on button "Release" at bounding box center [235, 282] width 55 height 19
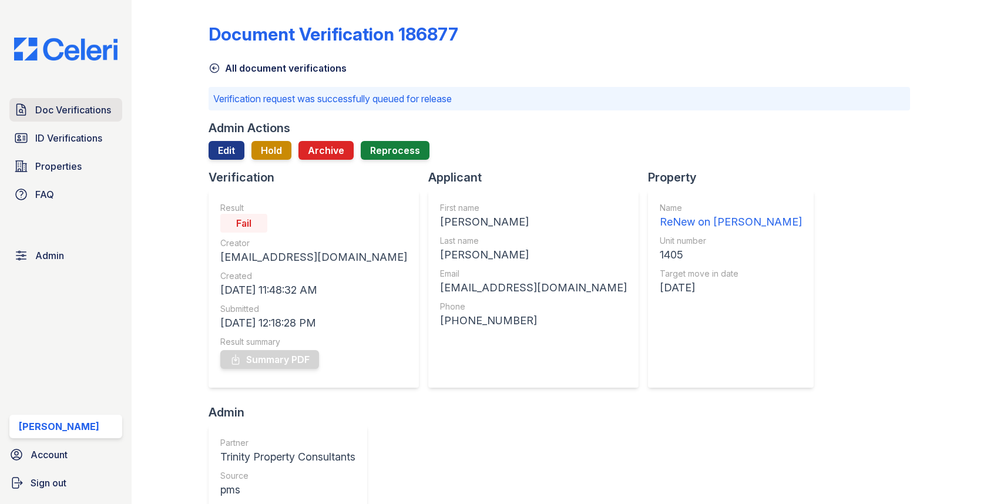
click at [95, 118] on link "Doc Verifications" at bounding box center [65, 109] width 113 height 23
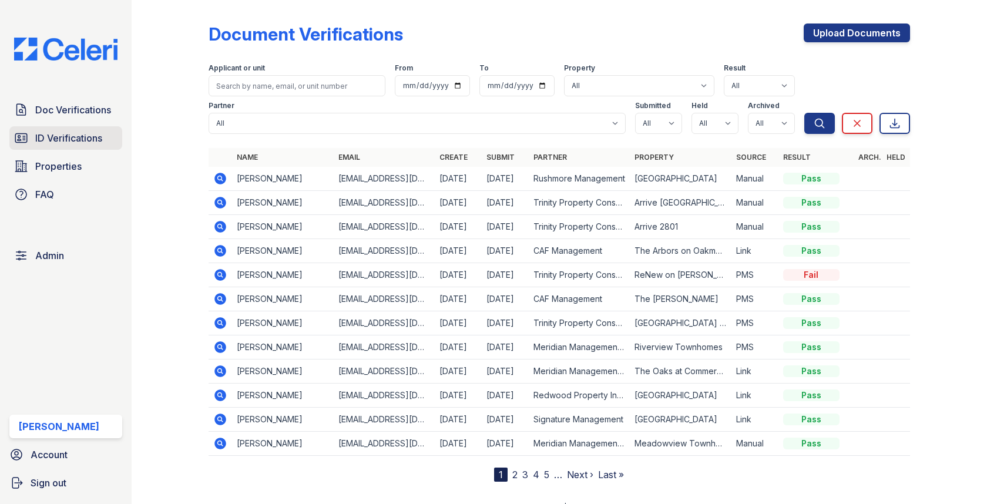
click at [93, 141] on span "ID Verifications" at bounding box center [68, 138] width 67 height 14
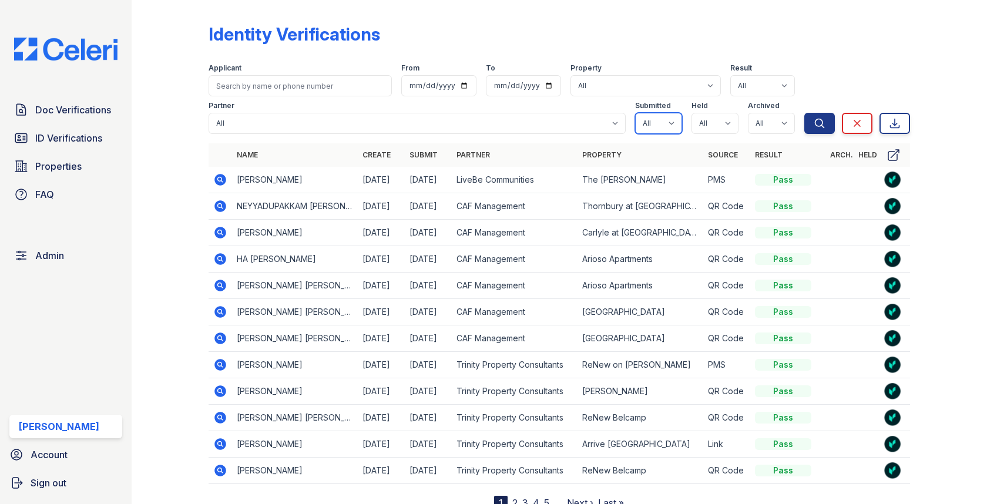
click at [650, 123] on select "All true false" at bounding box center [658, 123] width 47 height 21
select select "true"
click at [709, 123] on select "All true false" at bounding box center [714, 123] width 47 height 21
select select "true"
click at [774, 131] on select "All true false" at bounding box center [771, 123] width 47 height 21
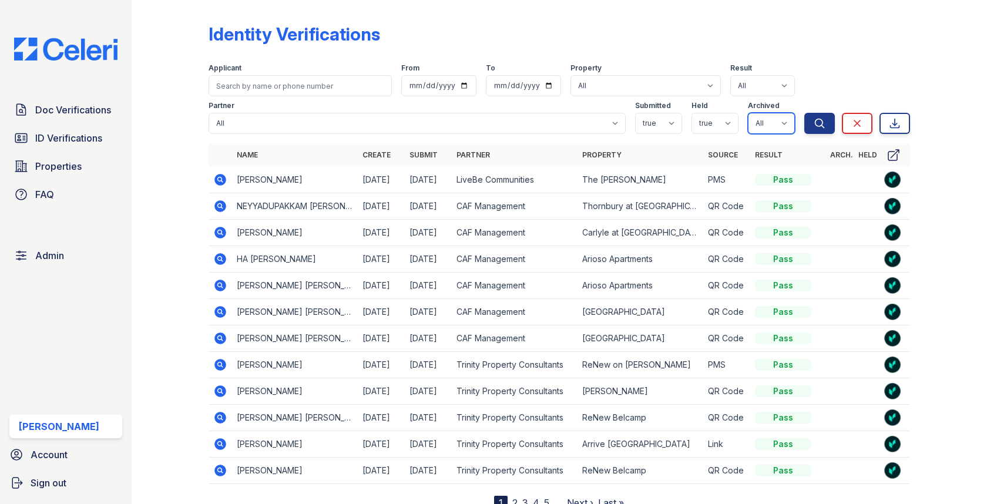
select select "false"
click at [827, 129] on button "Search" at bounding box center [819, 123] width 31 height 21
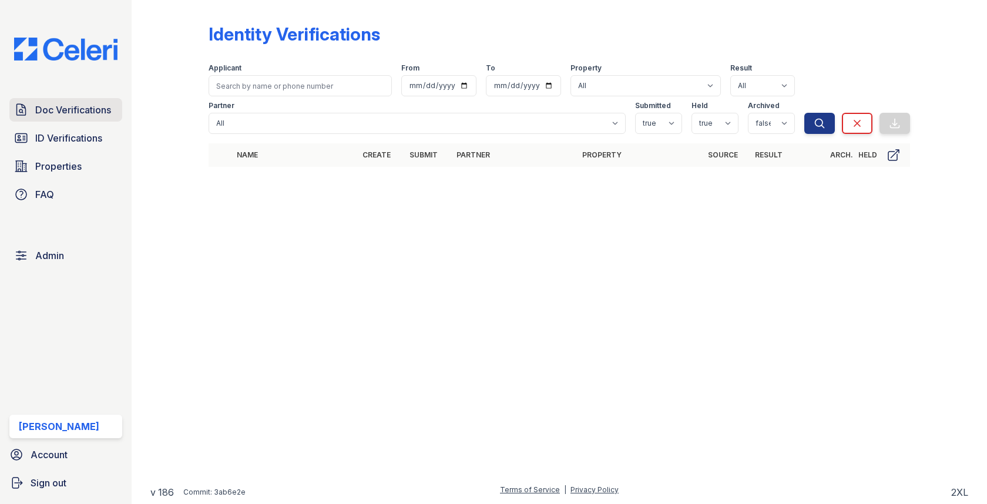
click at [96, 106] on span "Doc Verifications" at bounding box center [73, 110] width 76 height 14
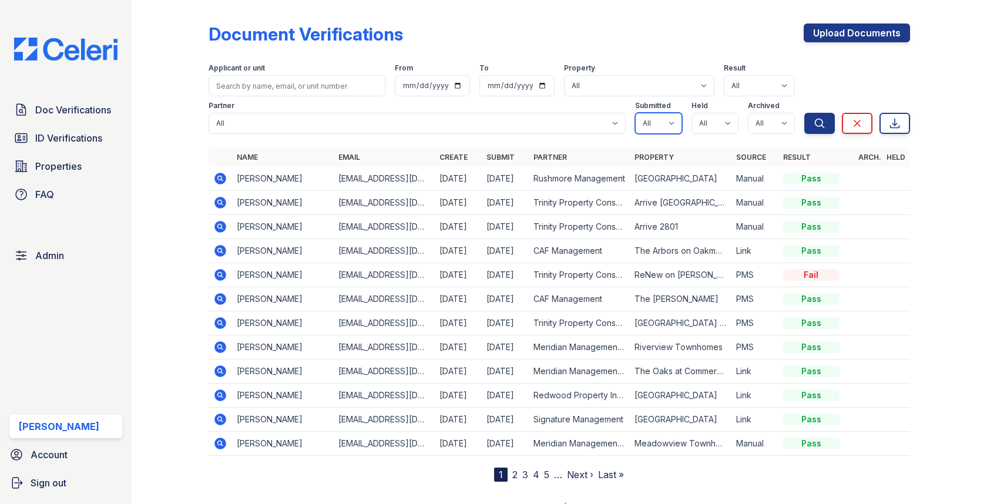
click at [667, 116] on select "All true false" at bounding box center [658, 123] width 47 height 21
select select "true"
click at [712, 126] on select "All true false" at bounding box center [714, 123] width 47 height 21
click at [713, 129] on select "All true false" at bounding box center [714, 123] width 47 height 21
select select "true"
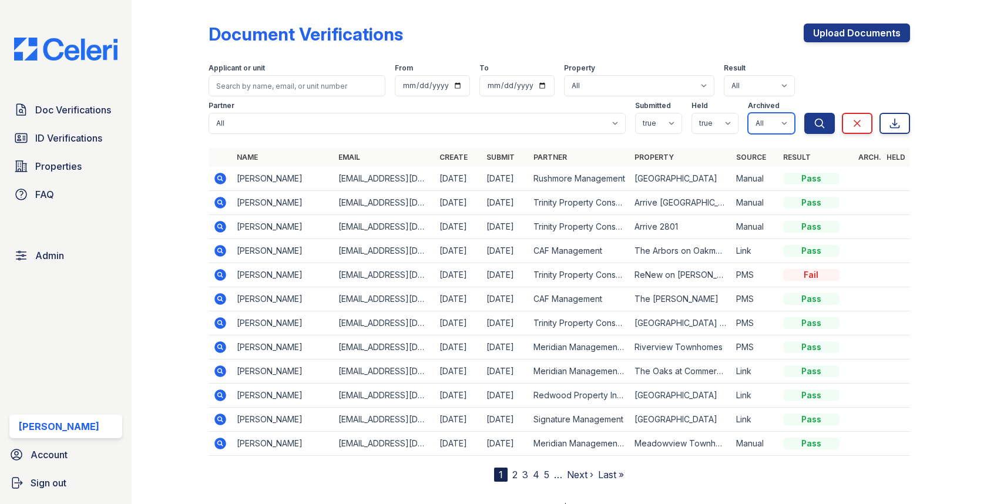
click at [778, 131] on select "All true false" at bounding box center [771, 123] width 47 height 21
select select "false"
click at [821, 127] on icon "submit" at bounding box center [819, 123] width 12 height 12
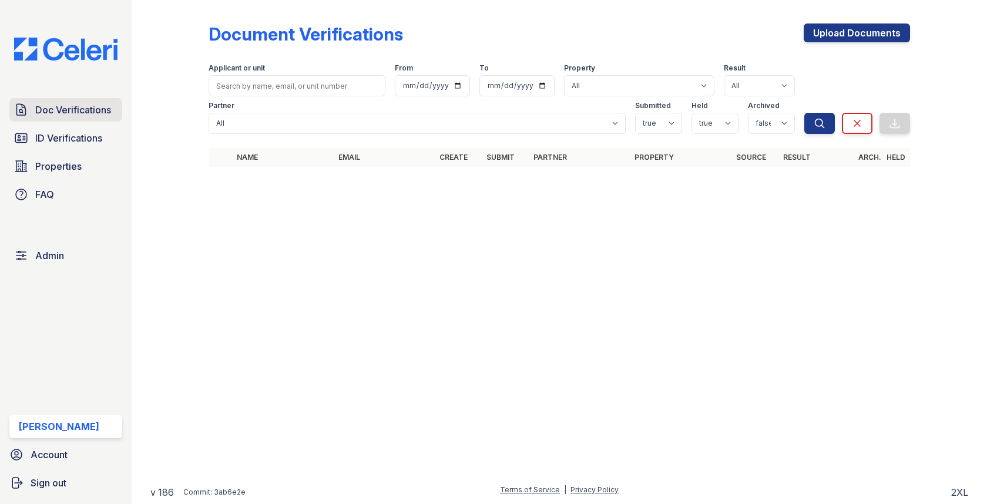
click at [93, 103] on span "Doc Verifications" at bounding box center [73, 110] width 76 height 14
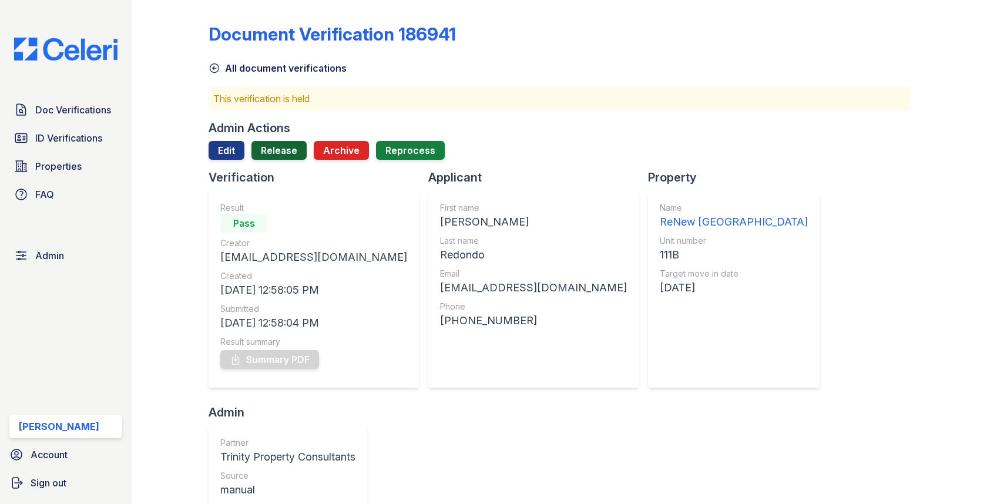
click at [273, 144] on link "Release" at bounding box center [278, 150] width 55 height 19
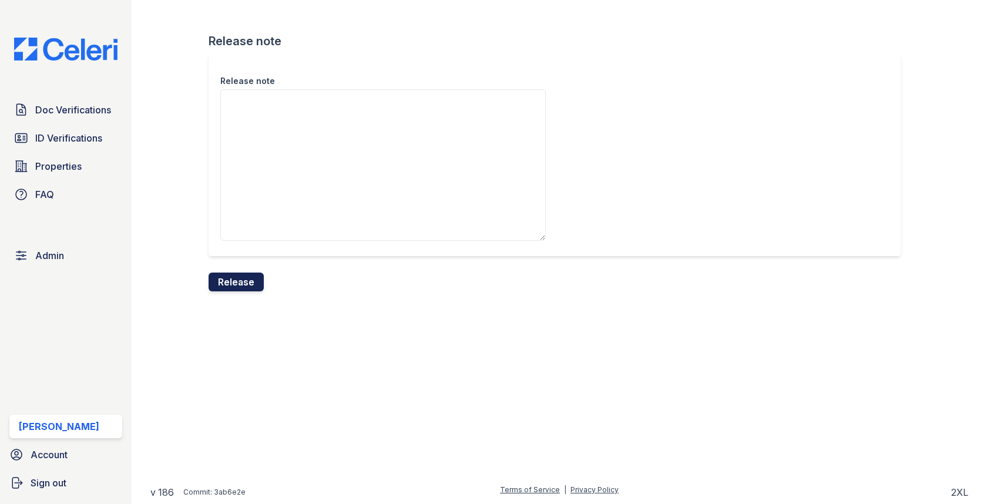
click at [251, 278] on button "Release" at bounding box center [235, 282] width 55 height 19
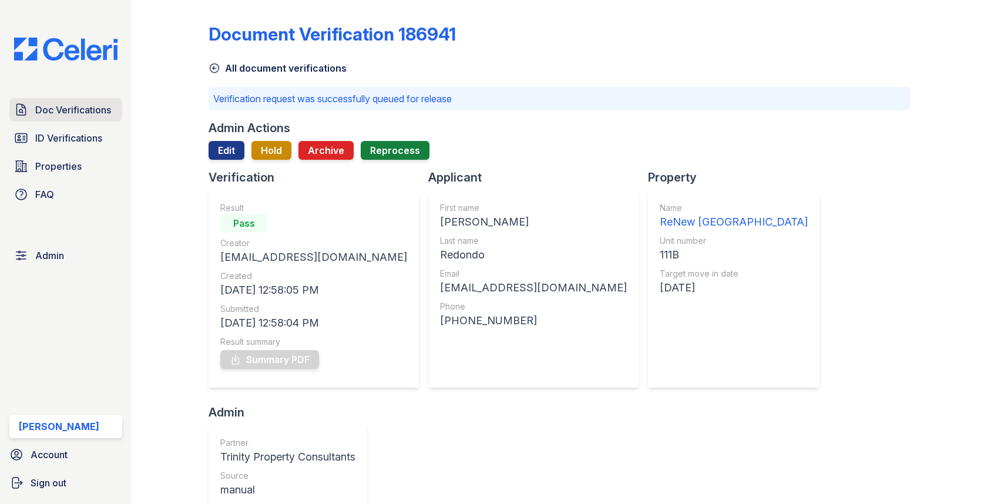
click at [113, 103] on link "Doc Verifications" at bounding box center [65, 109] width 113 height 23
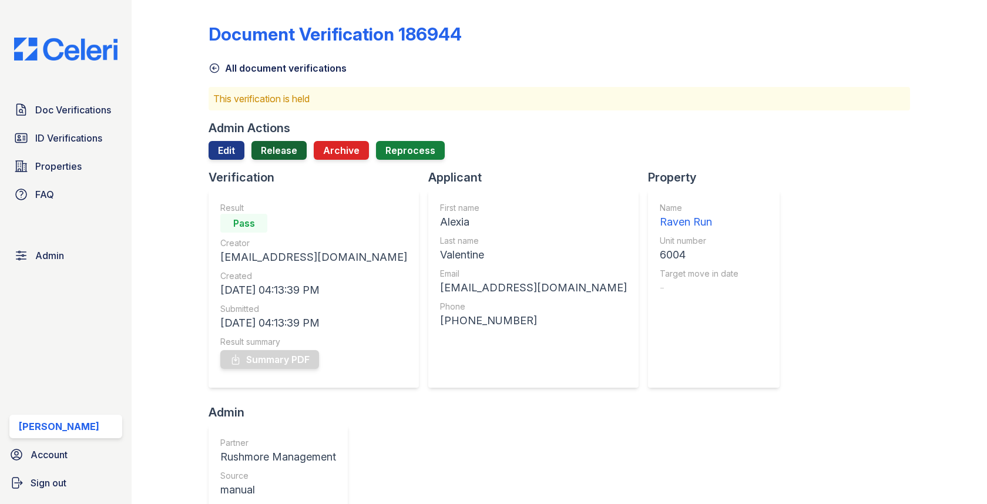
click at [285, 157] on link "Release" at bounding box center [278, 150] width 55 height 19
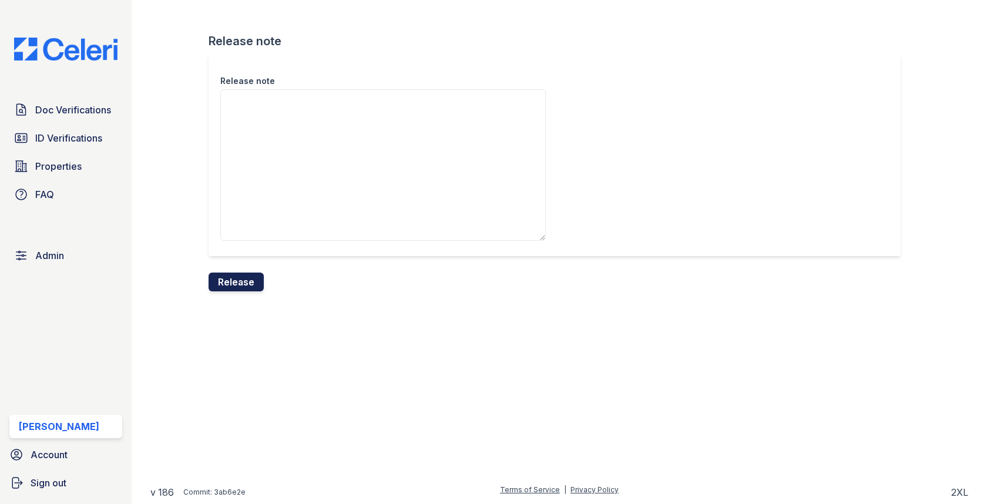
click at [251, 276] on button "Release" at bounding box center [235, 282] width 55 height 19
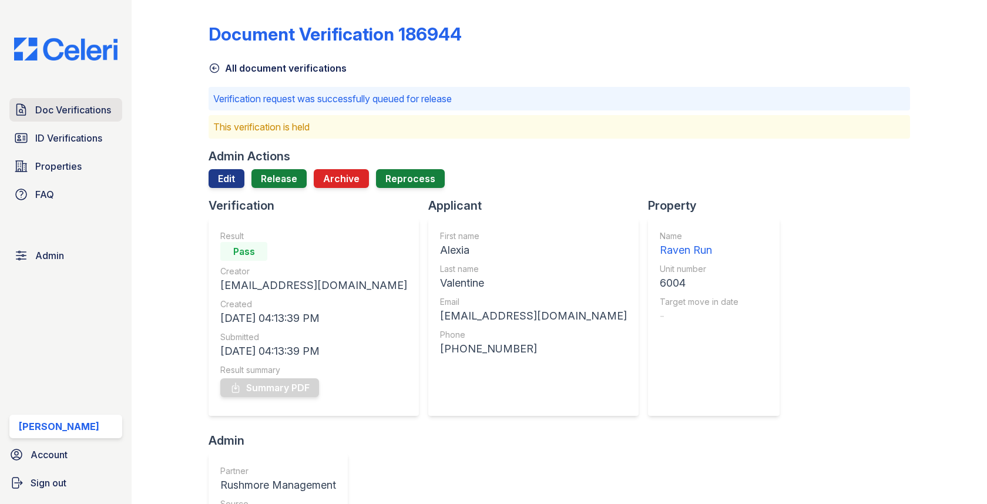
click at [95, 116] on span "Doc Verifications" at bounding box center [73, 110] width 76 height 14
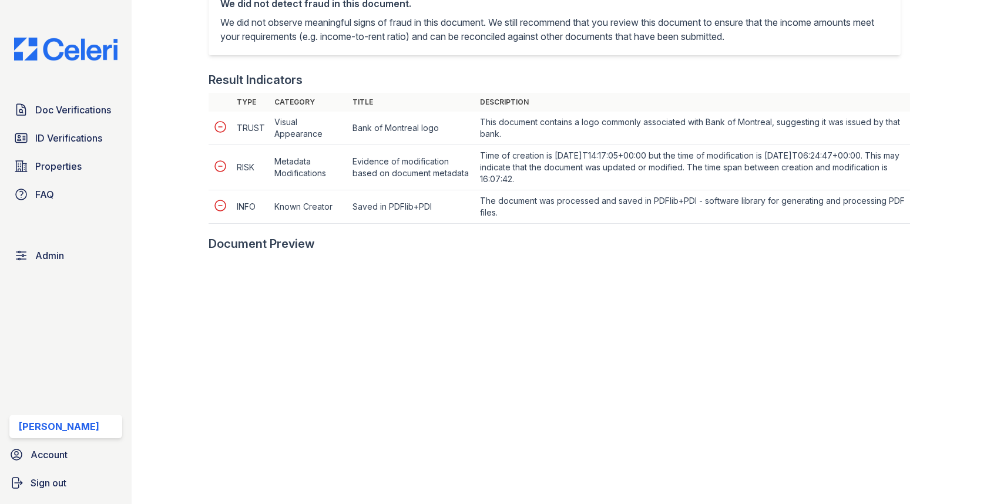
scroll to position [443, 0]
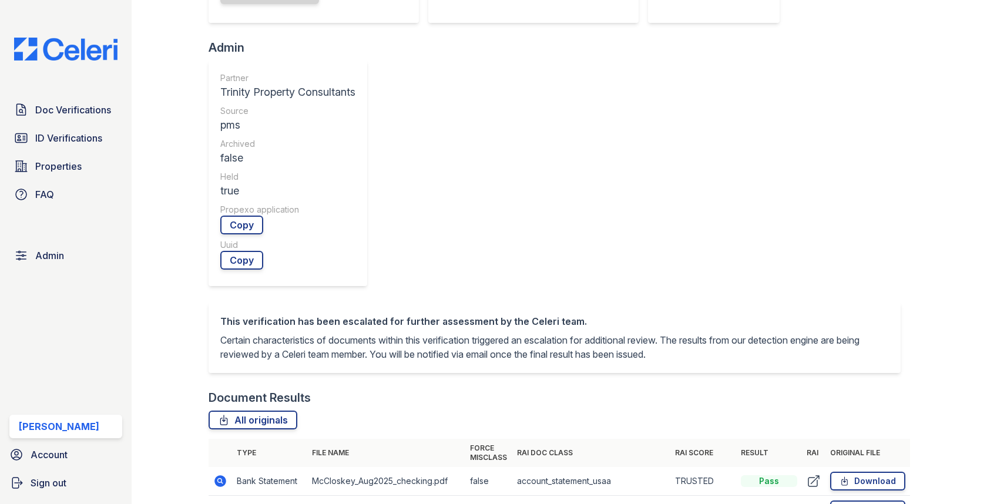
scroll to position [401, 0]
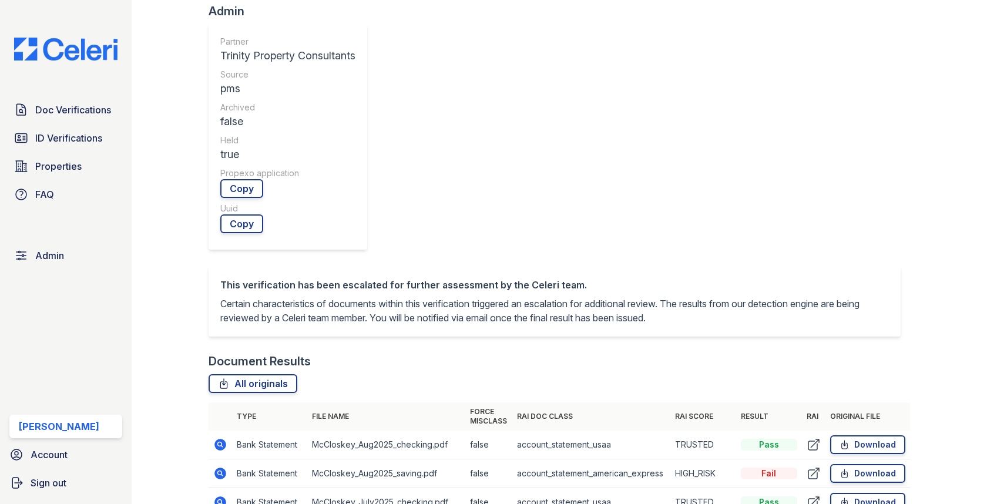
click at [218, 467] on icon at bounding box center [221, 473] width 12 height 12
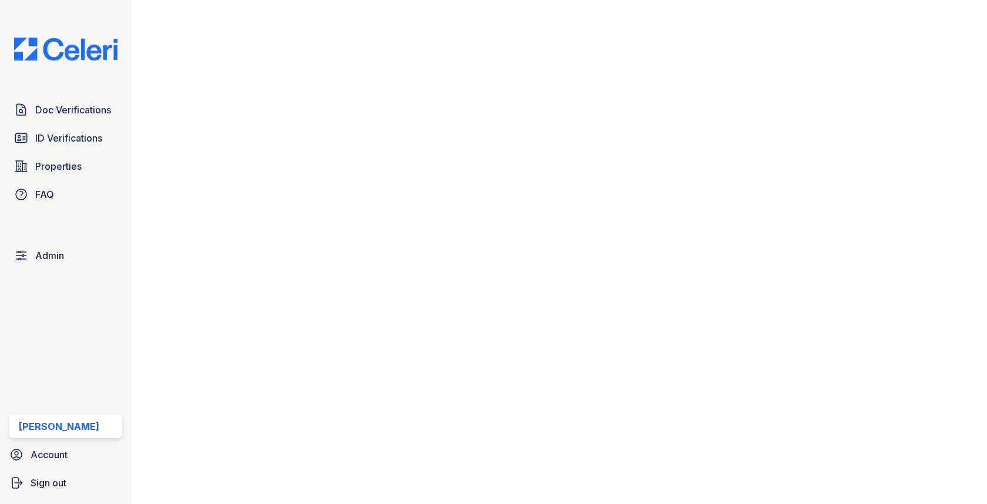
scroll to position [825, 0]
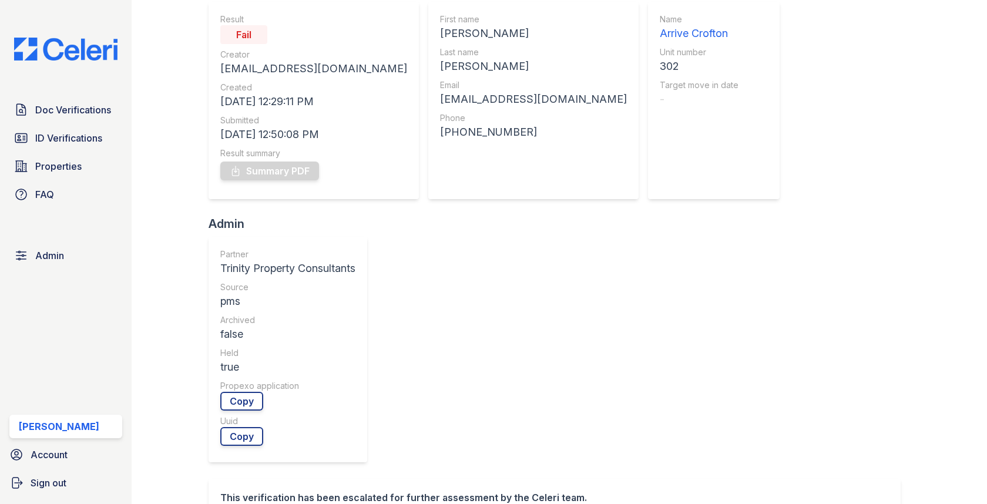
scroll to position [462, 0]
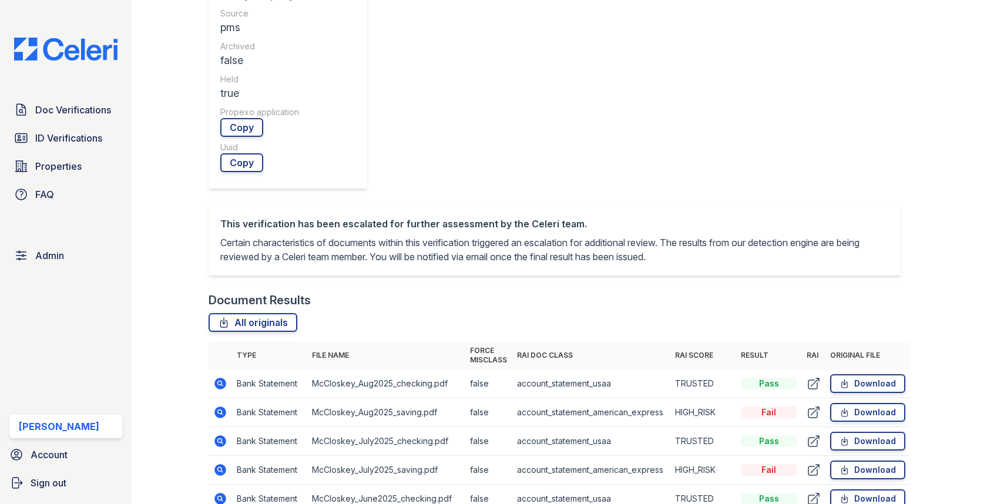
click at [221, 496] on icon at bounding box center [219, 497] width 3 height 3
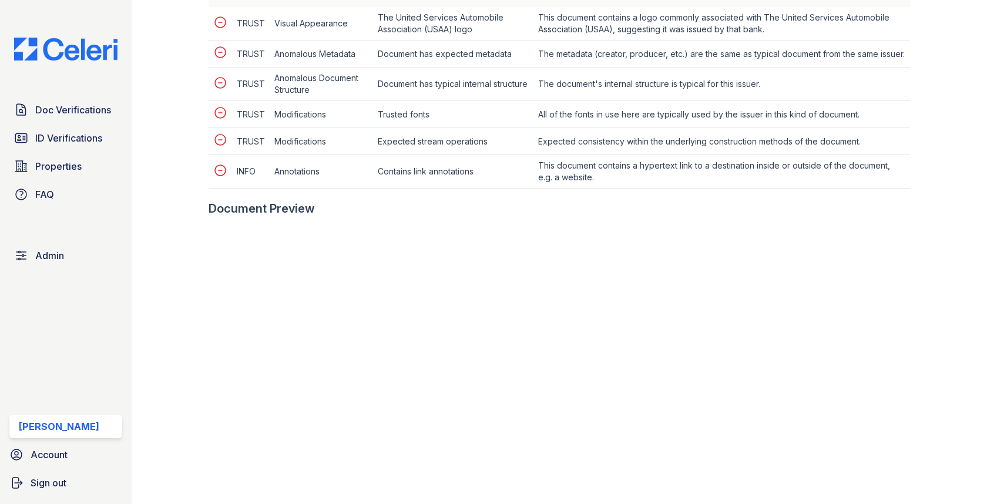
scroll to position [524, 0]
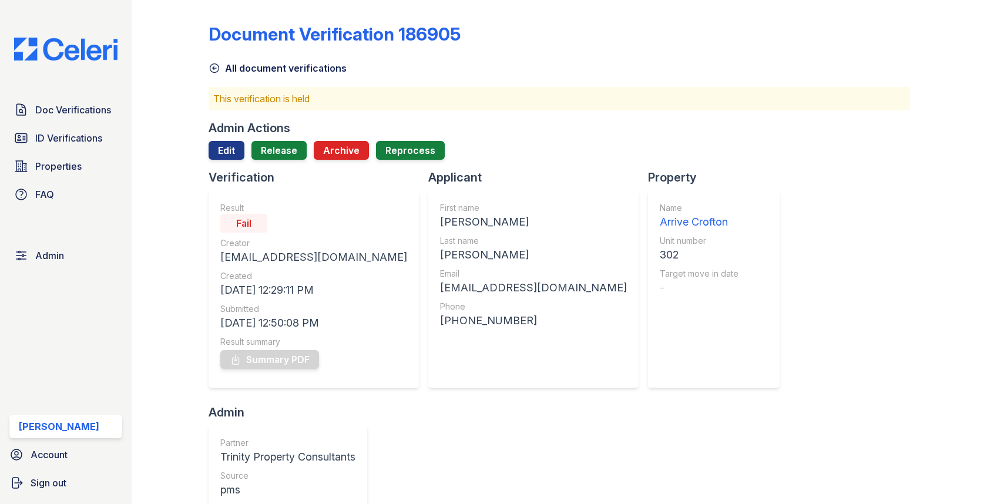
click at [225, 160] on div at bounding box center [558, 164] width 701 height 9
click at [224, 150] on link "Edit" at bounding box center [226, 150] width 36 height 19
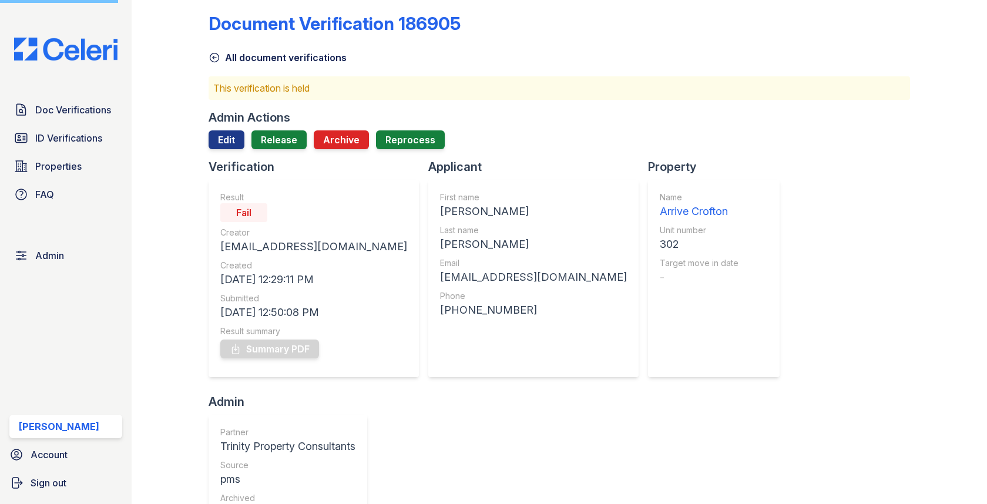
scroll to position [14, 0]
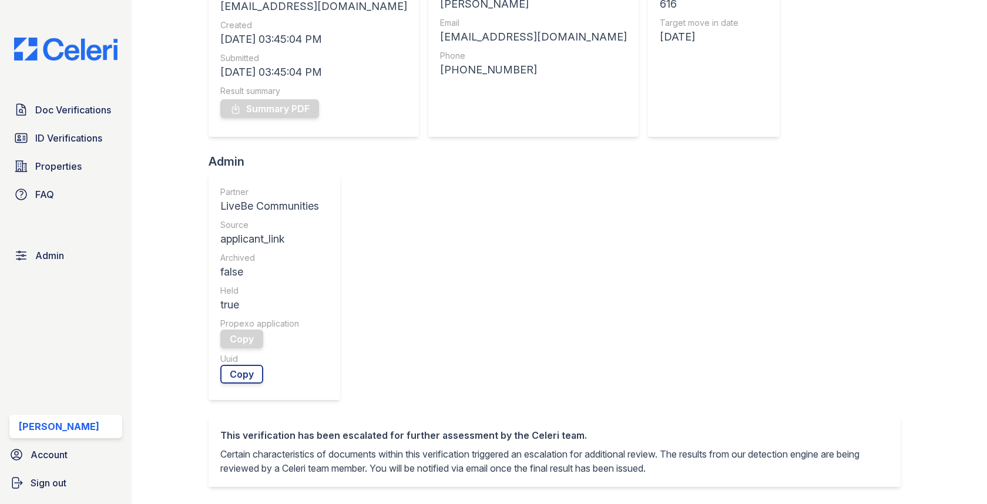
scroll to position [532, 0]
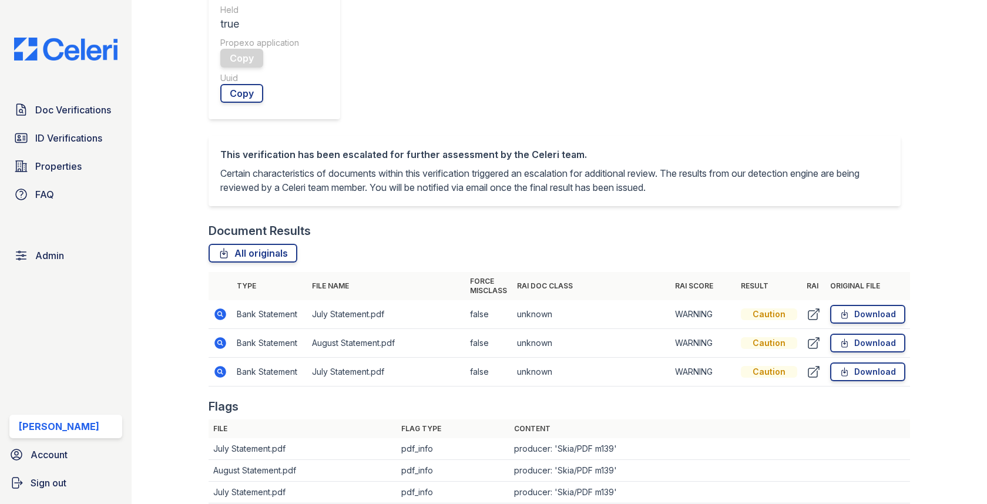
click at [220, 308] on icon at bounding box center [221, 314] width 12 height 12
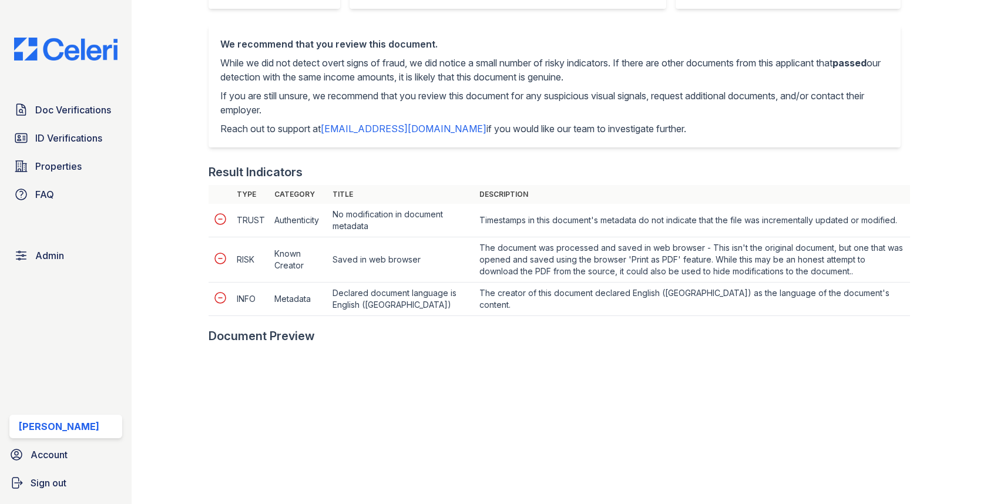
scroll to position [756, 0]
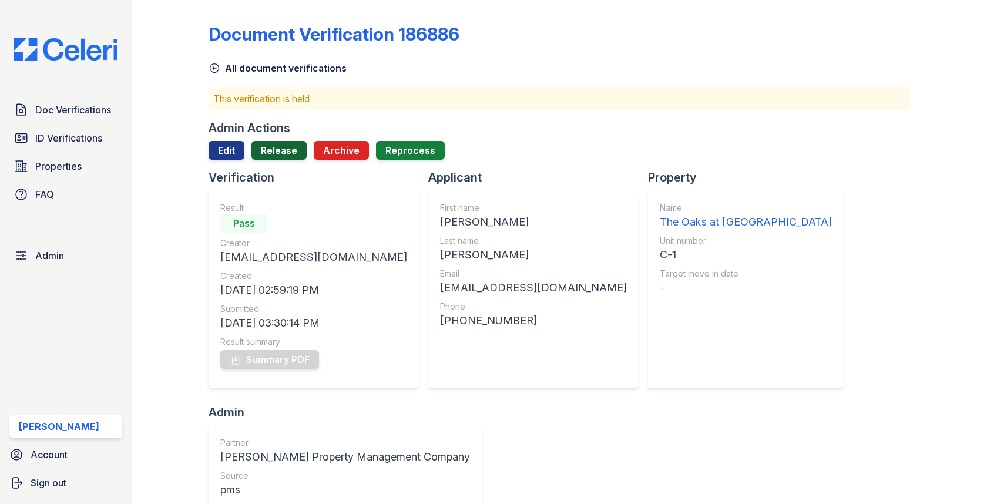
click at [274, 147] on link "Release" at bounding box center [278, 150] width 55 height 19
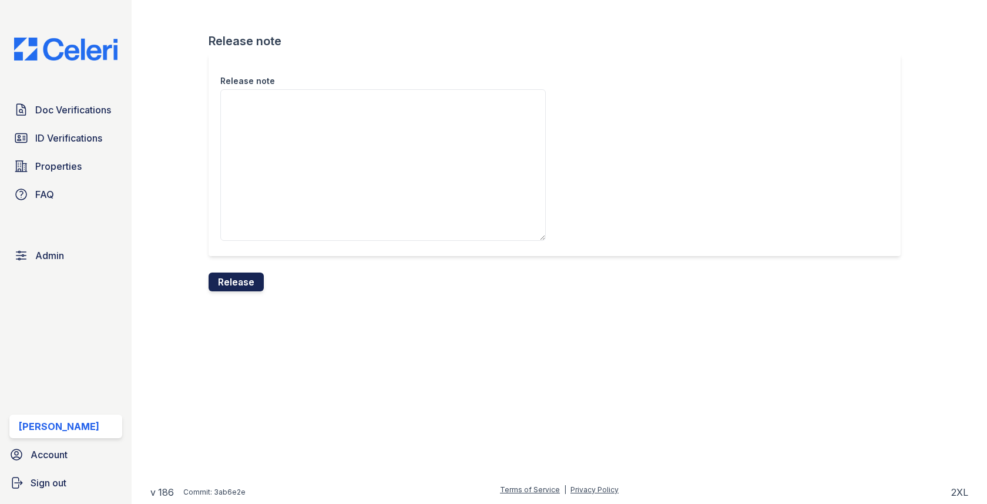
click at [254, 277] on button "Release" at bounding box center [235, 282] width 55 height 19
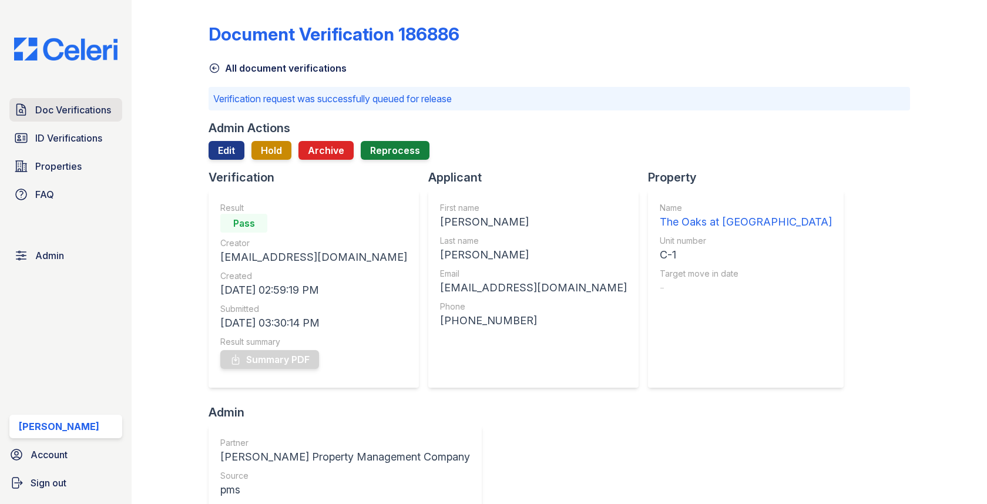
click at [78, 114] on span "Doc Verifications" at bounding box center [73, 110] width 76 height 14
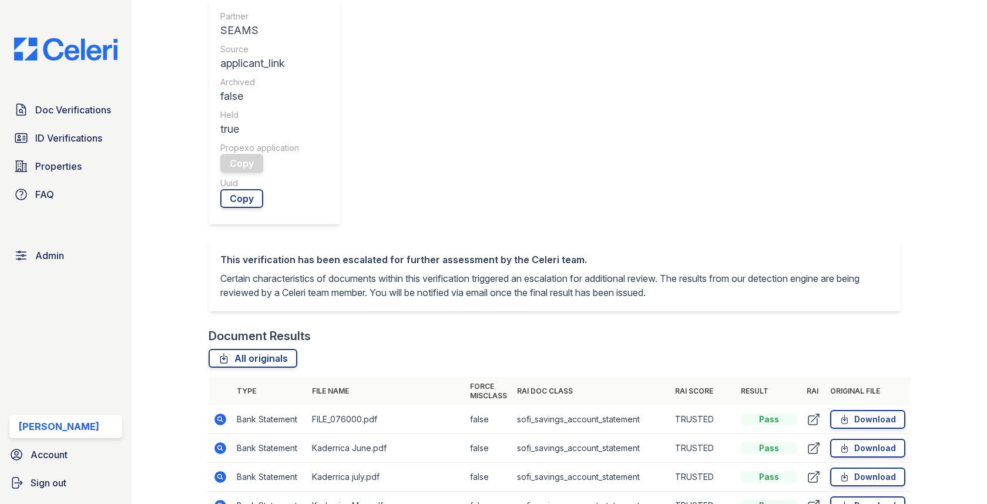
scroll to position [567, 0]
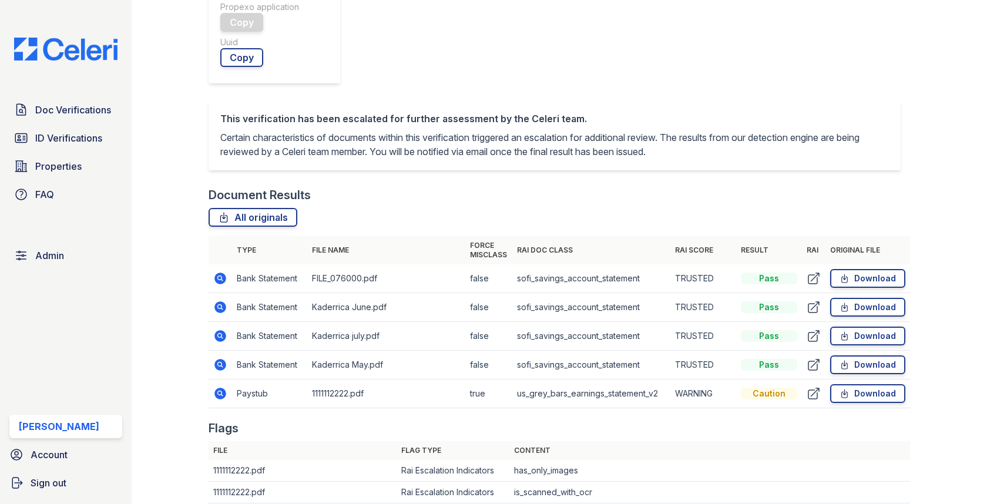
click at [221, 386] on icon at bounding box center [220, 393] width 14 height 14
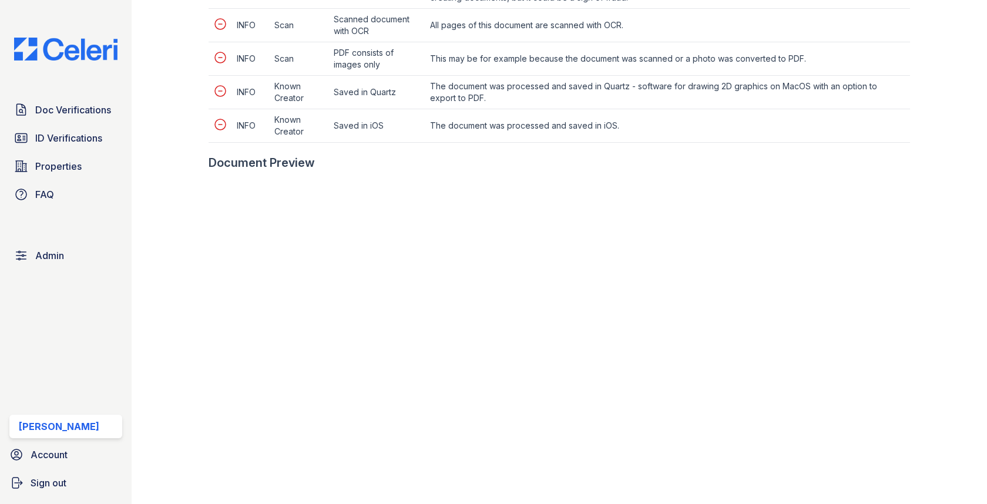
scroll to position [855, 0]
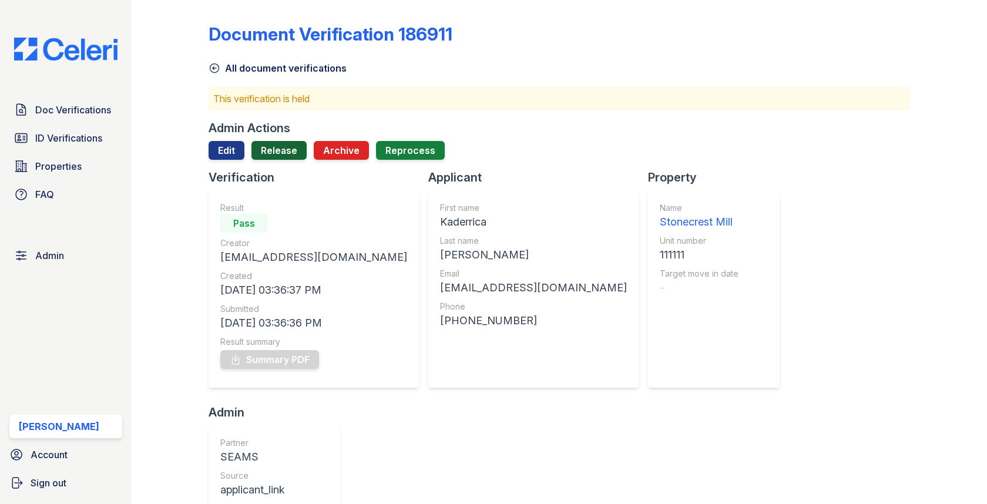
click at [268, 154] on link "Release" at bounding box center [278, 150] width 55 height 19
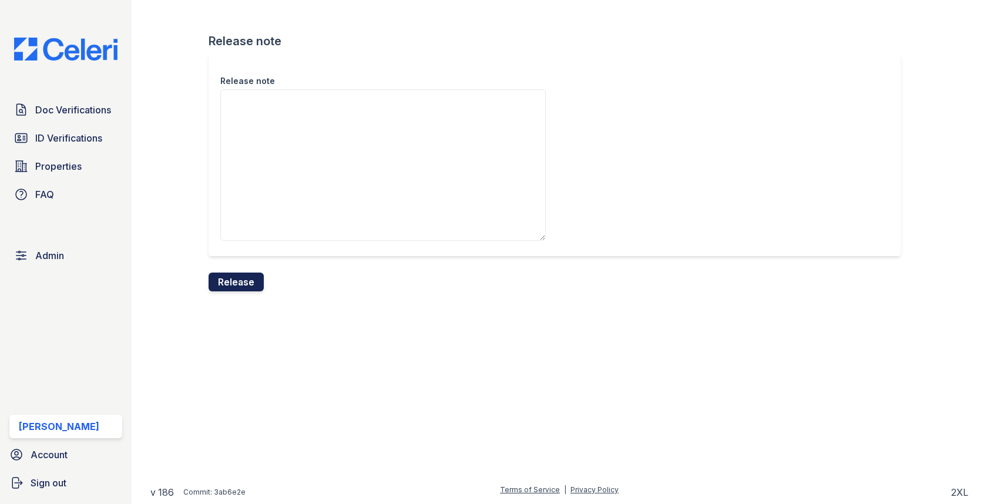
click at [237, 284] on button "Release" at bounding box center [235, 282] width 55 height 19
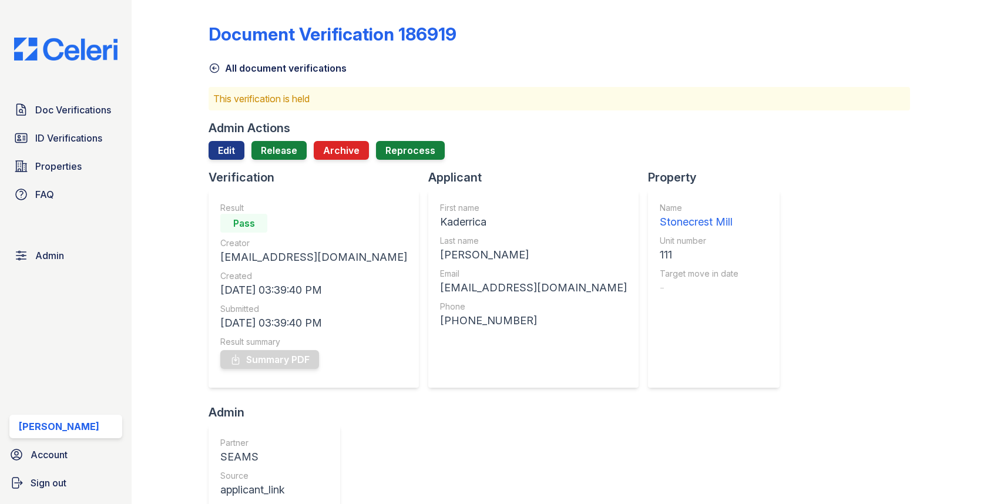
click at [282, 163] on div at bounding box center [558, 164] width 701 height 9
click at [282, 160] on div at bounding box center [558, 164] width 701 height 9
click at [282, 158] on link "Release" at bounding box center [278, 150] width 55 height 19
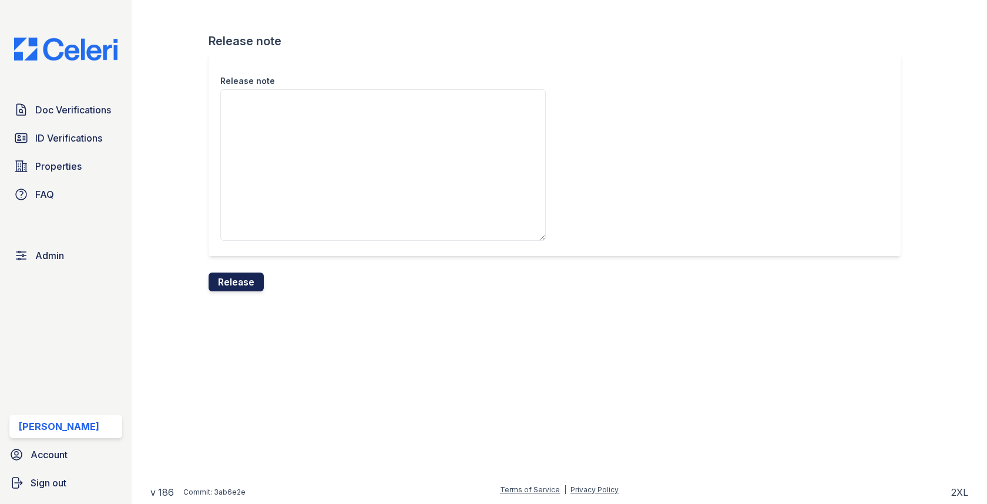
click at [252, 282] on button "Release" at bounding box center [235, 282] width 55 height 19
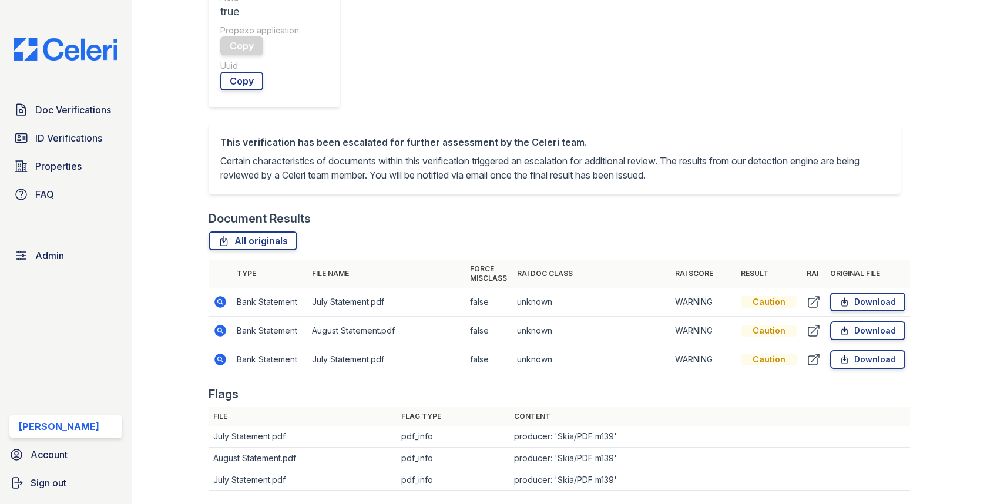
scroll to position [451, 0]
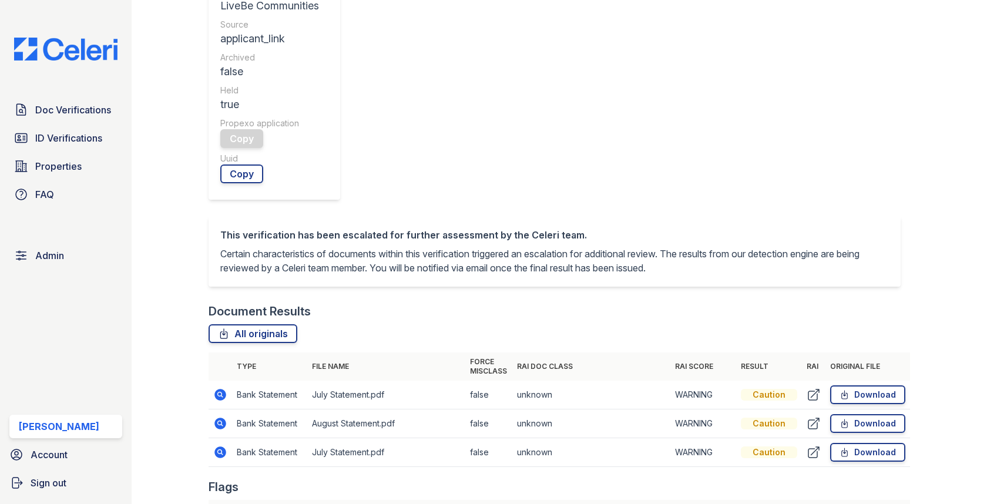
click at [222, 389] on icon at bounding box center [221, 395] width 12 height 12
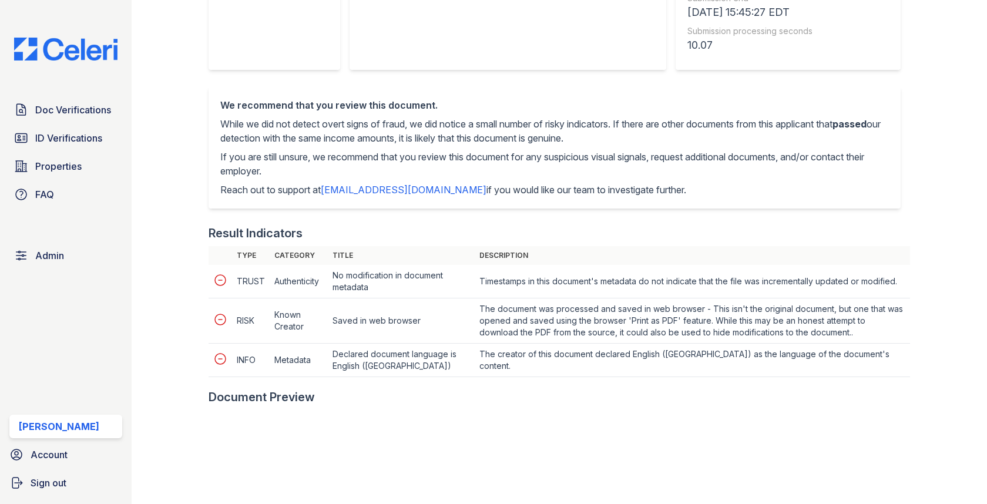
scroll to position [638, 0]
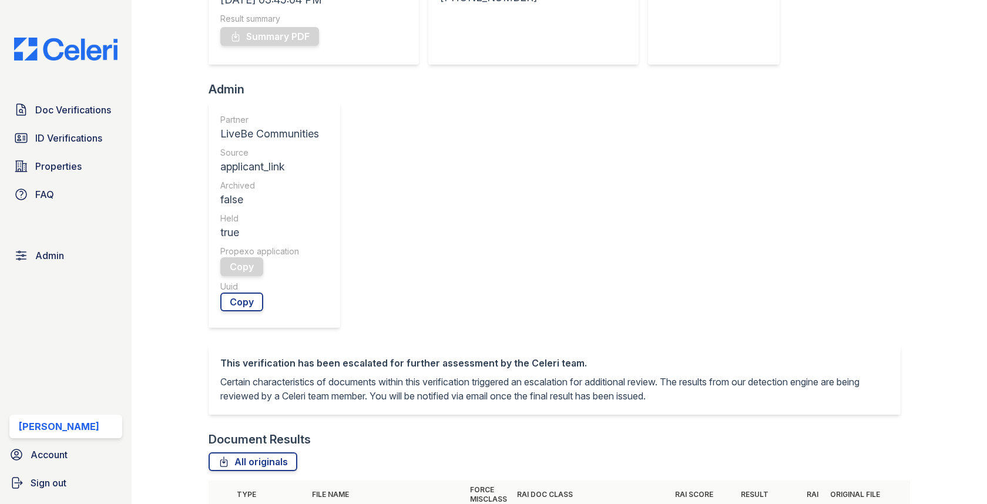
scroll to position [384, 0]
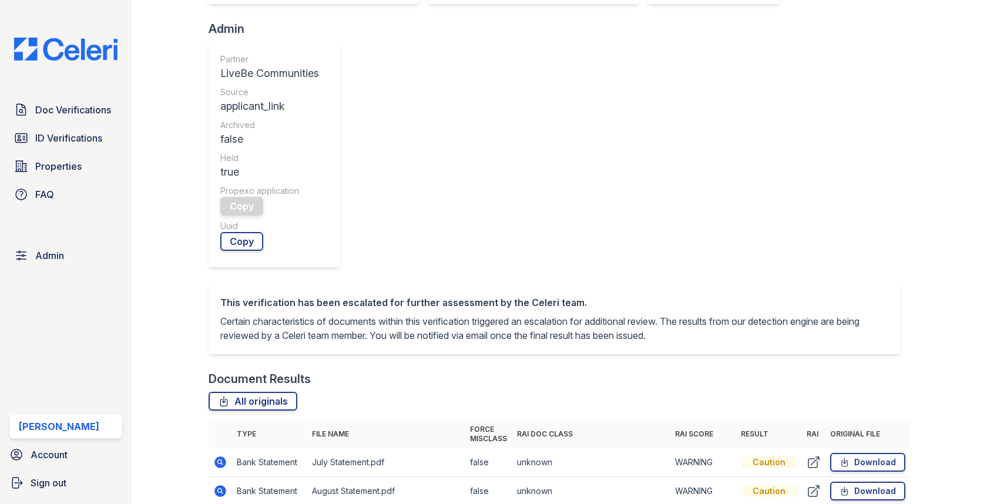
click at [820, 448] on td at bounding box center [813, 462] width 23 height 29
click at [815, 455] on icon at bounding box center [813, 462] width 14 height 14
click at [815, 484] on icon at bounding box center [813, 491] width 14 height 14
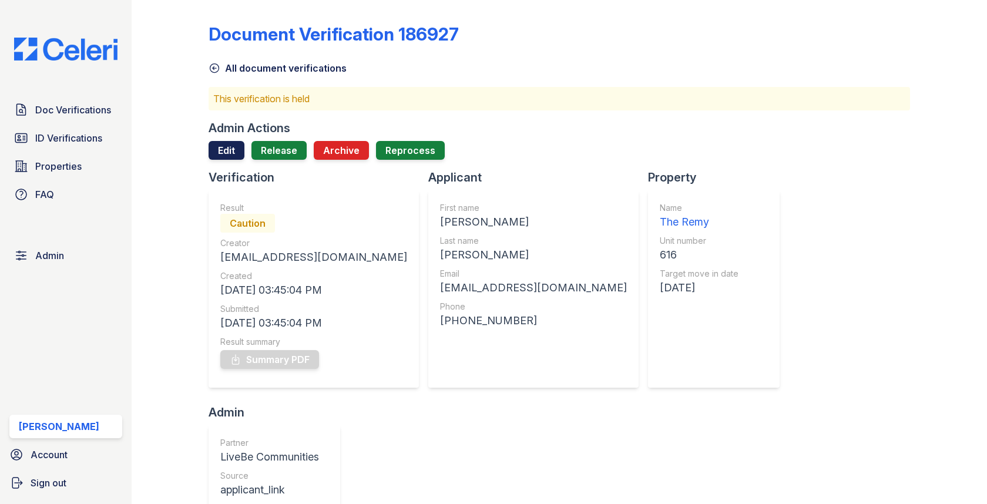
click at [224, 144] on link "Edit" at bounding box center [226, 150] width 36 height 19
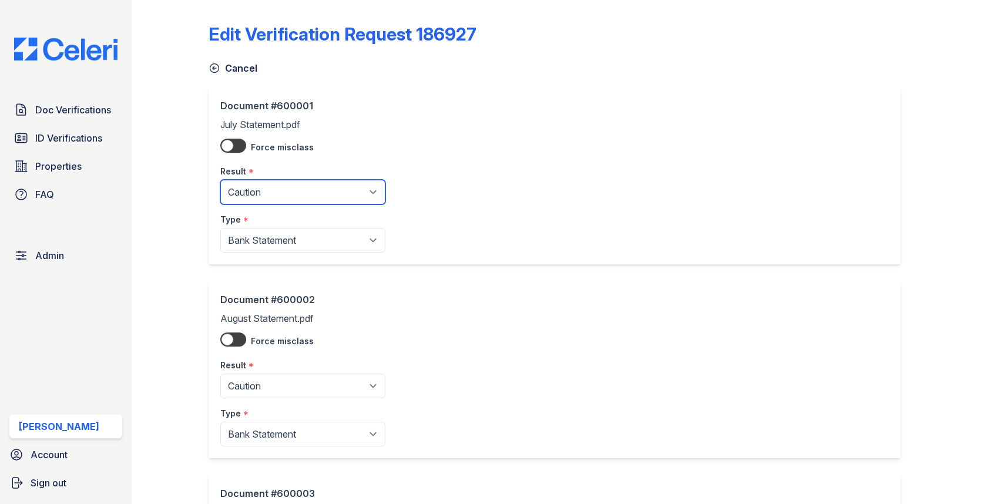
click at [266, 189] on select "Pending Sent Started Processing Pass Fail Caution Error N/A" at bounding box center [302, 192] width 165 height 25
select select "pass"
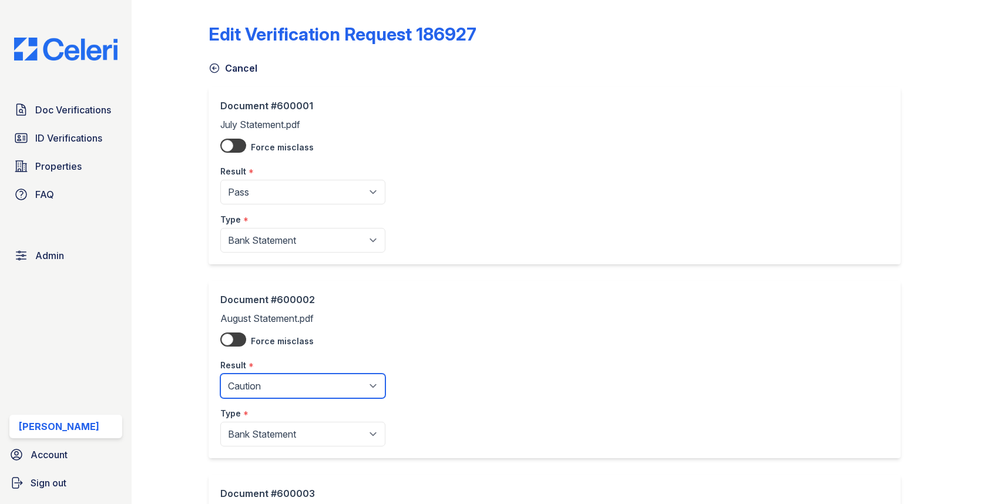
click at [263, 382] on select "Pending Sent Started Processing Pass Fail Caution Error N/A" at bounding box center [302, 386] width 165 height 25
select select "pass"
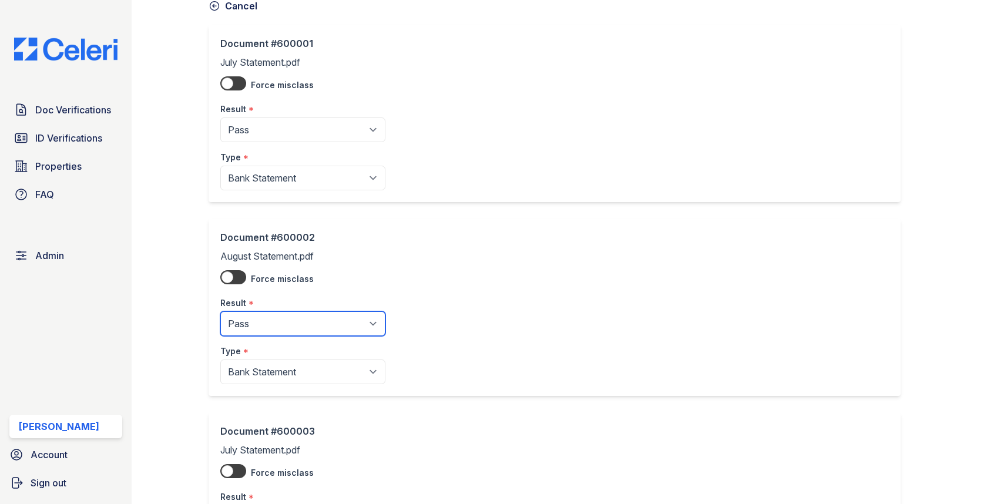
scroll to position [220, 0]
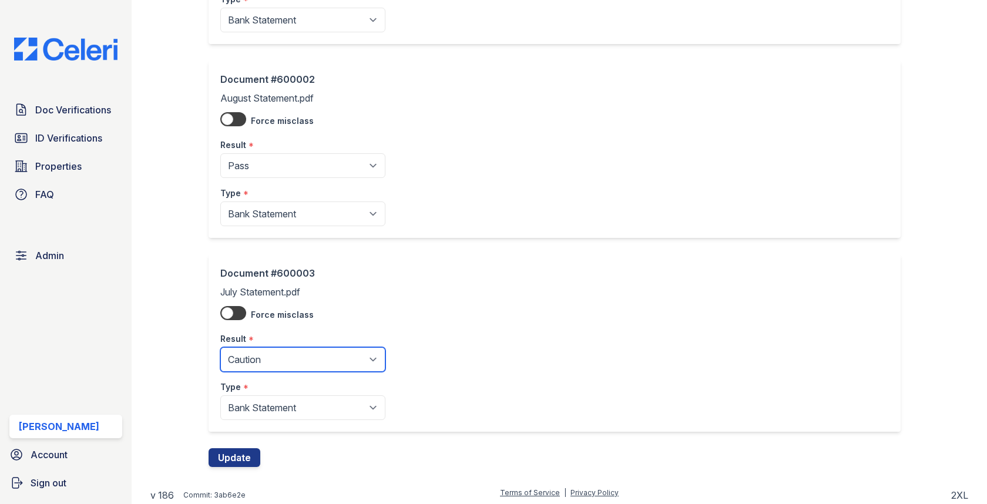
click at [258, 360] on select "Pending Sent Started Processing Pass Fail Caution Error N/A" at bounding box center [302, 359] width 165 height 25
select select "pass"
click at [236, 457] on button "Update" at bounding box center [234, 457] width 52 height 19
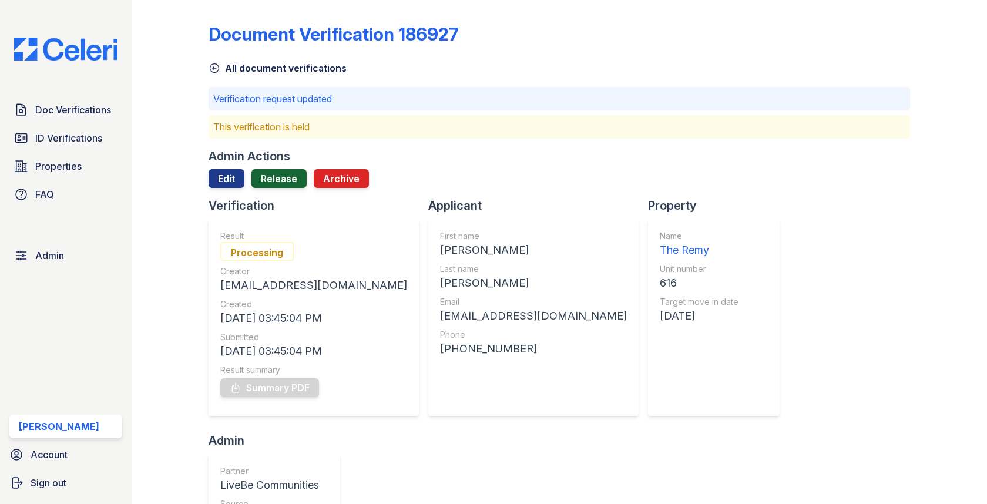
click at [268, 186] on link "Release" at bounding box center [278, 178] width 55 height 19
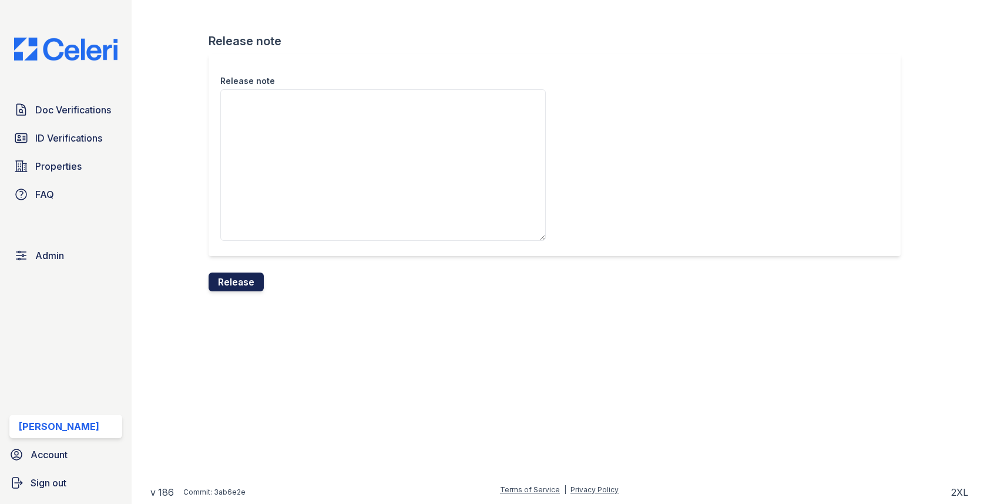
click at [234, 282] on button "Release" at bounding box center [235, 282] width 55 height 19
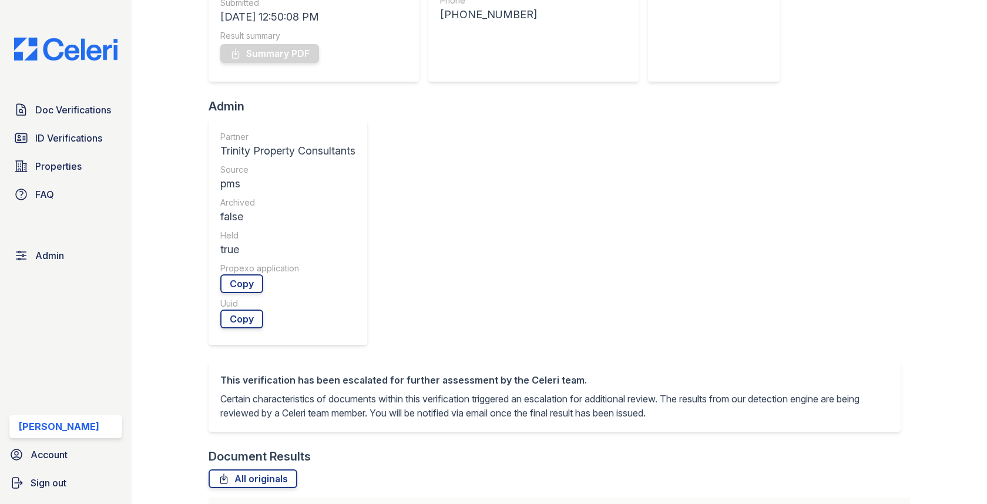
scroll to position [539, 0]
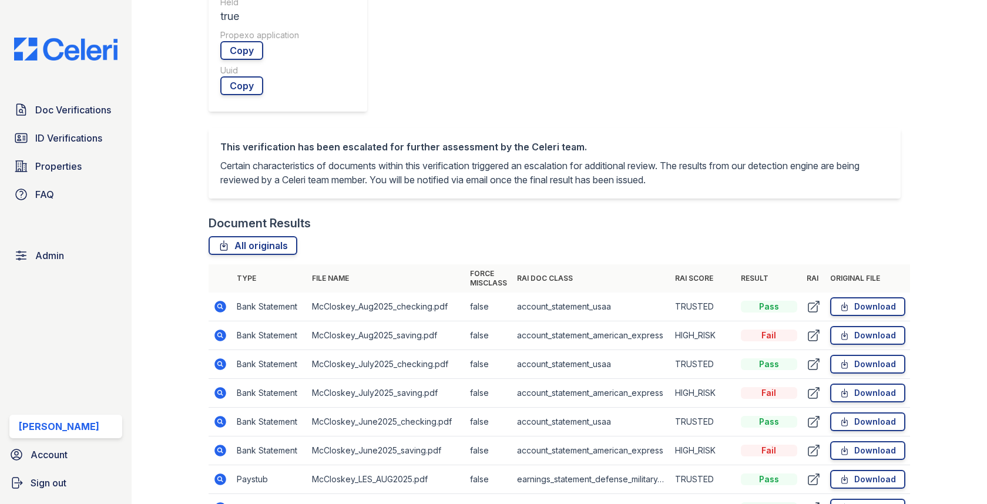
click at [225, 387] on icon at bounding box center [221, 393] width 12 height 12
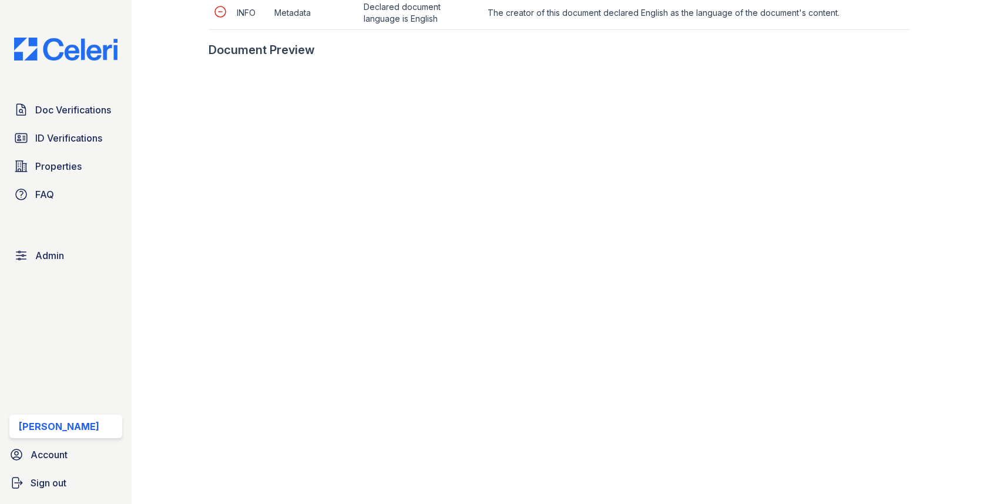
scroll to position [722, 0]
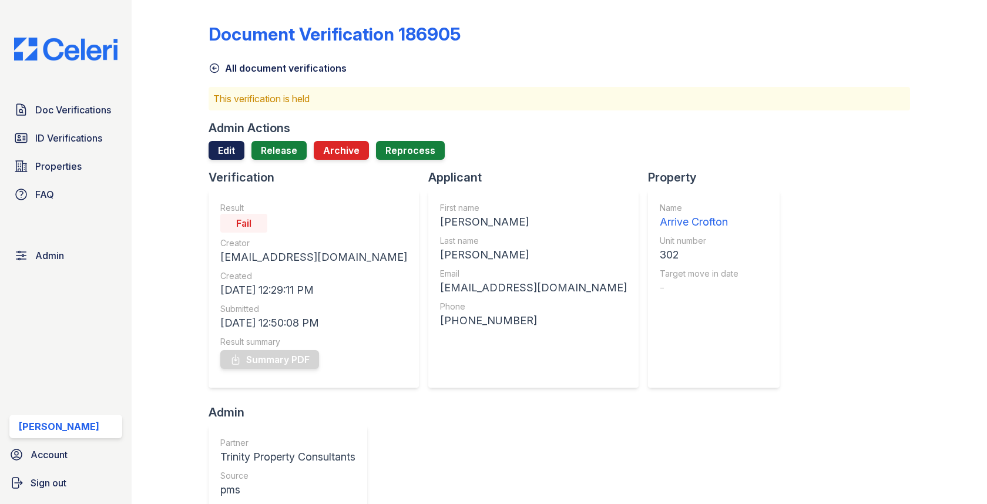
click at [216, 144] on link "Edit" at bounding box center [226, 150] width 36 height 19
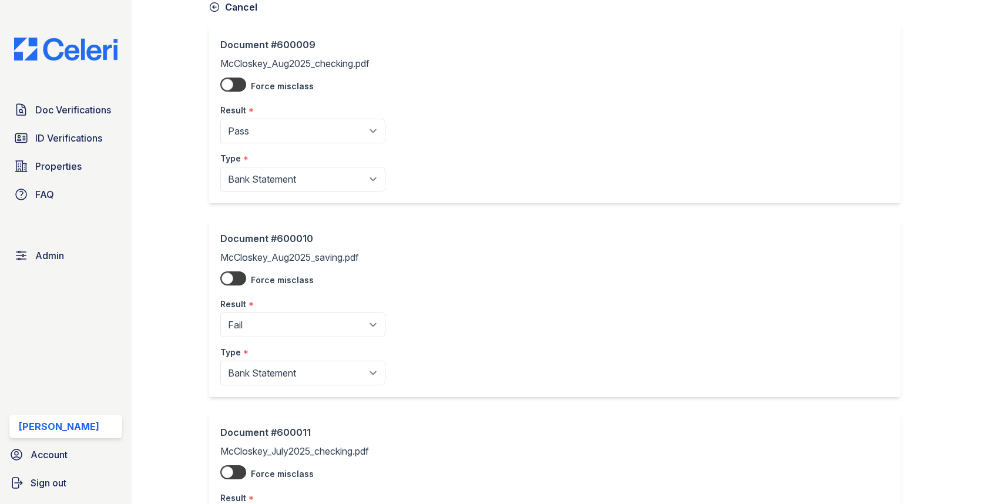
scroll to position [101, 0]
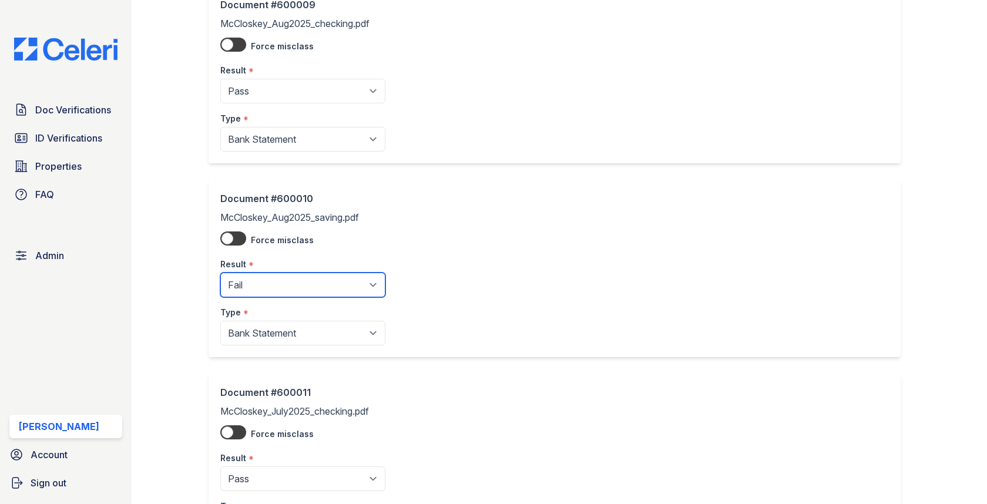
click at [273, 282] on select "Pending Sent Started Processing Pass Fail Caution Error N/A" at bounding box center [302, 285] width 165 height 25
select select "caution"
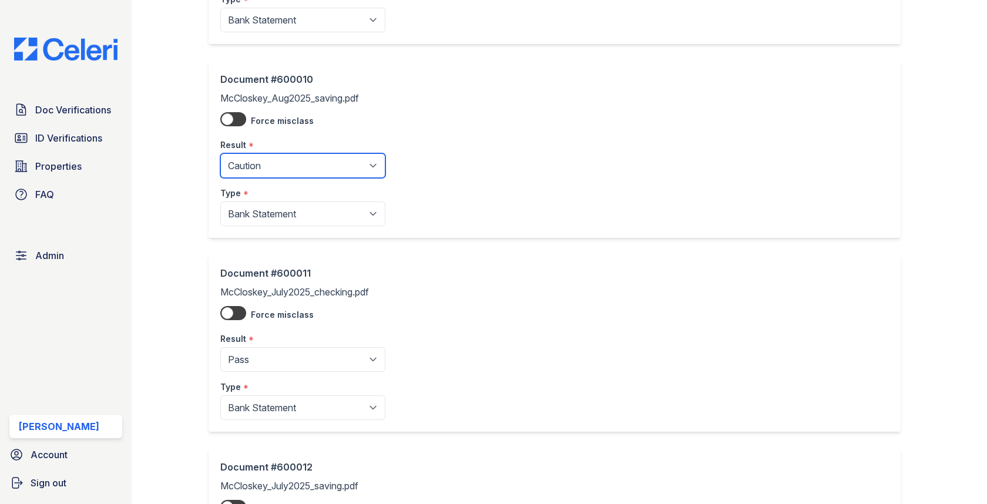
scroll to position [350, 0]
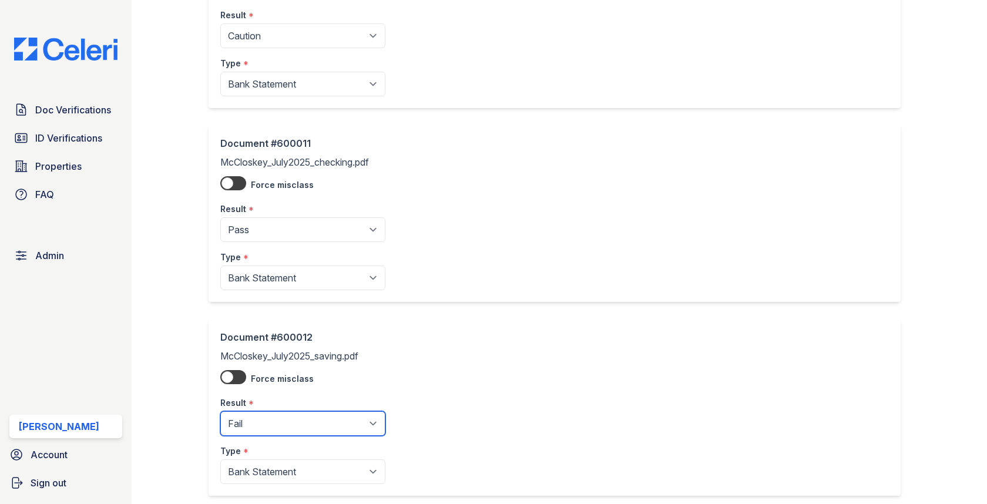
click at [271, 414] on select "Pending Sent Started Processing Pass Fail Caution Error N/A" at bounding box center [302, 423] width 165 height 25
select select "caution"
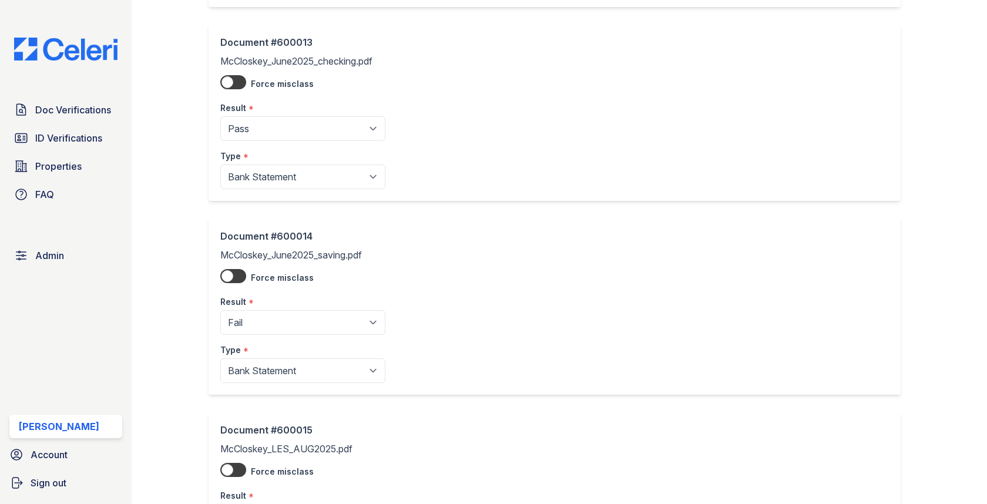
scroll to position [868, 0]
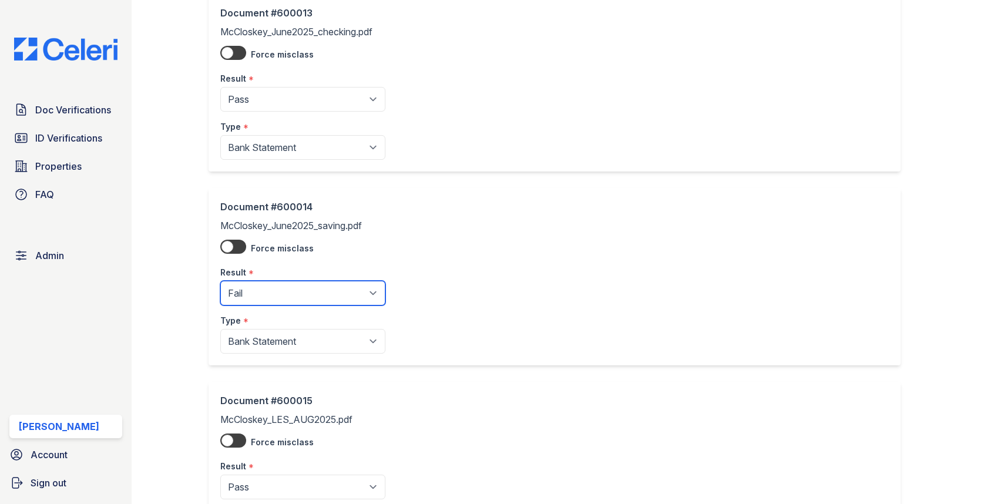
click at [267, 293] on select "Pending Sent Started Processing Pass Fail Caution Error N/A" at bounding box center [302, 293] width 165 height 25
select select "caution"
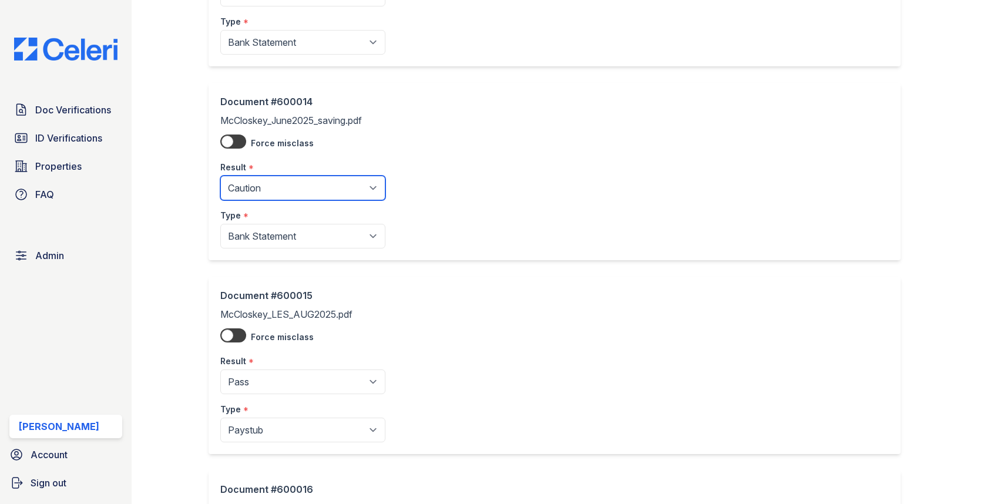
scroll to position [1185, 0]
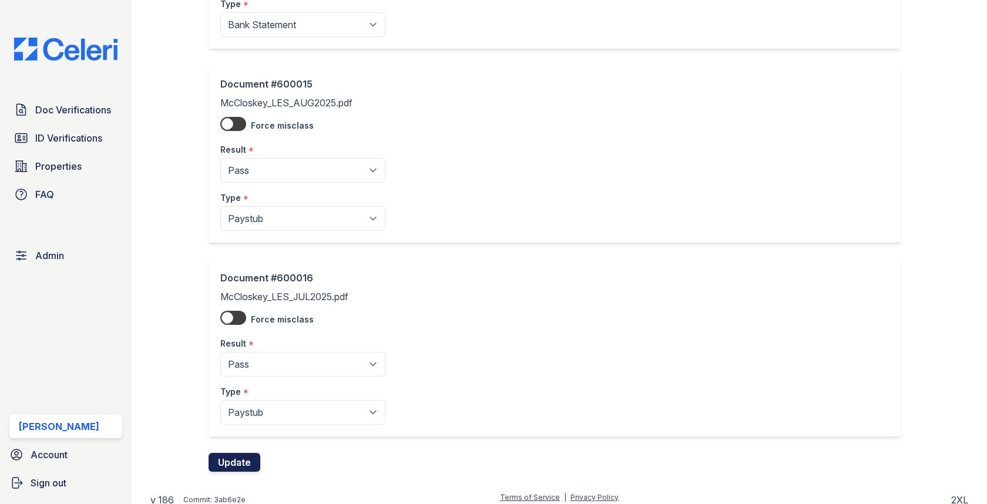
click at [228, 453] on button "Update" at bounding box center [234, 462] width 52 height 19
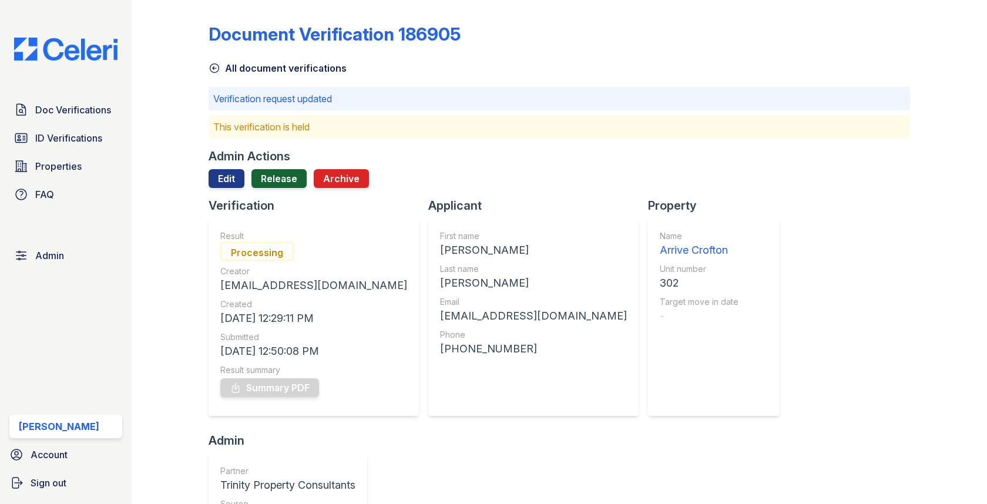
click at [273, 180] on link "Release" at bounding box center [278, 178] width 55 height 19
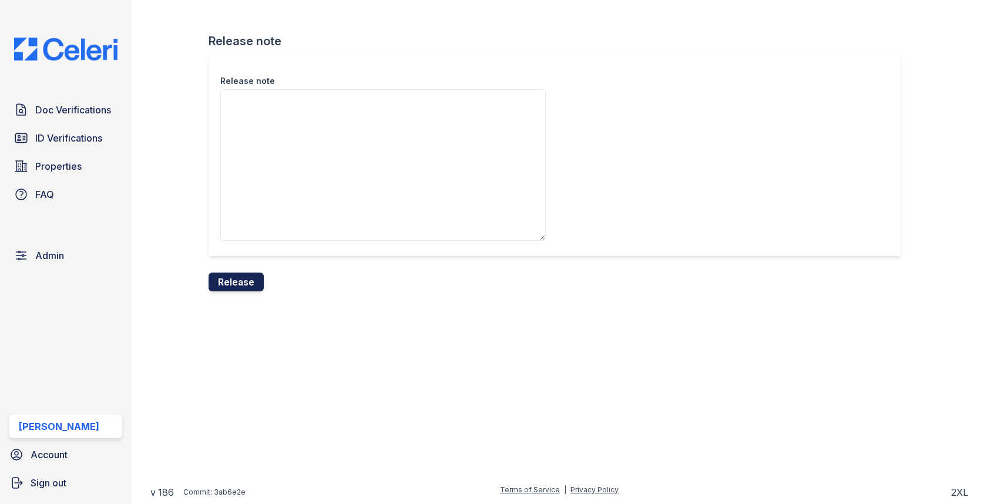
click at [236, 283] on button "Release" at bounding box center [235, 282] width 55 height 19
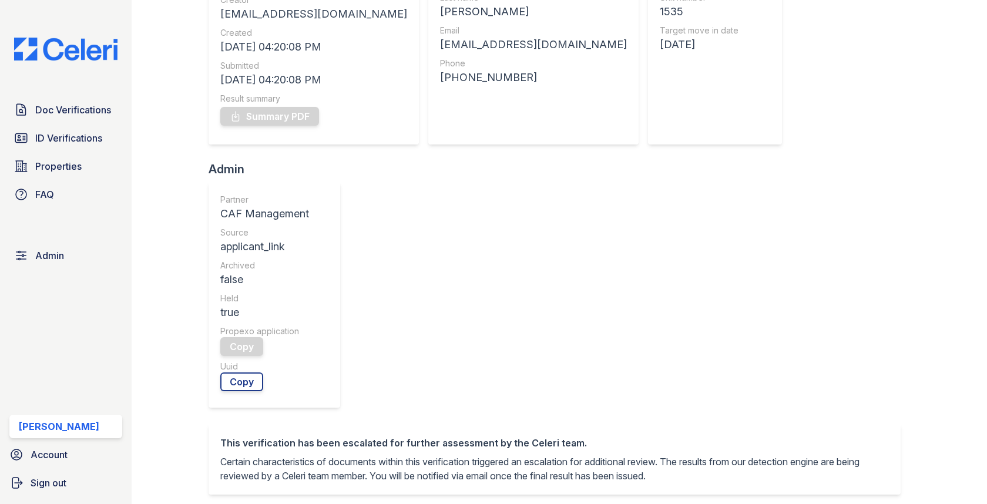
scroll to position [343, 0]
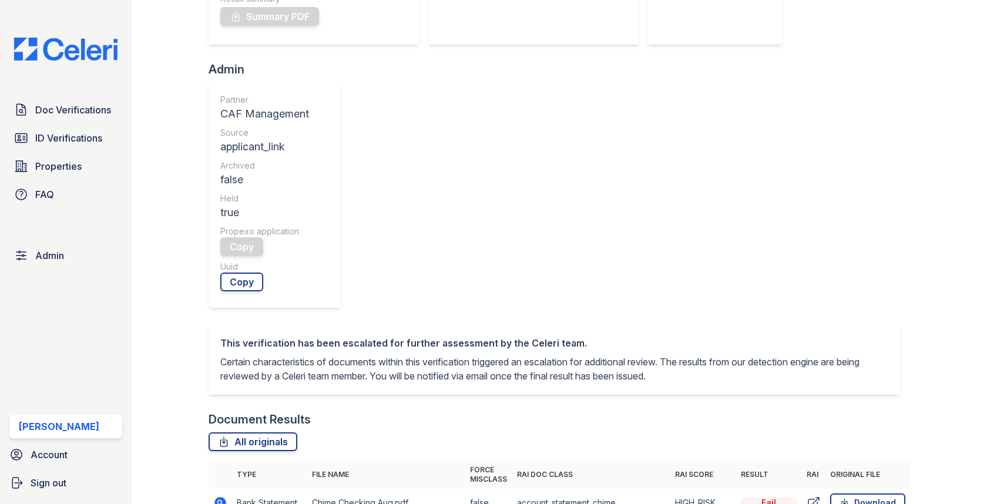
click at [222, 497] on icon at bounding box center [221, 503] width 12 height 12
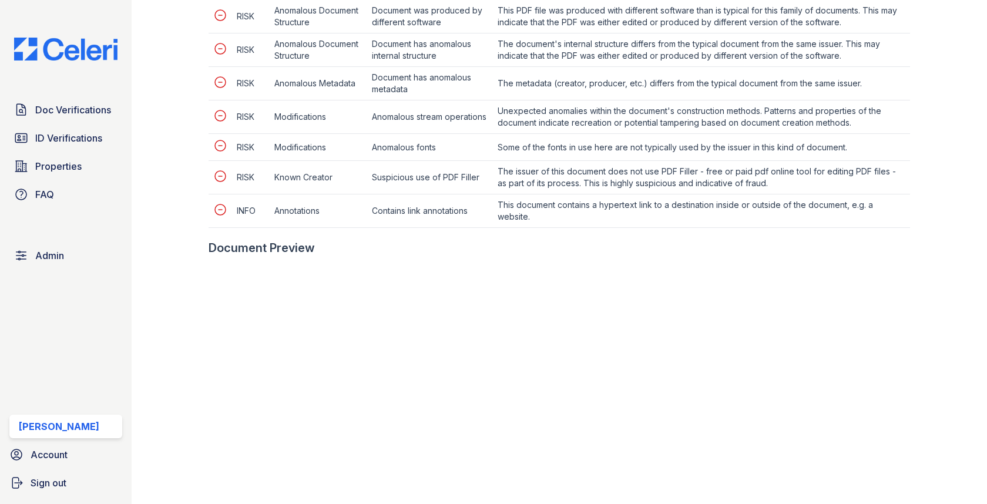
scroll to position [786, 0]
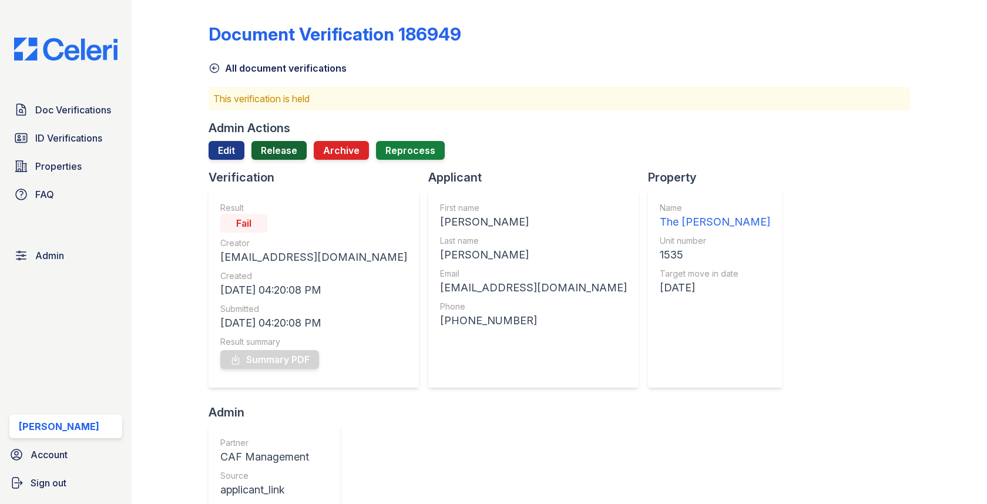
click at [268, 153] on link "Release" at bounding box center [278, 150] width 55 height 19
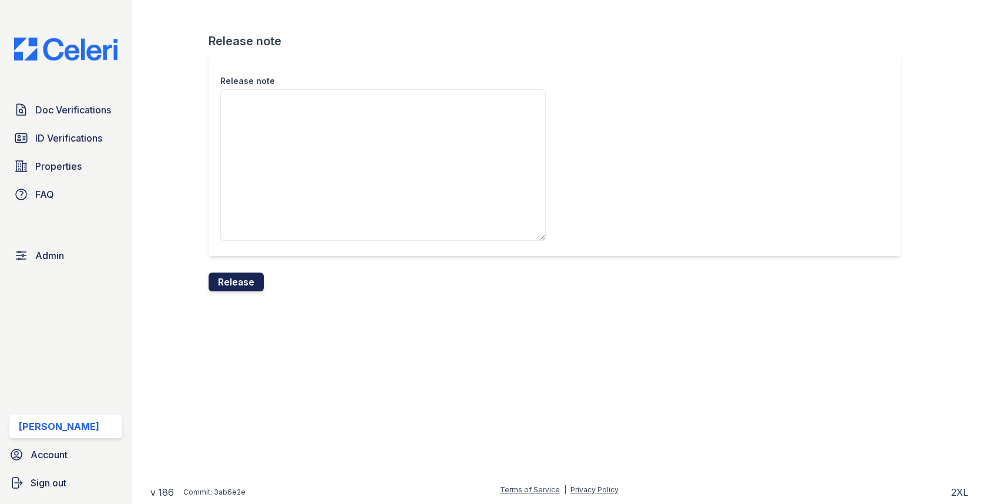
click at [243, 281] on button "Release" at bounding box center [235, 282] width 55 height 19
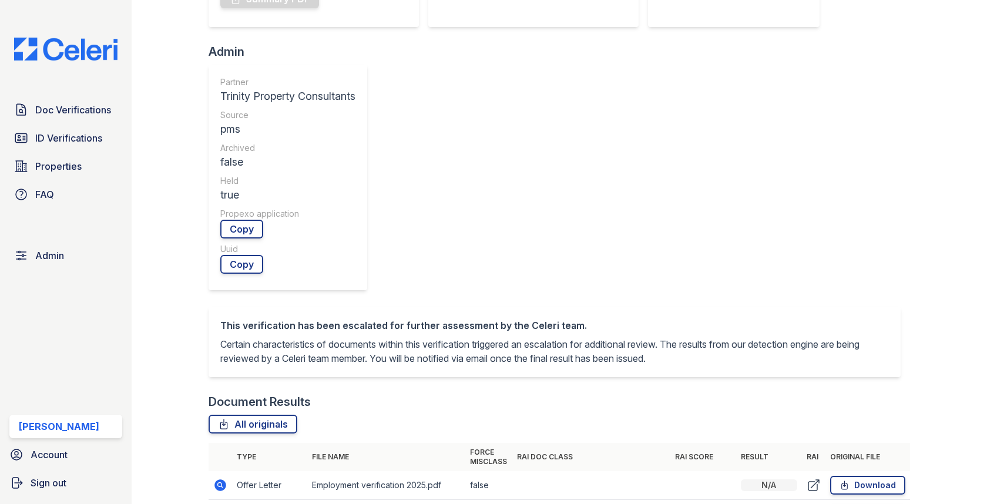
scroll to position [485, 0]
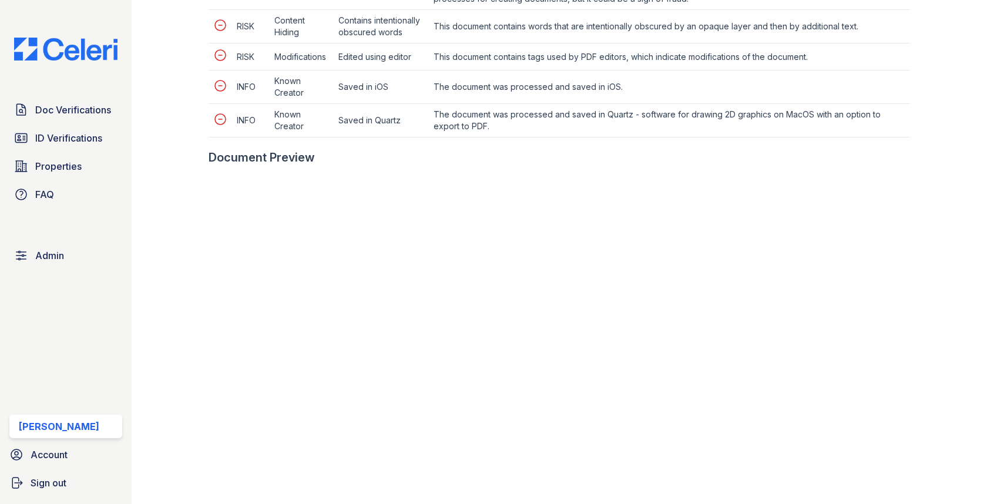
scroll to position [664, 0]
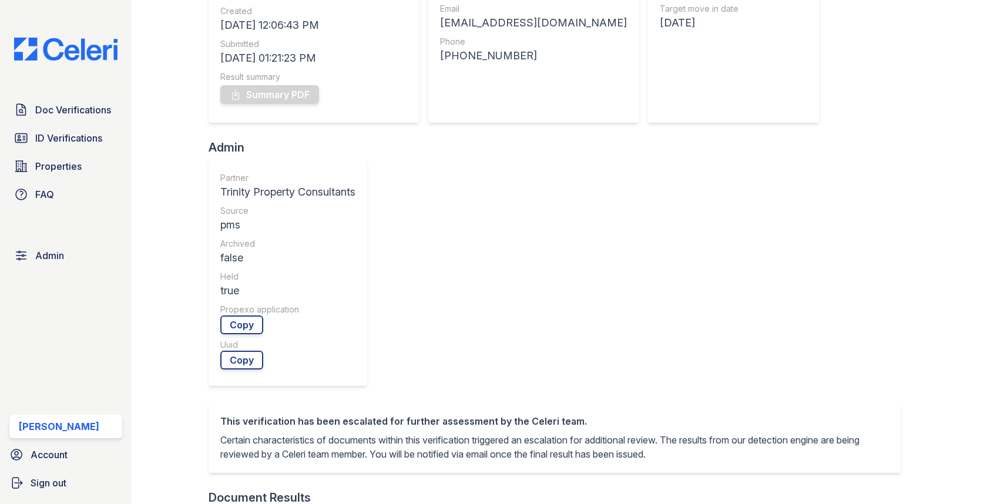
scroll to position [373, 0]
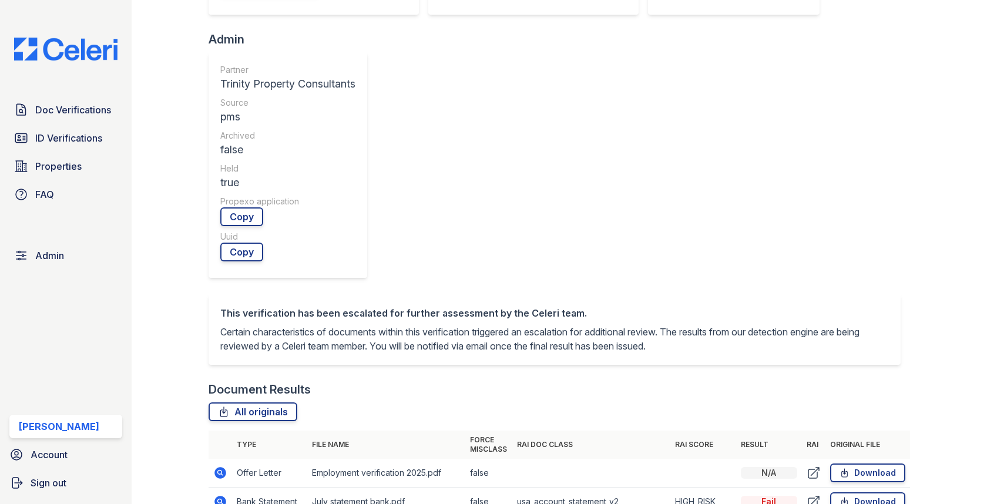
click at [214, 495] on icon at bounding box center [220, 502] width 14 height 14
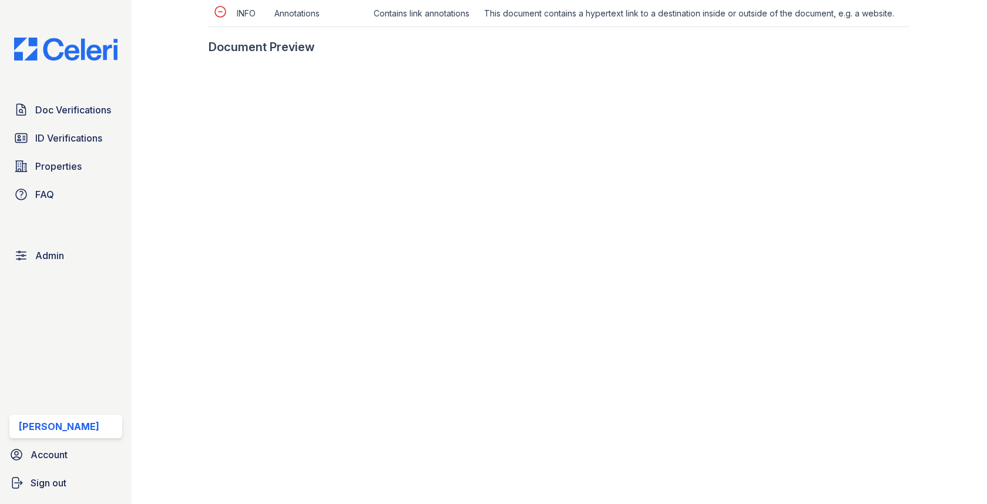
scroll to position [779, 0]
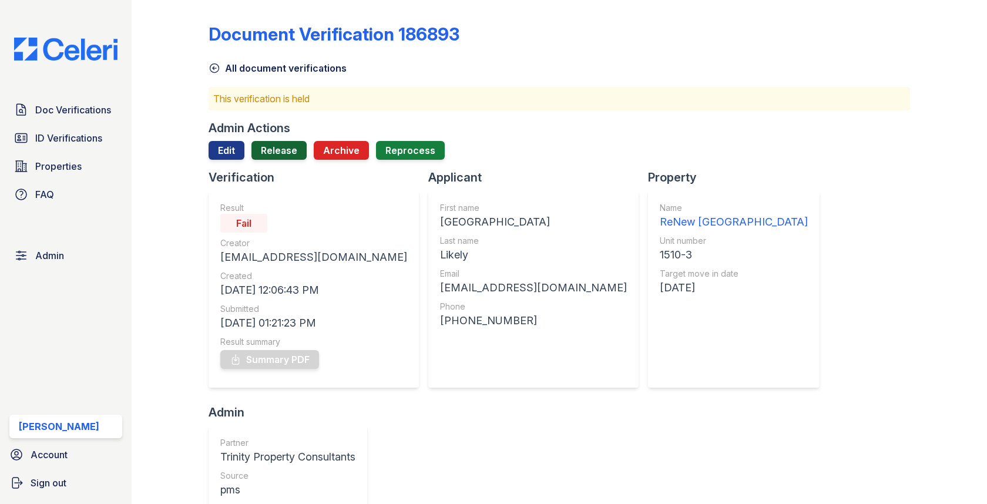
click at [265, 151] on link "Release" at bounding box center [278, 150] width 55 height 19
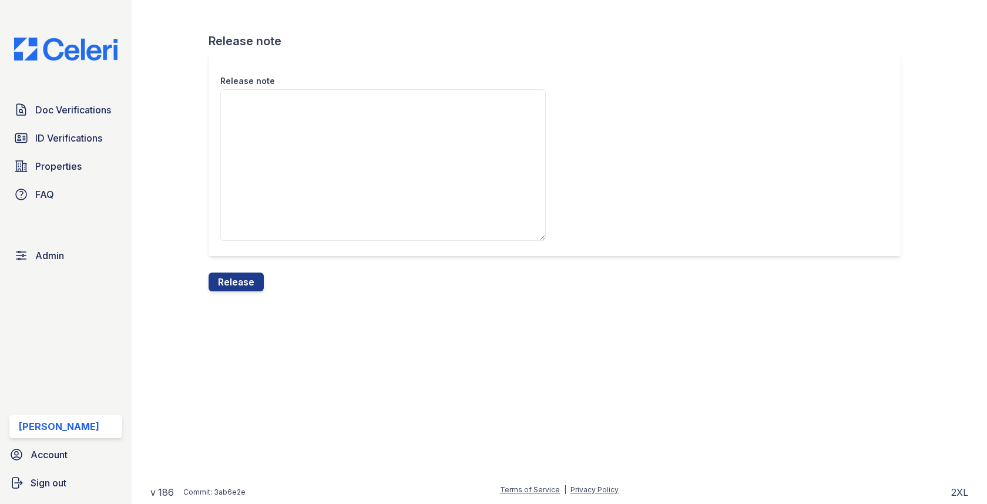
click at [265, 173] on textarea "Release note" at bounding box center [382, 165] width 325 height 152
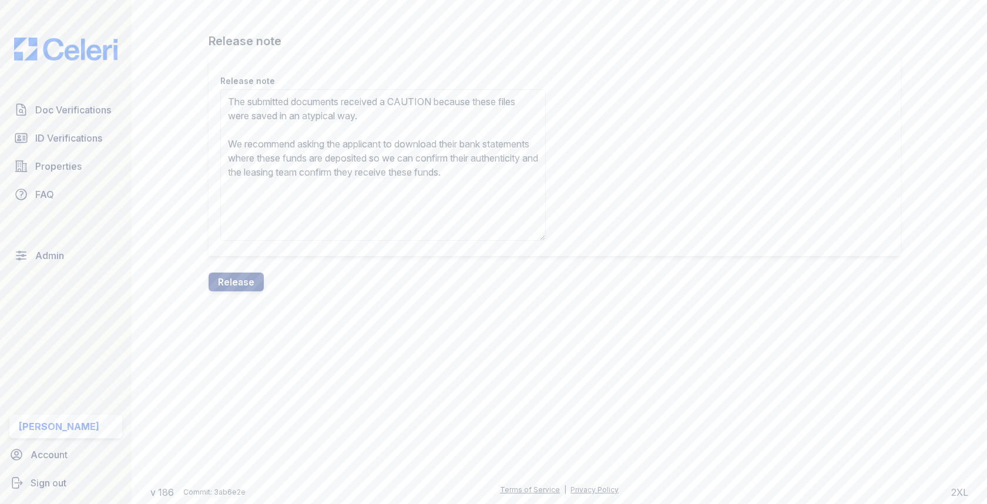
click at [416, 106] on textarea "The submitted documents received a CAUTION because these files were saved in an…" at bounding box center [382, 165] width 325 height 152
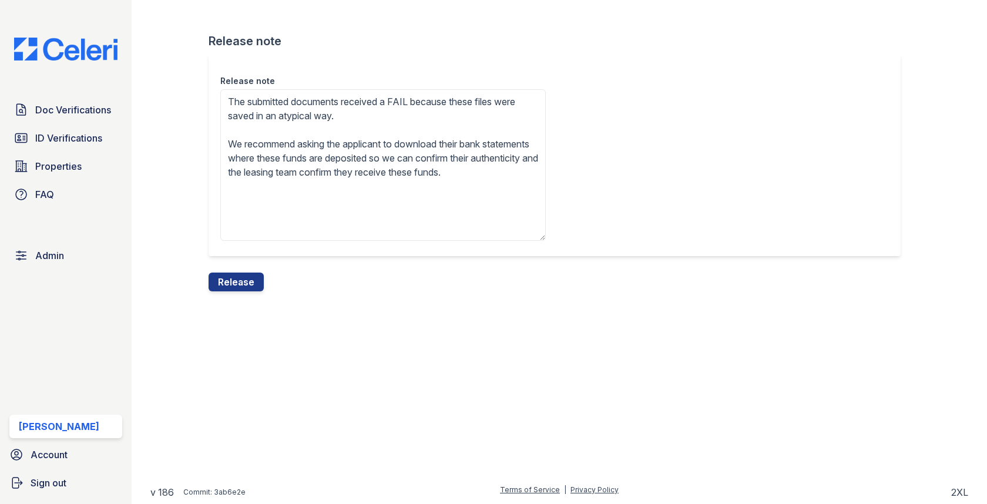
type textarea "The submitted documents received a FAIL because these files were saved in an at…"
click at [239, 291] on div "Release note Release note The submitted documents received a FAIL because these…" at bounding box center [559, 155] width 818 height 310
click at [241, 287] on button "Release" at bounding box center [235, 282] width 55 height 19
